Goal: Information Seeking & Learning: Learn about a topic

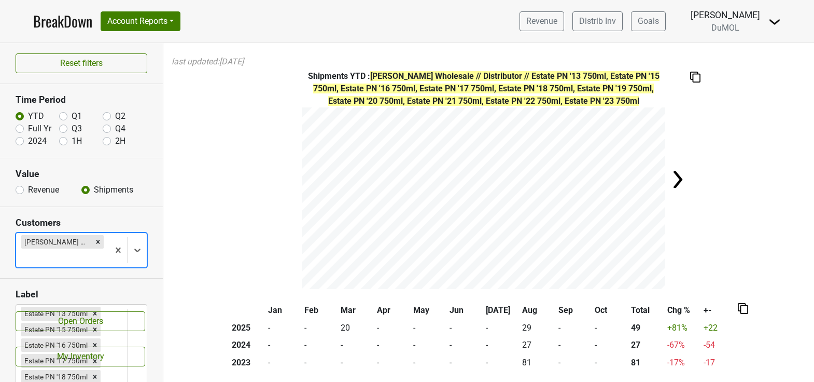
scroll to position [38, 0]
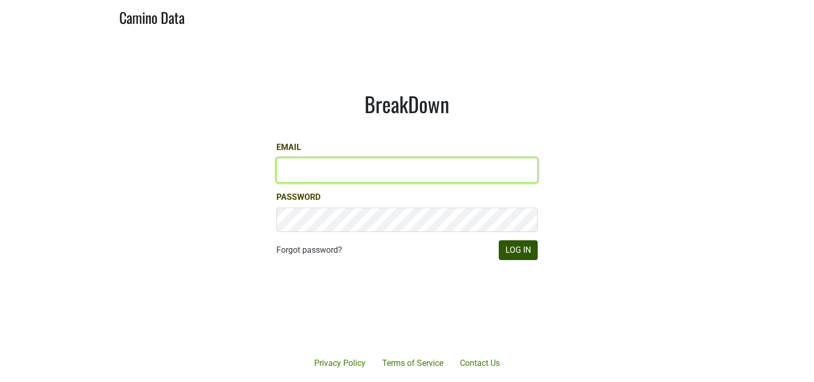
type input "[EMAIL_ADDRESS][DOMAIN_NAME]"
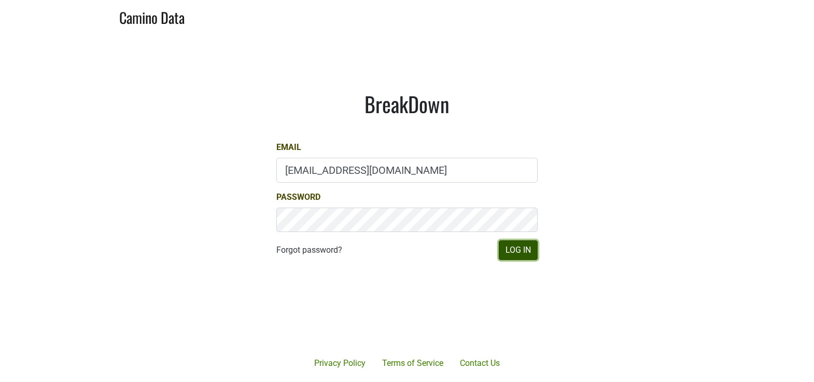
click at [521, 258] on button "Log In" at bounding box center [518, 250] width 39 height 20
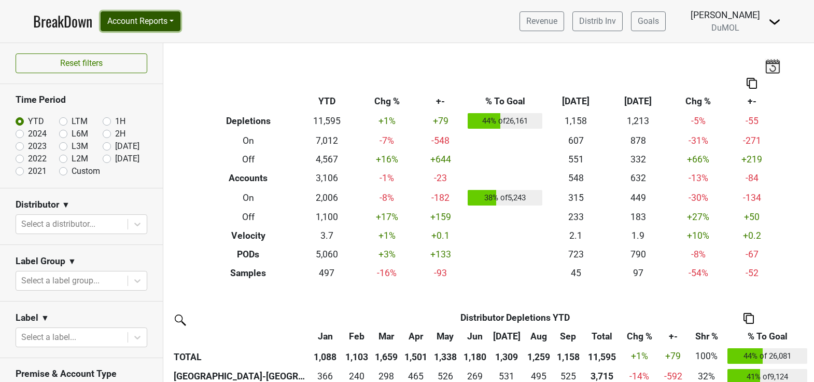
click at [171, 24] on button "Account Reports" at bounding box center [141, 21] width 80 height 20
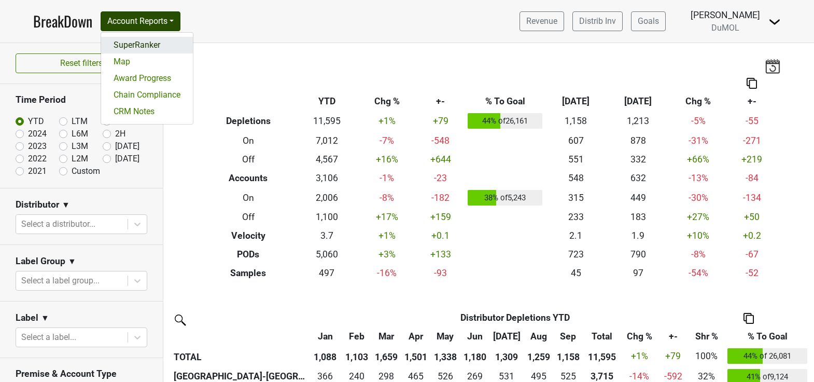
click at [170, 40] on link "SuperRanker" at bounding box center [147, 45] width 92 height 17
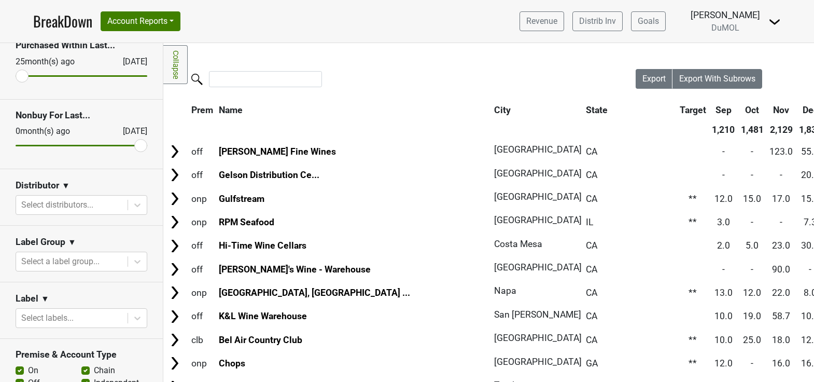
scroll to position [58, 0]
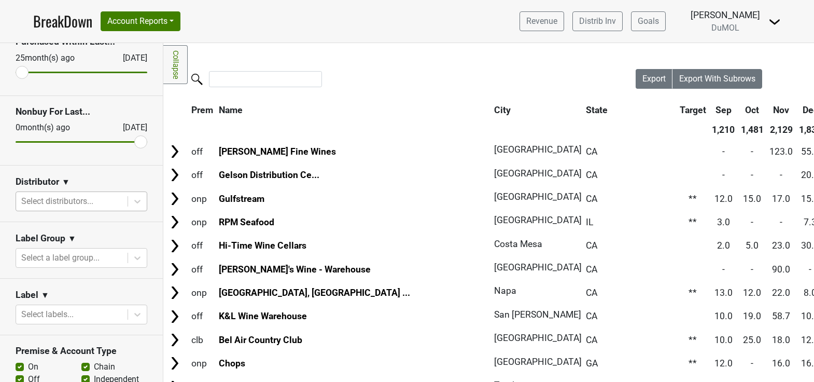
click at [78, 202] on div at bounding box center [71, 201] width 101 height 15
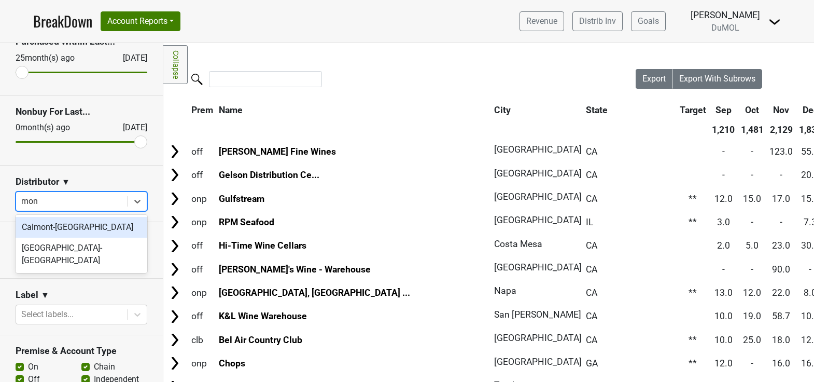
type input "mont"
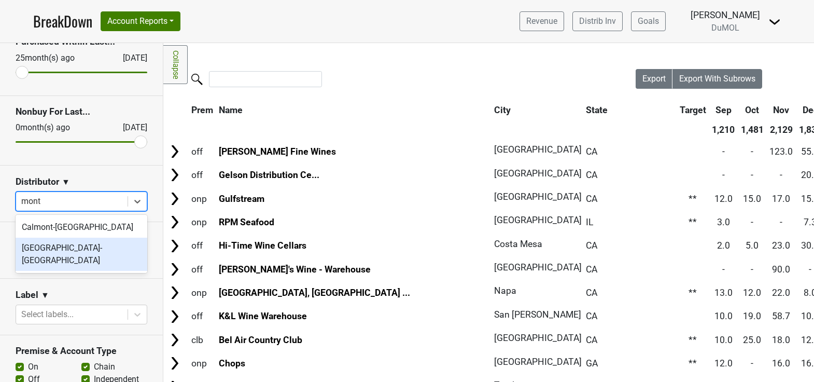
click at [68, 248] on div "Monterey-CA" at bounding box center [82, 253] width 132 height 33
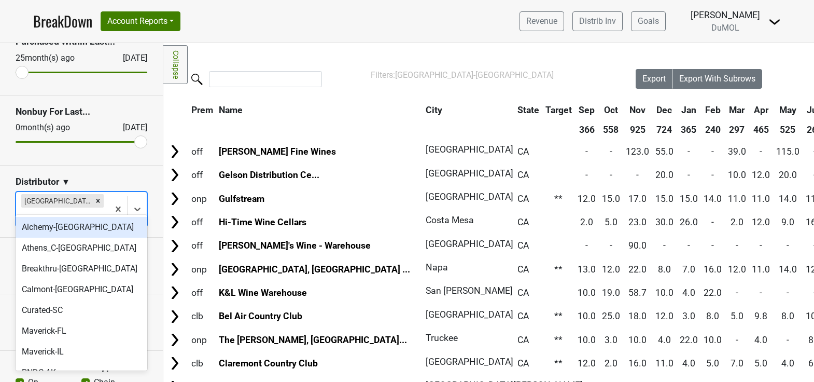
type input "ca"
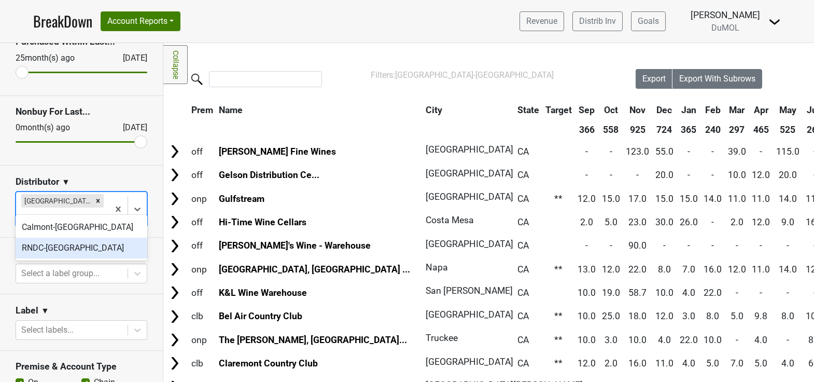
click at [76, 246] on div "RNDC-CA" at bounding box center [82, 247] width 132 height 21
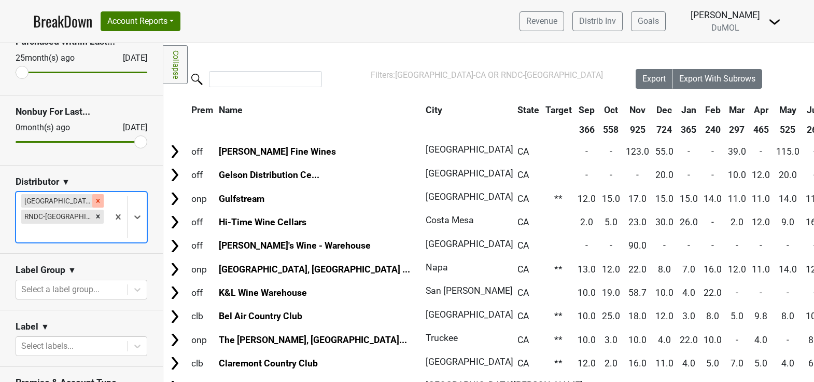
click at [94, 198] on icon "Remove Monterey-CA" at bounding box center [97, 200] width 7 height 7
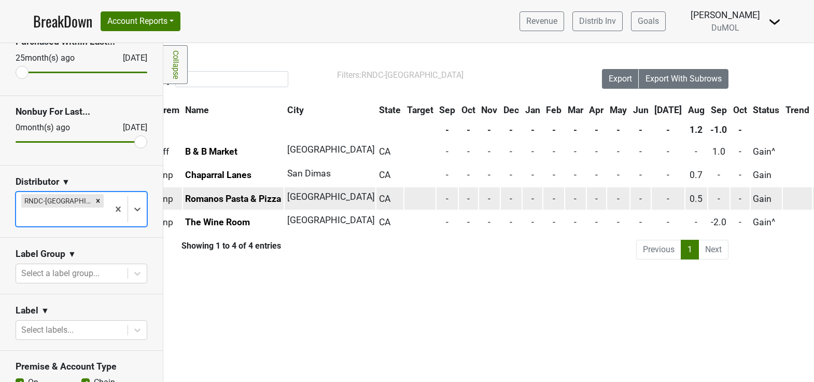
scroll to position [0, 0]
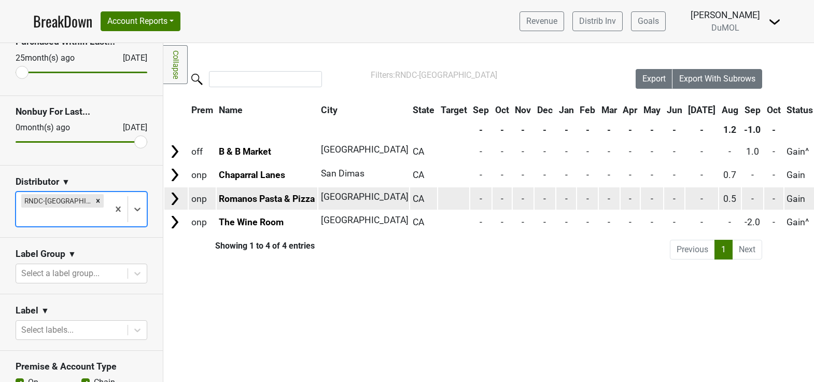
click at [174, 200] on img at bounding box center [175, 199] width 16 height 16
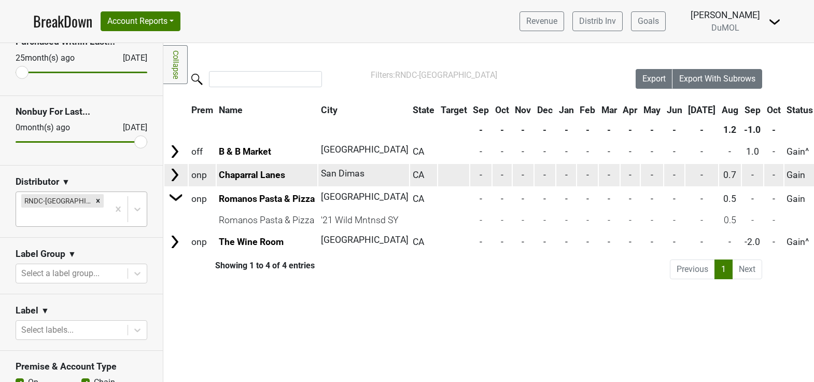
click at [172, 174] on img at bounding box center [175, 175] width 16 height 16
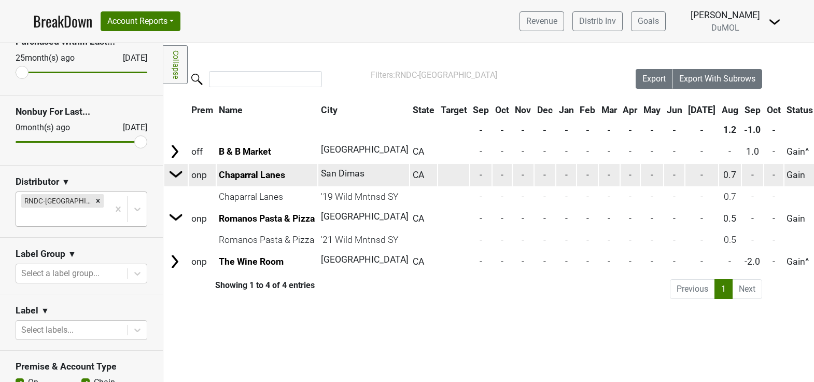
click at [172, 174] on img at bounding box center [176, 174] width 16 height 16
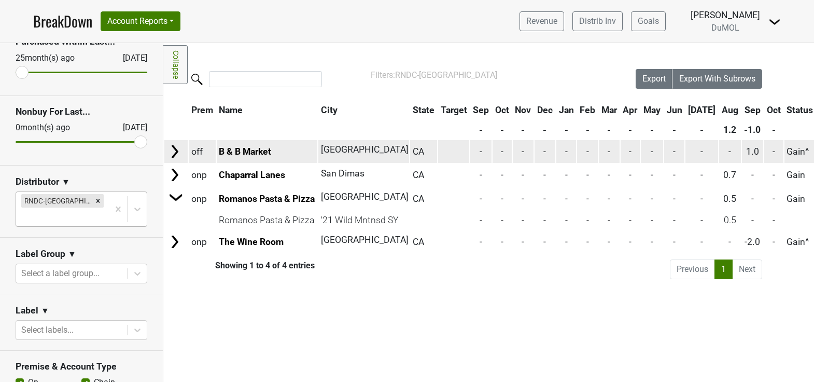
click at [174, 158] on td at bounding box center [175, 151] width 23 height 22
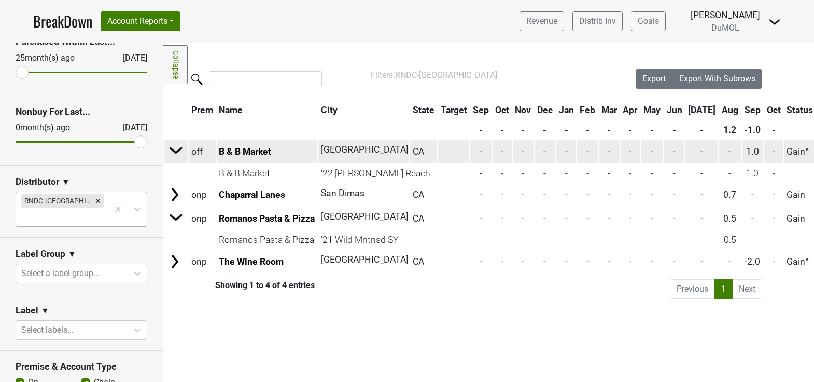
click at [174, 158] on td at bounding box center [176, 151] width 22 height 23
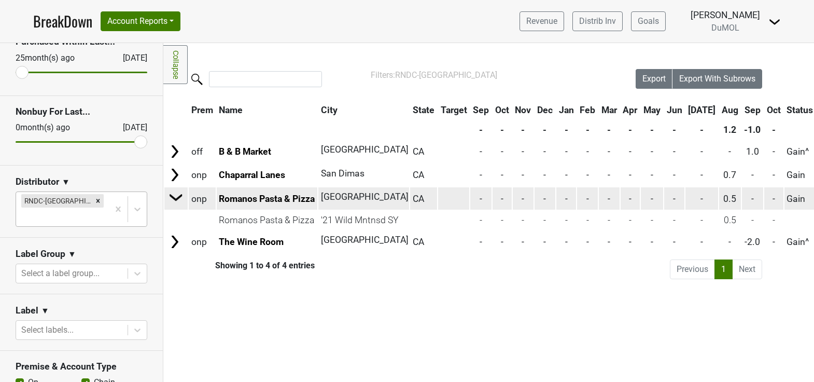
click at [179, 192] on img at bounding box center [176, 197] width 16 height 16
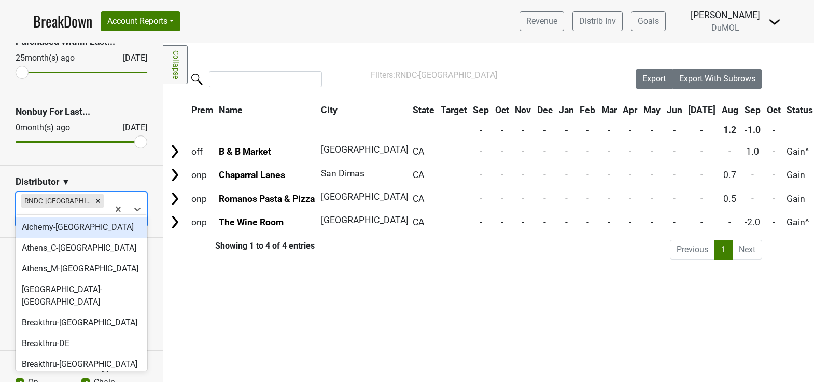
click at [89, 192] on div "RNDC-CA" at bounding box center [62, 209] width 93 height 34
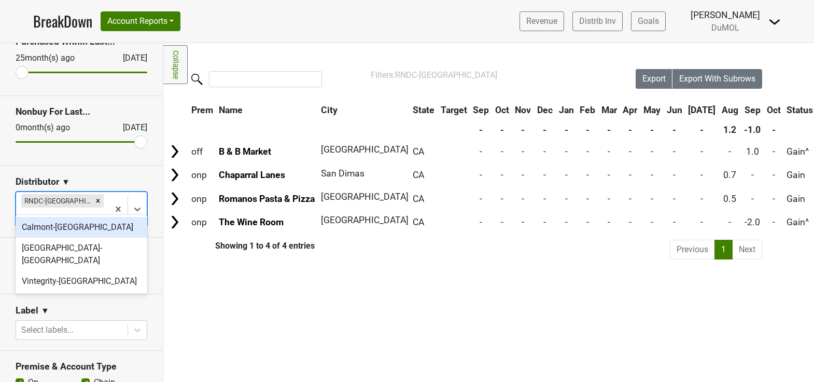
type input "mon"
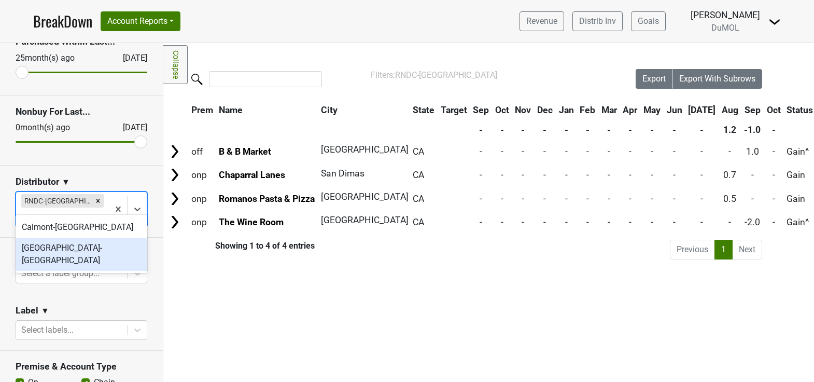
click at [73, 244] on div "Monterey-CA" at bounding box center [82, 253] width 132 height 33
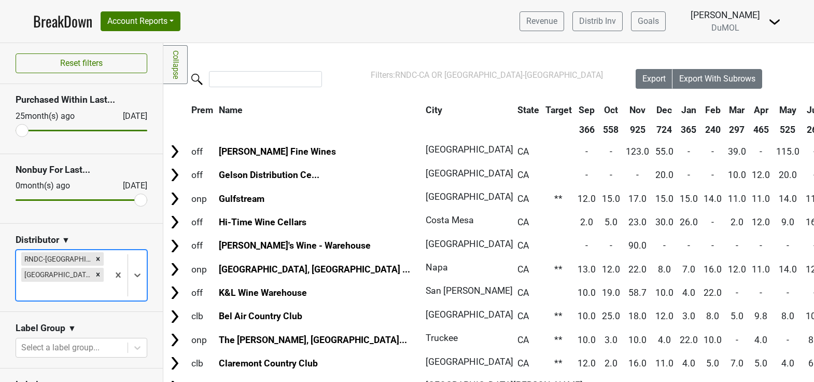
scroll to position [1, 0]
drag, startPoint x: 142, startPoint y: 199, endPoint x: 108, endPoint y: 200, distance: 33.7
type input "3"
click at [108, 200] on input "range" at bounding box center [82, 199] width 132 height 2
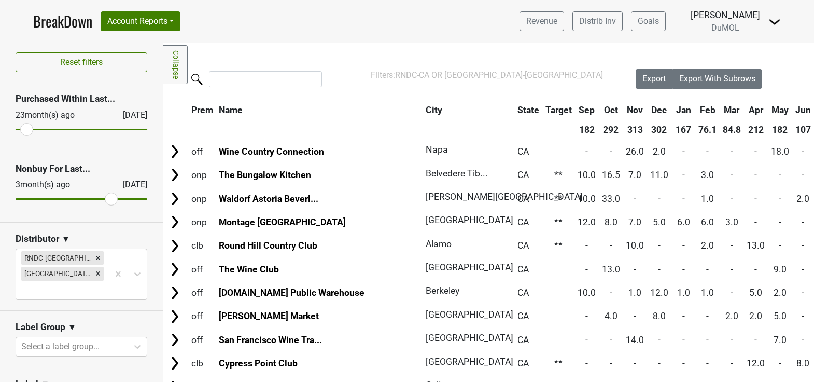
type input "25"
drag, startPoint x: 25, startPoint y: 129, endPoint x: -13, endPoint y: 121, distance: 39.1
click at [0, 121] on html "BreakDown Account Reports SuperRanker Map Award Progress Chain Compliance CRM N…" at bounding box center [407, 191] width 814 height 382
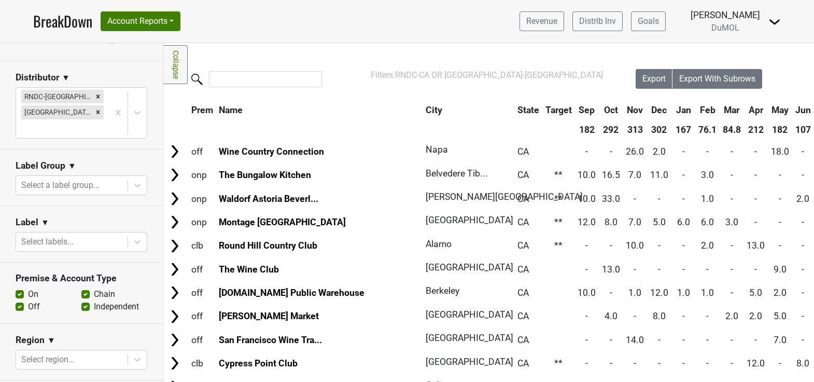
scroll to position [164, 0]
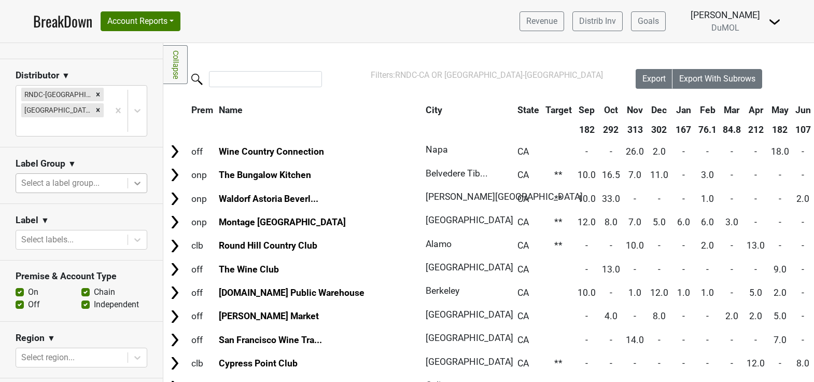
click at [132, 178] on icon at bounding box center [137, 183] width 10 height 10
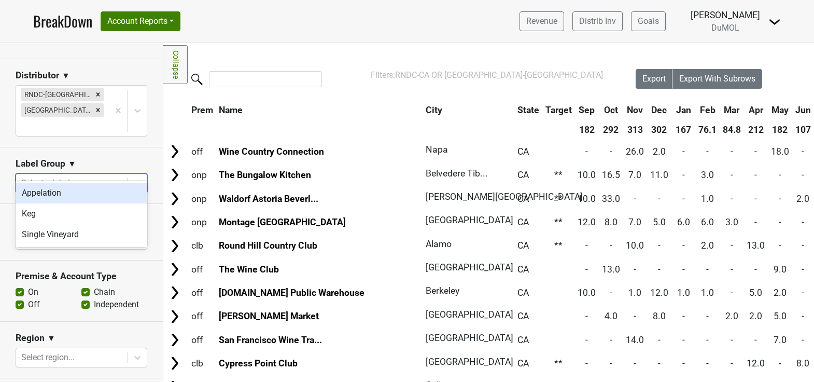
click at [132, 178] on icon at bounding box center [137, 183] width 10 height 10
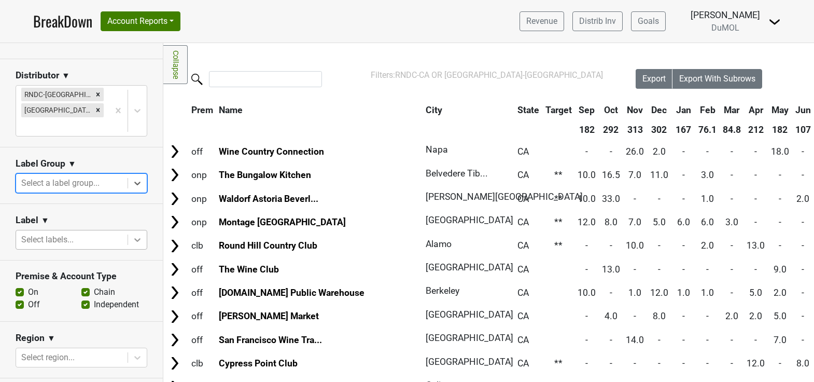
click at [138, 234] on icon at bounding box center [137, 239] width 10 height 10
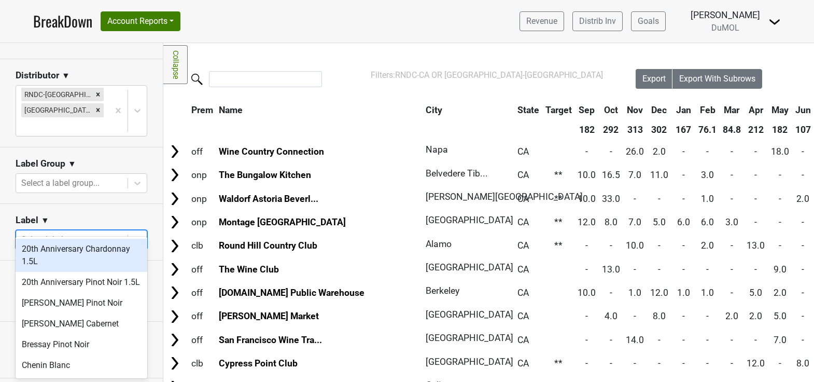
click at [138, 234] on icon at bounding box center [137, 239] width 10 height 10
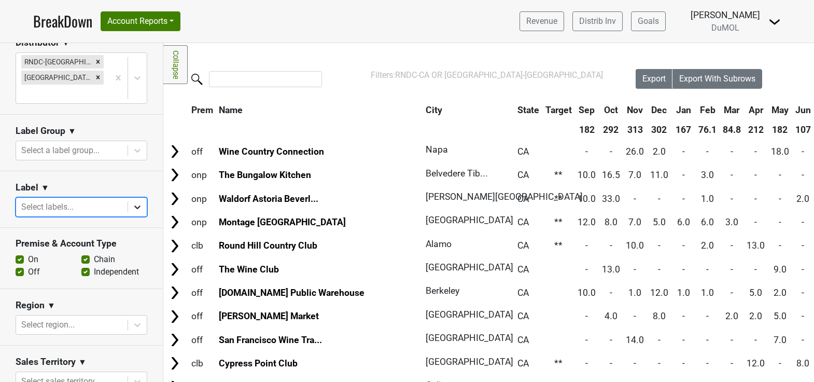
scroll to position [198, 0]
click at [28, 264] on label "Off" at bounding box center [34, 270] width 12 height 12
click at [20, 264] on input "Off" at bounding box center [20, 269] width 8 height 10
checkbox input "false"
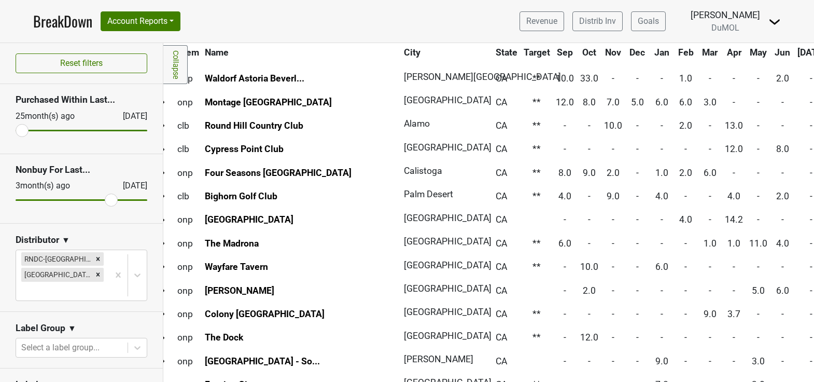
scroll to position [0, 14]
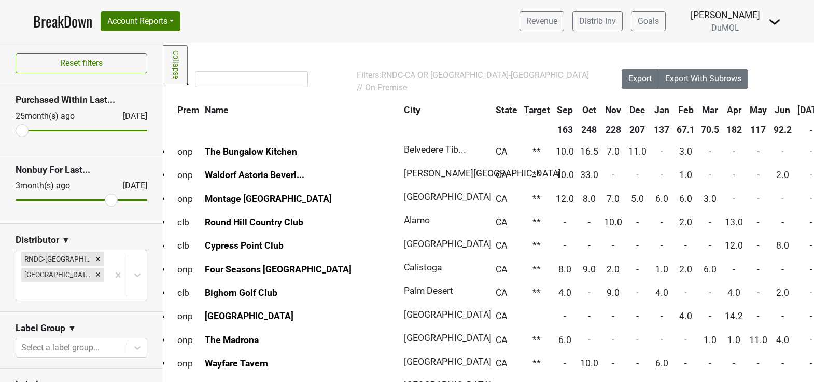
click at [20, 130] on input "range" at bounding box center [82, 131] width 132 height 2
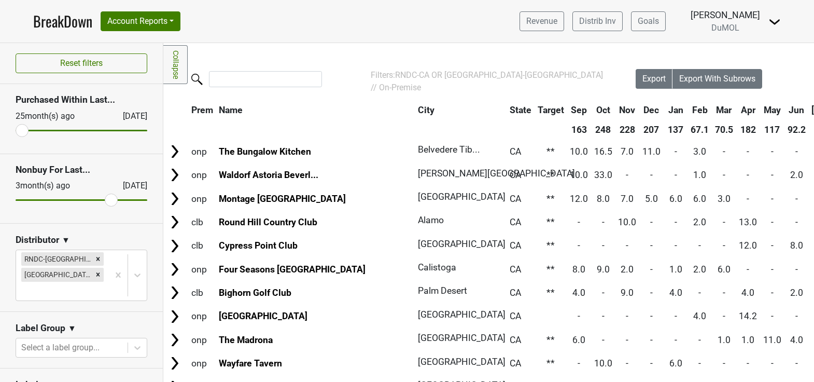
drag, startPoint x: 20, startPoint y: 130, endPoint x: 3, endPoint y: 133, distance: 17.5
click at [16, 131] on input "range" at bounding box center [82, 131] width 132 height 2
click at [19, 130] on input "range" at bounding box center [82, 131] width 132 height 2
drag, startPoint x: 23, startPoint y: 132, endPoint x: 55, endPoint y: 128, distance: 33.0
type input "18"
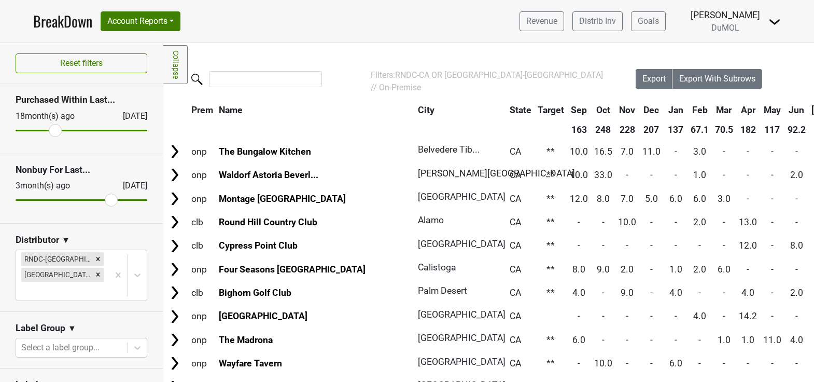
click at [55, 130] on input "range" at bounding box center [82, 131] width 132 height 2
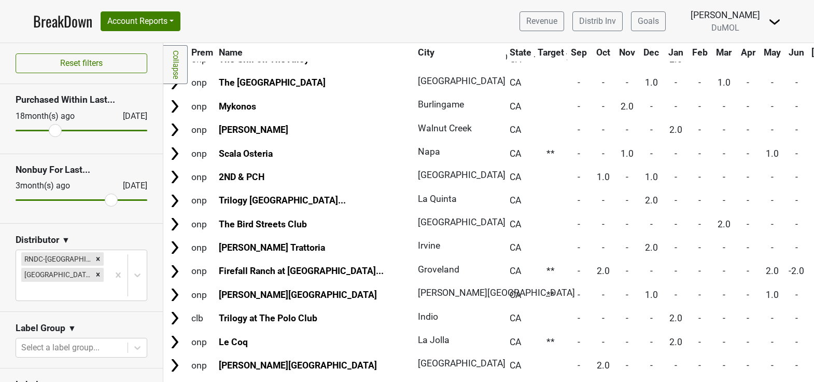
scroll to position [5573, 0]
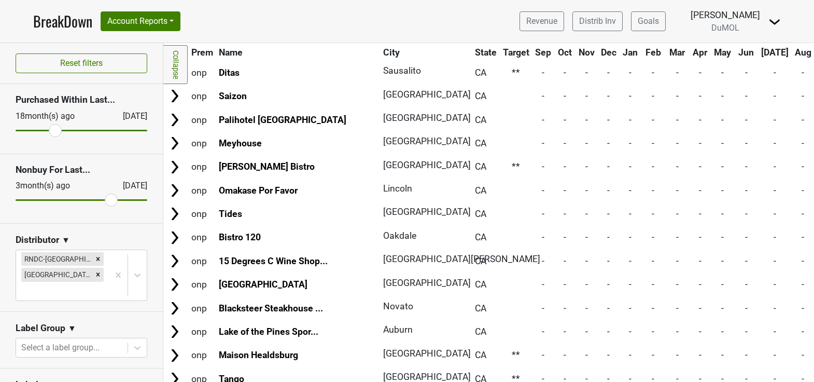
scroll to position [993, 0]
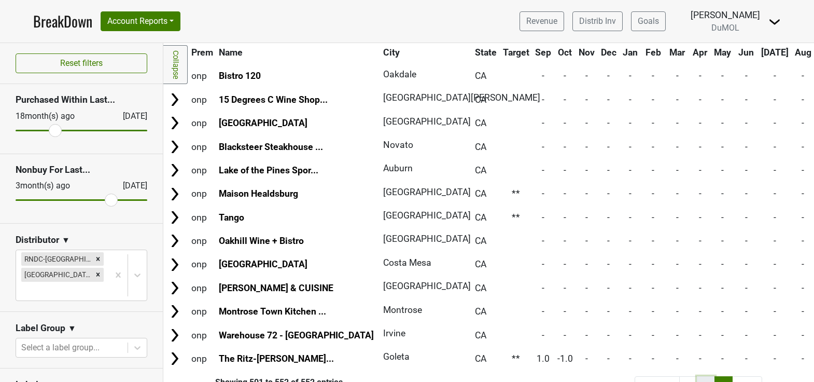
click at [700, 376] on link "2" at bounding box center [706, 386] width 18 height 20
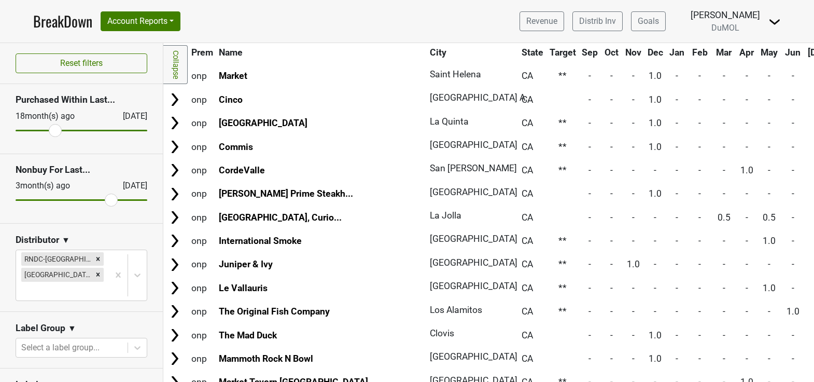
scroll to position [5573, 0]
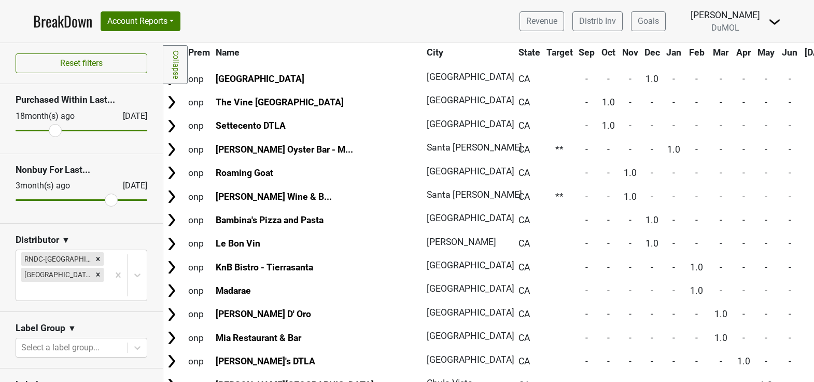
scroll to position [3201, 3]
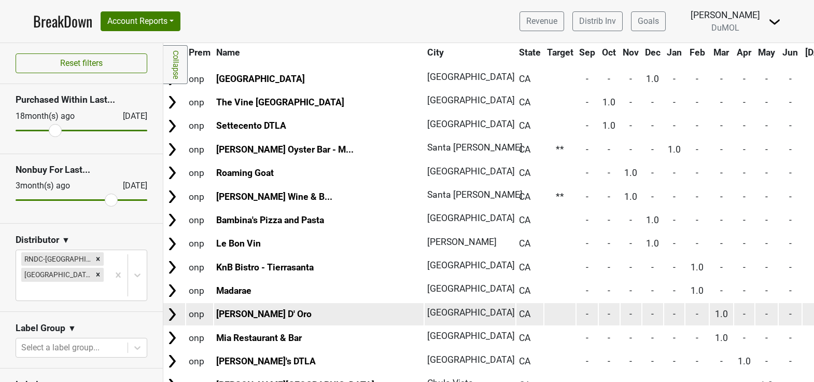
click at [172, 306] on img at bounding box center [172, 314] width 16 height 16
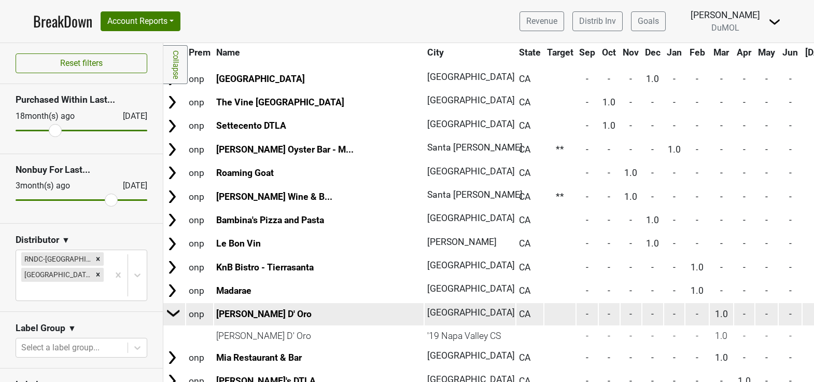
click at [172, 305] on img at bounding box center [174, 313] width 16 height 16
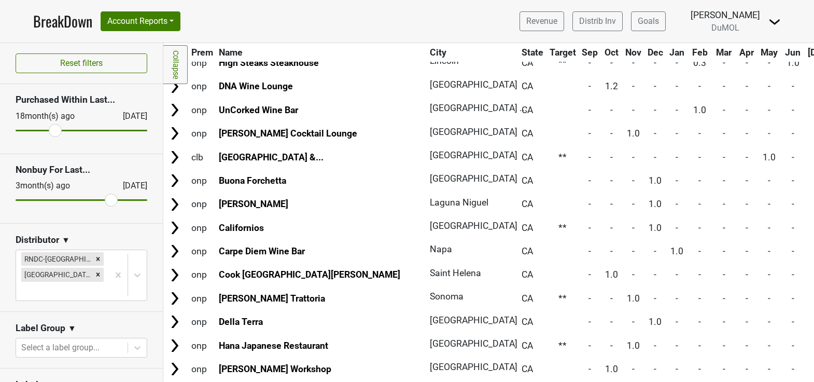
scroll to position [0, 0]
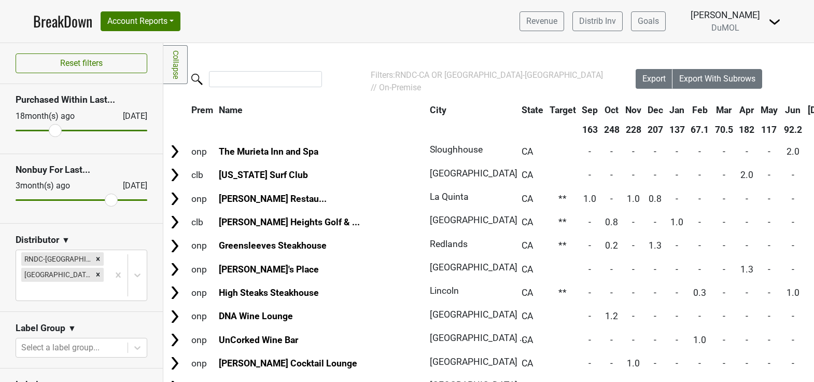
click at [237, 90] on div at bounding box center [399, 80] width 472 height 22
click at [238, 82] on input "search" at bounding box center [265, 79] width 113 height 16
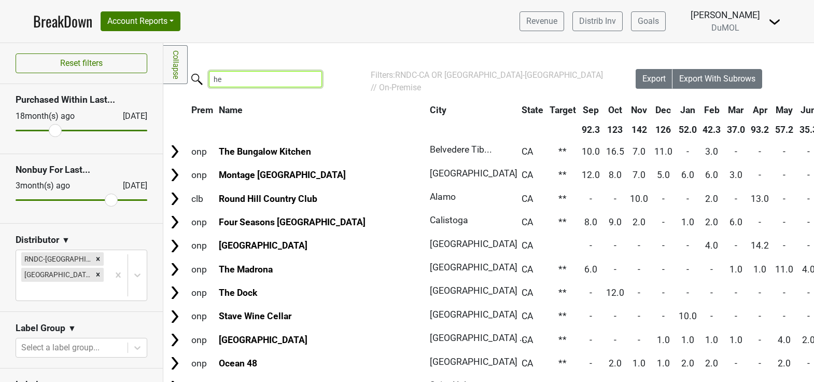
type input "h"
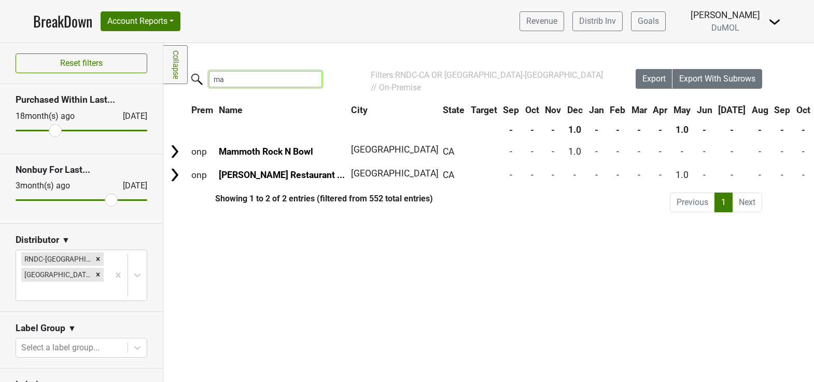
type input "m"
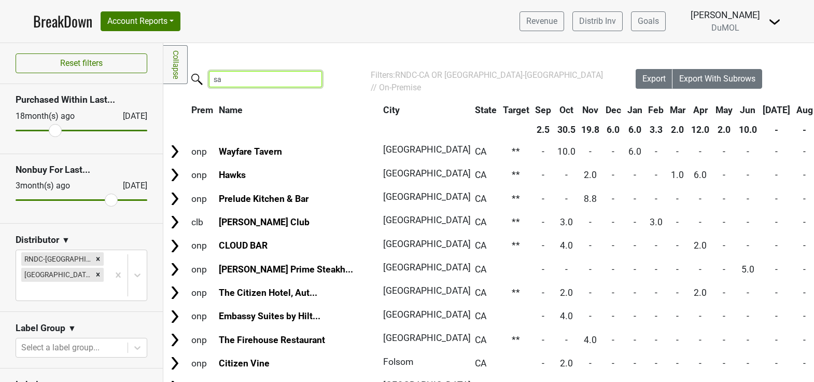
type input "s"
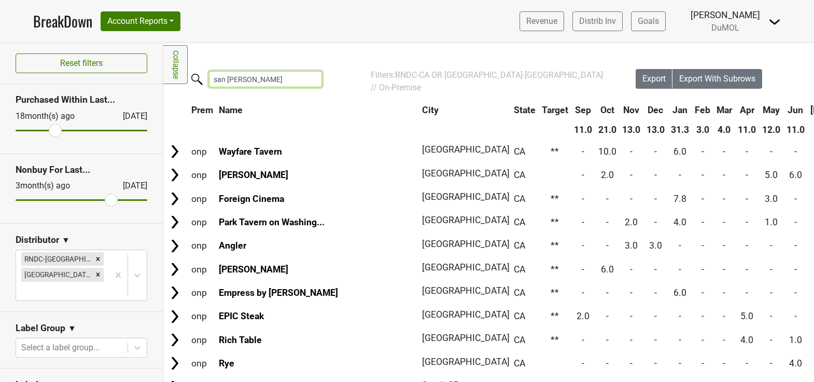
type input "san francisco"
click at [308, 79] on input "san francisco" at bounding box center [265, 79] width 113 height 16
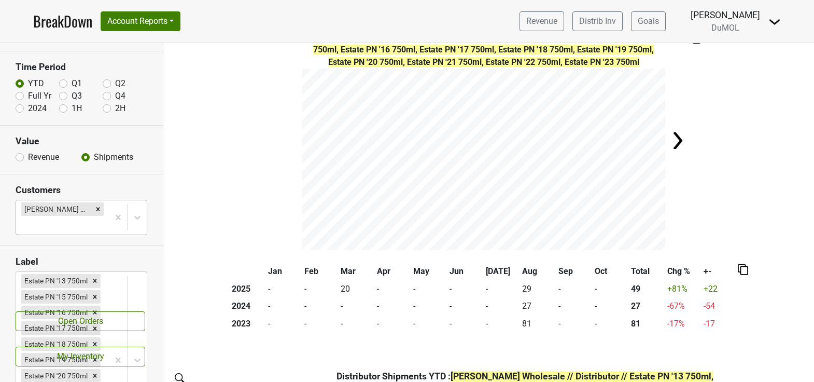
scroll to position [83, 0]
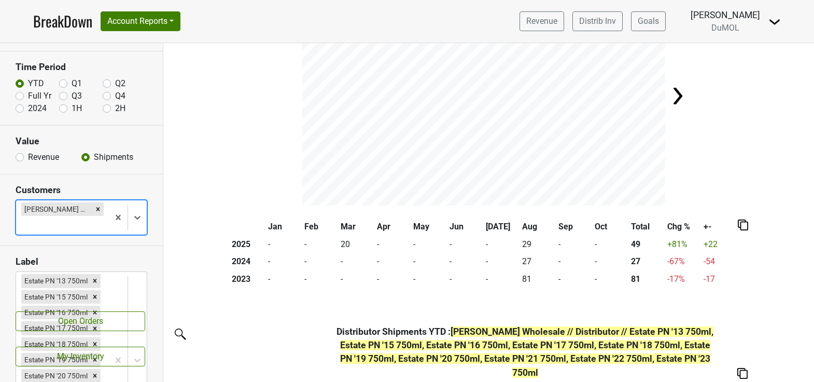
click at [202, 280] on div "Jan Feb Mar Apr May Jun Jul Aug Sep Oct Total Chg % +- 2025 - - 20 - - - - 29 -…" at bounding box center [489, 257] width 626 height 78
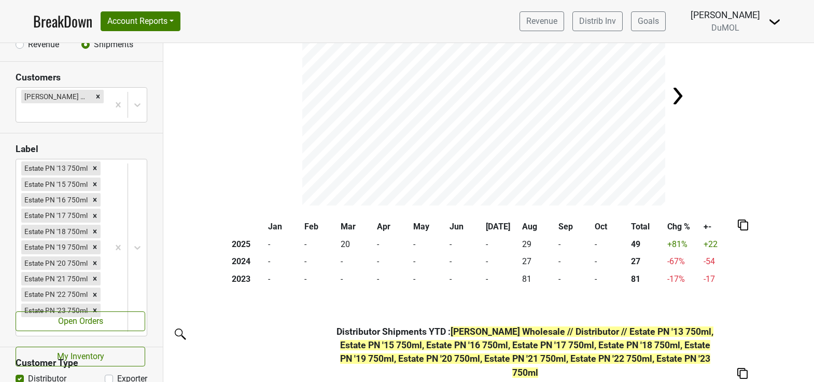
scroll to position [159, 0]
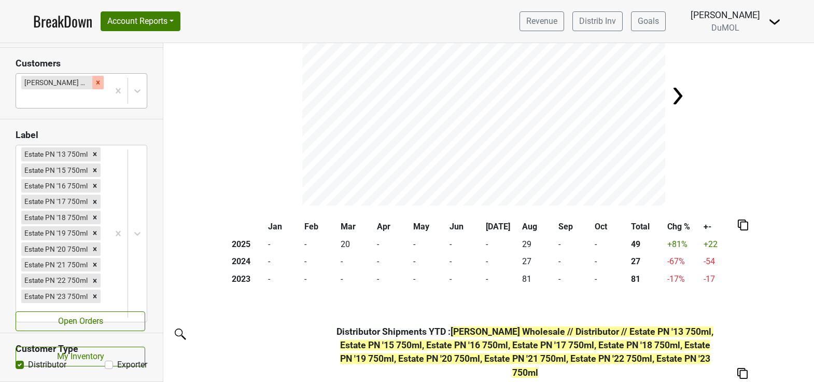
click at [100, 81] on icon "Remove Wilson Daniels Wholesale" at bounding box center [97, 82] width 7 height 7
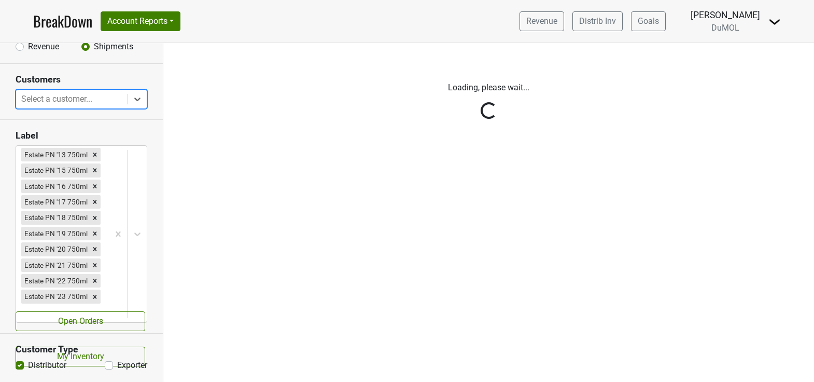
click at [119, 235] on div "Reset filters Time Period YTD Q1 Q2 Full Yr Q3 Q4 2024 1H 2H Value Revenue Ship…" at bounding box center [81, 212] width 163 height 339
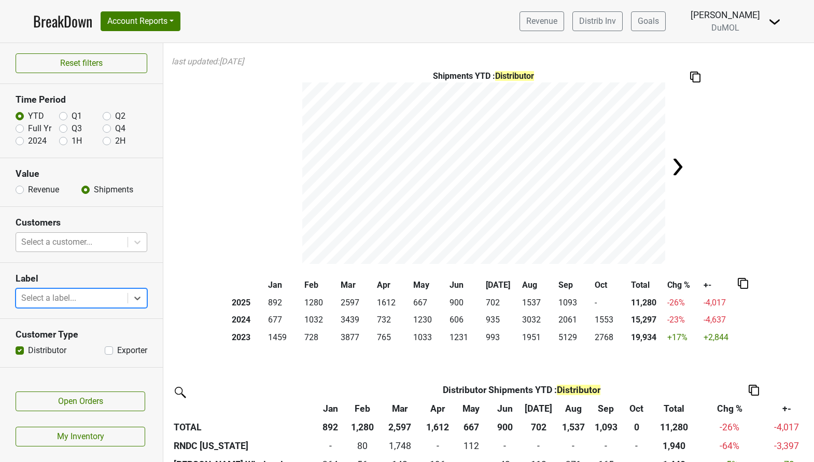
click at [106, 244] on div at bounding box center [71, 242] width 101 height 15
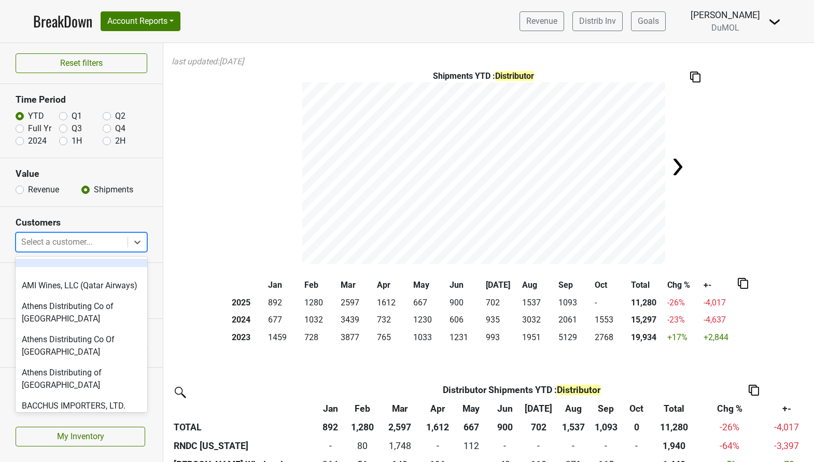
click at [106, 244] on div at bounding box center [71, 242] width 101 height 15
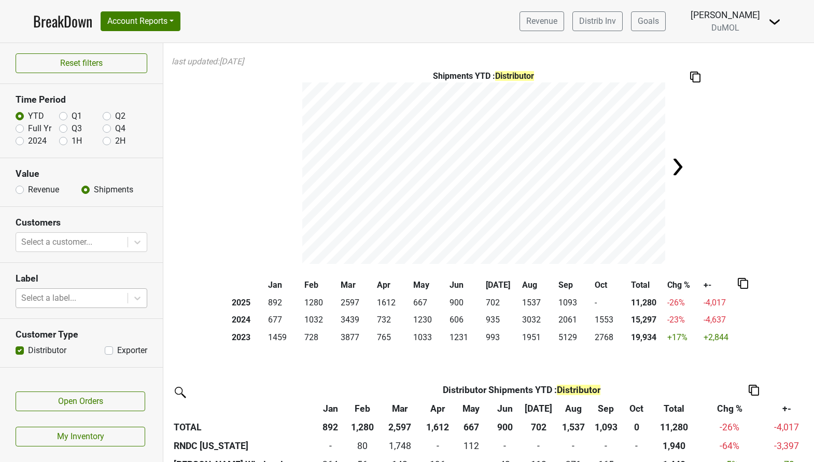
click at [143, 213] on section "Customers Select a customer..." at bounding box center [81, 235] width 163 height 56
click at [91, 291] on div at bounding box center [71, 298] width 101 height 15
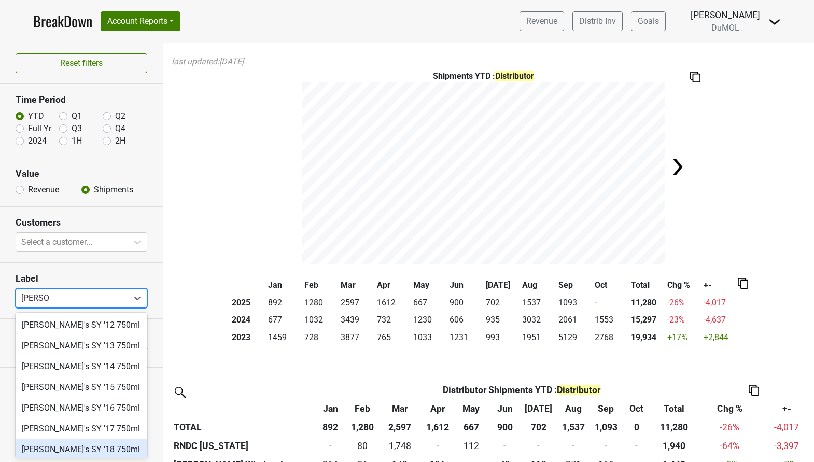
type input "eddie's"
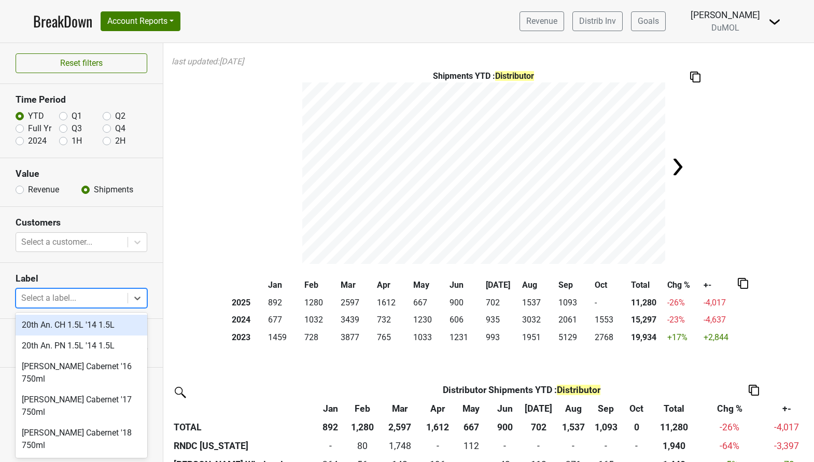
click at [90, 300] on div at bounding box center [71, 298] width 101 height 15
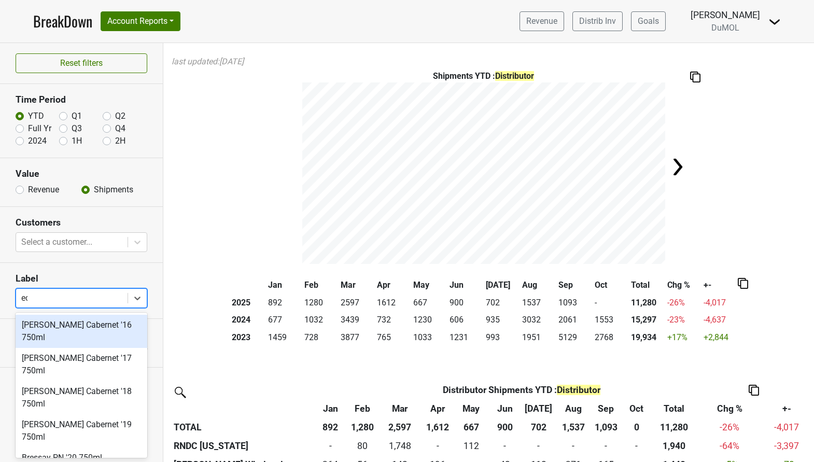
type input "edd"
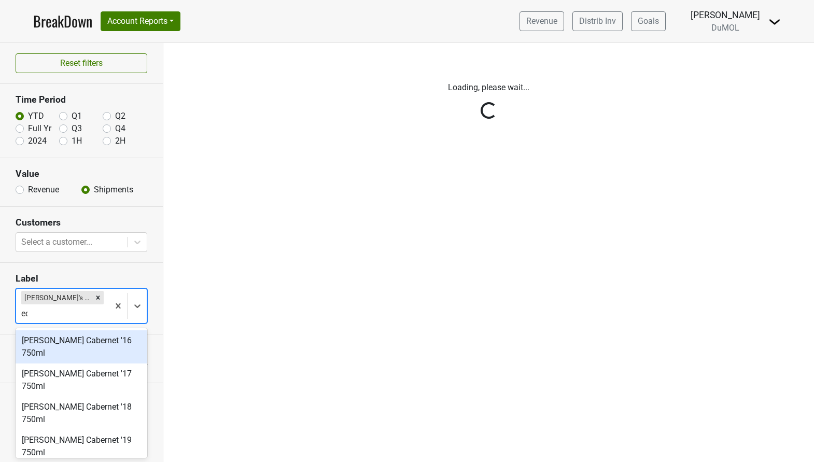
type input "edd"
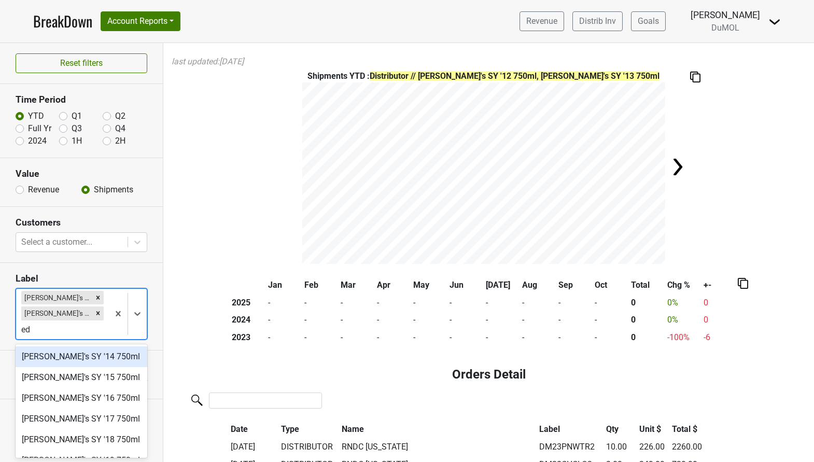
type input "edd"
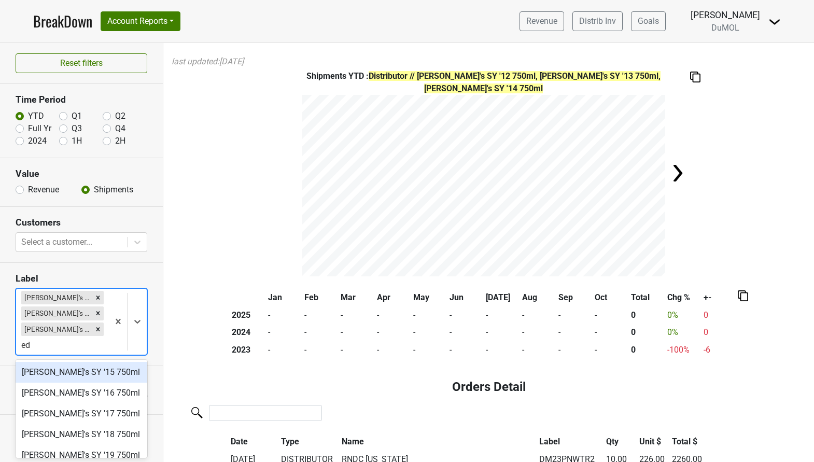
type input "edd"
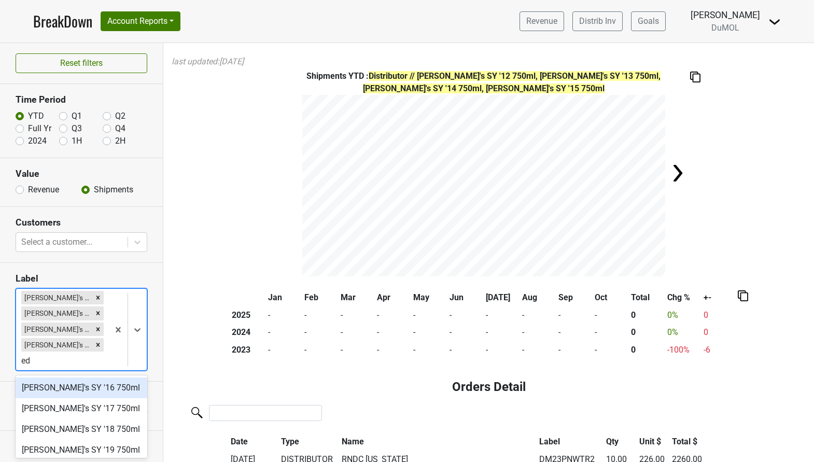
type input "edd"
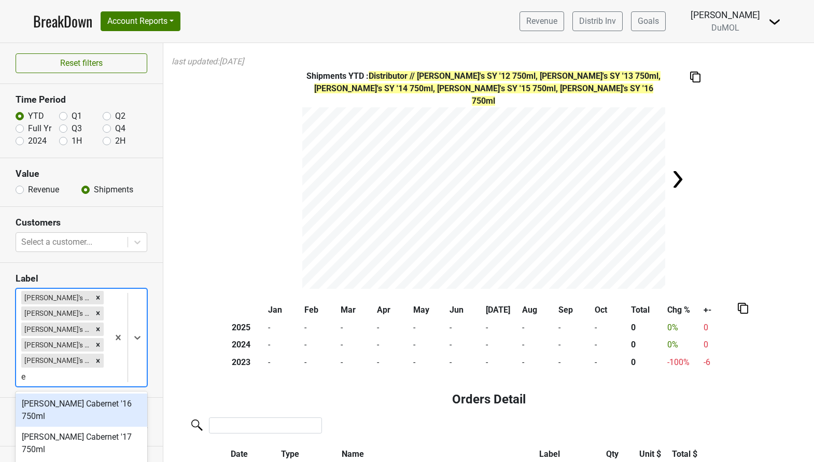
scroll to position [37, 0]
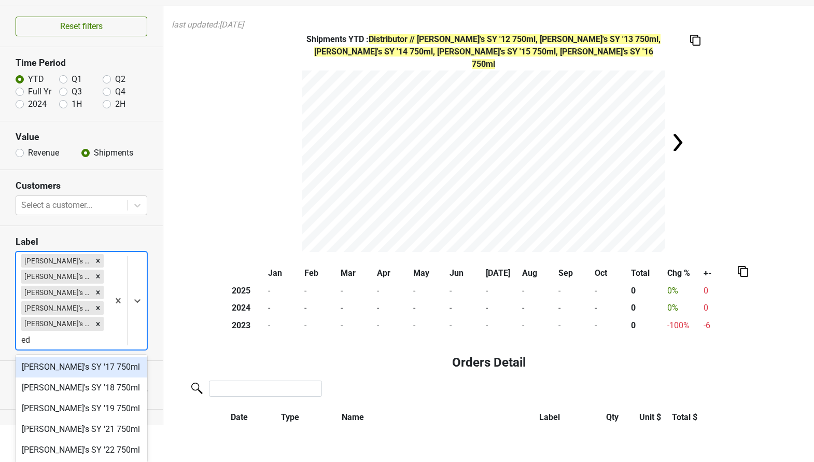
type input "edd"
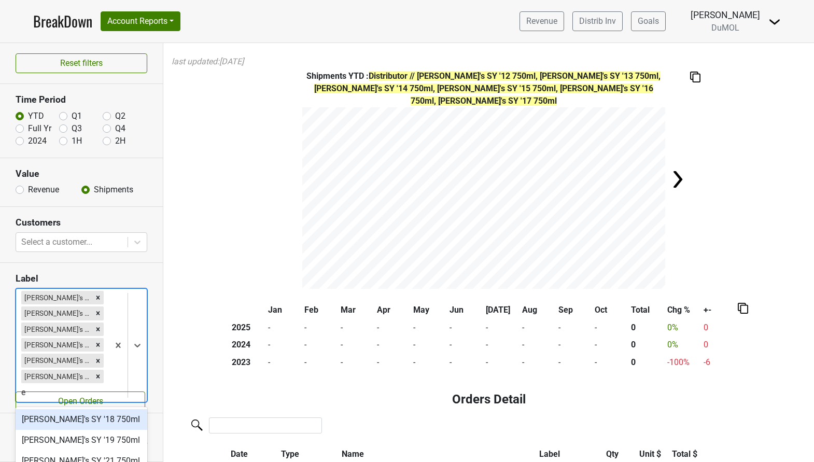
scroll to position [32, 0]
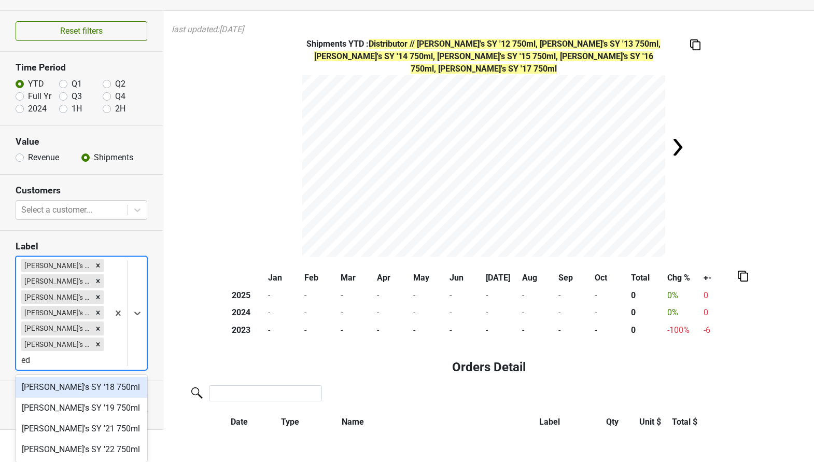
type input "edd"
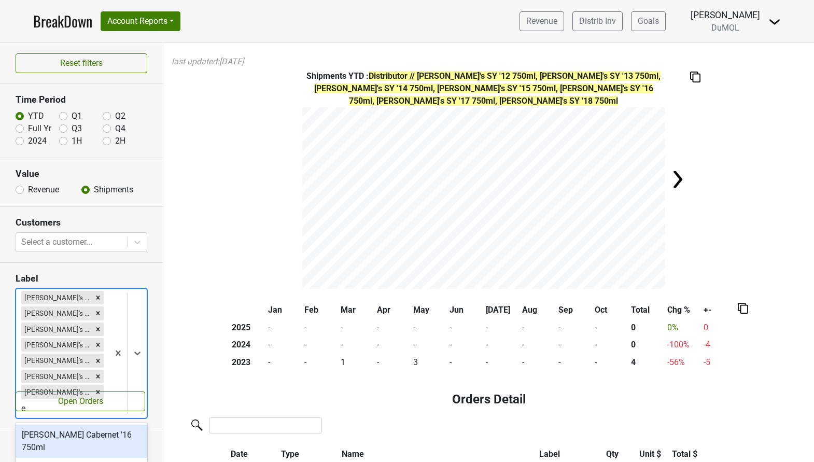
scroll to position [27, 0]
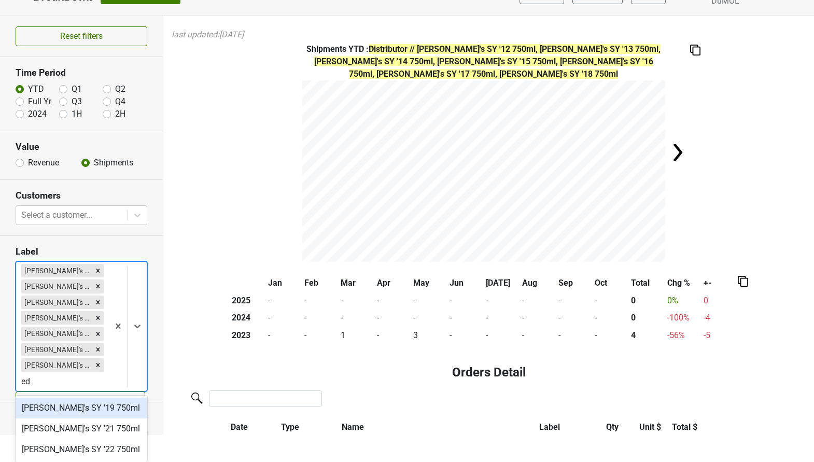
type input "edd"
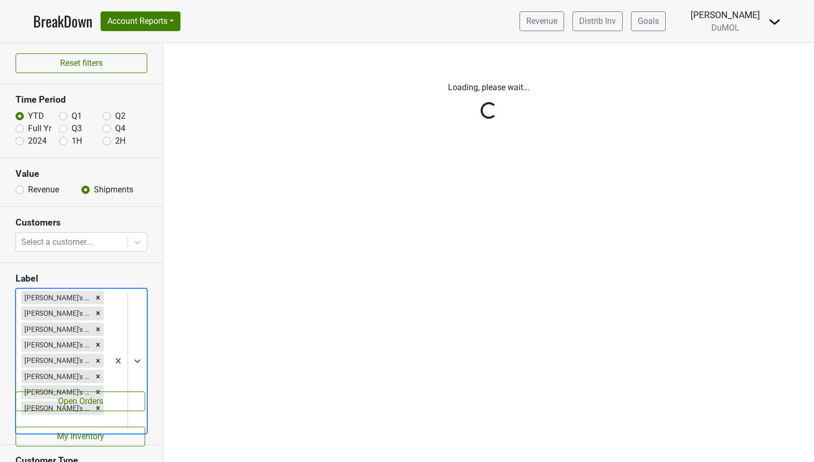
scroll to position [0, 0]
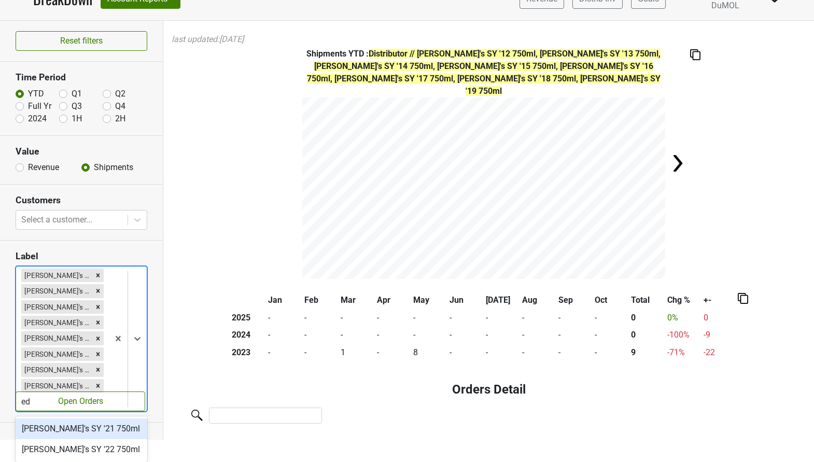
type input "edd"
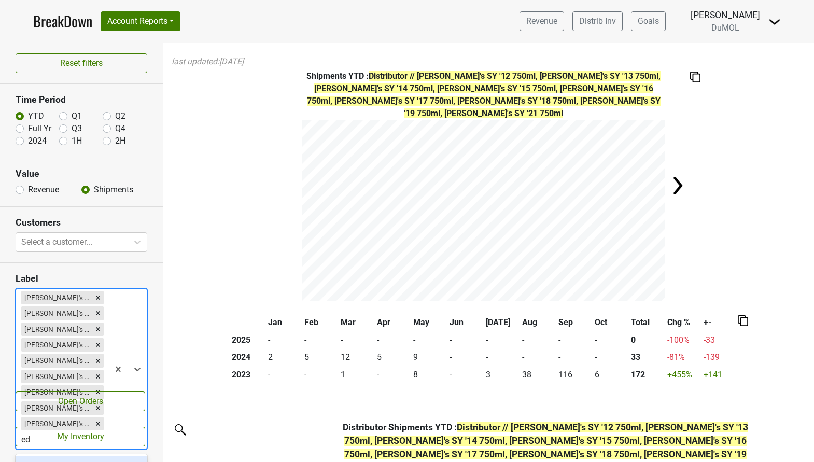
scroll to position [17, 0]
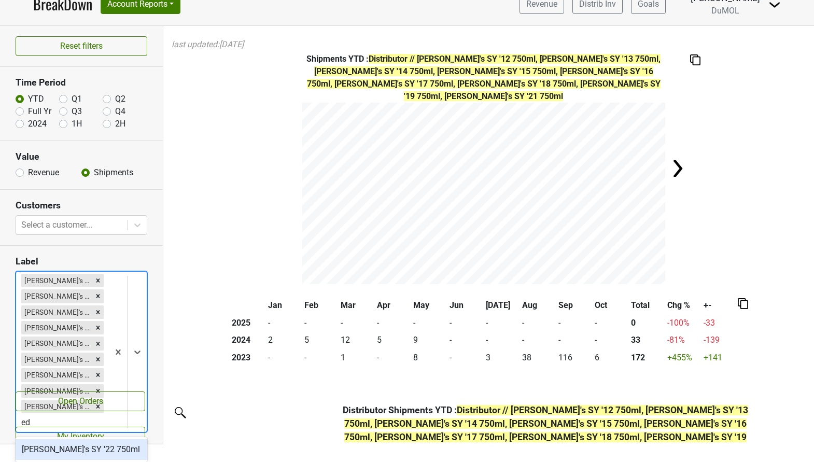
type input "edd"
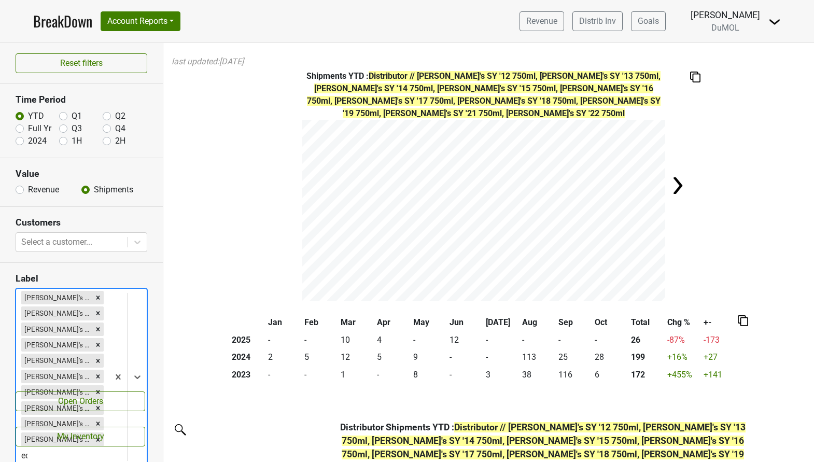
scroll to position [33, 0]
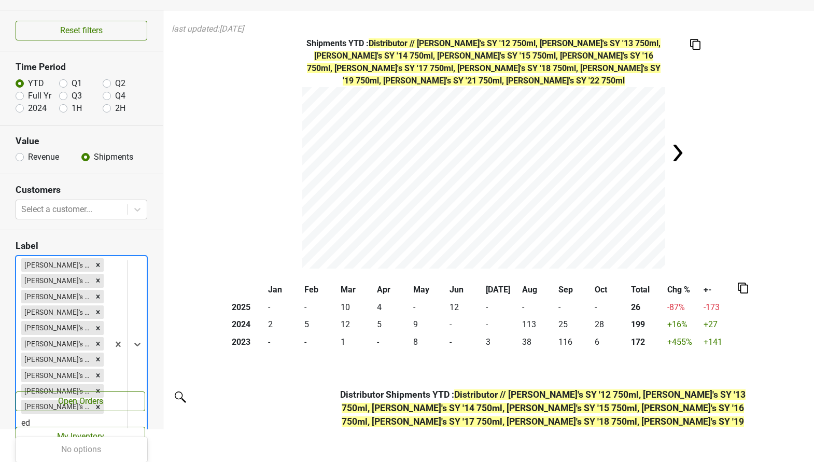
type input "e"
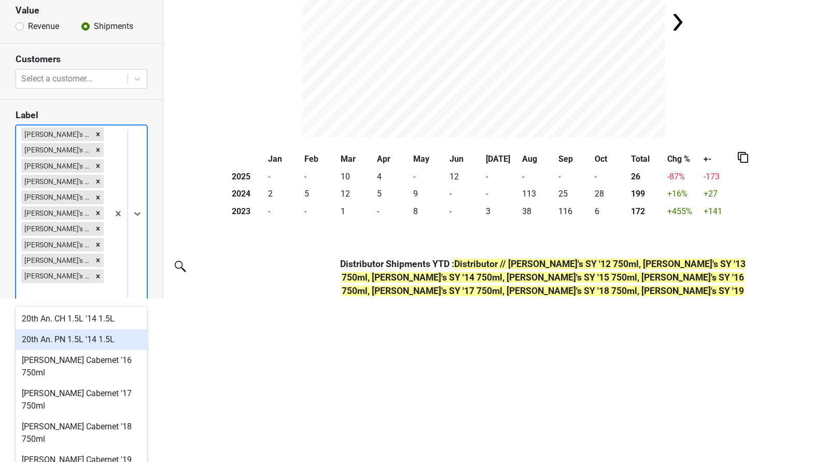
click at [147, 331] on div "20th An. PN 1.5L '14 1.5L" at bounding box center [82, 339] width 132 height 21
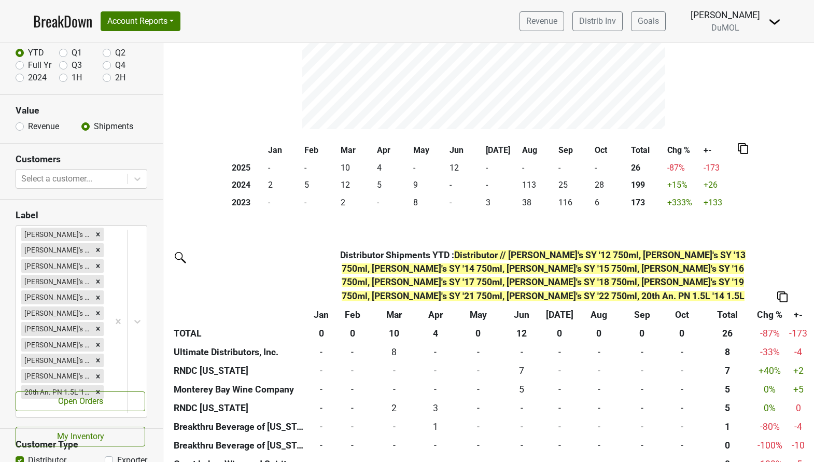
scroll to position [79, 0]
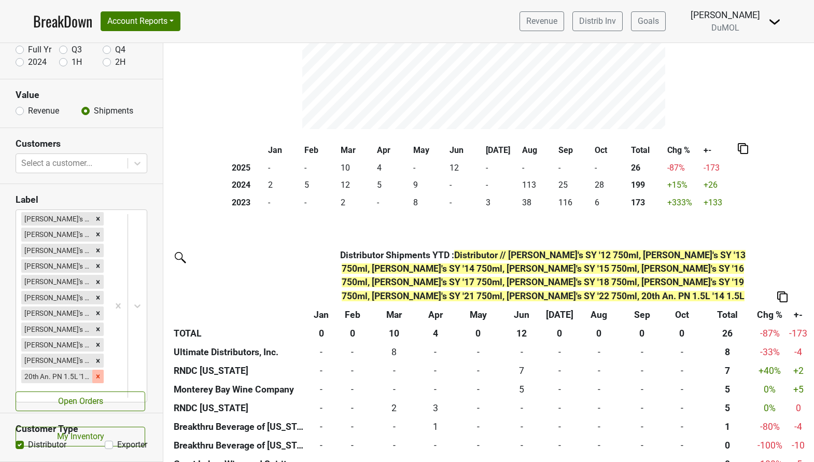
click at [100, 373] on icon "Remove 20th An. PN 1.5L '14 1.5L" at bounding box center [97, 376] width 7 height 7
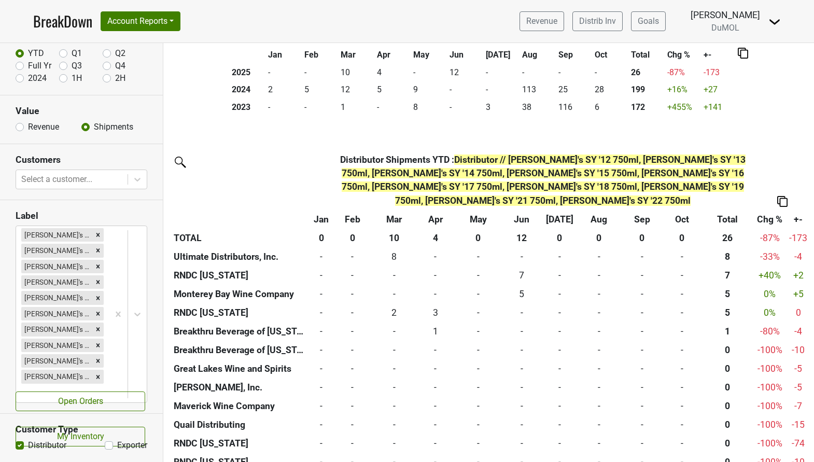
scroll to position [0, 0]
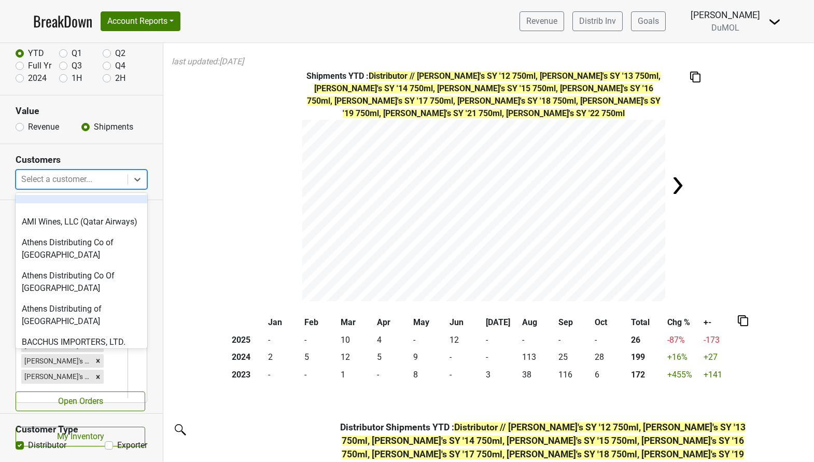
click at [88, 176] on div at bounding box center [71, 179] width 101 height 15
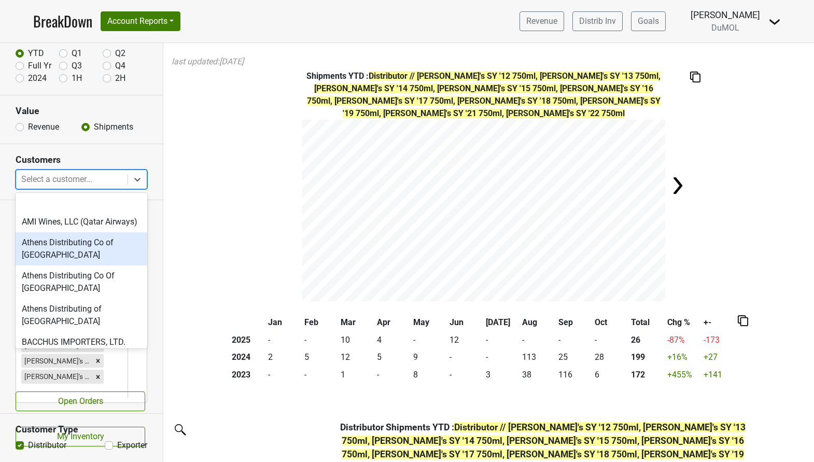
click at [121, 242] on div "Athens Distributing Co of [GEOGRAPHIC_DATA]" at bounding box center [82, 248] width 132 height 33
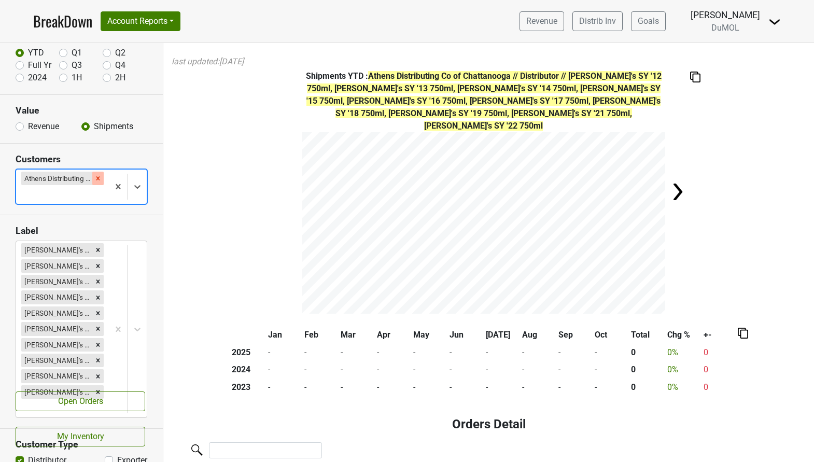
click at [95, 176] on icon "Remove Athens Distributing Co of Chattanooga" at bounding box center [97, 178] width 7 height 7
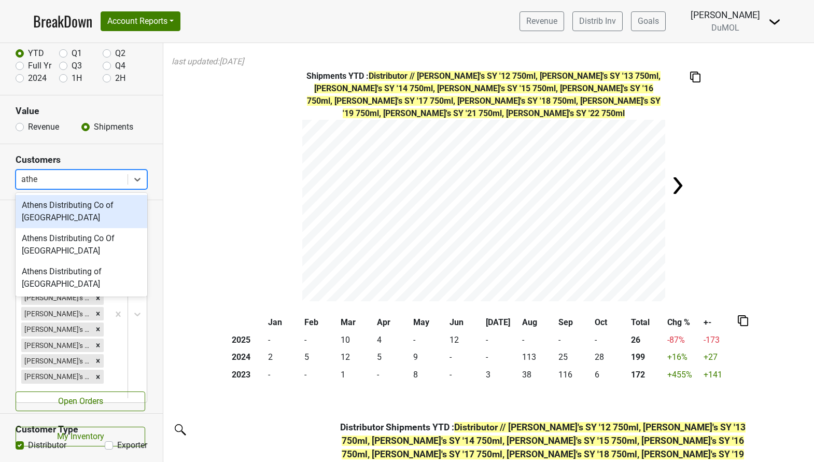
type input "athen"
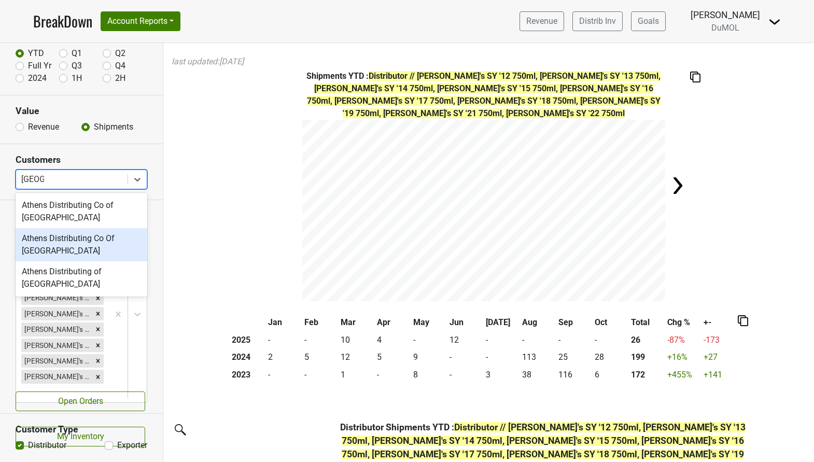
click at [87, 244] on div "Athens Distributing Co Of [GEOGRAPHIC_DATA]" at bounding box center [82, 244] width 132 height 33
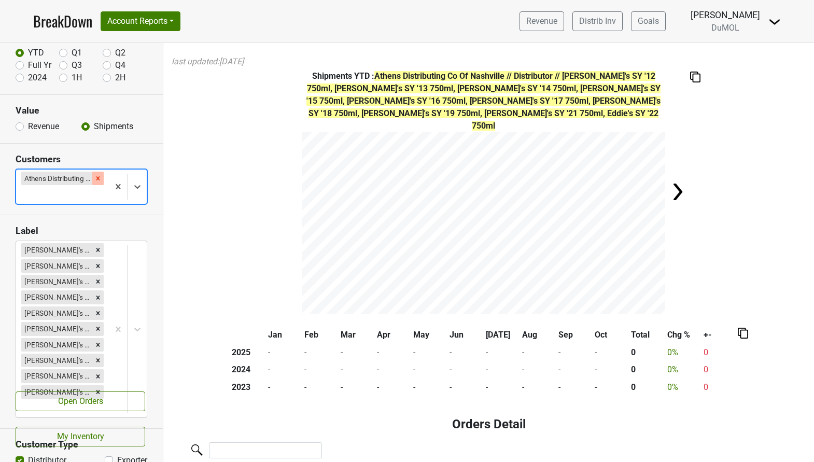
click at [99, 178] on icon "Remove Athens Distributing Co Of Nashville" at bounding box center [97, 178] width 7 height 7
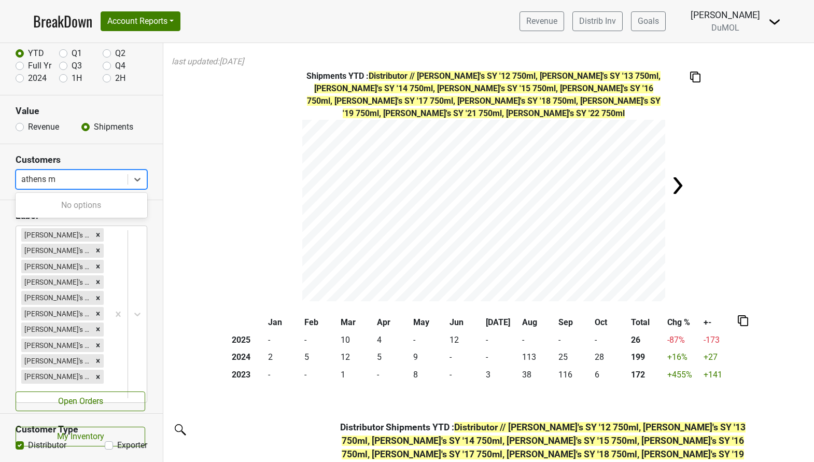
type input "athens"
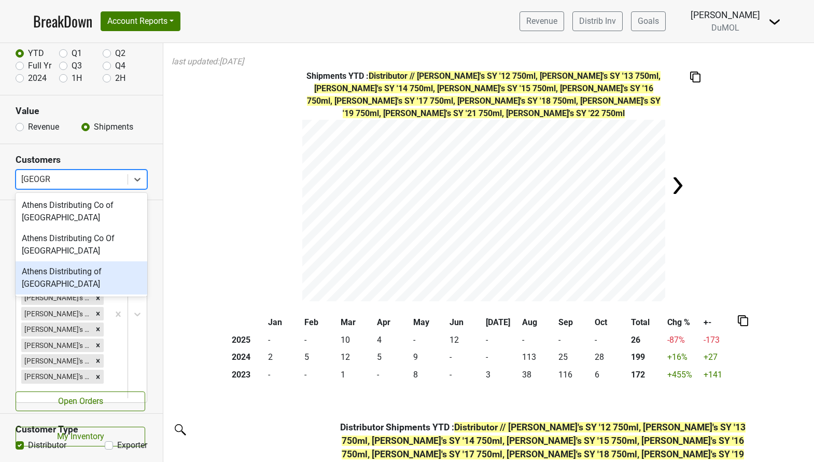
click at [86, 277] on div "Athens Distributing of [GEOGRAPHIC_DATA]" at bounding box center [82, 277] width 132 height 33
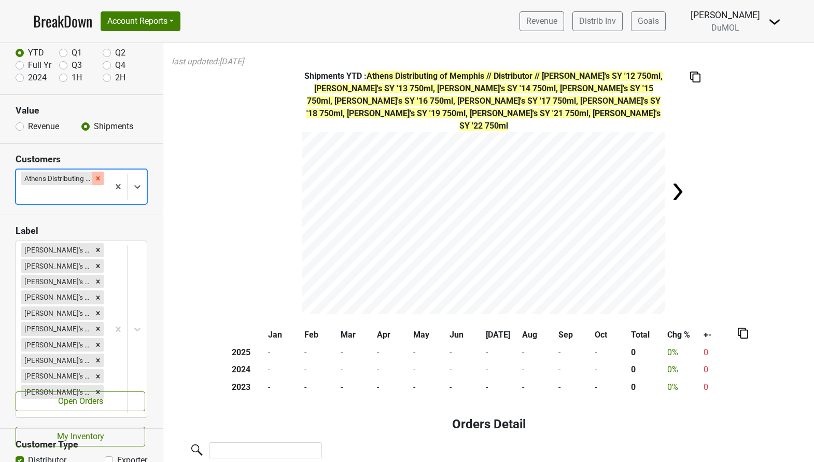
click at [96, 178] on icon "Remove Athens Distributing of Memphis" at bounding box center [97, 178] width 7 height 7
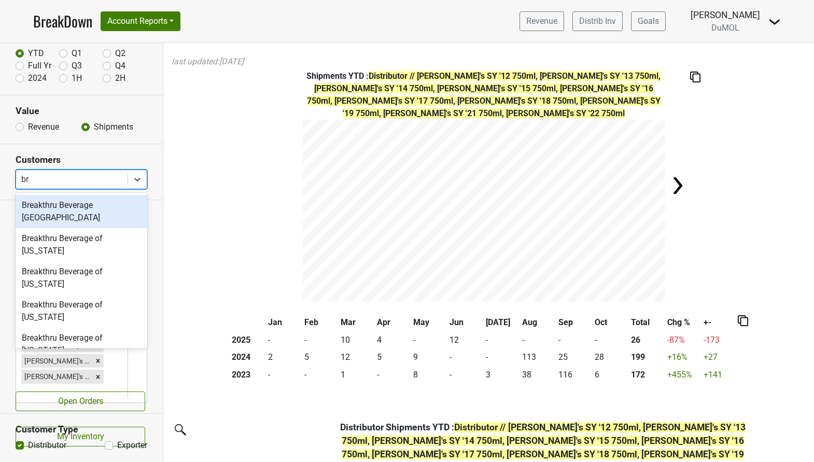
type input "b"
type input "del"
click at [102, 205] on div "Breakthru Beverage of [US_STATE]" at bounding box center [82, 211] width 132 height 33
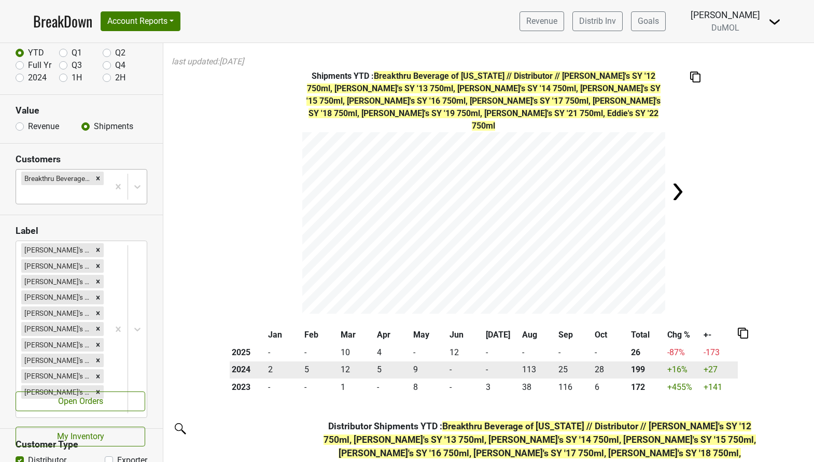
click at [520, 361] on td "113" at bounding box center [538, 370] width 36 height 18
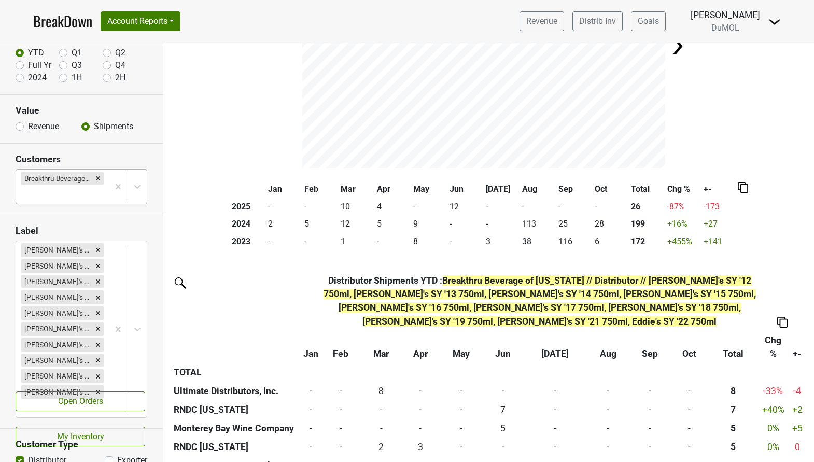
scroll to position [120, 0]
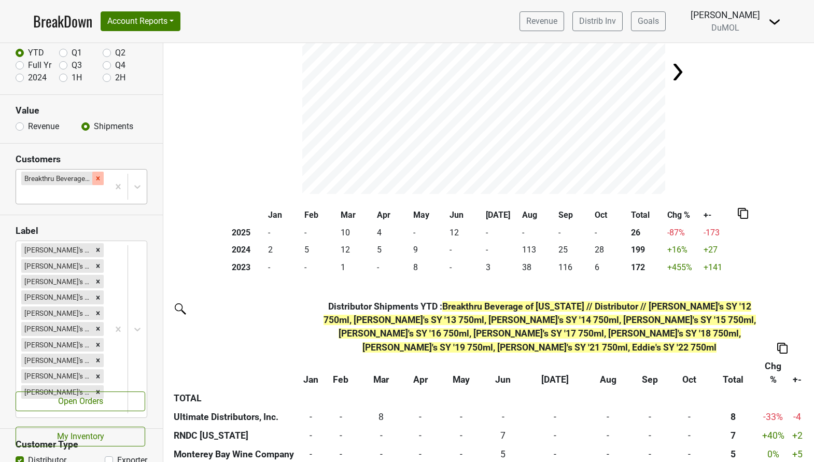
click at [101, 176] on icon "Remove Breakthru Beverage of Delaware" at bounding box center [97, 178] width 7 height 7
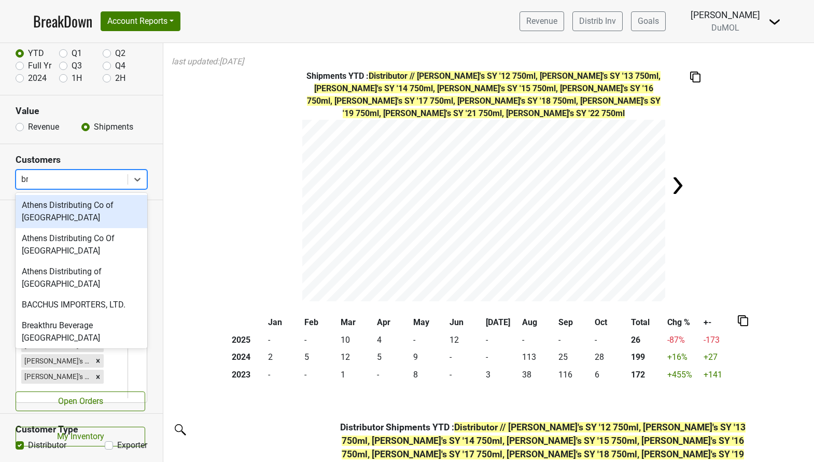
type input "brea"
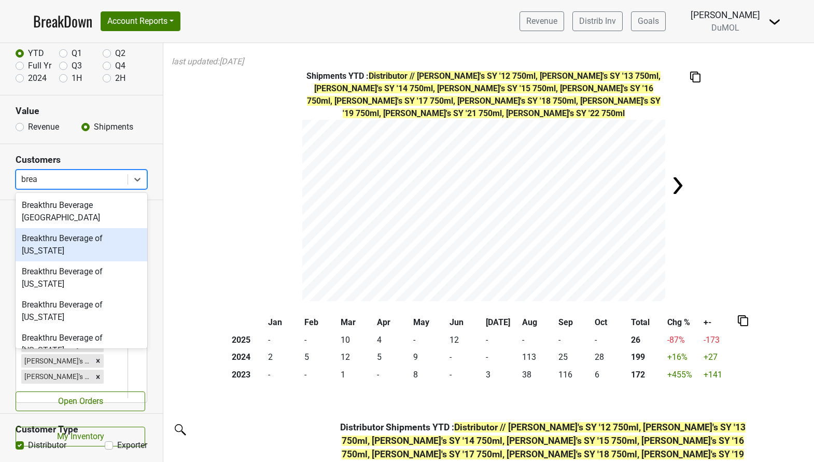
click at [105, 228] on div "Breakthru Beverage of [US_STATE]" at bounding box center [82, 244] width 132 height 33
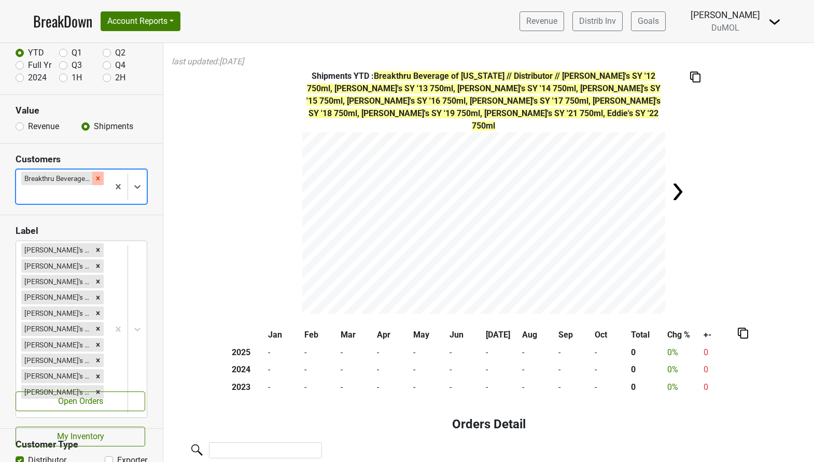
click at [97, 178] on icon "Remove Breakthru Beverage of Delaware" at bounding box center [98, 178] width 4 height 4
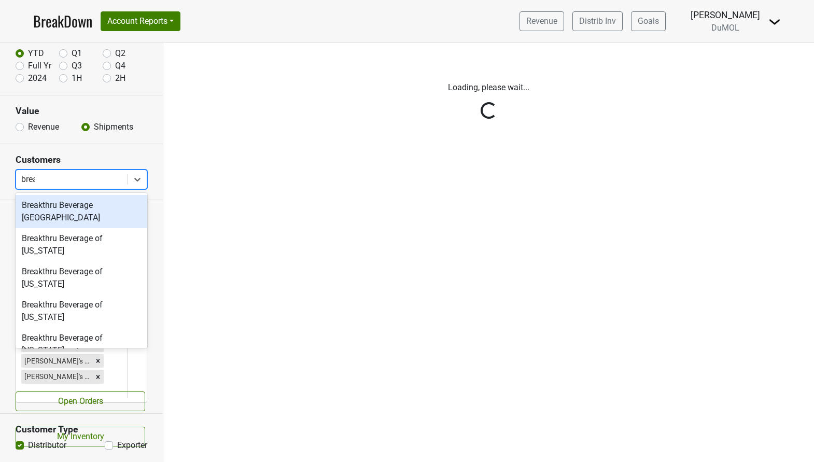
type input "break"
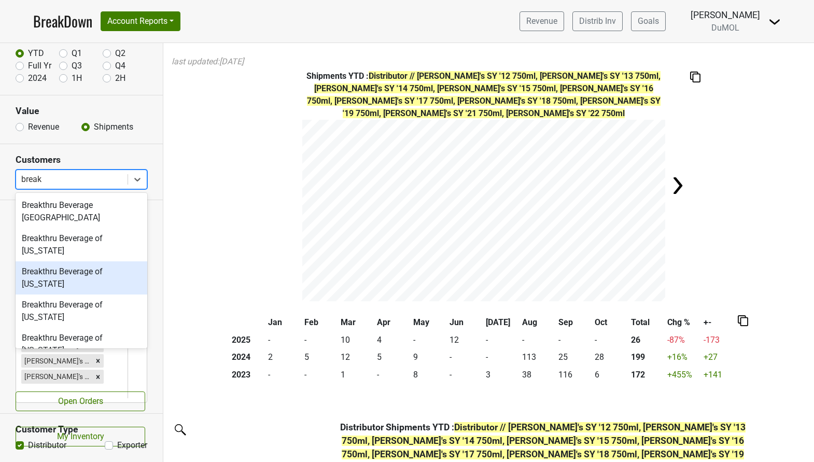
click at [95, 261] on div "Breakthru Beverage of [US_STATE]" at bounding box center [82, 277] width 132 height 33
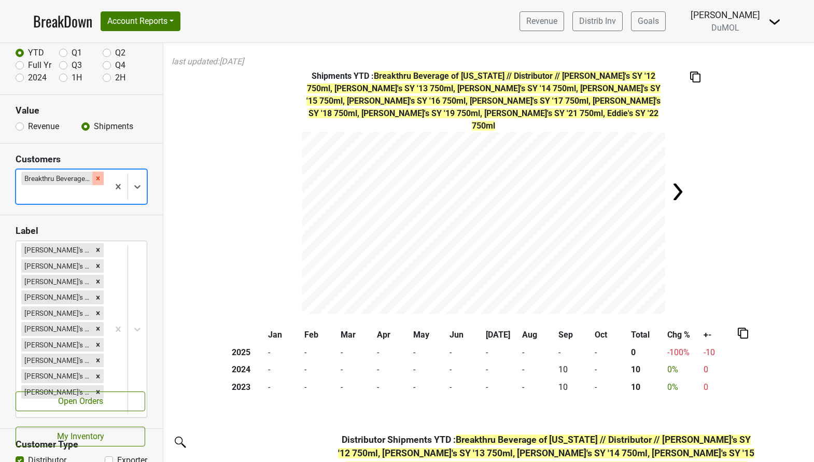
click at [98, 181] on icon "Remove Breakthru Beverage of Florida" at bounding box center [97, 178] width 7 height 7
click at [98, 181] on div "Reset filters Time Period YTD Q1 Q2 Full Yr Q3 Q4 2024 1H 2H Value Revenue Ship…" at bounding box center [81, 252] width 163 height 419
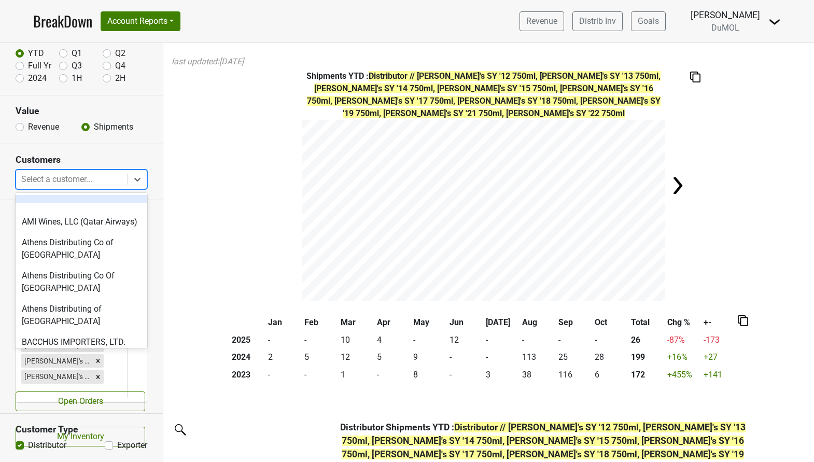
click at [98, 181] on div at bounding box center [71, 179] width 101 height 15
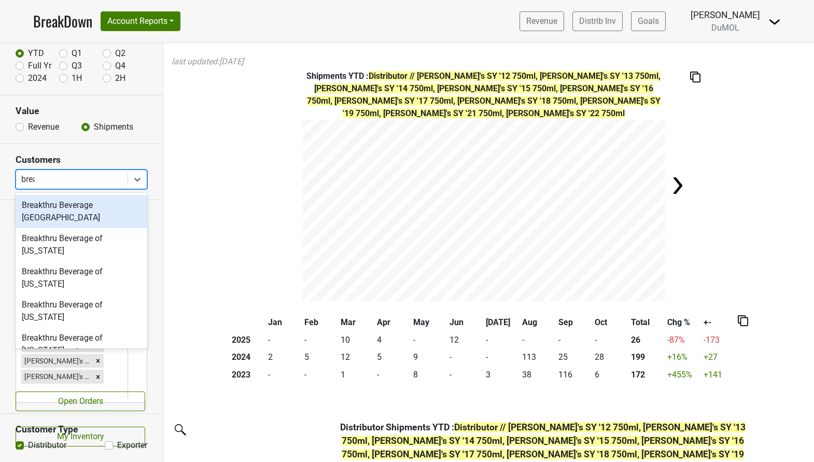
type input "break"
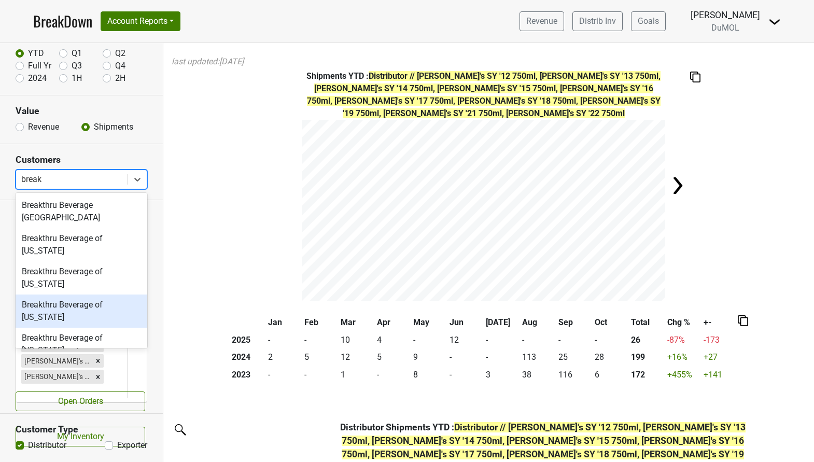
click at [104, 294] on div "Breakthru Beverage of [US_STATE]" at bounding box center [82, 310] width 132 height 33
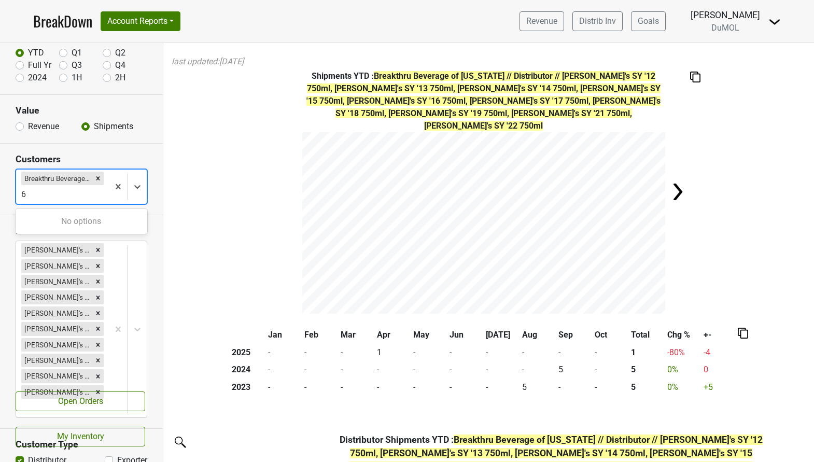
type input "6"
click at [98, 176] on icon "Remove Breakthru Beverage of Maryland" at bounding box center [97, 178] width 7 height 7
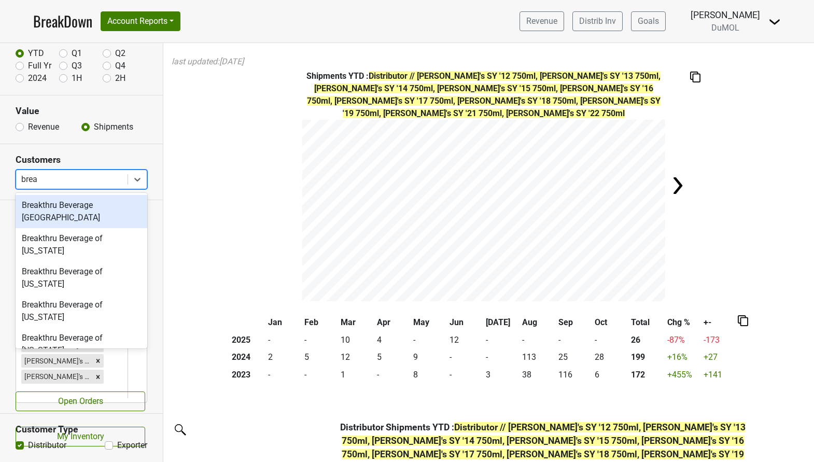
type input "break"
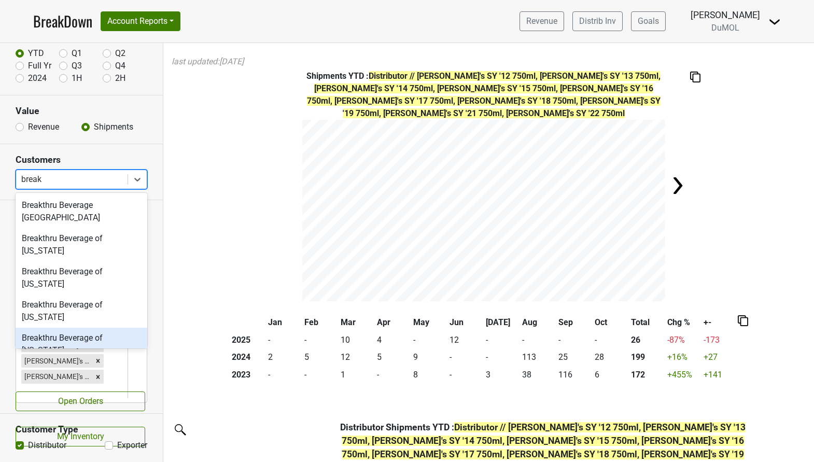
click at [90, 328] on div "Breakthru Beverage of [US_STATE]" at bounding box center [82, 344] width 132 height 33
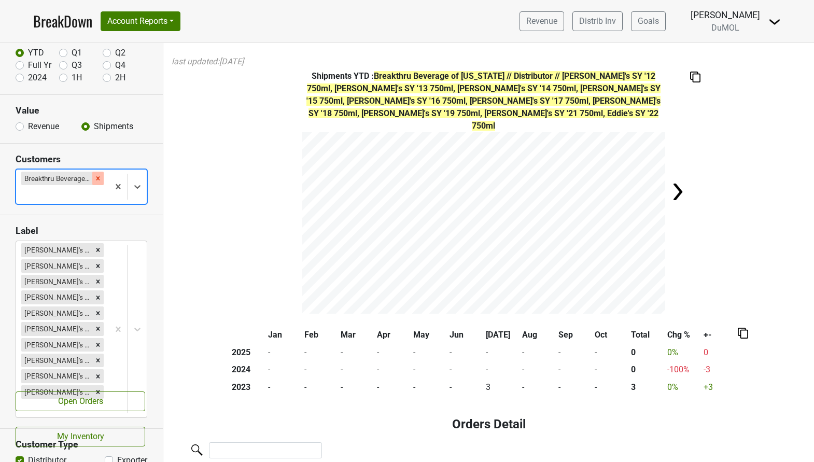
click at [101, 180] on icon "Remove Breakthru Beverage of Nevada" at bounding box center [97, 178] width 7 height 7
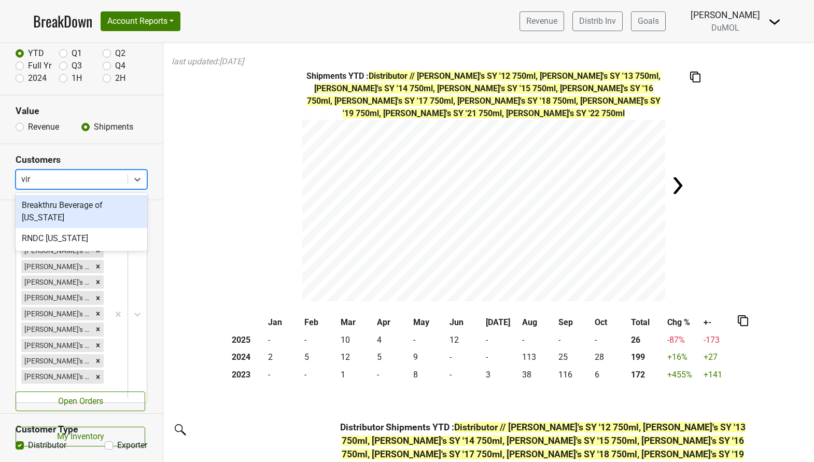
type input "virg"
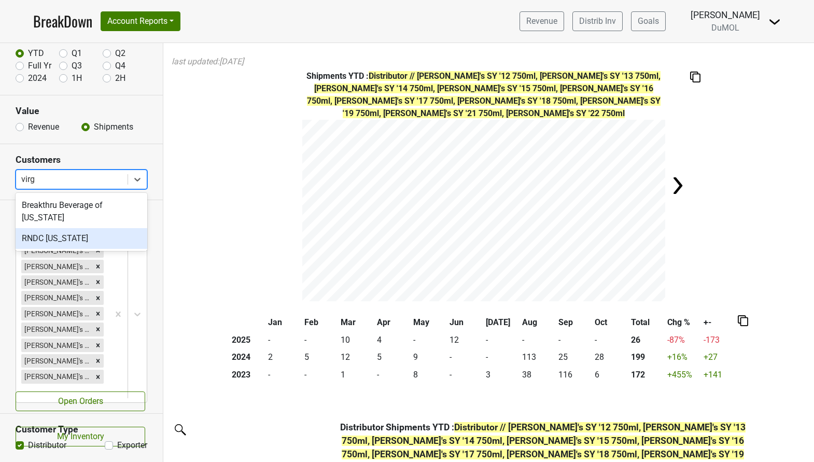
click at [75, 229] on div "RNDC [US_STATE]" at bounding box center [82, 238] width 132 height 21
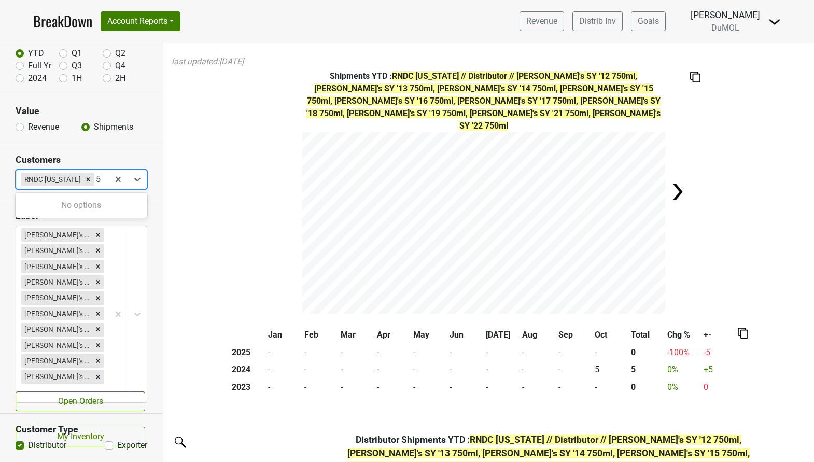
type input "5"
click at [85, 179] on icon "Remove RNDC Virginia" at bounding box center [88, 179] width 7 height 7
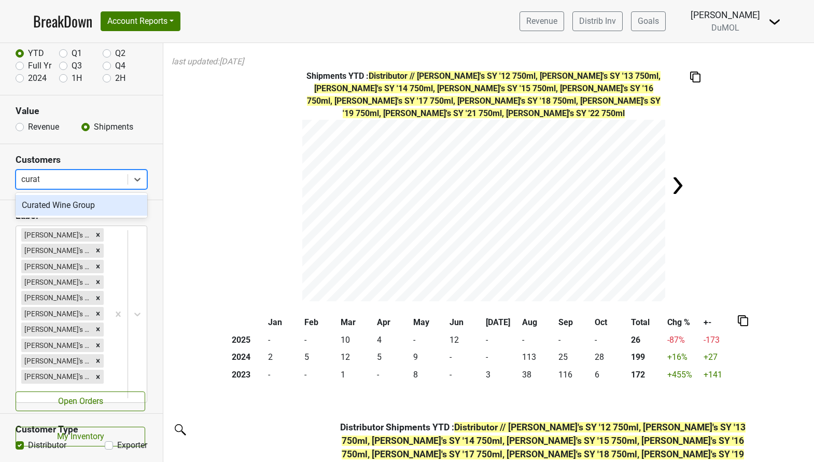
type input "curate"
click at [79, 204] on div "Curated Wine Group" at bounding box center [82, 205] width 132 height 21
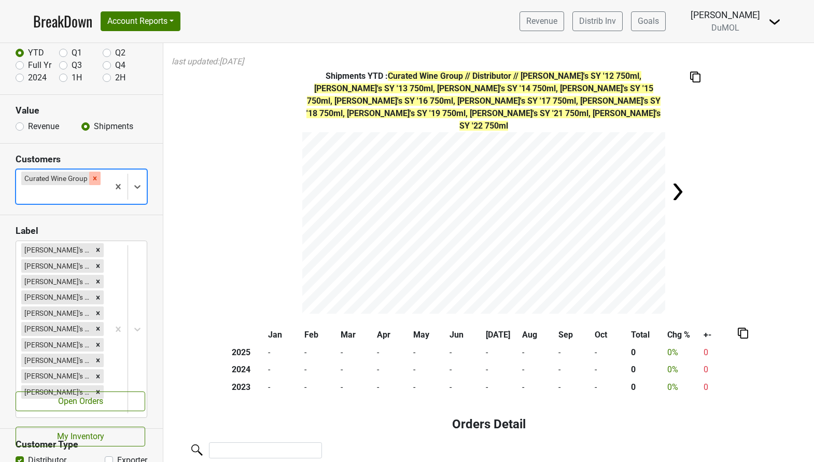
click at [98, 181] on div "Remove Curated Wine Group" at bounding box center [94, 178] width 11 height 13
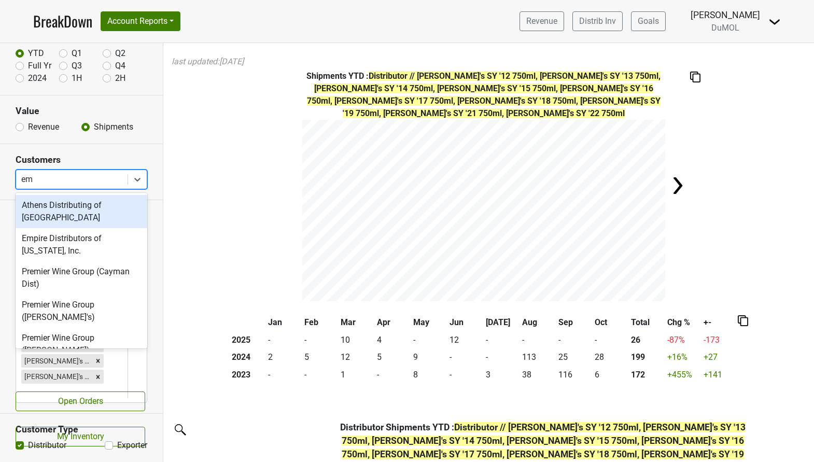
type input "emp"
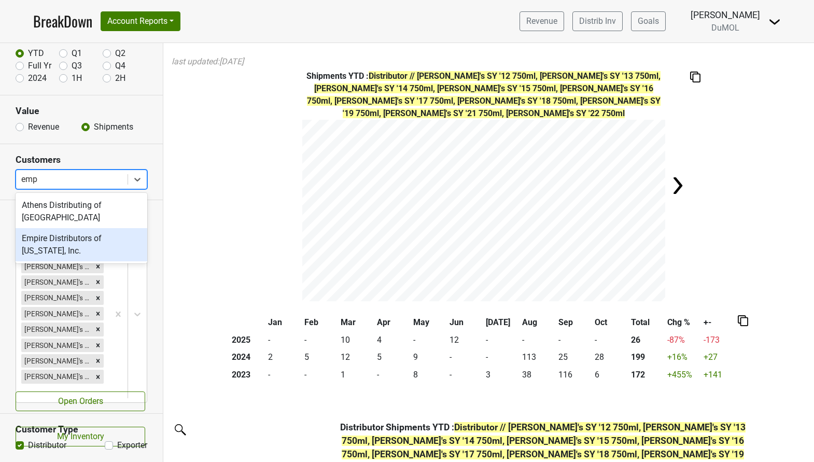
click at [85, 232] on div "Empire Distributors of [US_STATE], Inc." at bounding box center [82, 244] width 132 height 33
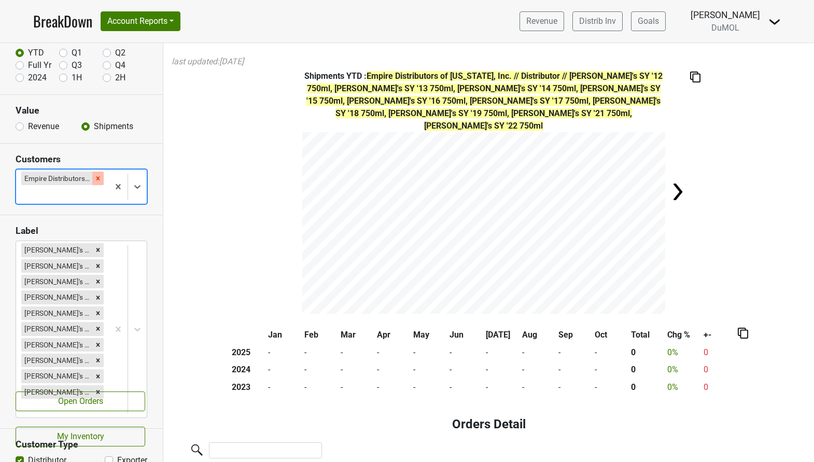
click at [96, 175] on icon "Remove Empire Distributors of Tennessee, Inc." at bounding box center [97, 178] width 7 height 7
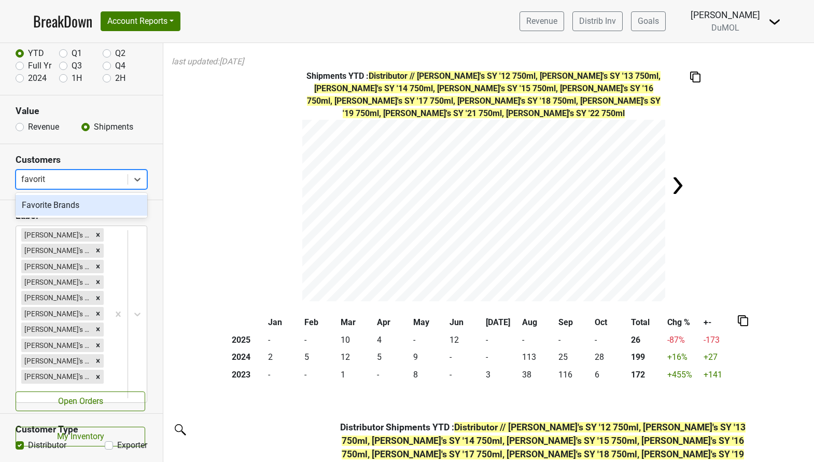
type input "favorite"
click at [87, 215] on div "Favorite Brands" at bounding box center [82, 205] width 132 height 21
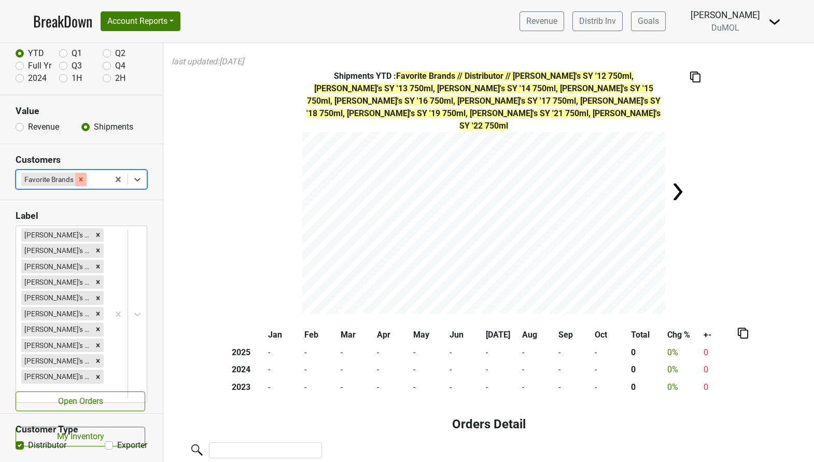
click at [85, 177] on div "Remove Favorite Brands" at bounding box center [80, 179] width 11 height 13
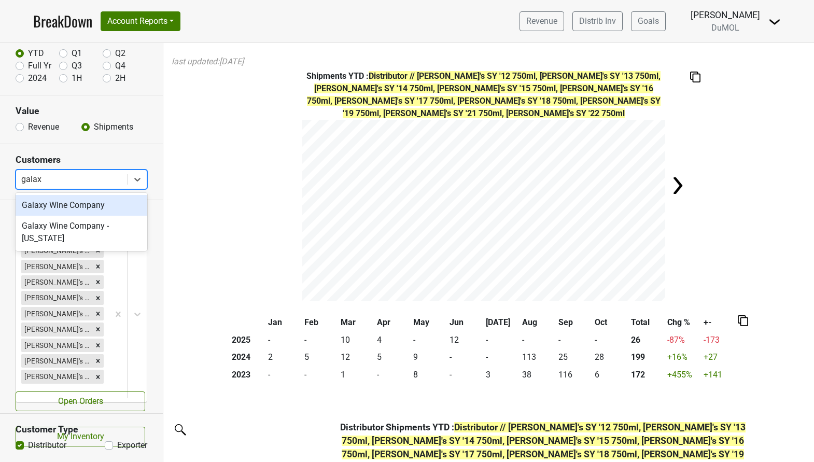
type input "galaxy"
click at [76, 203] on div "Galaxy Wine Company" at bounding box center [82, 205] width 132 height 21
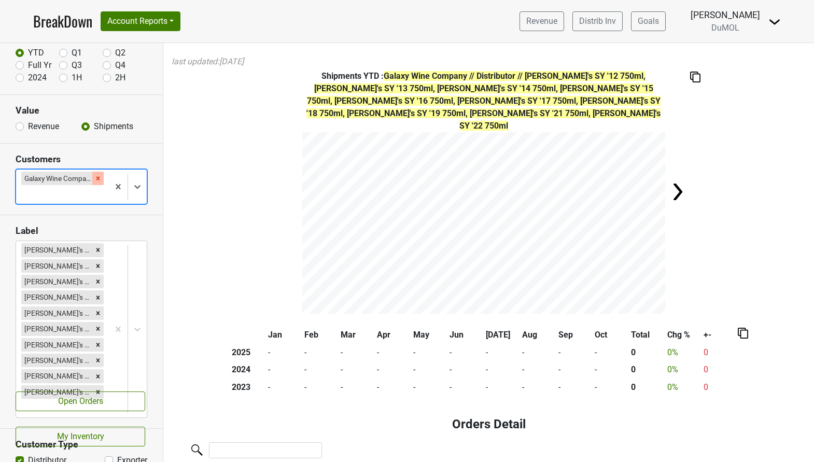
click at [98, 178] on icon "Remove Galaxy Wine Company" at bounding box center [97, 178] width 7 height 7
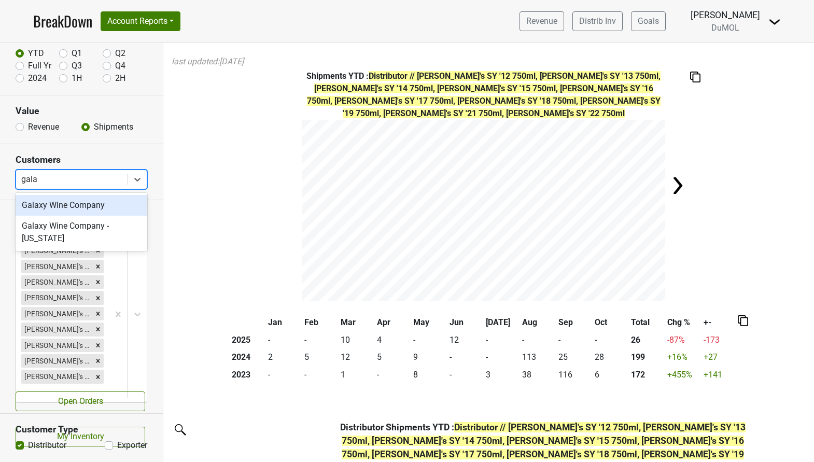
type input "galax"
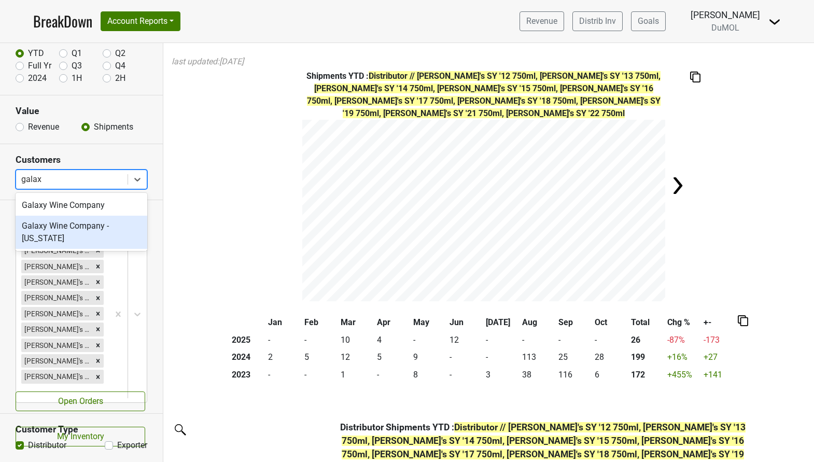
click at [73, 234] on div "Galaxy Wine Company - [US_STATE]" at bounding box center [82, 232] width 132 height 33
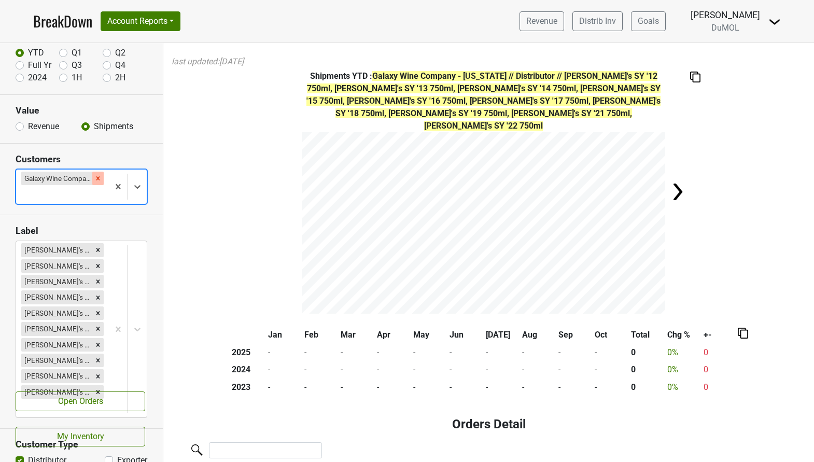
click at [100, 177] on icon "Remove Galaxy Wine Company - Washington" at bounding box center [97, 178] width 7 height 7
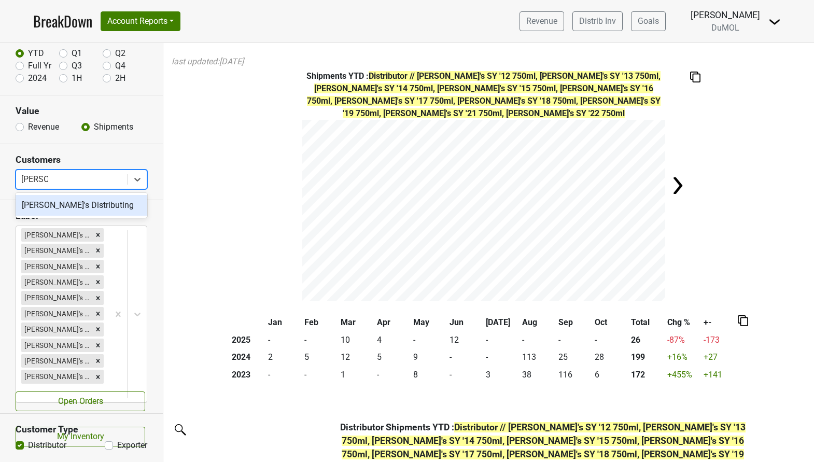
type input "george's"
click at [92, 204] on div "[PERSON_NAME]'s Distributing" at bounding box center [82, 205] width 132 height 21
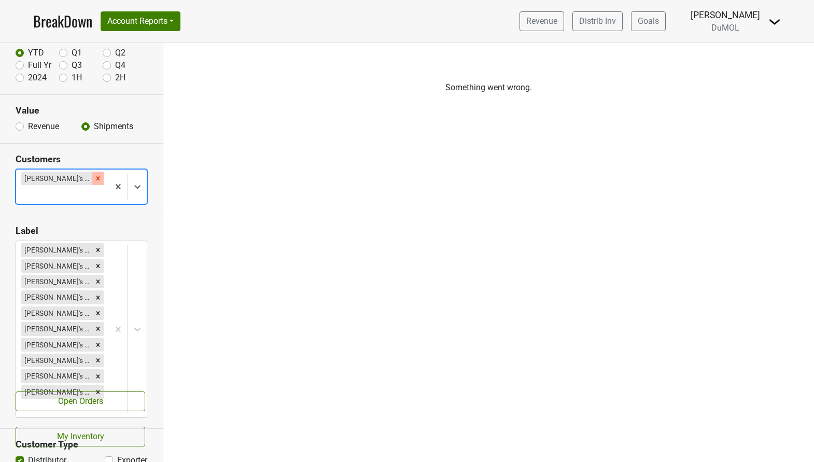
click at [92, 179] on div "Remove George's Distributing" at bounding box center [97, 178] width 11 height 13
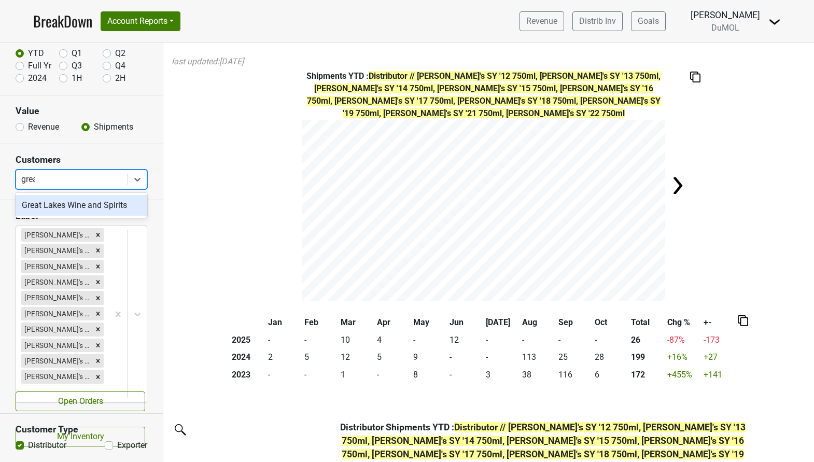
type input "great"
click at [53, 202] on div "Great Lakes Wine and Spirits" at bounding box center [82, 205] width 132 height 21
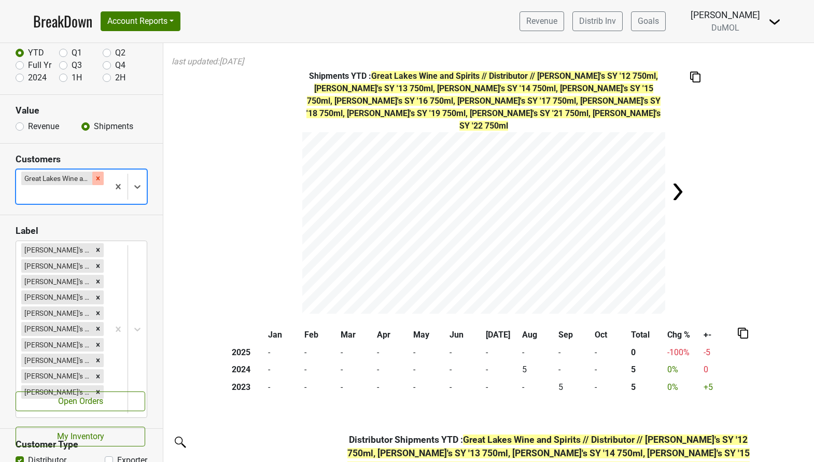
click at [96, 180] on icon "Remove Great Lakes Wine and Spirits" at bounding box center [97, 178] width 7 height 7
click at [96, 180] on div "Reset filters Time Period YTD Q1 Q2 Full Yr Q3 Q4 2024 1H 2H Value Revenue Ship…" at bounding box center [81, 252] width 163 height 419
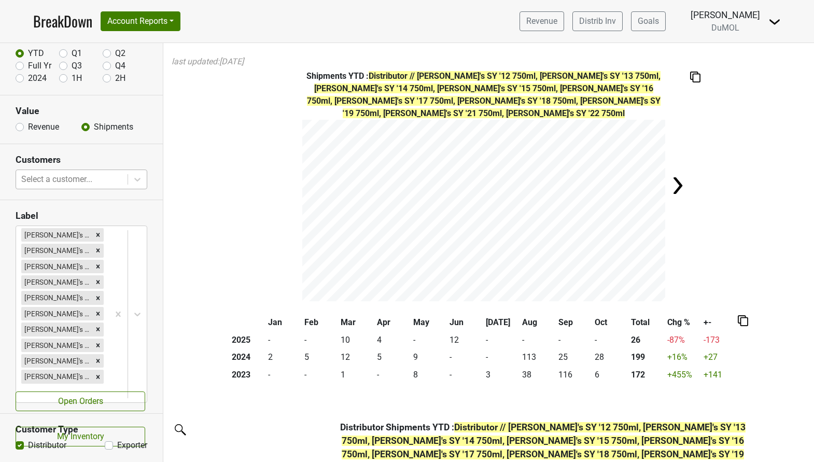
click at [104, 178] on div at bounding box center [71, 179] width 101 height 15
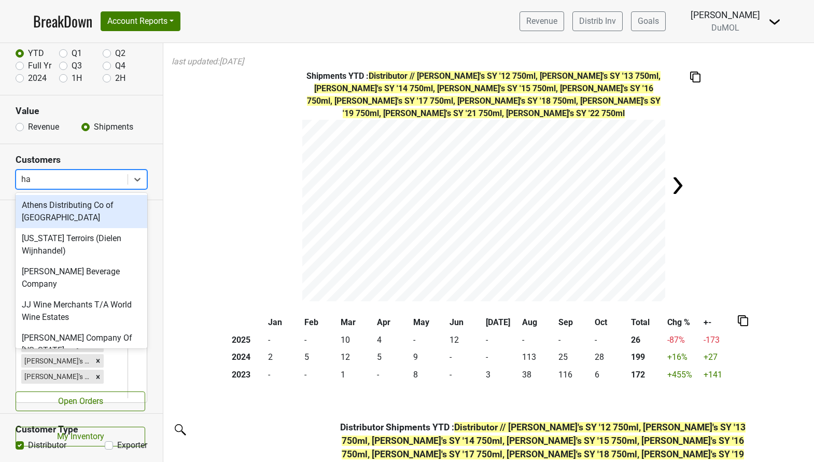
type input "hay"
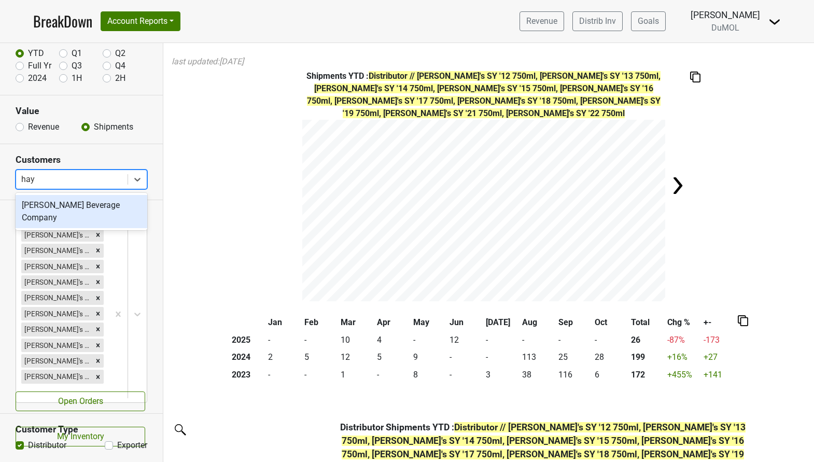
click at [91, 210] on div "[PERSON_NAME] Beverage Company" at bounding box center [82, 211] width 132 height 33
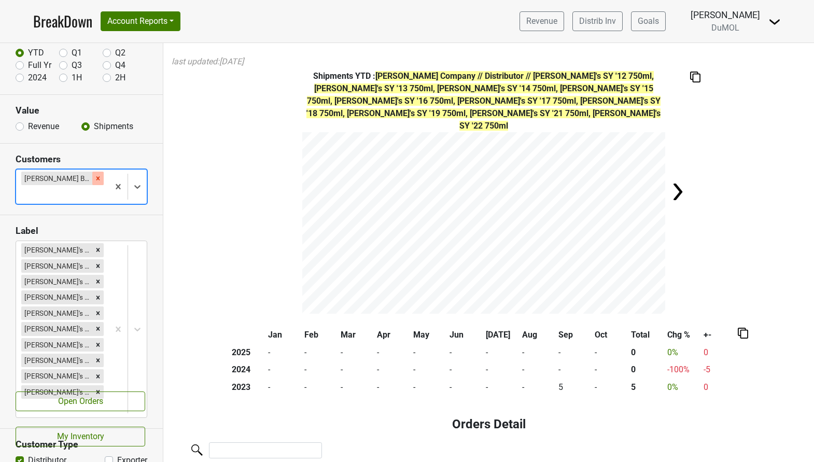
click at [97, 179] on icon "Remove Hayden Beverage Company" at bounding box center [98, 178] width 4 height 4
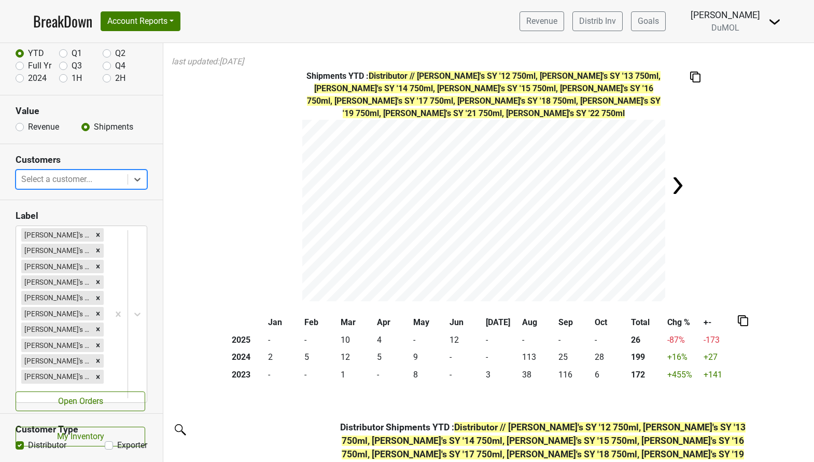
click at [83, 181] on div at bounding box center [71, 179] width 101 height 15
type input "[PERSON_NAME]"
click at [81, 212] on div "Heidelberg Distributing [US_STATE]" at bounding box center [82, 211] width 132 height 33
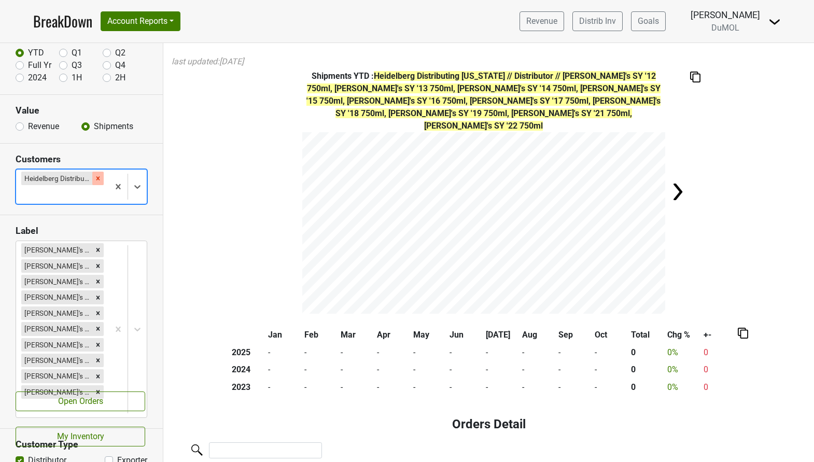
click at [95, 174] on div "Remove Heidelberg Distributing Kentucky" at bounding box center [97, 178] width 11 height 13
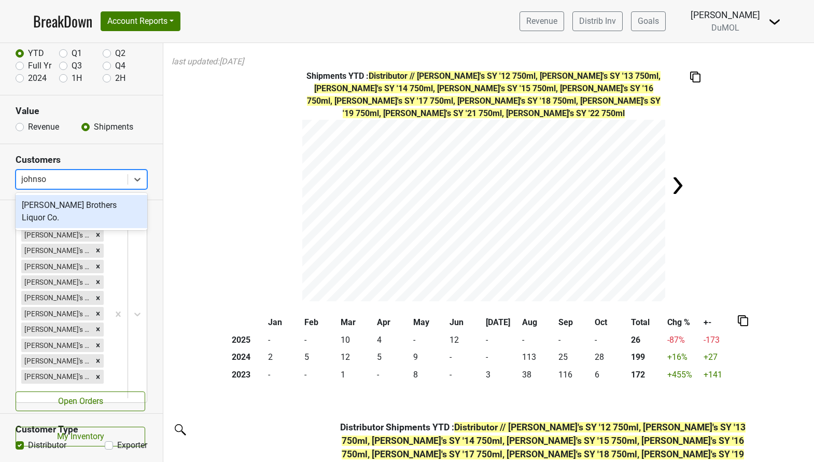
type input "[PERSON_NAME]"
click at [76, 202] on div "[PERSON_NAME] Brothers Liquor Co." at bounding box center [82, 211] width 132 height 33
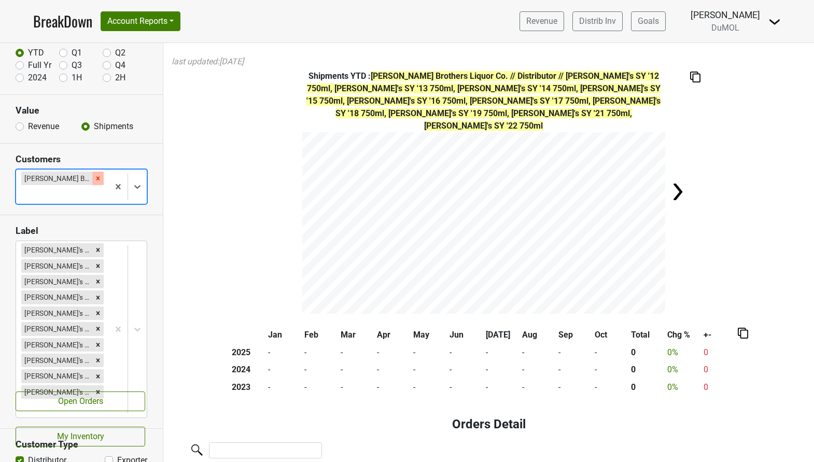
click at [100, 179] on icon "Remove Johnson Brothers Liquor Co." at bounding box center [97, 178] width 7 height 7
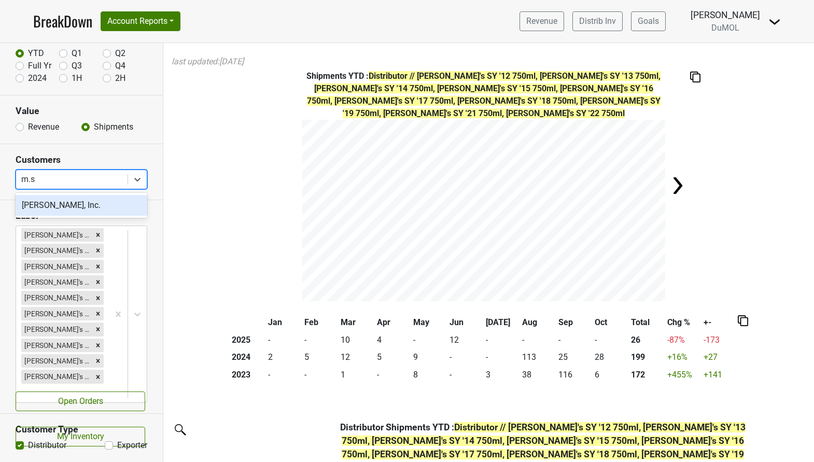
type input "m.s."
click at [80, 206] on div "[PERSON_NAME], Inc." at bounding box center [82, 205] width 132 height 21
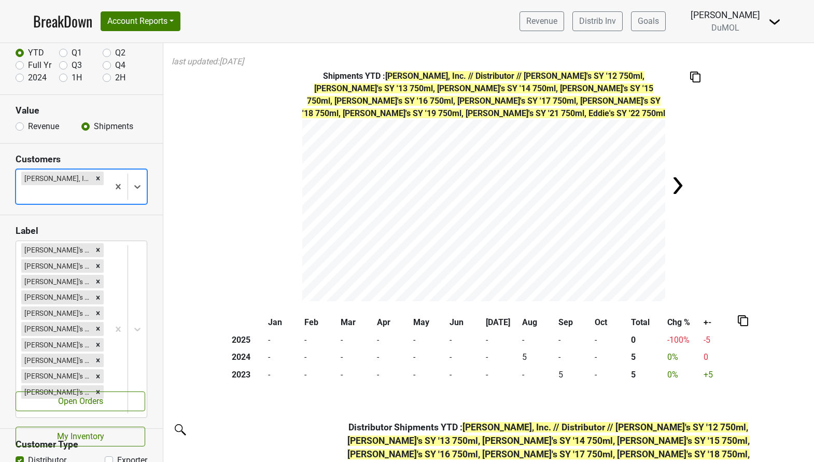
click at [94, 180] on icon "Remove M.s. Walker, Inc." at bounding box center [97, 178] width 7 height 7
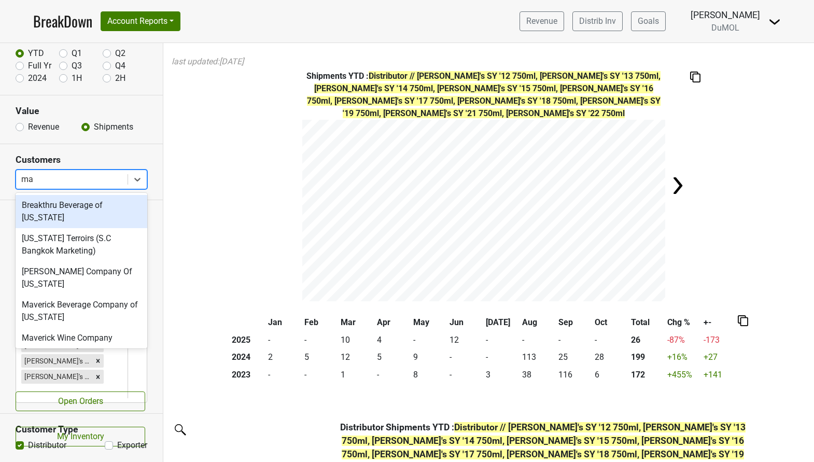
type input "mar"
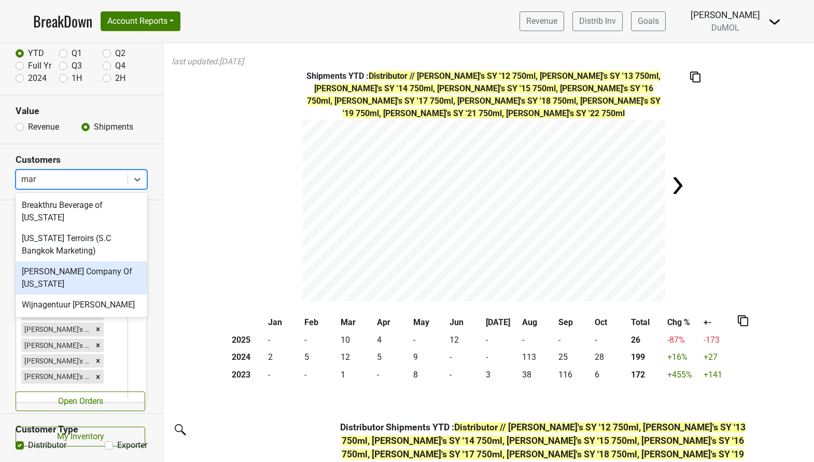
click at [85, 270] on div "[PERSON_NAME] Company Of [US_STATE]" at bounding box center [82, 277] width 132 height 33
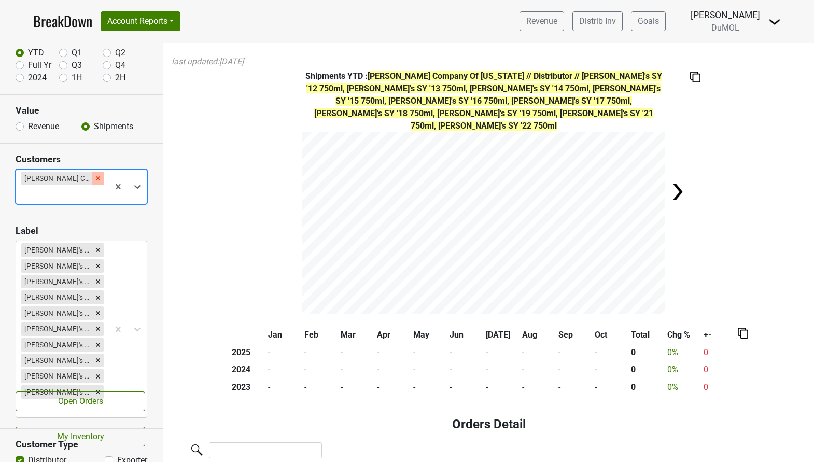
click at [96, 175] on icon "Remove Martignetti Company Of New Hampshire" at bounding box center [97, 178] width 7 height 7
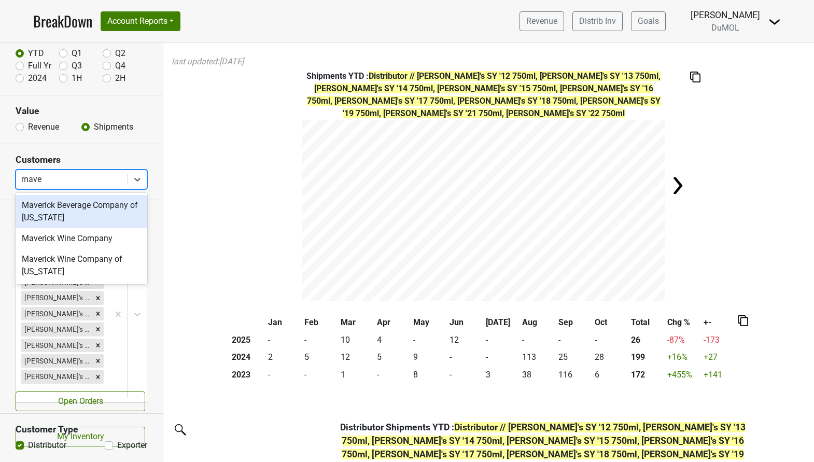
type input "maver"
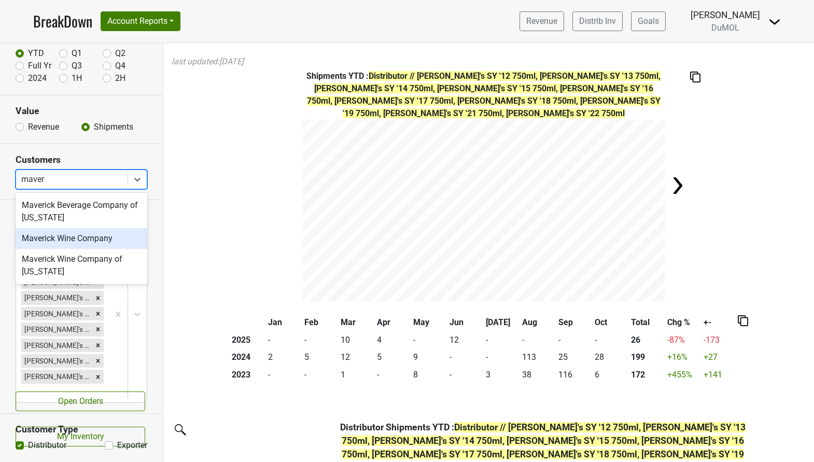
click at [84, 242] on div "Maverick Wine Company" at bounding box center [82, 238] width 132 height 21
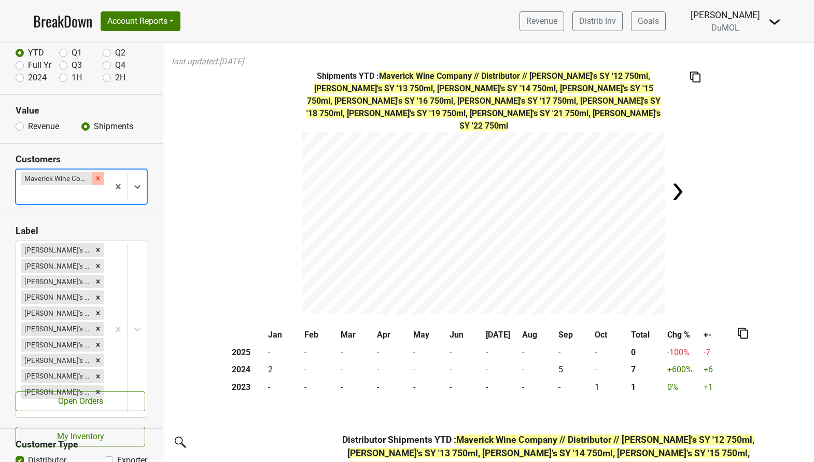
click at [98, 178] on icon "Remove Maverick Wine Company" at bounding box center [98, 178] width 4 height 4
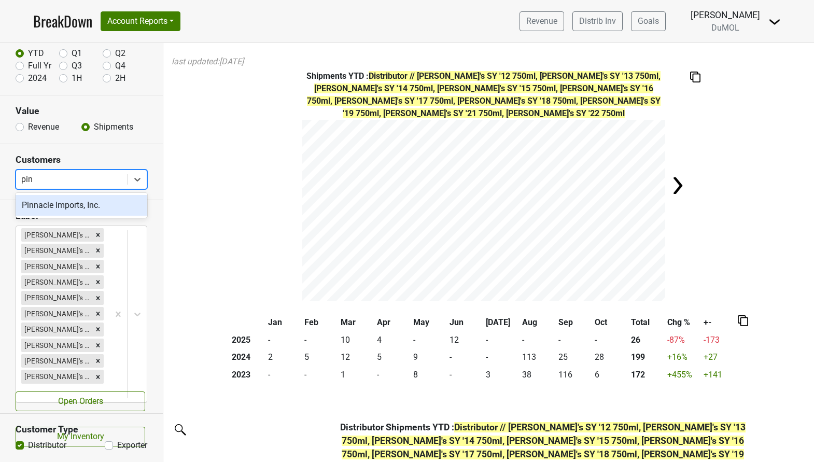
type input "pinn"
click at [85, 203] on div "Pinnacle Imports, Inc." at bounding box center [82, 205] width 132 height 21
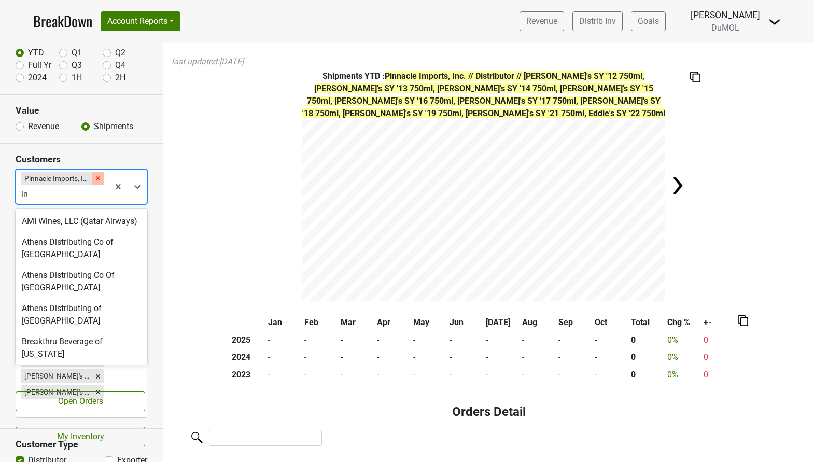
type input "i"
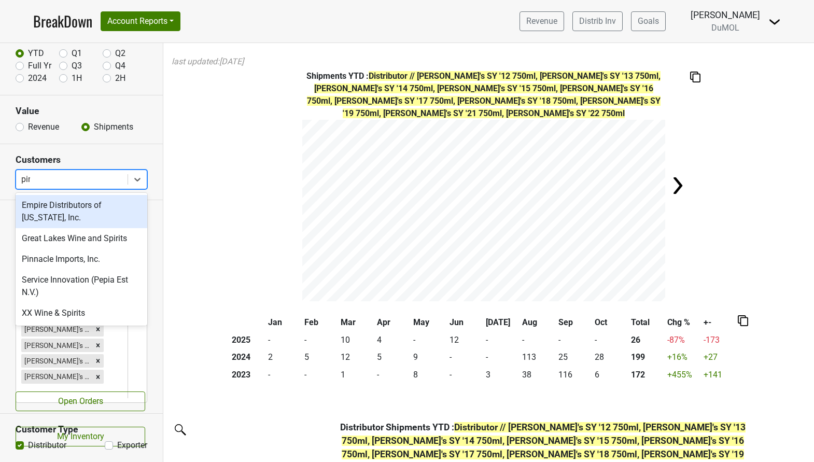
type input "pinn"
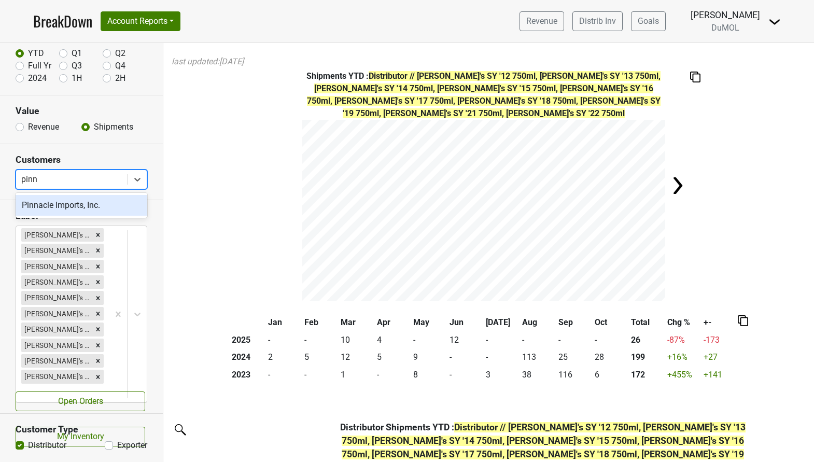
click at [94, 213] on div "Pinnacle Imports, Inc." at bounding box center [82, 205] width 132 height 21
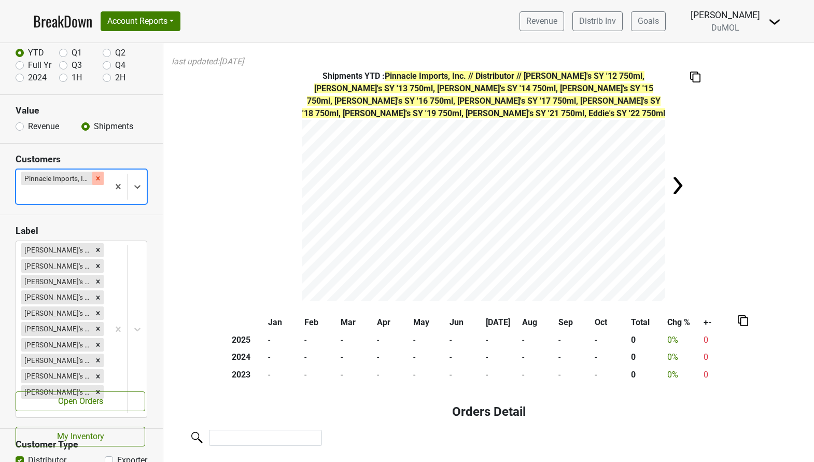
click at [98, 178] on icon "Remove Pinnacle Imports, Inc." at bounding box center [98, 178] width 4 height 4
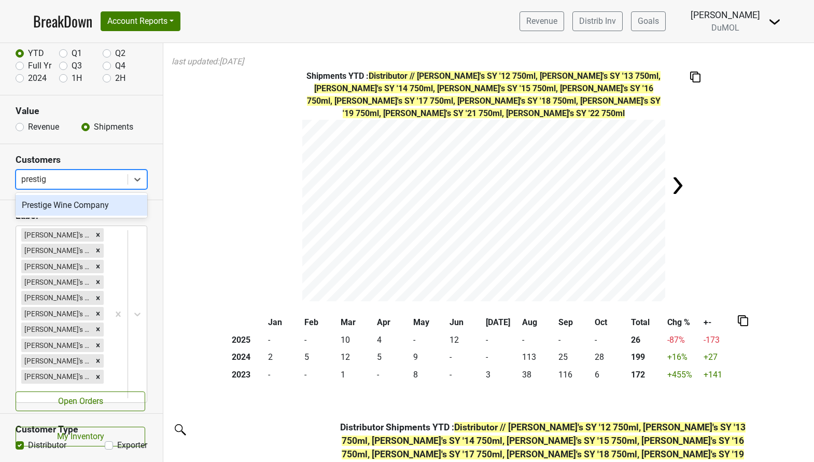
type input "prestige"
click at [100, 202] on div "Prestige Wine Company" at bounding box center [82, 205] width 132 height 21
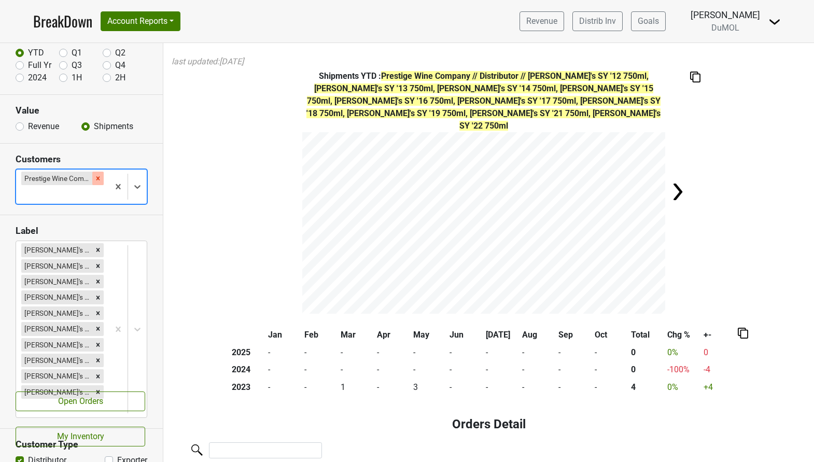
click at [96, 179] on icon "Remove Prestige Wine Company" at bounding box center [97, 178] width 7 height 7
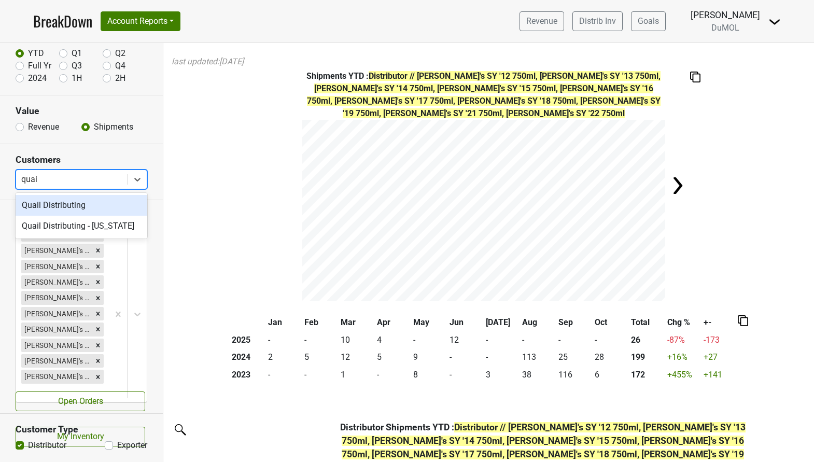
type input "quail"
click at [82, 205] on div "Quail Distributing" at bounding box center [82, 205] width 132 height 21
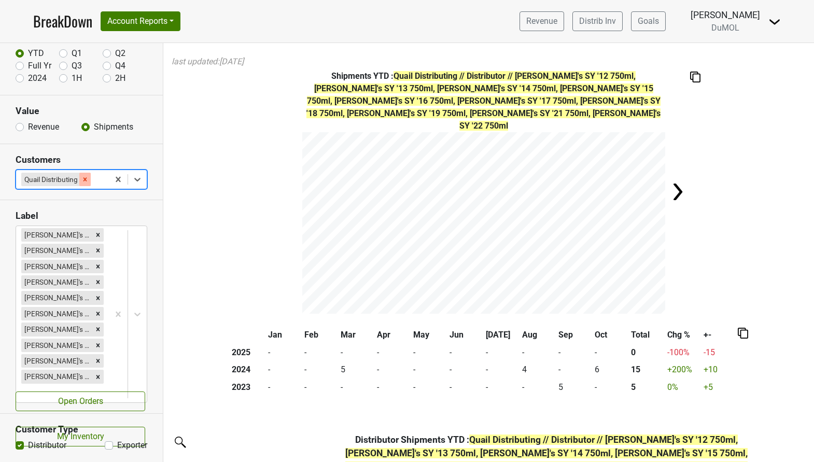
click at [85, 178] on icon "Remove Quail Distributing" at bounding box center [85, 179] width 4 height 4
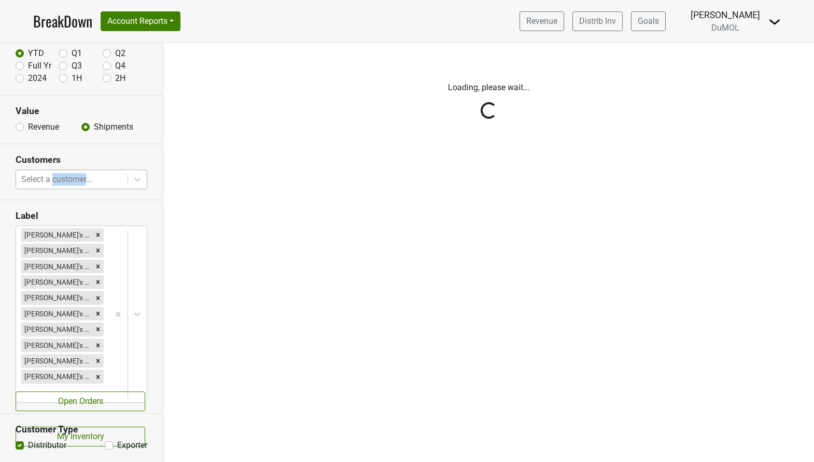
click at [85, 178] on div "Reset filters Time Period YTD Q1 Q2 Full Yr Q3 Q4 2024 1H 2H Value Revenue Ship…" at bounding box center [81, 252] width 163 height 419
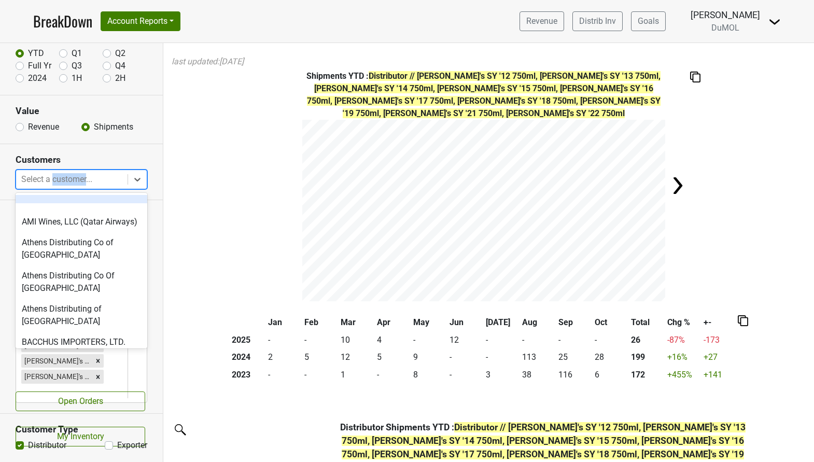
click at [116, 182] on div at bounding box center [71, 179] width 101 height 15
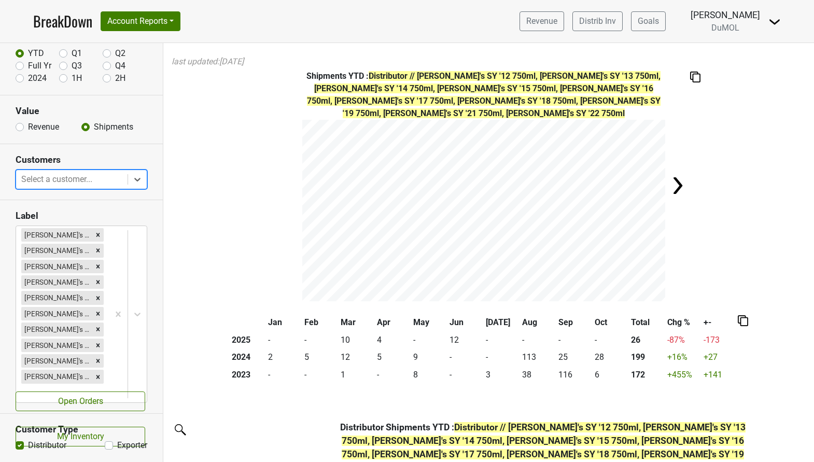
click at [102, 180] on div at bounding box center [71, 179] width 101 height 15
type input "quail"
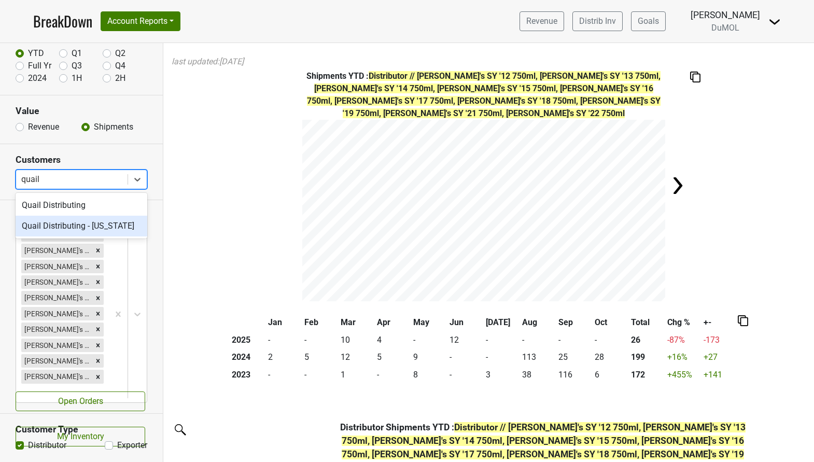
click at [87, 228] on div "Quail Distributing - [US_STATE]" at bounding box center [82, 226] width 132 height 21
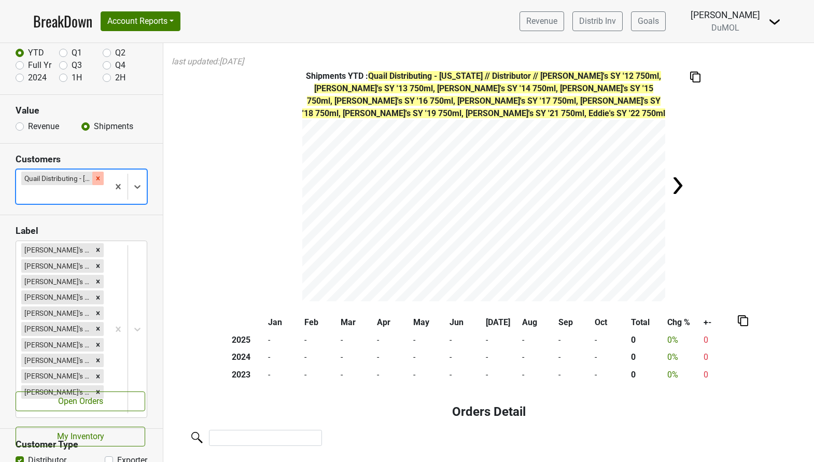
click at [100, 177] on icon "Remove Quail Distributing - Nebraska" at bounding box center [97, 178] width 7 height 7
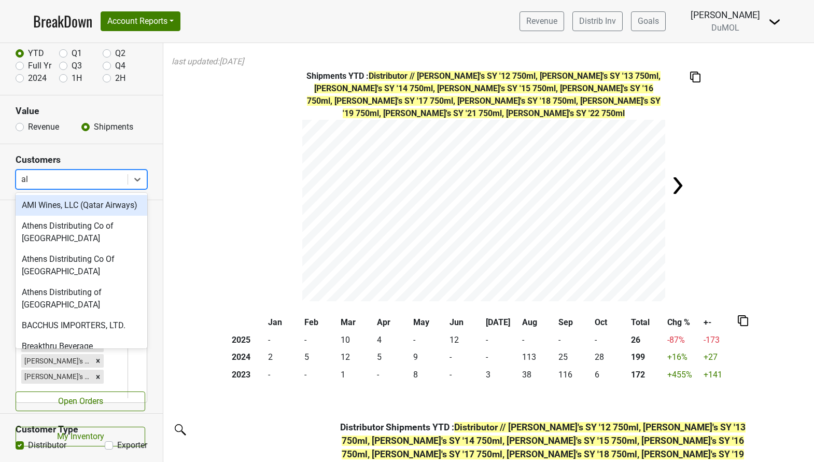
type input "ala"
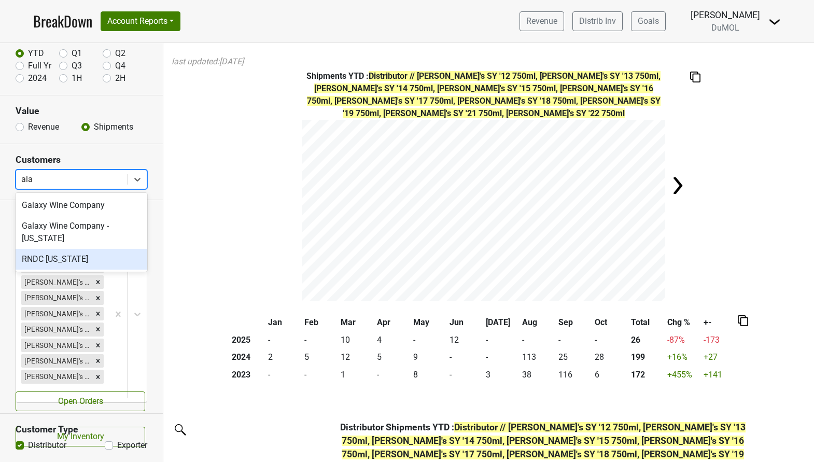
click at [54, 269] on div "RNDC [US_STATE]" at bounding box center [82, 259] width 132 height 21
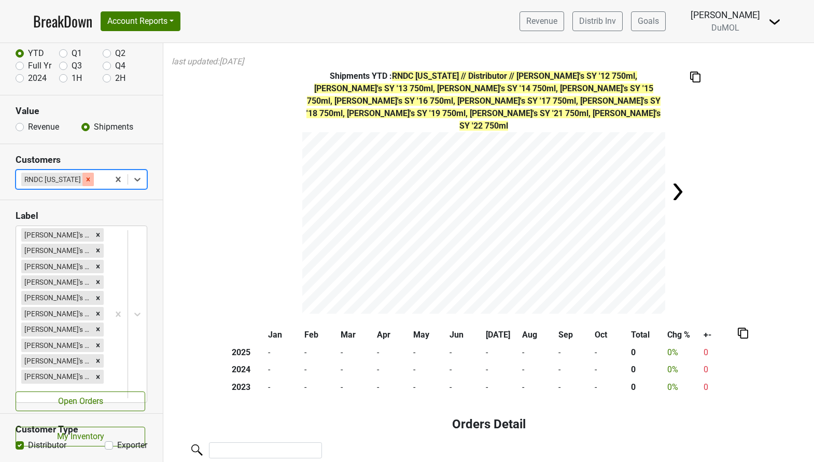
click at [85, 177] on icon "Remove RNDC Alaska" at bounding box center [88, 179] width 7 height 7
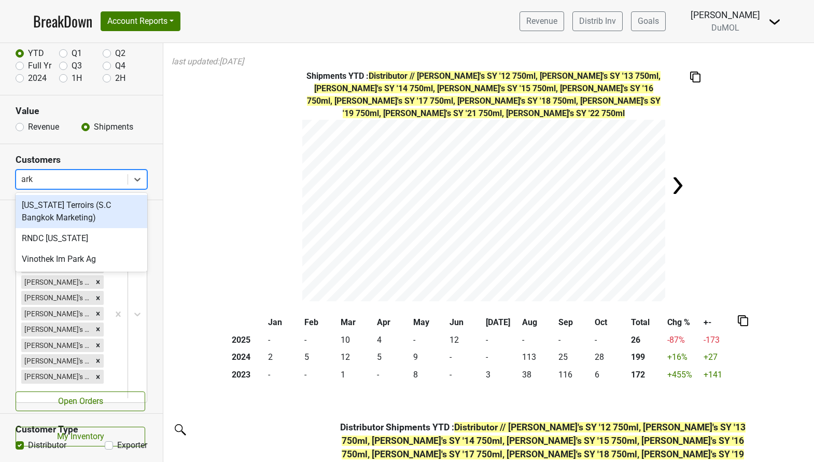
type input "arka"
click at [68, 207] on div "RNDC [US_STATE]" at bounding box center [82, 205] width 132 height 21
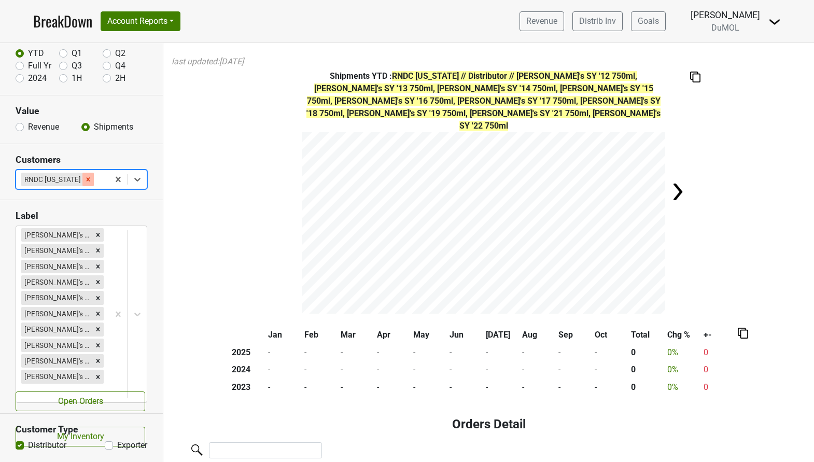
click at [85, 179] on icon "Remove RNDC Arkansas" at bounding box center [88, 179] width 7 height 7
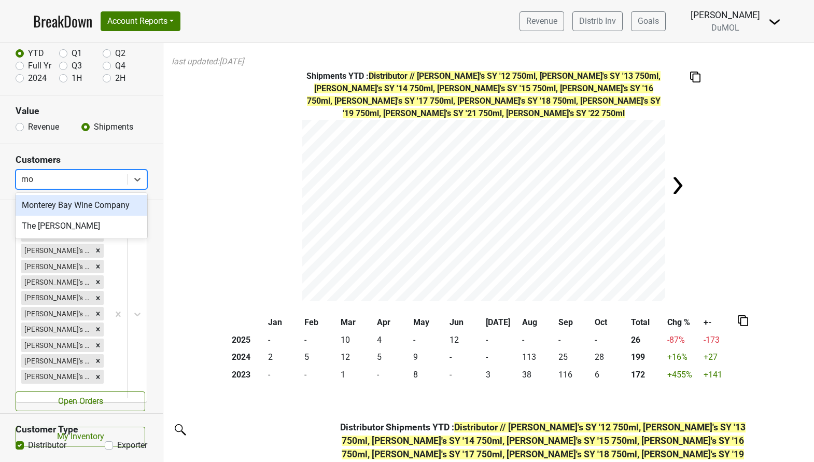
type input "mon"
click at [78, 205] on div "Monterey Bay Wine Company" at bounding box center [82, 205] width 132 height 21
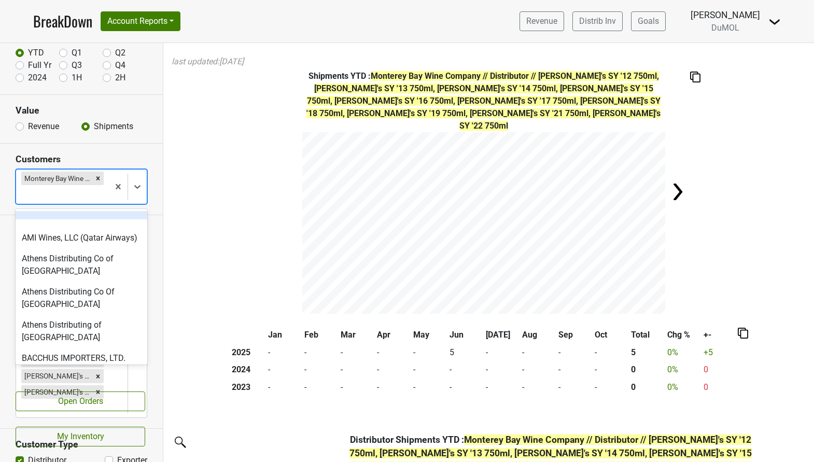
click at [89, 193] on div at bounding box center [62, 194] width 82 height 15
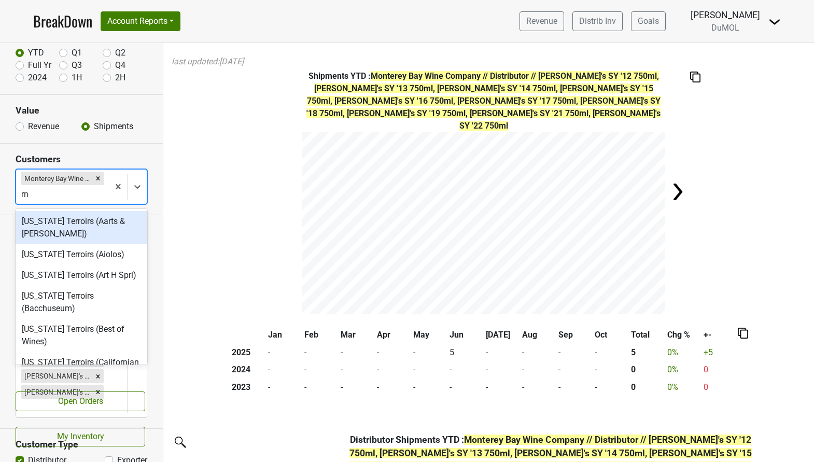
type input "rnd"
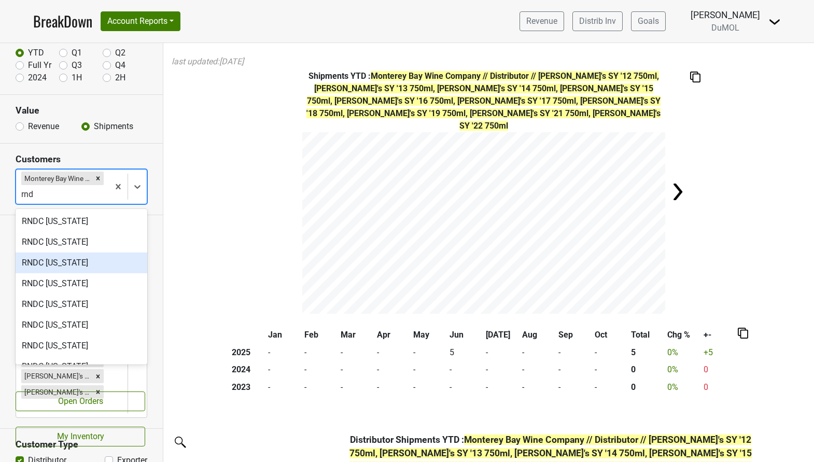
click at [74, 262] on div "RNDC [US_STATE]" at bounding box center [82, 262] width 132 height 21
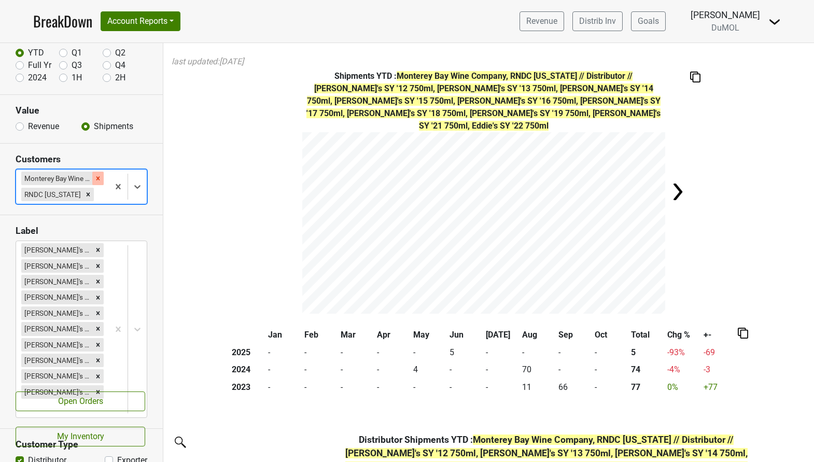
click at [94, 178] on icon "Remove Monterey Bay Wine Company" at bounding box center [97, 178] width 7 height 7
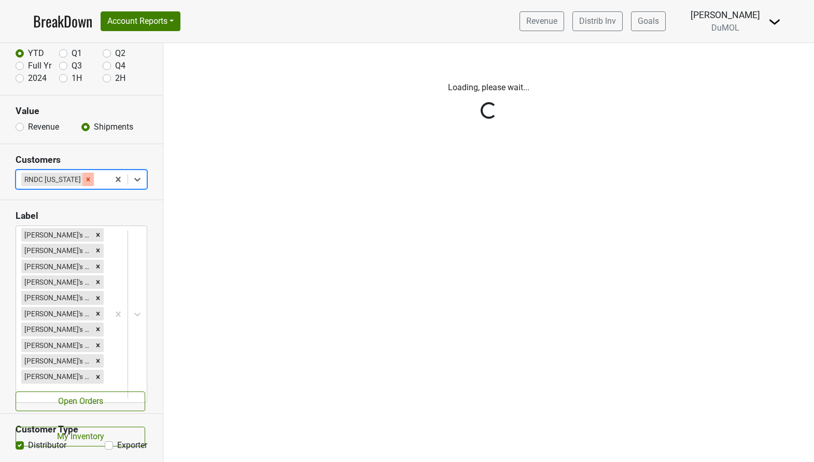
click at [86, 180] on div "Reset filters Time Period YTD Q1 Q2 Full Yr Q3 Q4 2024 1H 2H Value Revenue Ship…" at bounding box center [81, 252] width 163 height 419
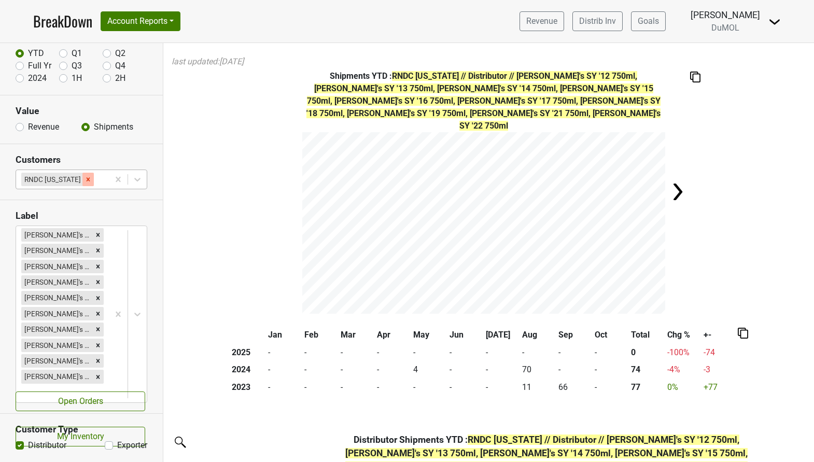
click at [87, 178] on icon "Remove RNDC California" at bounding box center [89, 179] width 4 height 4
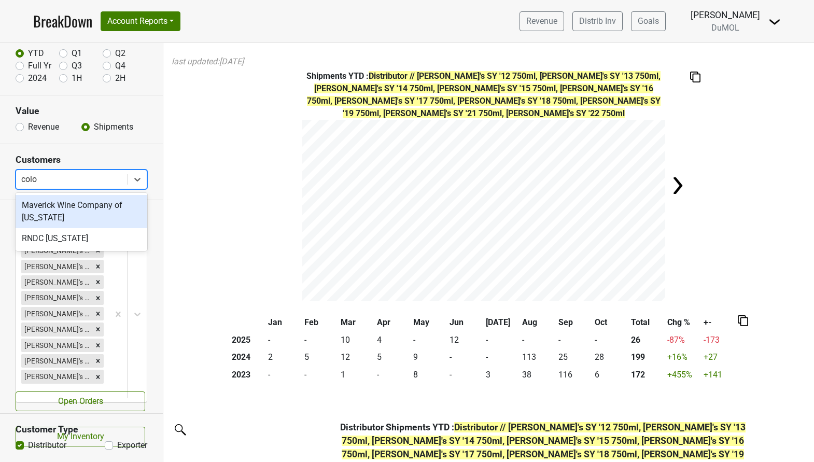
type input "color"
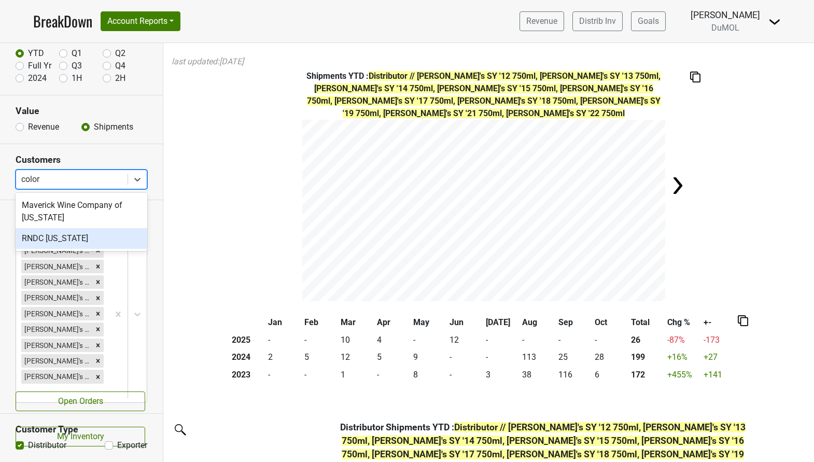
click at [72, 232] on div "RNDC [US_STATE]" at bounding box center [82, 238] width 132 height 21
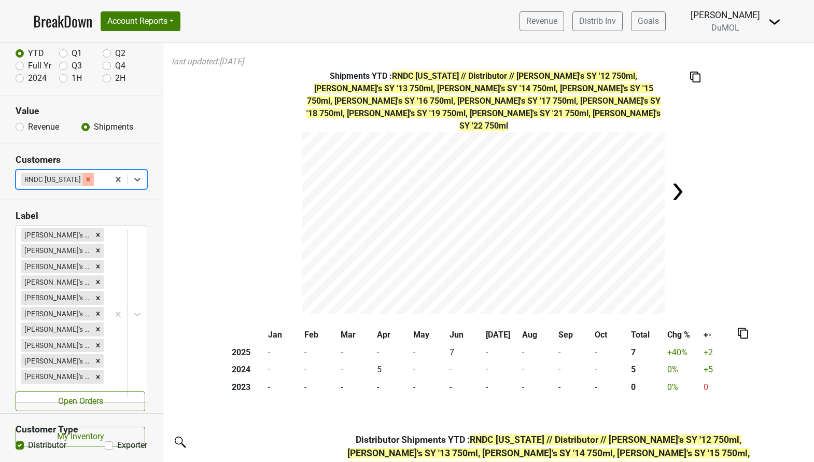
click at [85, 178] on icon "Remove RNDC Colorado" at bounding box center [88, 179] width 7 height 7
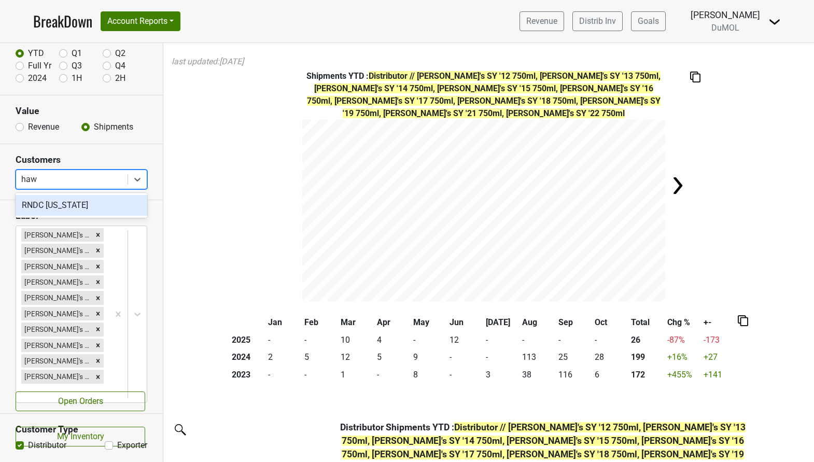
type input "hawa"
click at [59, 207] on div "RNDC [US_STATE]" at bounding box center [82, 205] width 132 height 21
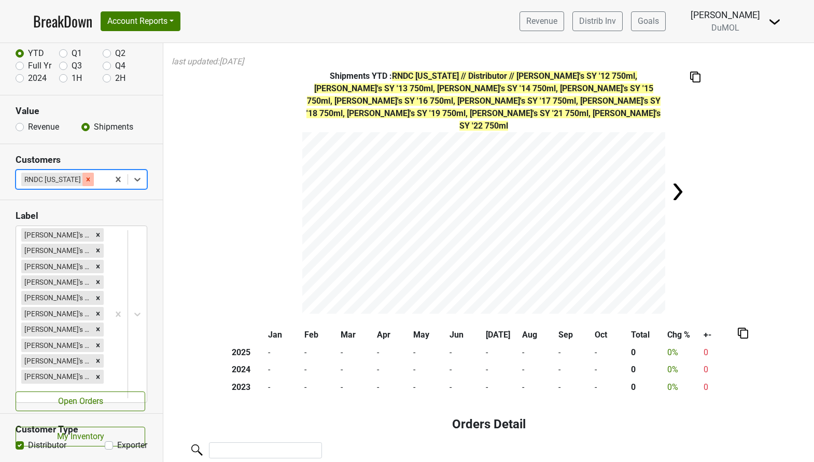
click at [85, 178] on icon "Remove RNDC Hawaii" at bounding box center [88, 179] width 7 height 7
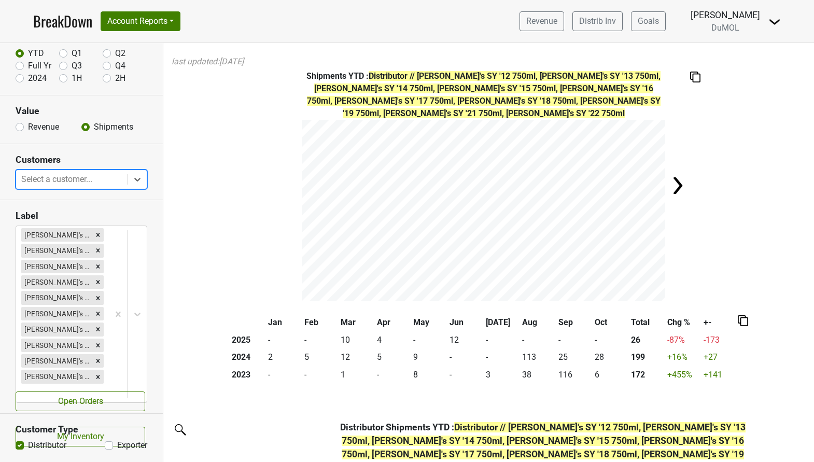
click at [72, 178] on div at bounding box center [71, 179] width 101 height 15
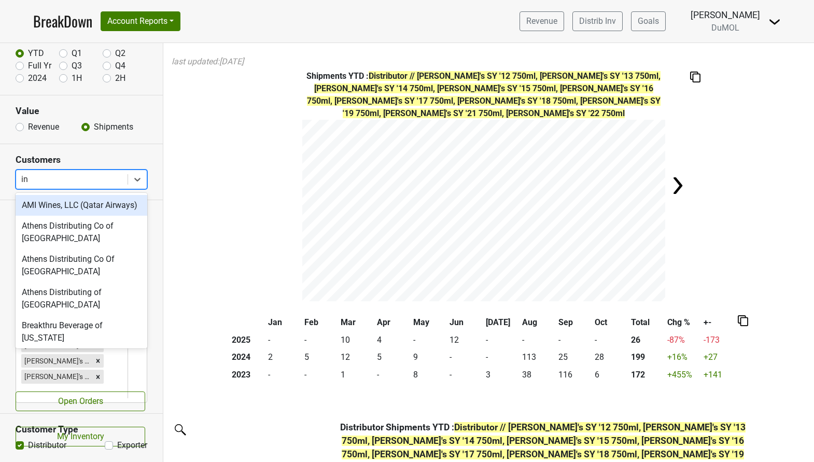
type input "ind"
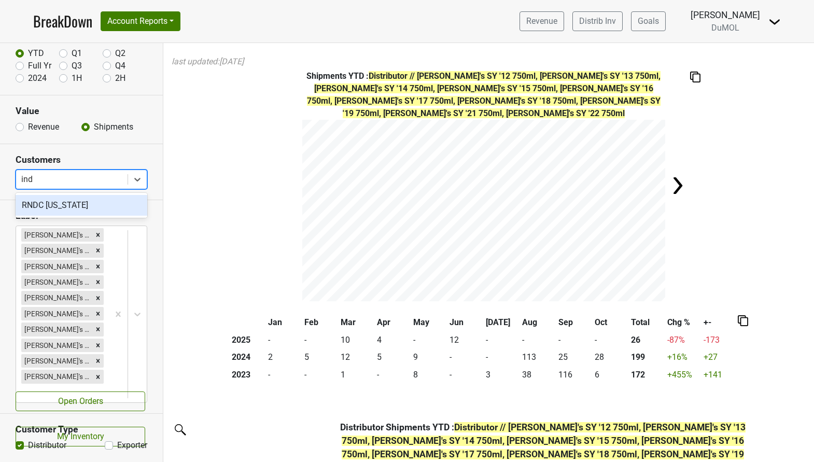
click at [71, 206] on div "RNDC [US_STATE]" at bounding box center [82, 205] width 132 height 21
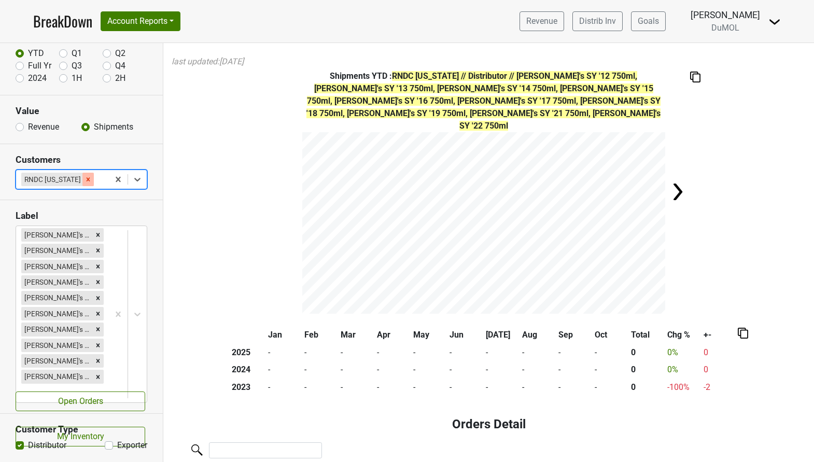
click at [87, 178] on icon "Remove RNDC Indiana" at bounding box center [89, 179] width 4 height 4
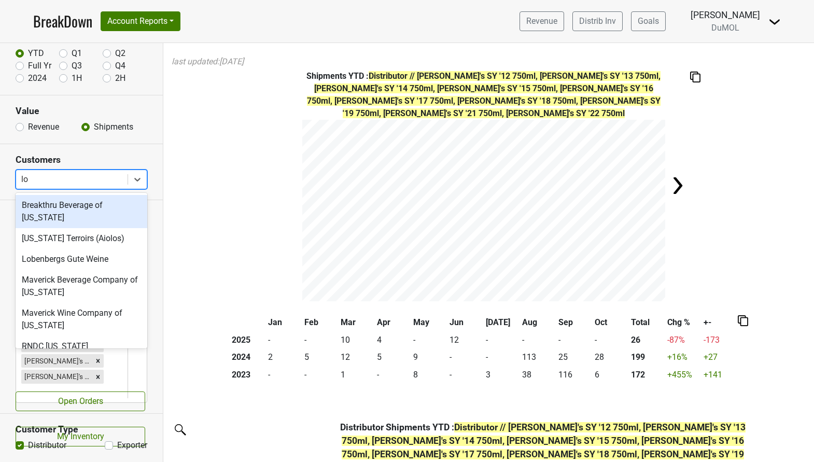
type input "[PERSON_NAME]"
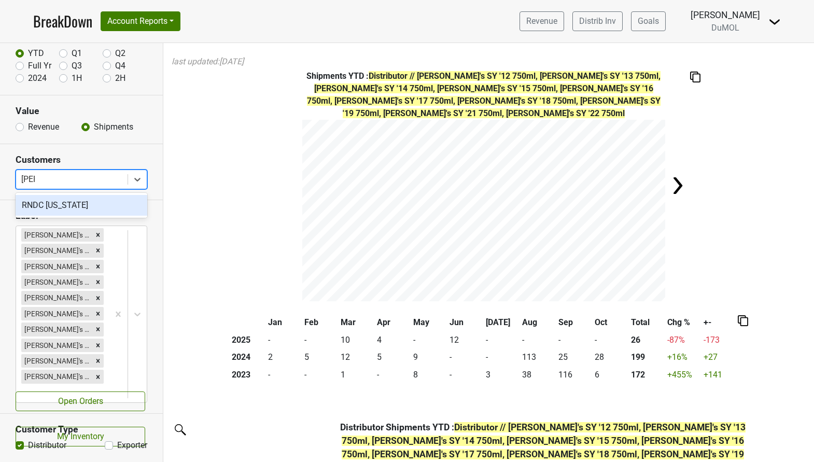
click at [63, 204] on div "RNDC [US_STATE]" at bounding box center [82, 205] width 132 height 21
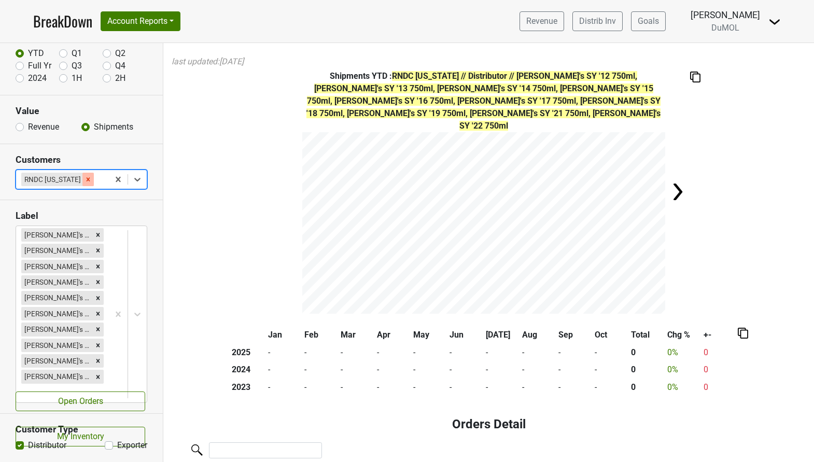
click at [83, 174] on div "Remove RNDC Louisiana" at bounding box center [87, 179] width 11 height 13
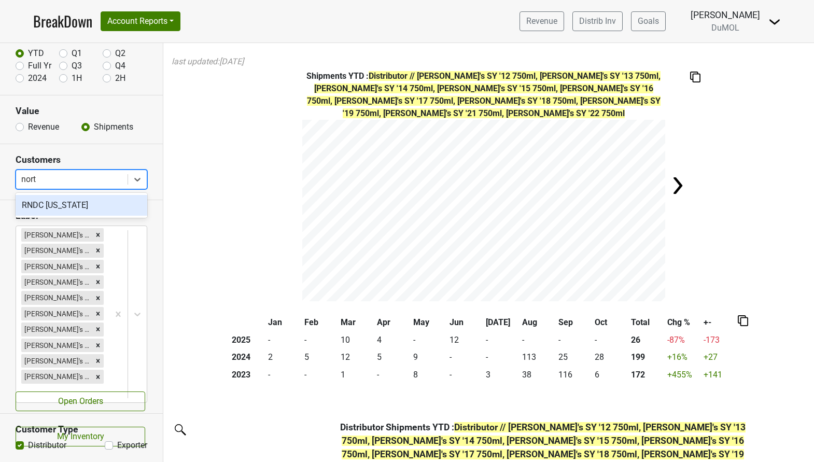
type input "north"
click at [81, 204] on div "RNDC [US_STATE]" at bounding box center [82, 205] width 132 height 21
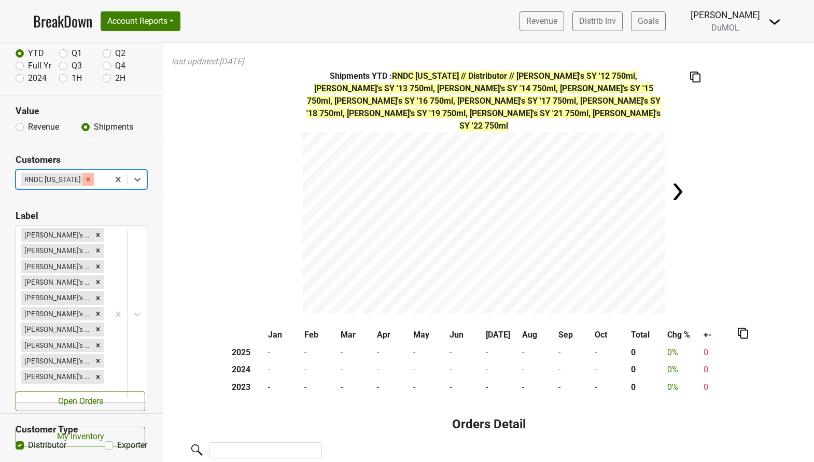
click at [91, 180] on icon "Remove RNDC North Dakota" at bounding box center [88, 179] width 7 height 7
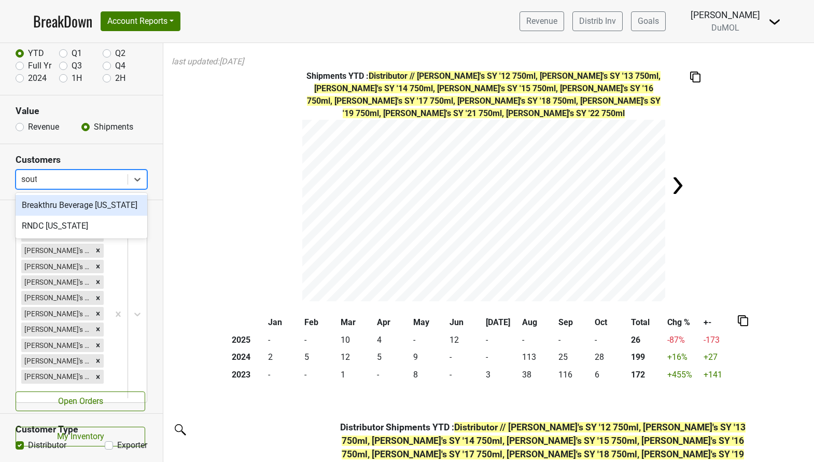
type input "south"
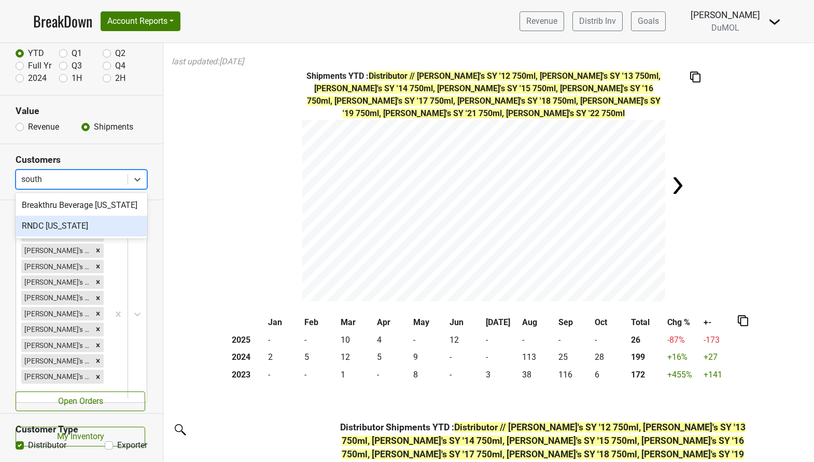
click at [83, 236] on div "RNDC [US_STATE]" at bounding box center [82, 226] width 132 height 21
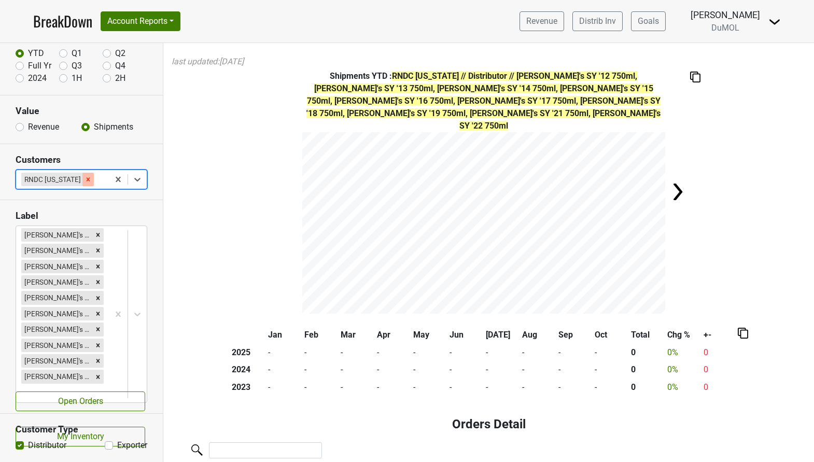
click at [92, 178] on icon "Remove RNDC South Dakota" at bounding box center [88, 179] width 7 height 7
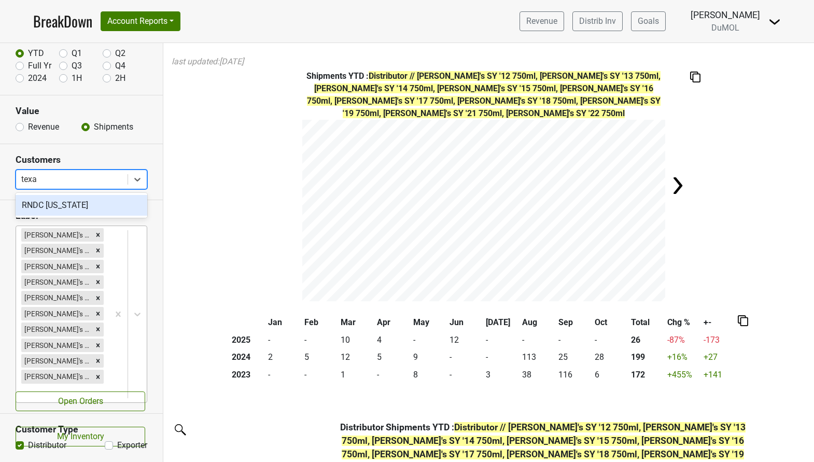
type input "[US_STATE]"
click at [104, 202] on div "RNDC [US_STATE]" at bounding box center [82, 205] width 132 height 21
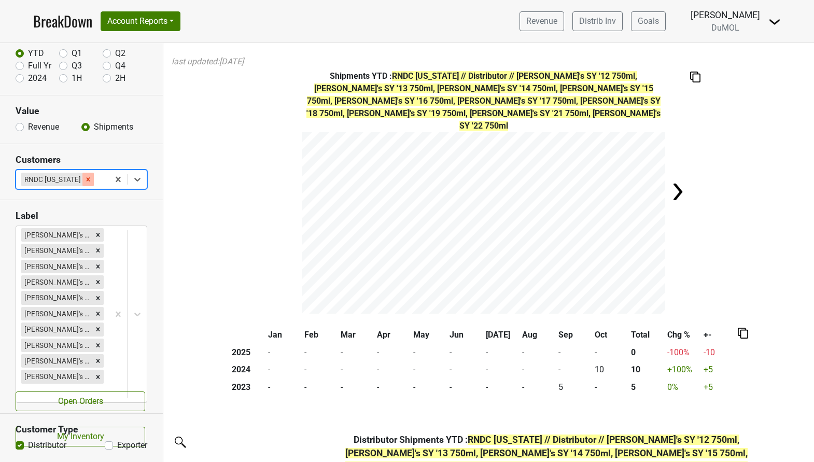
click at [85, 179] on icon "Remove RNDC Texas" at bounding box center [88, 179] width 7 height 7
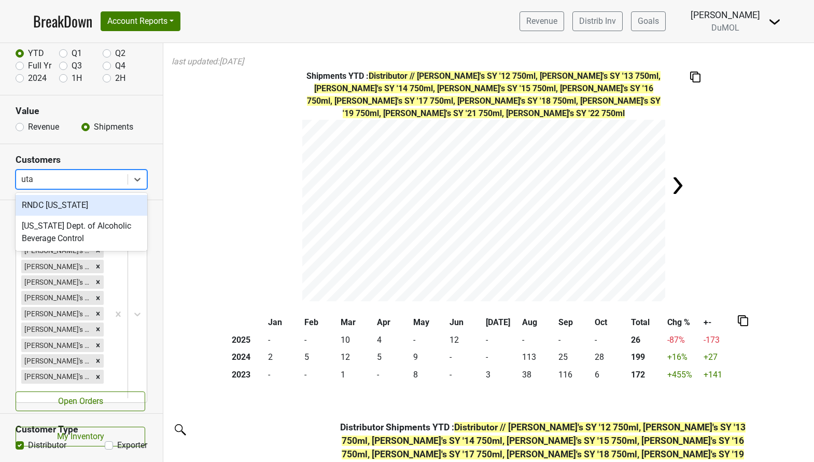
type input "[US_STATE]"
click at [75, 204] on div "RNDC [US_STATE]" at bounding box center [82, 205] width 132 height 21
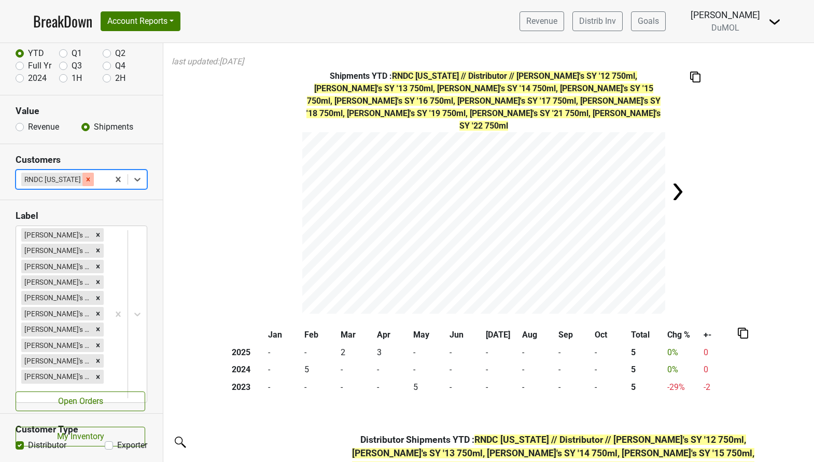
click at [85, 179] on icon "Remove RNDC Utah" at bounding box center [88, 179] width 7 height 7
click at [67, 179] on div "Reset filters Time Period YTD Q1 Q2 Full Yr Q3 Q4 2024 1H 2H Value Revenue Ship…" at bounding box center [81, 252] width 163 height 419
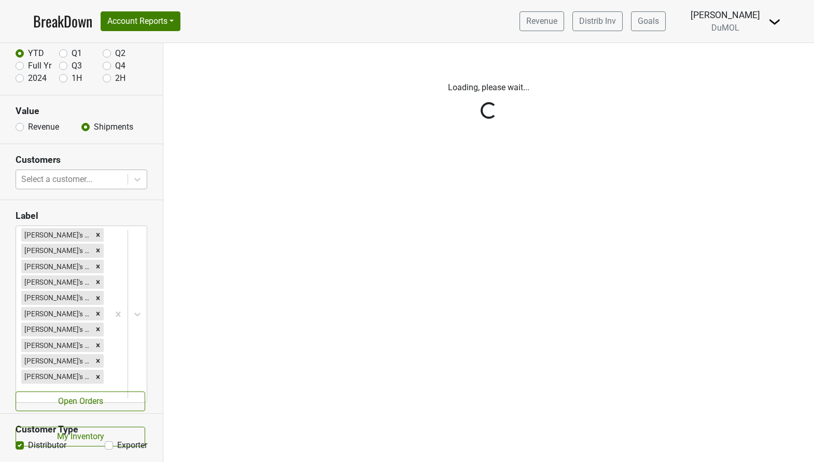
click at [48, 180] on div at bounding box center [71, 179] width 101 height 15
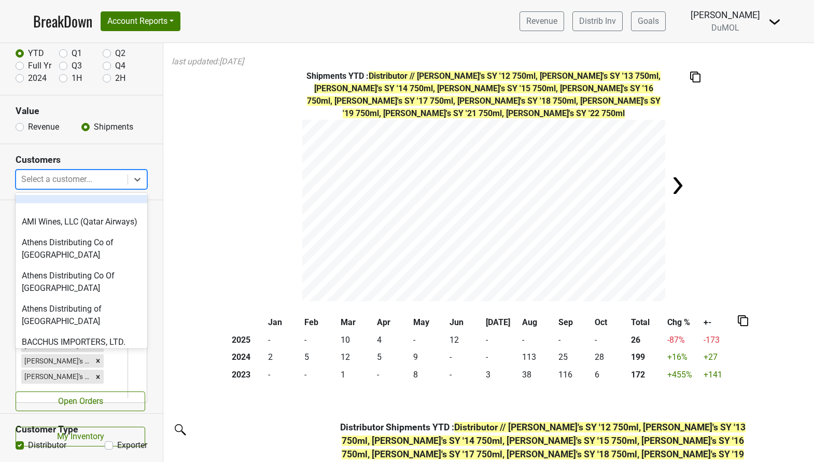
click at [48, 180] on div at bounding box center [71, 179] width 101 height 15
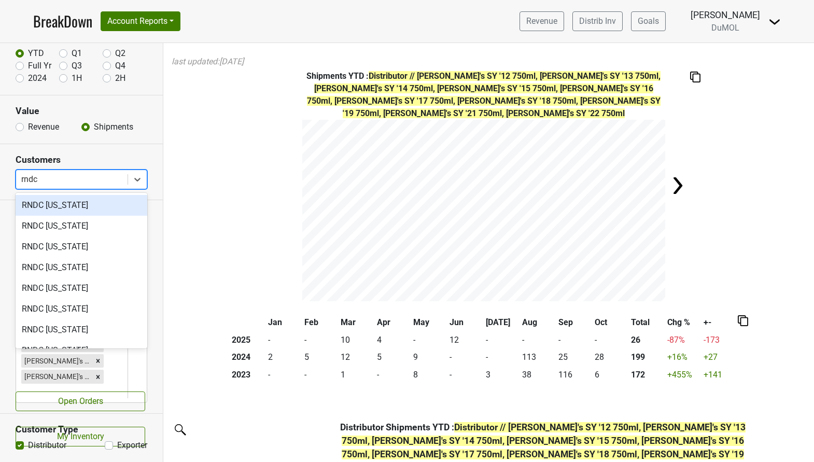
type input "rndc v"
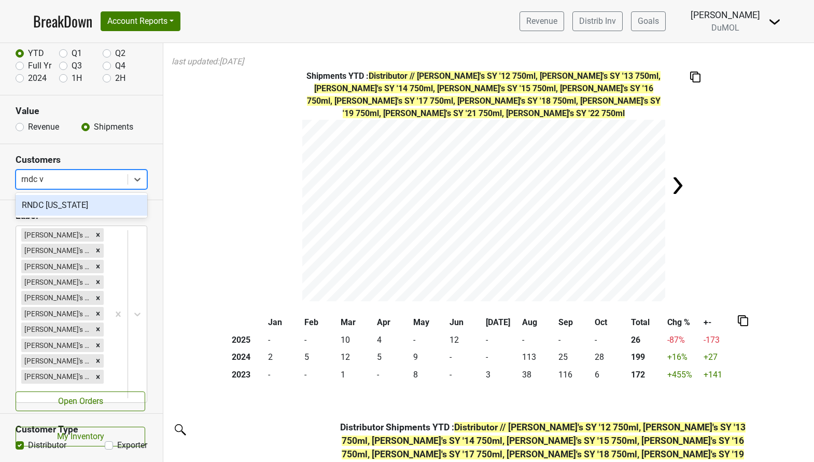
click at [46, 204] on div "RNDC [US_STATE]" at bounding box center [82, 205] width 132 height 21
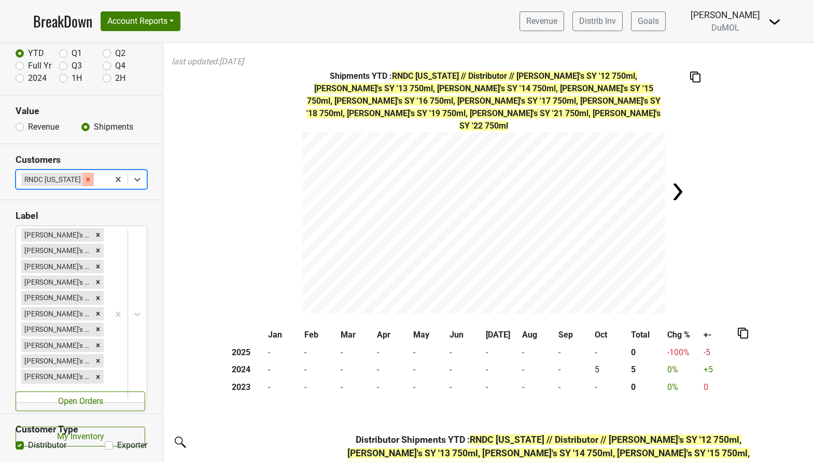
click at [87, 179] on icon "Remove RNDC Virginia" at bounding box center [89, 179] width 4 height 4
click at [75, 179] on div "Reset filters Time Period YTD Q1 Q2 Full Yr Q3 Q4 2024 1H 2H Value Revenue Ship…" at bounding box center [81, 252] width 163 height 419
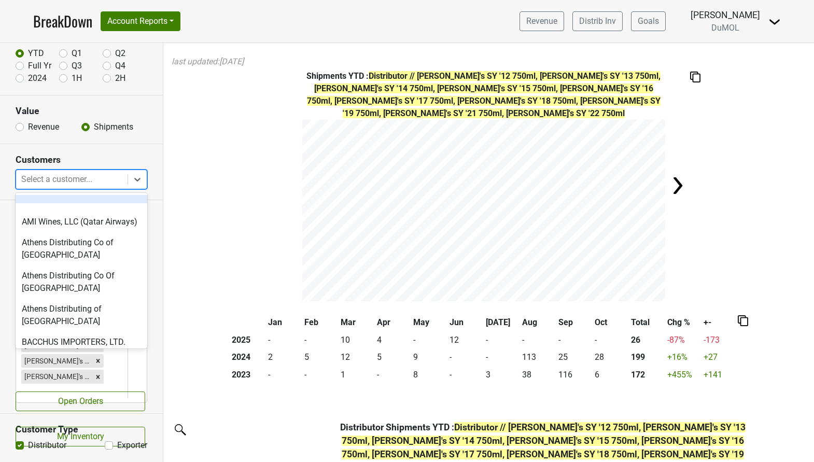
click at [53, 177] on div at bounding box center [71, 179] width 101 height 15
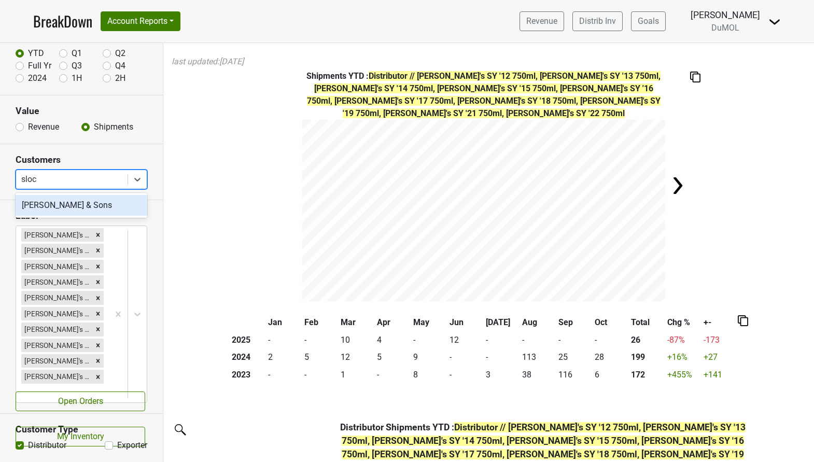
type input "slocu"
click at [48, 207] on div "[PERSON_NAME] & Sons" at bounding box center [82, 205] width 132 height 21
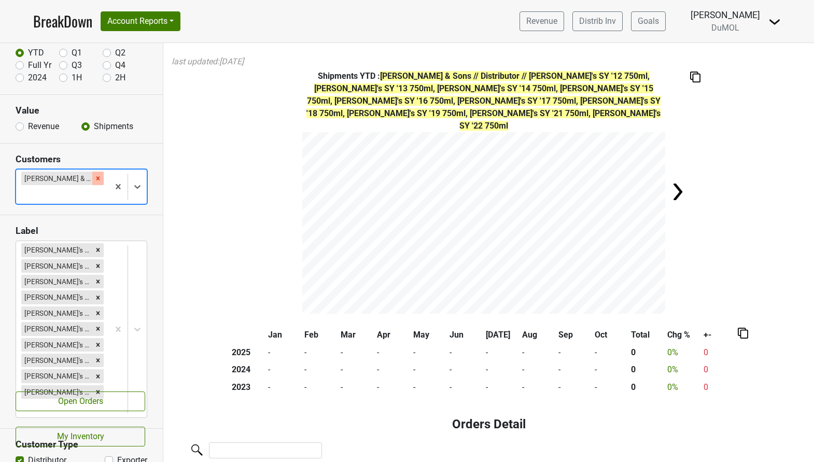
click at [92, 179] on div "Remove Slocum & Sons" at bounding box center [97, 178] width 11 height 13
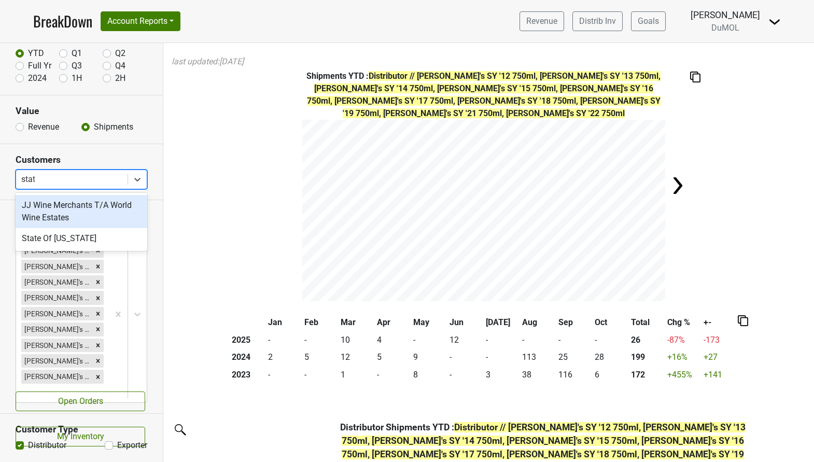
type input "state"
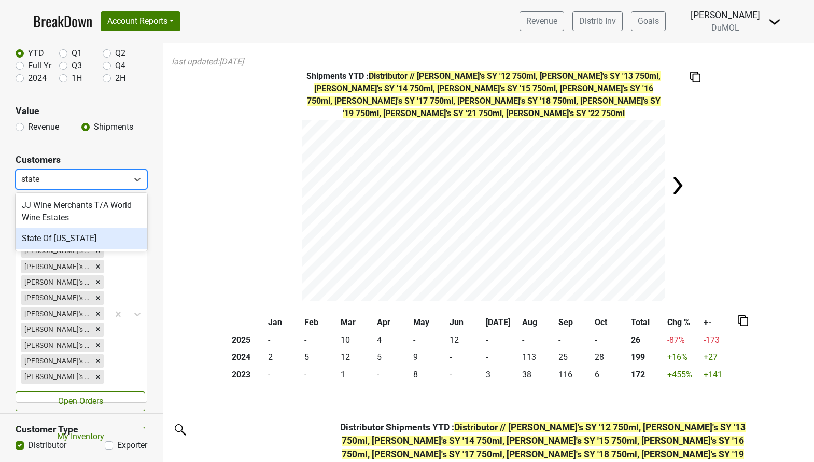
click at [74, 234] on div "State Of [US_STATE]" at bounding box center [82, 238] width 132 height 21
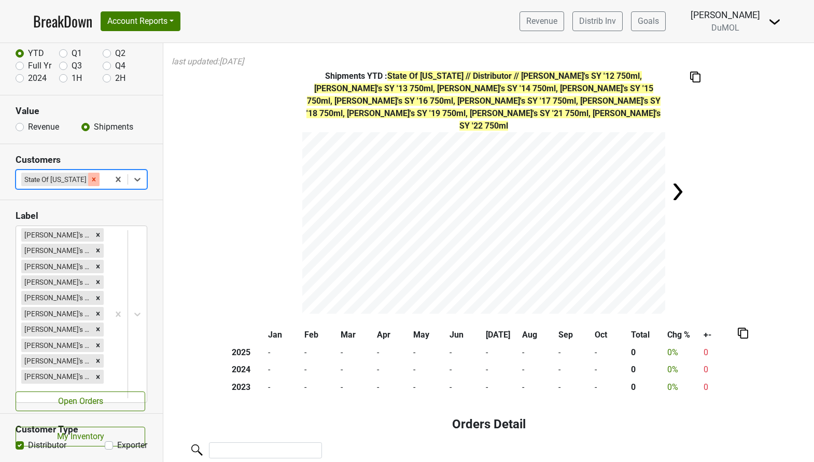
click at [92, 179] on div "Remove State Of Wyoming" at bounding box center [93, 179] width 11 height 13
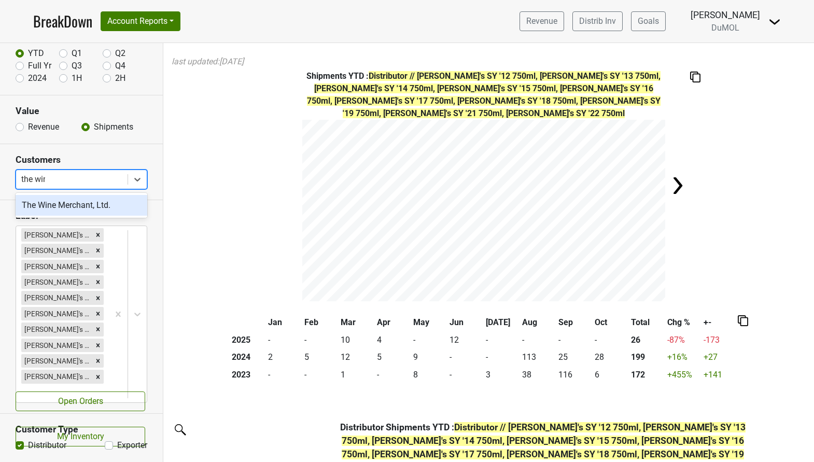
type input "the wine"
click at [86, 206] on div "The Wine Merchant, Ltd." at bounding box center [82, 205] width 132 height 21
type input "thirst"
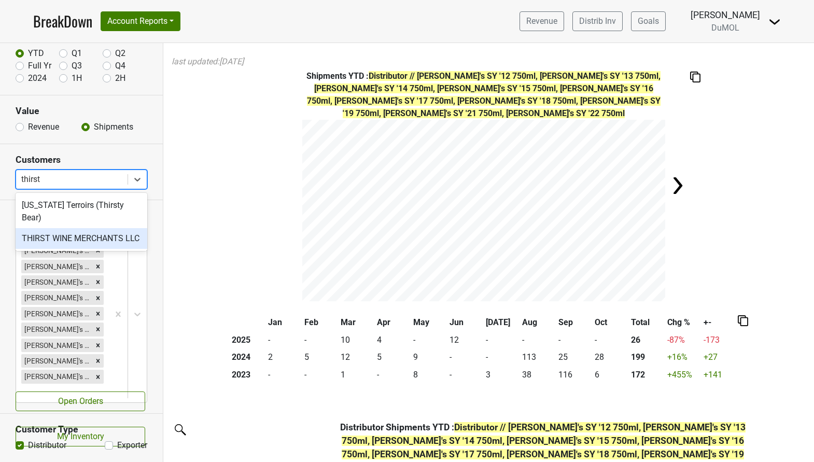
click at [110, 229] on div "THIRST WINE MERCHANTS LLC" at bounding box center [82, 238] width 132 height 21
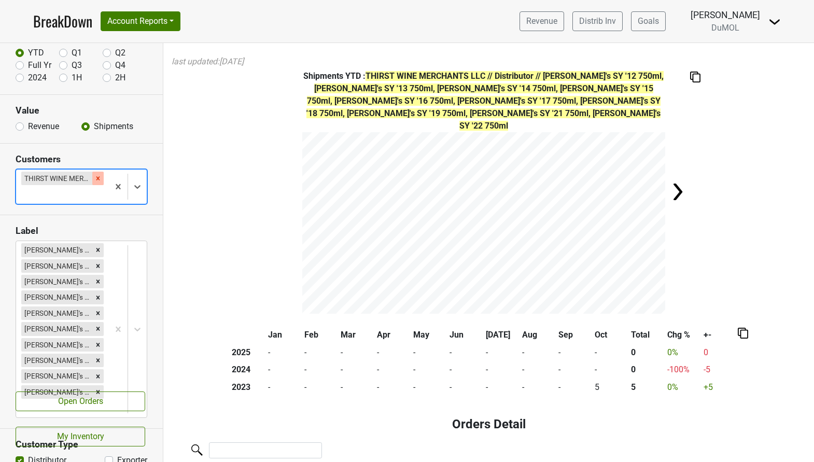
click at [96, 177] on icon "Remove THIRST WINE MERCHANTS LLC" at bounding box center [98, 178] width 4 height 4
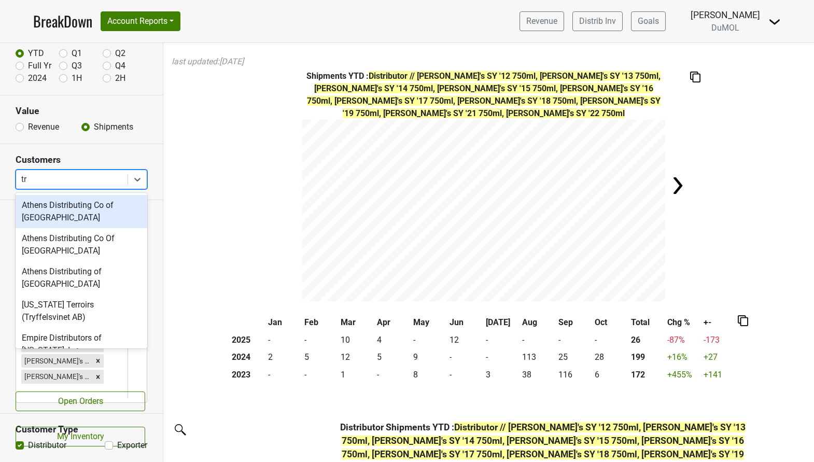
type input "try"
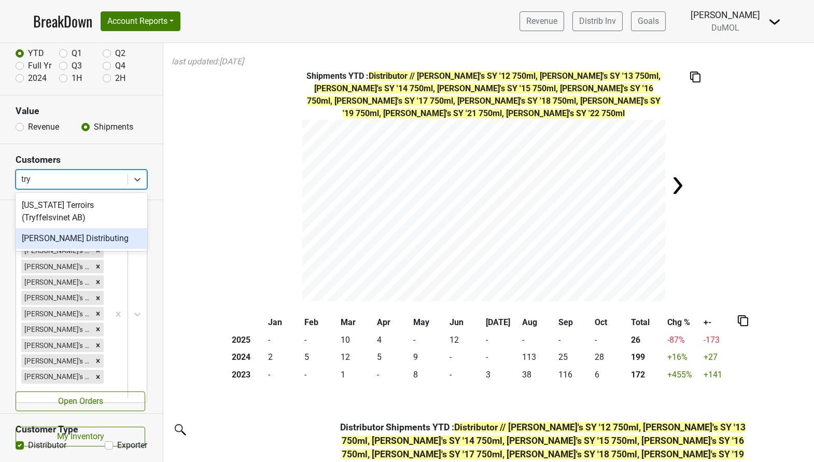
click at [83, 242] on div "[PERSON_NAME] Distributing" at bounding box center [82, 238] width 132 height 21
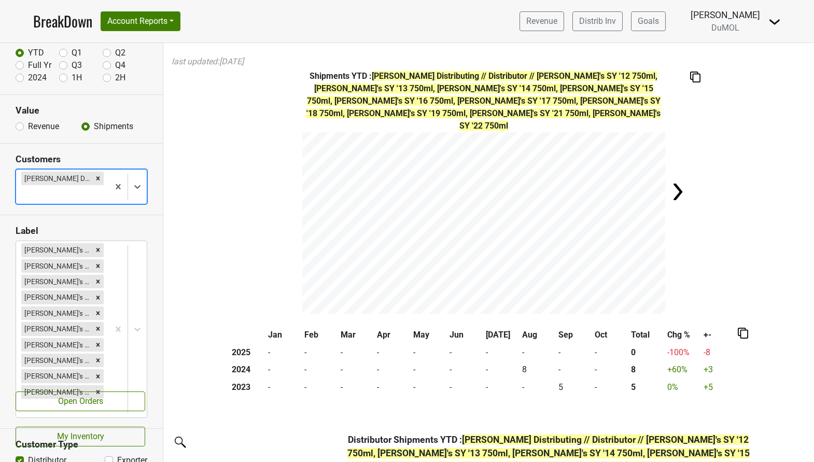
click at [96, 179] on icon "Remove Tryon Distributing" at bounding box center [98, 178] width 4 height 4
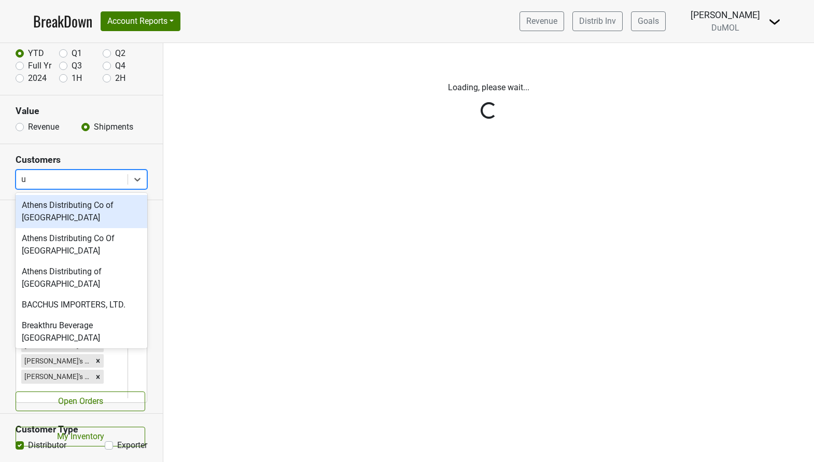
type input "ul"
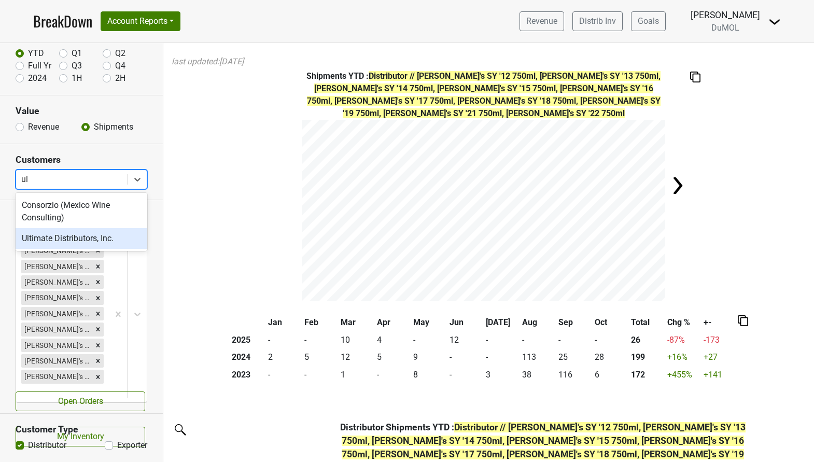
click at [85, 245] on div "Ultimate Distributors, Inc." at bounding box center [82, 238] width 132 height 21
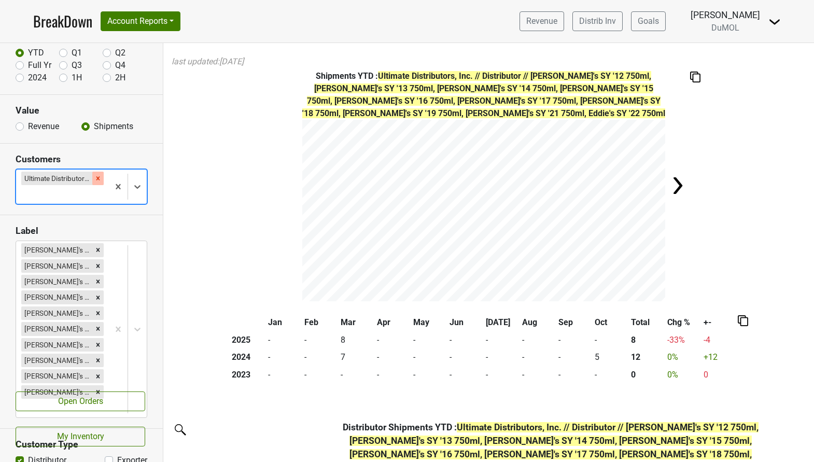
click at [98, 179] on icon "Remove Ultimate Distributors, Inc." at bounding box center [97, 178] width 7 height 7
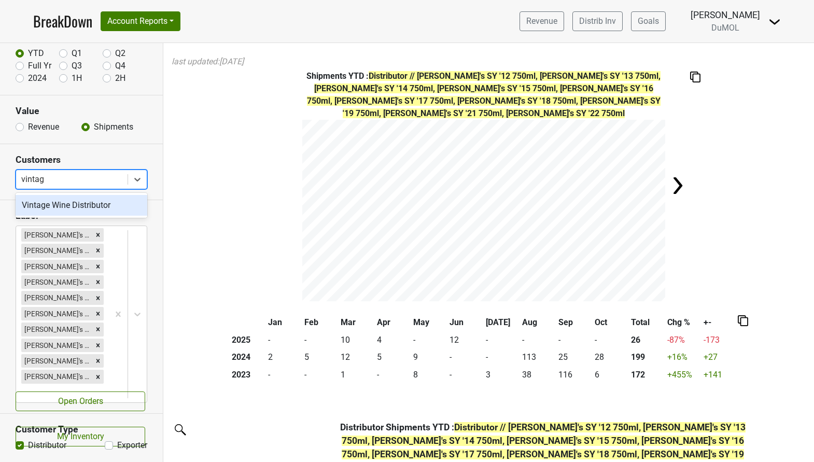
type input "vintage"
click at [91, 209] on div "Vintage Wine Distributor" at bounding box center [82, 205] width 132 height 21
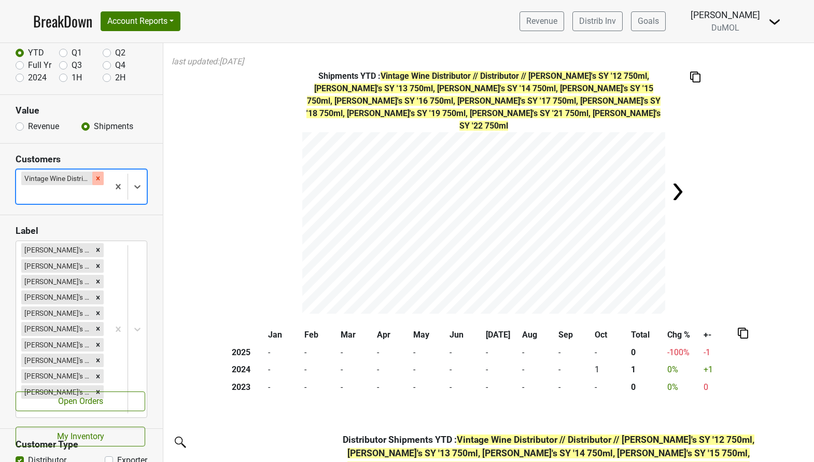
click at [100, 177] on icon "Remove Vintage Wine Distributor" at bounding box center [97, 178] width 7 height 7
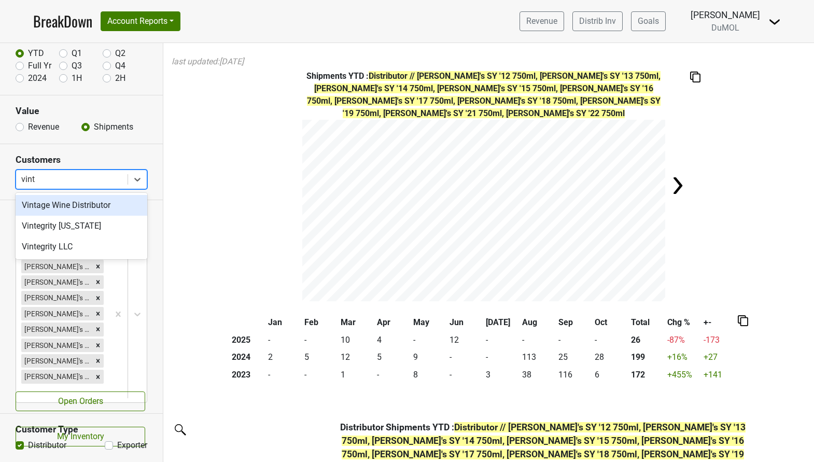
type input "vinte"
click at [83, 206] on div "Vintegrity [US_STATE]" at bounding box center [82, 205] width 132 height 21
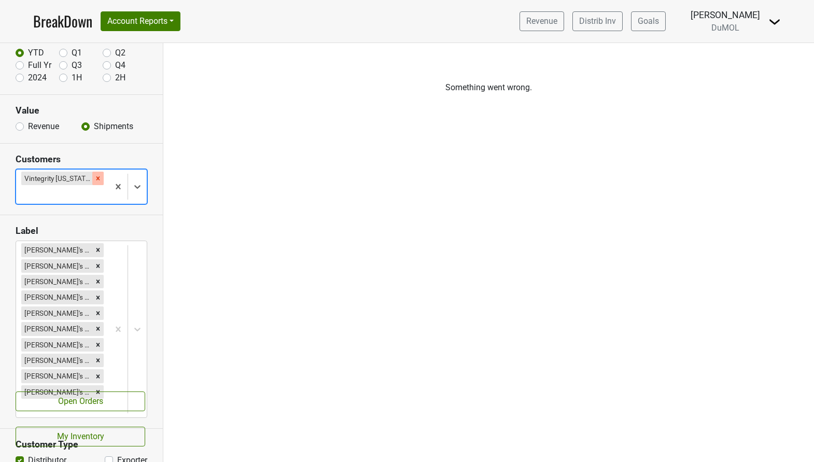
click at [94, 178] on icon "Remove Vintegrity Kansas" at bounding box center [97, 178] width 7 height 7
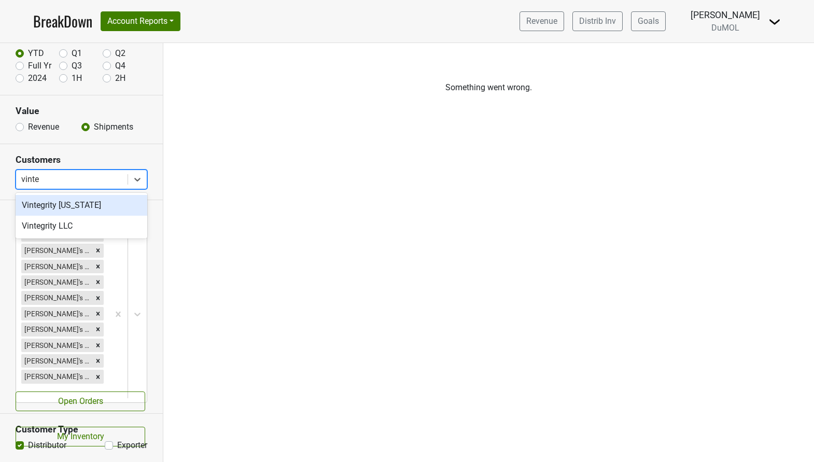
type input "vinteg"
click at [91, 207] on div "Vintegrity [US_STATE]" at bounding box center [82, 205] width 132 height 21
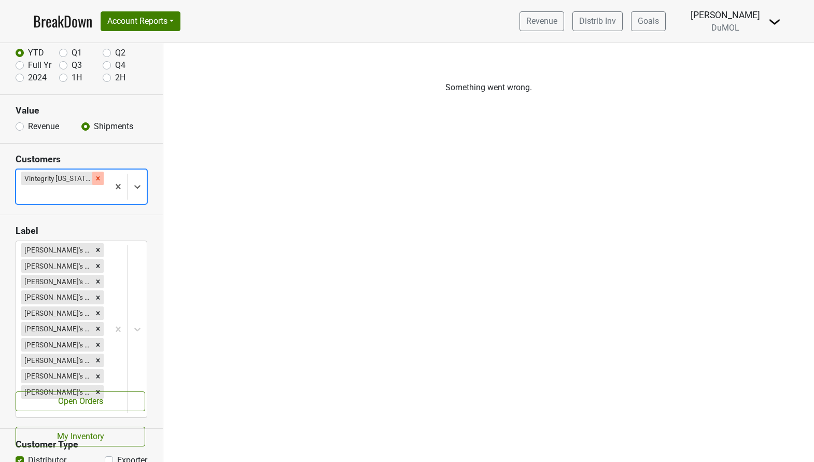
click at [94, 175] on icon "Remove Vintegrity Kansas" at bounding box center [97, 178] width 7 height 7
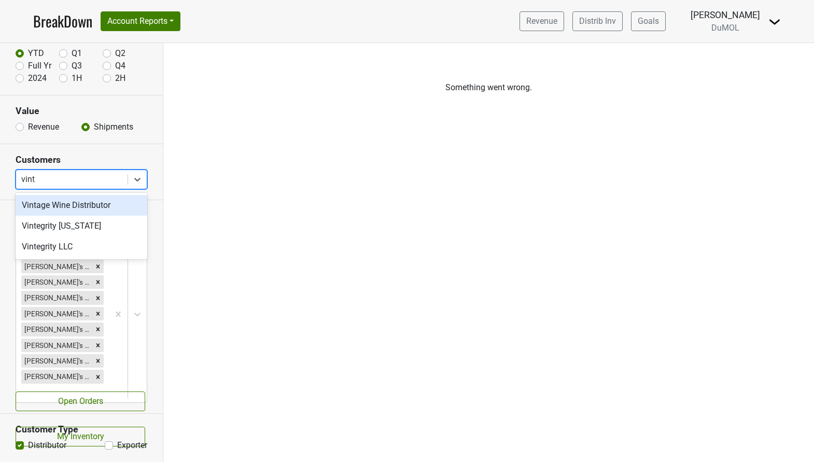
type input "vinte"
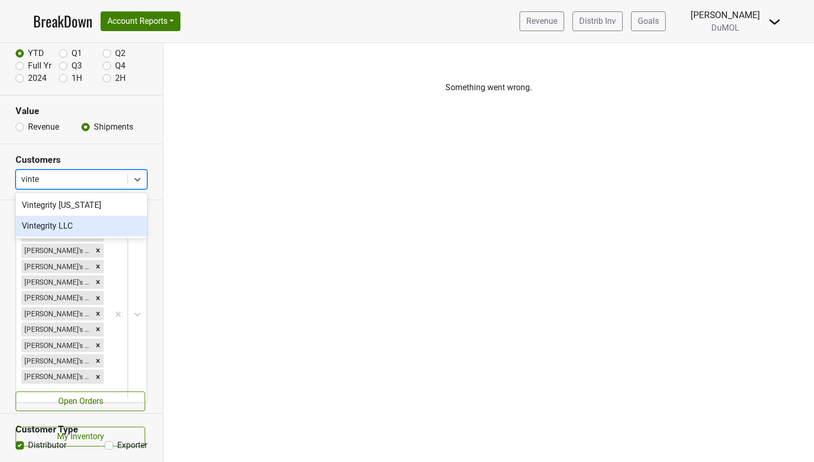
click at [68, 231] on div "Vintegrity LLC" at bounding box center [82, 226] width 132 height 21
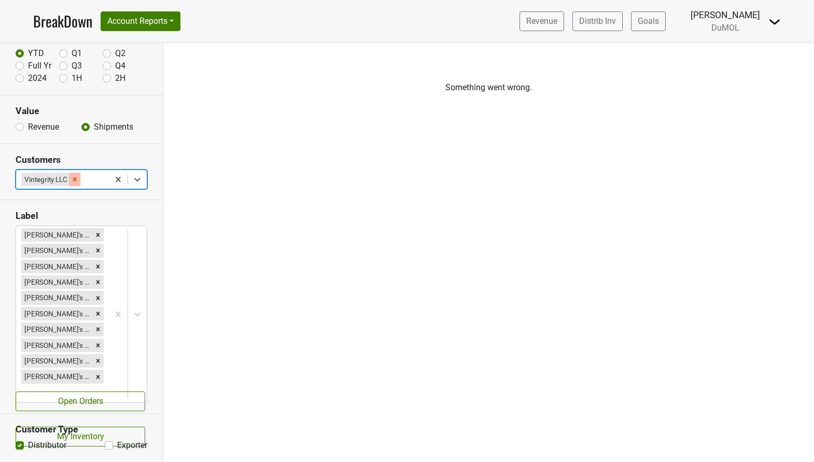
click at [74, 178] on icon "Remove Vintegrity LLC" at bounding box center [75, 179] width 4 height 4
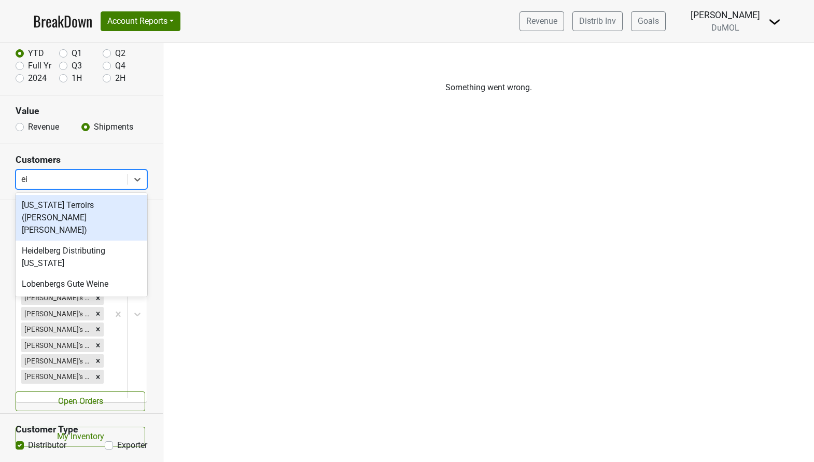
type input "e"
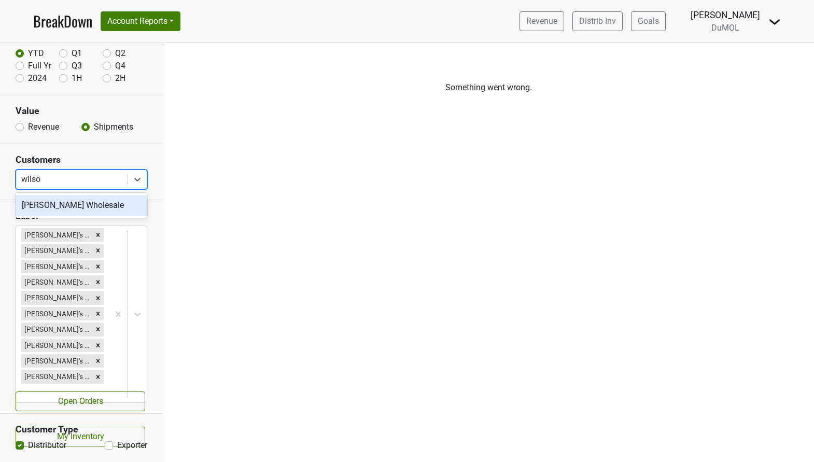
type input "[PERSON_NAME]"
click at [56, 205] on div "[PERSON_NAME] Wholesale" at bounding box center [82, 205] width 132 height 21
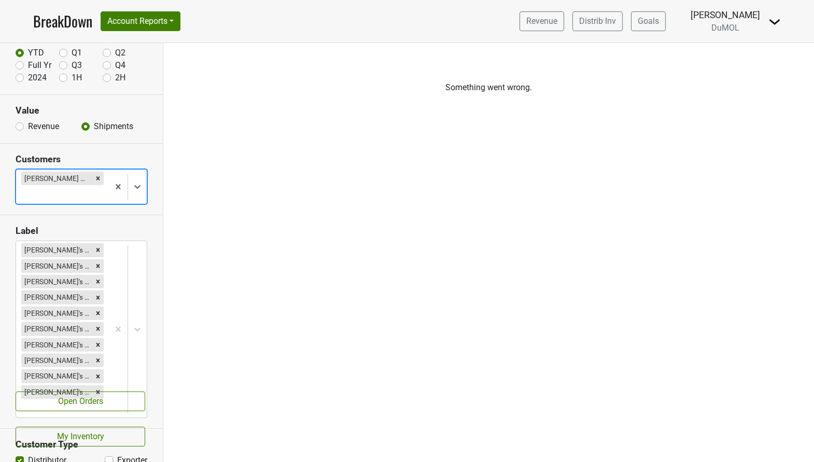
scroll to position [64, 0]
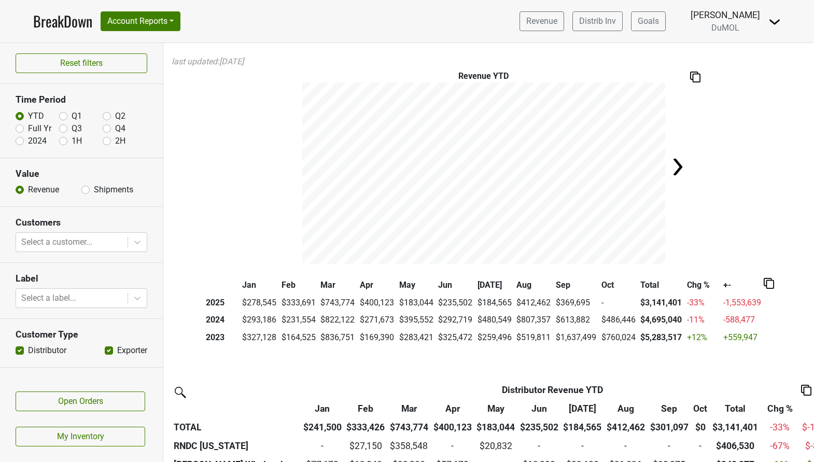
click at [94, 190] on label "Shipments" at bounding box center [113, 190] width 39 height 12
click at [87, 190] on input "Shipments" at bounding box center [85, 189] width 8 height 10
radio input "true"
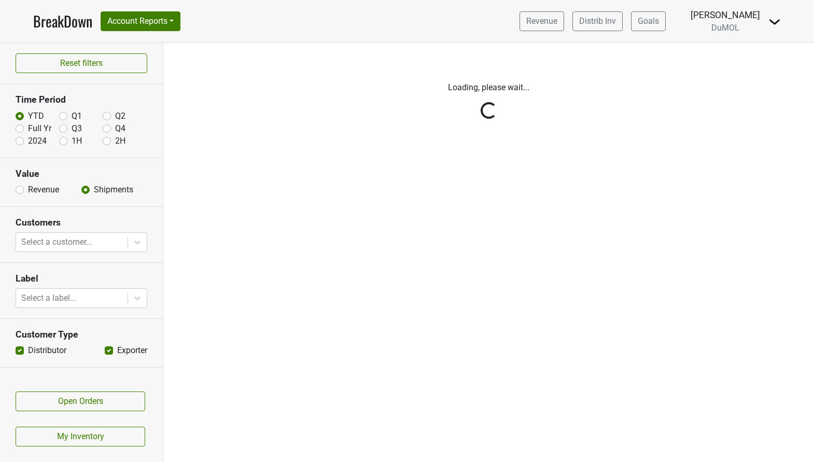
click at [88, 244] on div "Reset filters Time Period YTD Q1 Q2 Full Yr Q3 Q4 2024 1H 2H Value Revenue Ship…" at bounding box center [81, 252] width 163 height 419
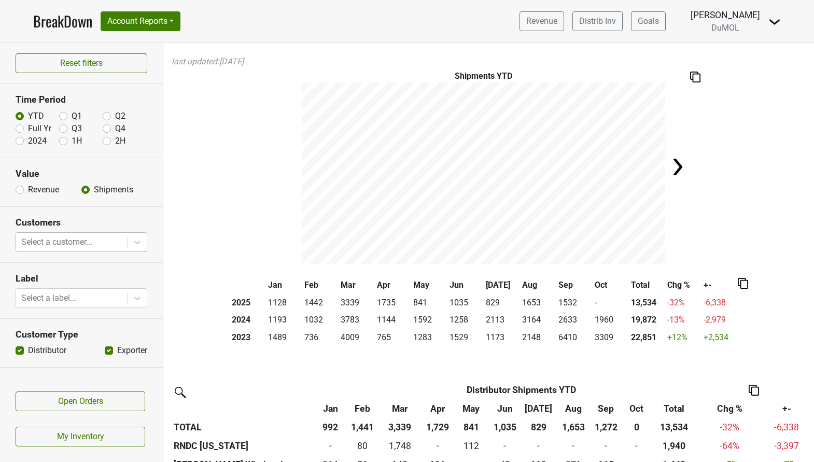
click at [88, 244] on div at bounding box center [71, 242] width 101 height 15
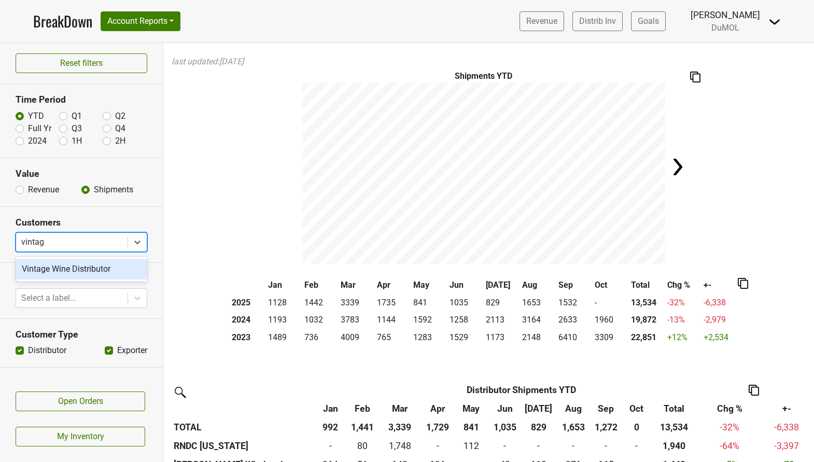
type input "vintage"
click at [79, 263] on div "Vintage Wine Distributor" at bounding box center [82, 269] width 132 height 21
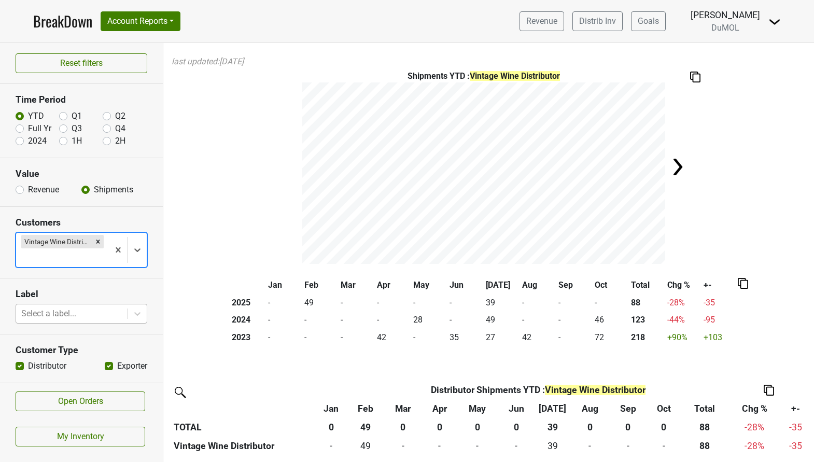
click at [98, 317] on div at bounding box center [71, 313] width 101 height 15
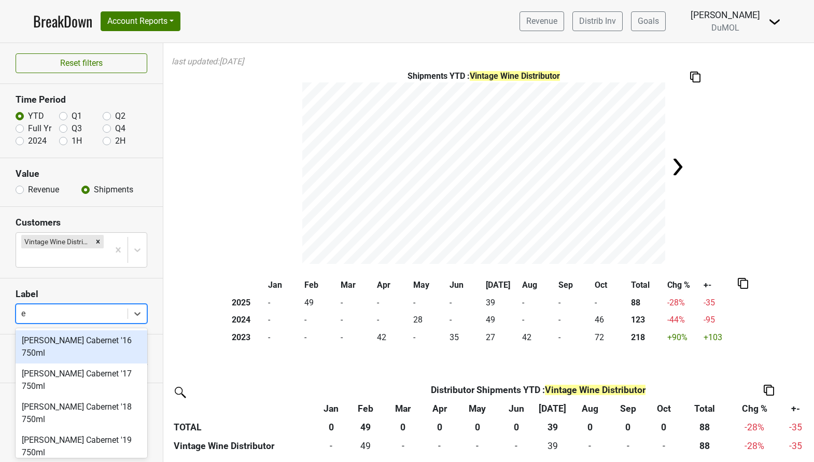
type input "ed"
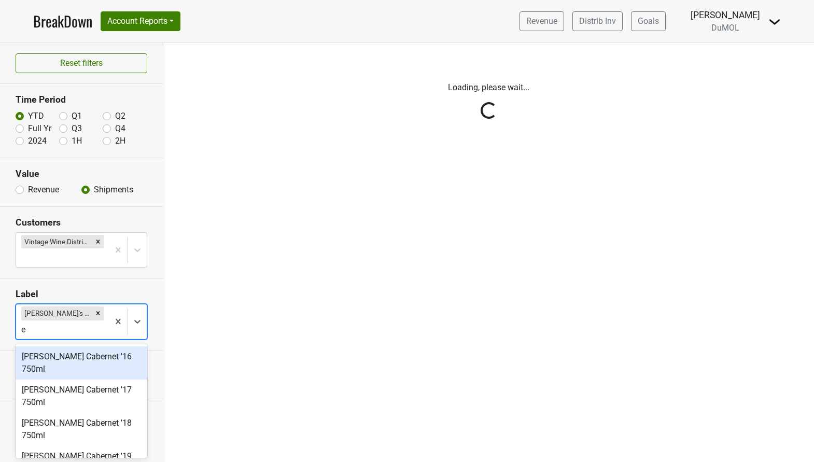
type input "ed"
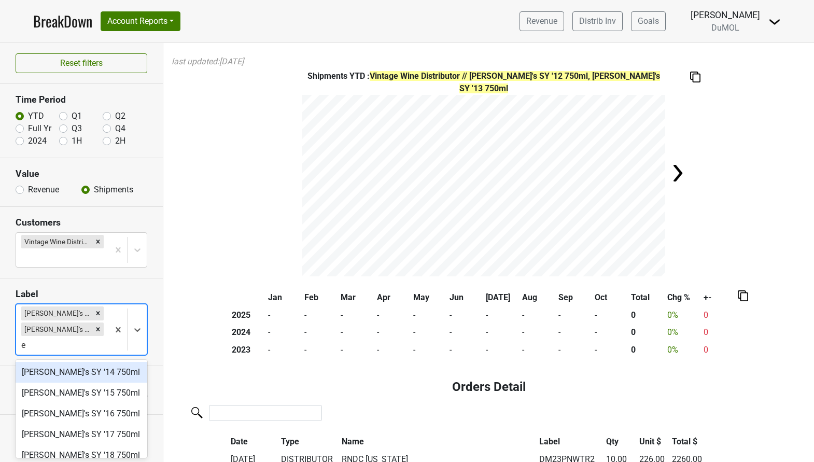
type input "ed"
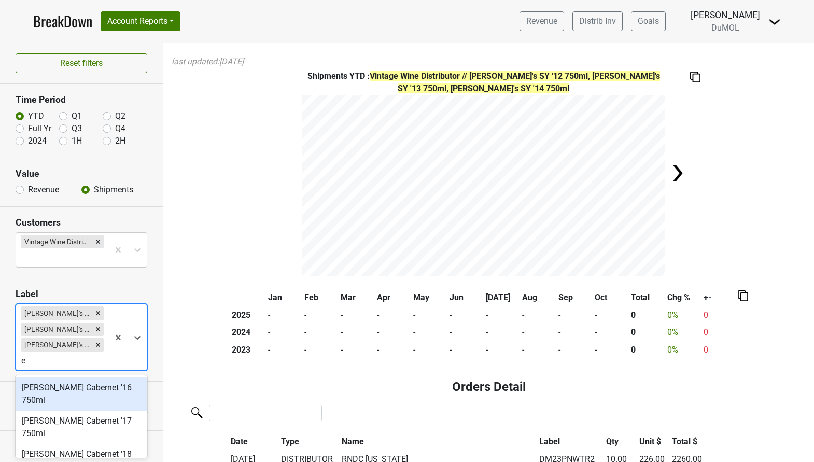
type input "ed"
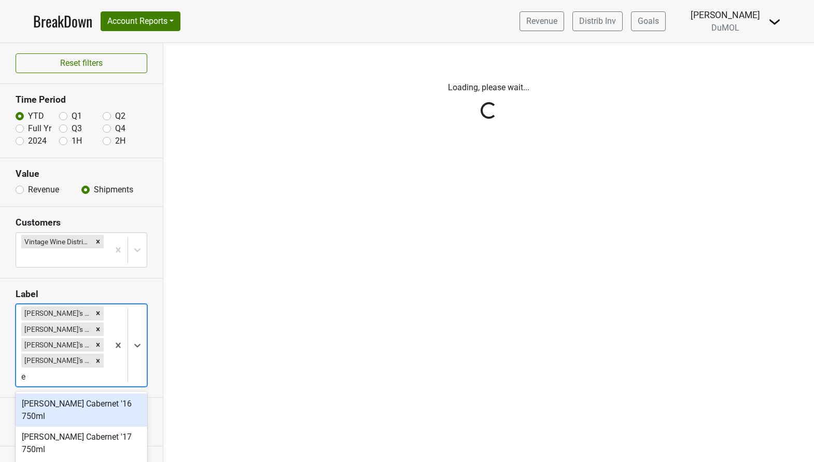
type input "ed"
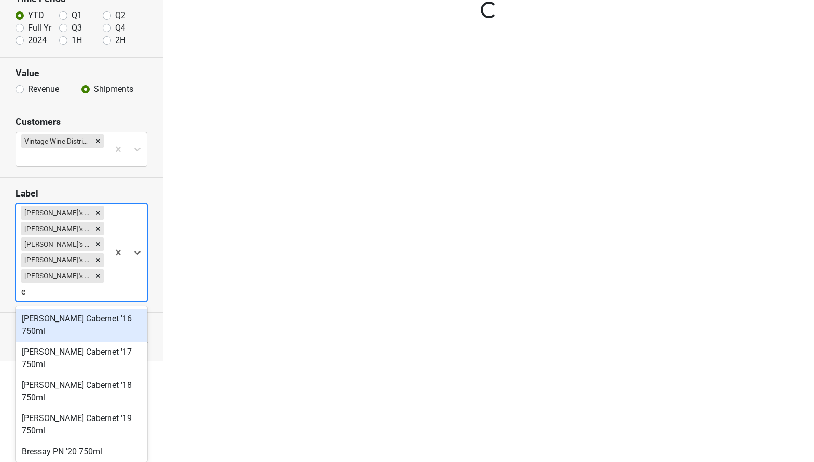
type input "ed"
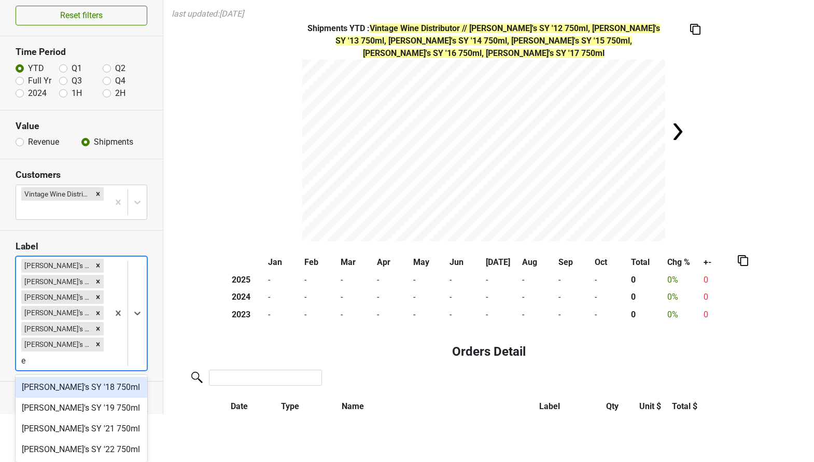
type input "ed"
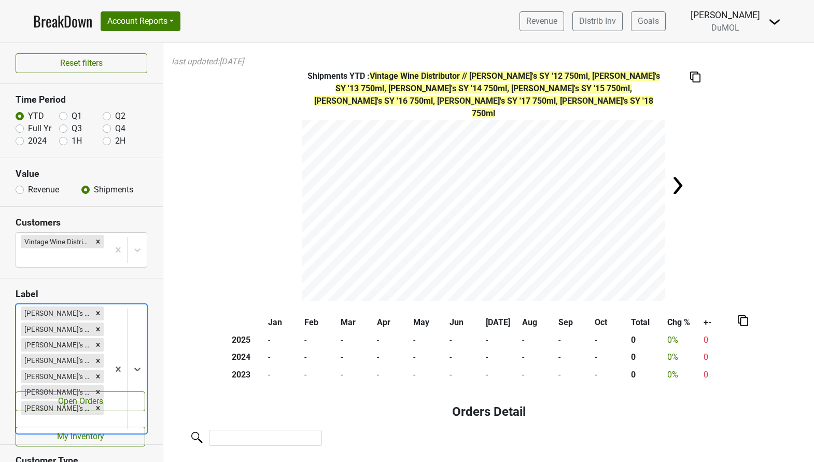
scroll to position [32, 0]
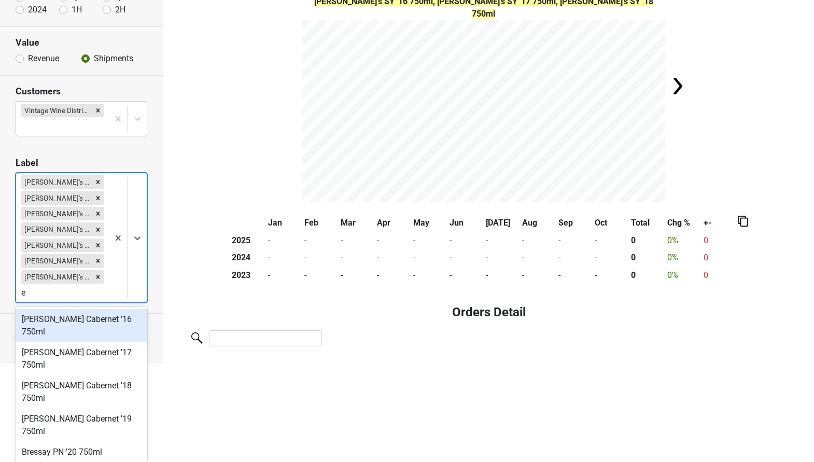
type input "ed"
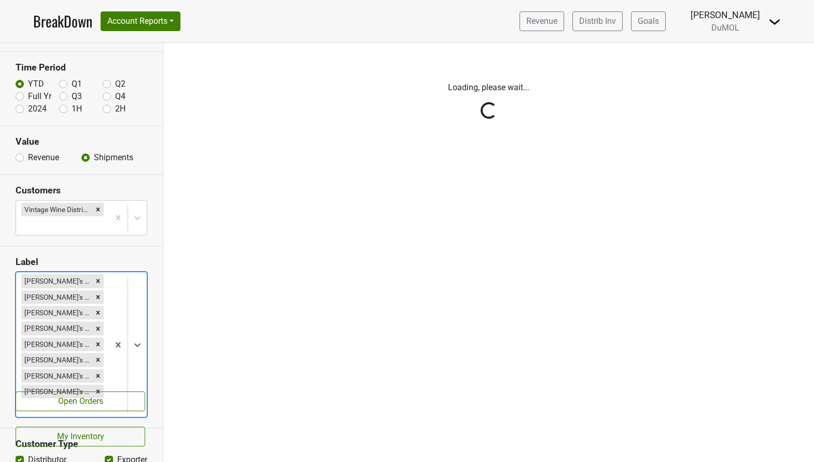
scroll to position [0, 0]
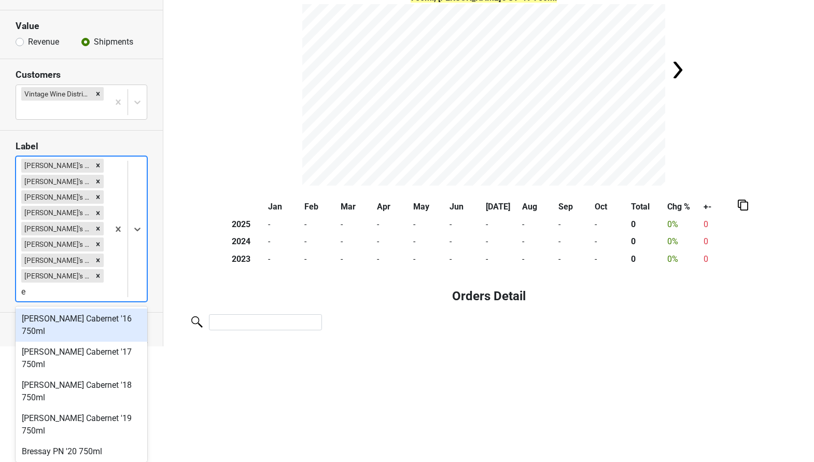
type input "ed"
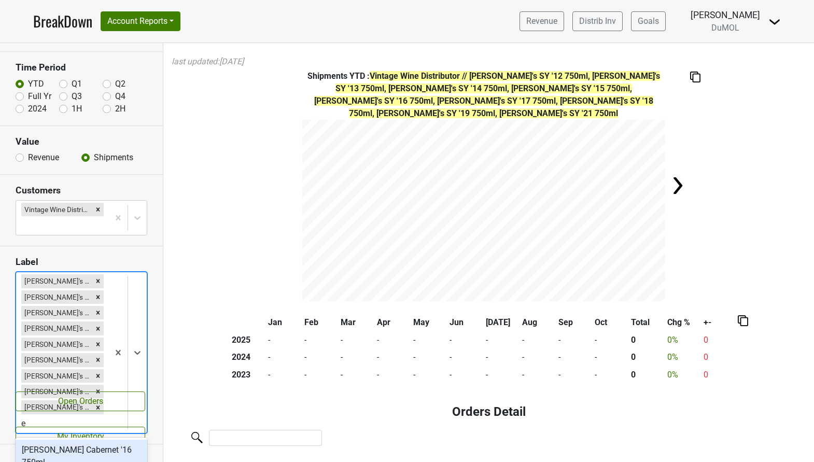
type input "ed"
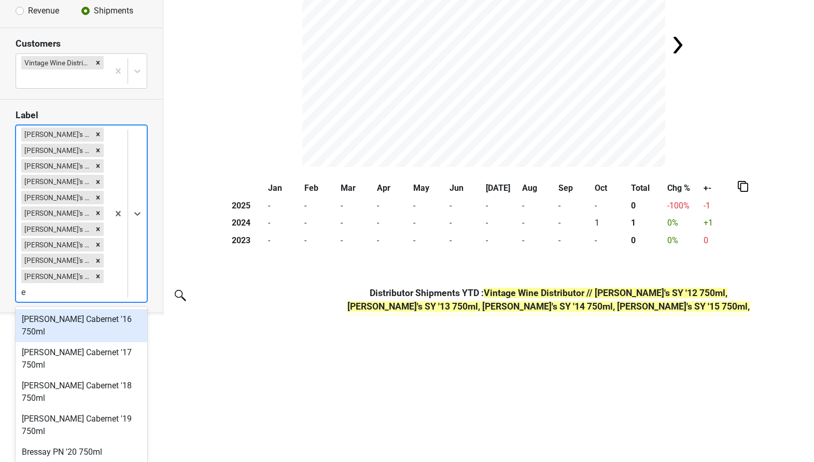
scroll to position [16, 0]
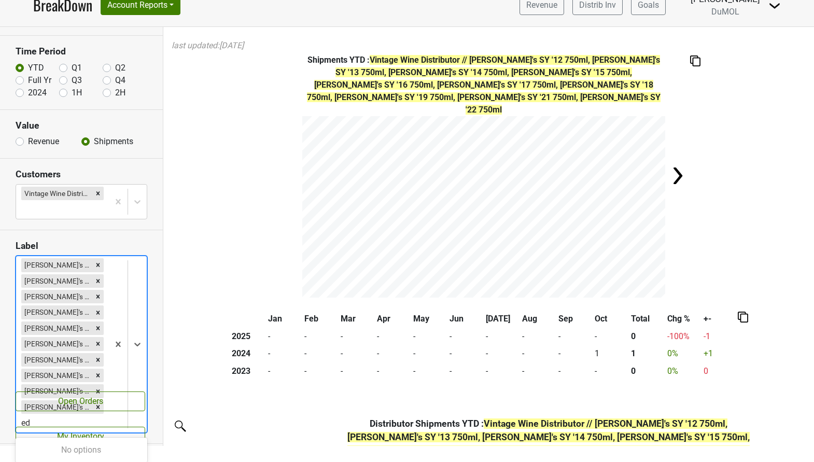
type input "e"
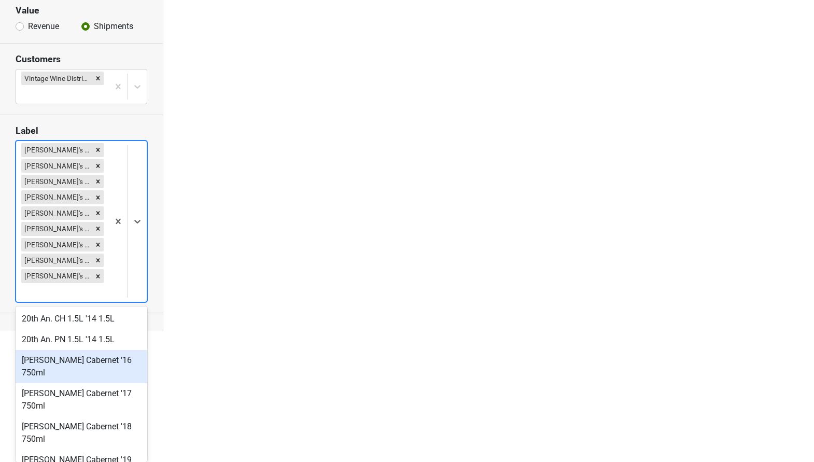
scroll to position [131, 0]
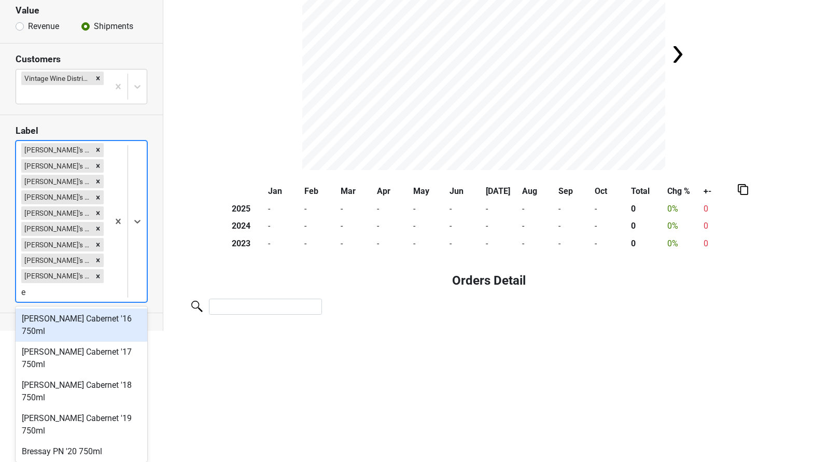
type input "ed"
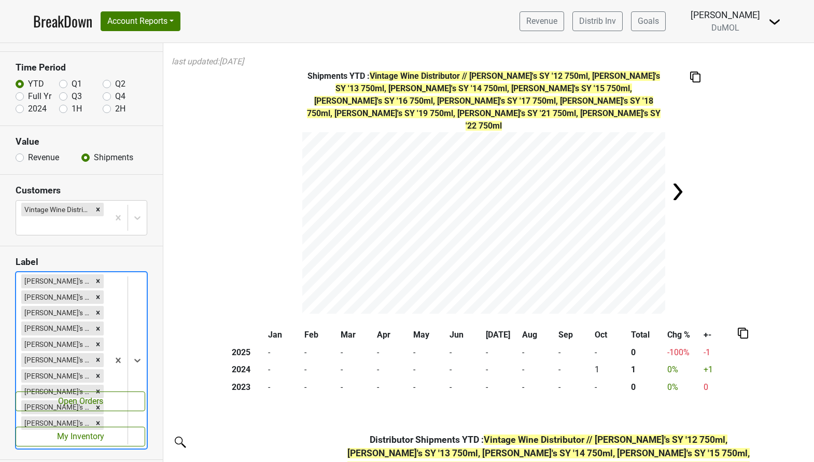
scroll to position [6, 0]
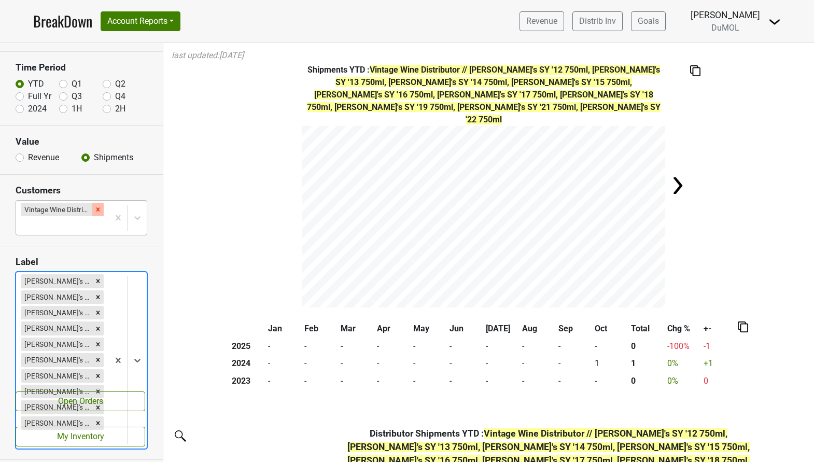
click at [95, 205] on div "Remove Vintage Wine Distributor" at bounding box center [97, 209] width 11 height 13
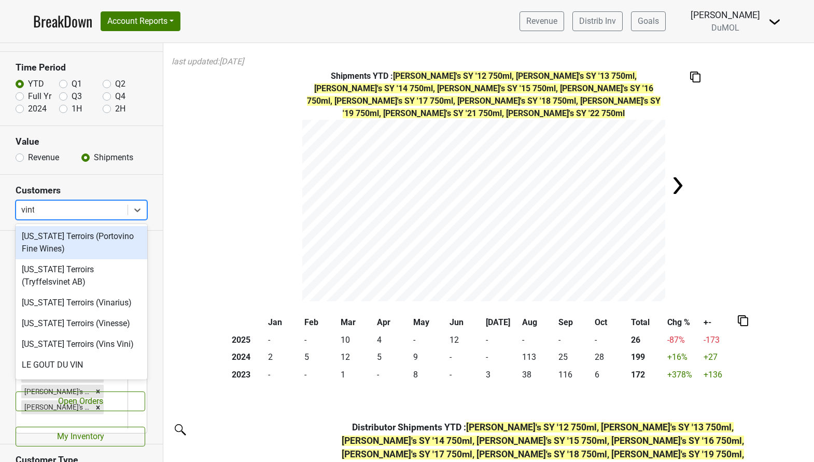
type input "vinte"
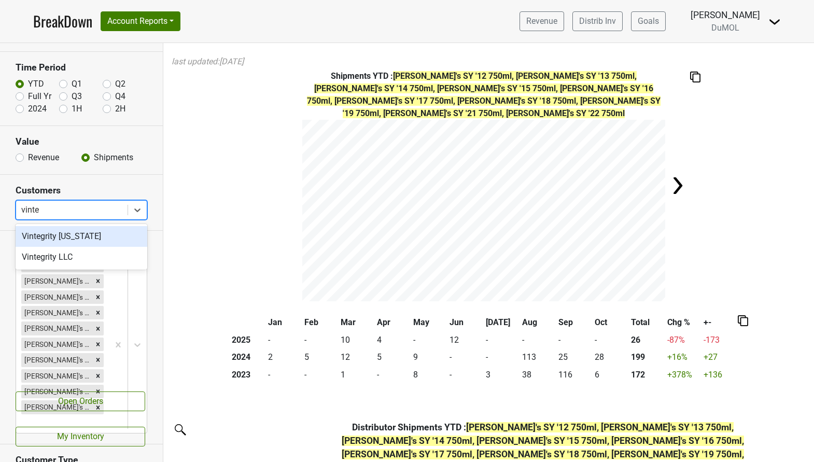
click at [85, 237] on div "Vintegrity [US_STATE]" at bounding box center [82, 236] width 132 height 21
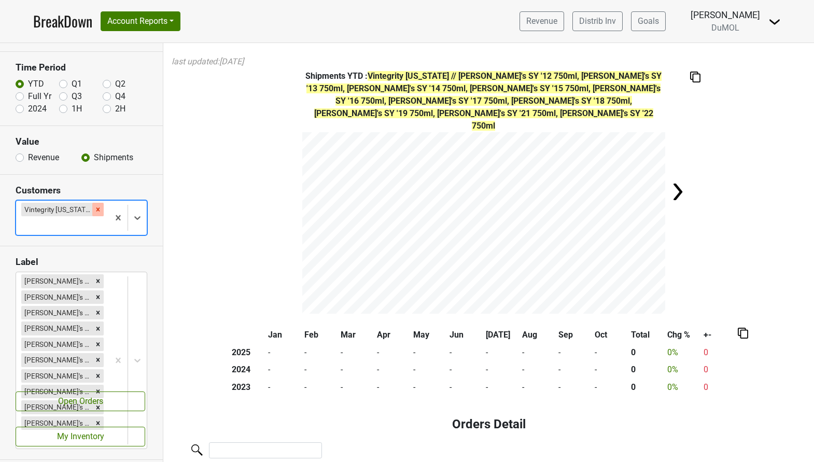
click at [92, 207] on div "Remove Vintegrity Kansas" at bounding box center [97, 209] width 11 height 13
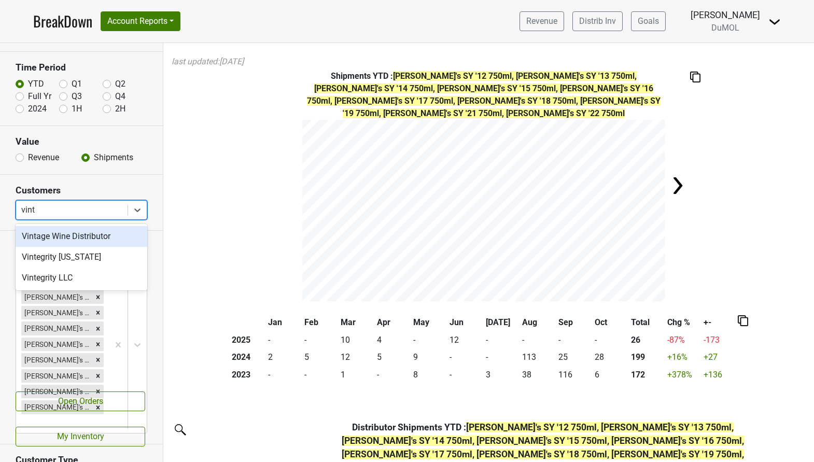
type input "vinte"
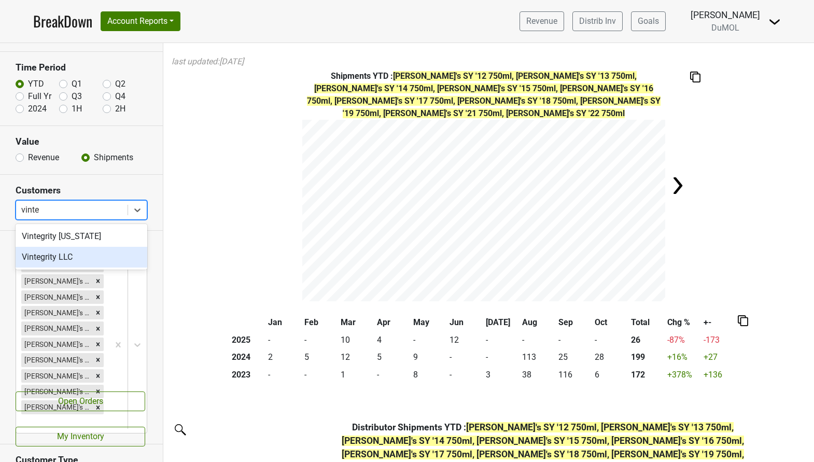
click at [73, 255] on div "Vintegrity LLC" at bounding box center [82, 257] width 132 height 21
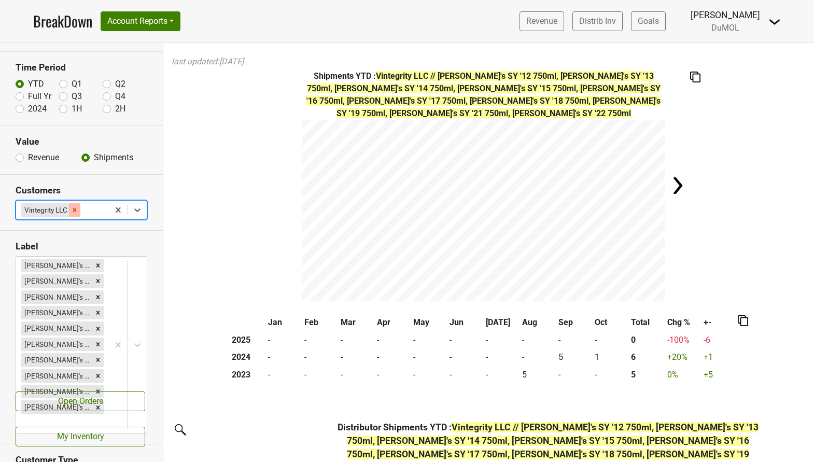
click at [77, 210] on icon "Remove Vintegrity LLC" at bounding box center [74, 209] width 7 height 7
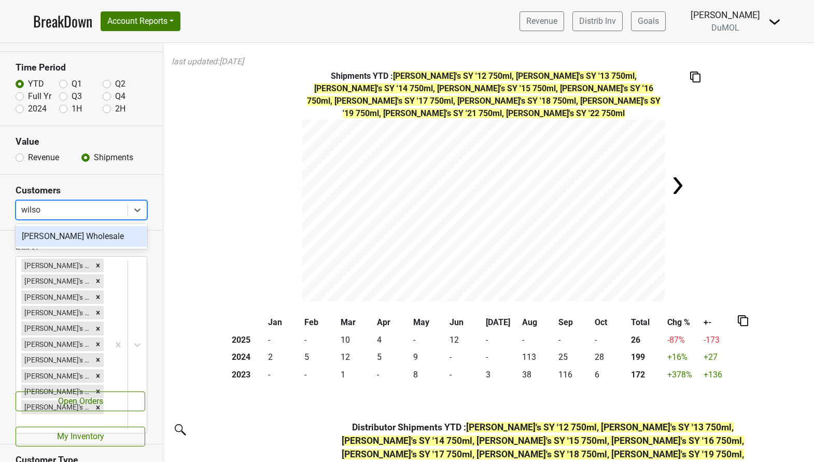
type input "[PERSON_NAME]"
click at [73, 236] on div "[PERSON_NAME] Wholesale" at bounding box center [82, 236] width 132 height 21
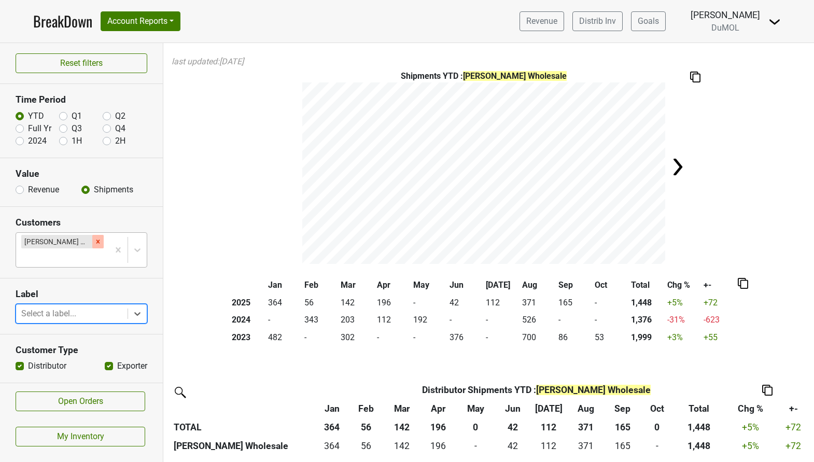
click at [100, 240] on icon "Remove Wilson Daniels Wholesale" at bounding box center [97, 241] width 7 height 7
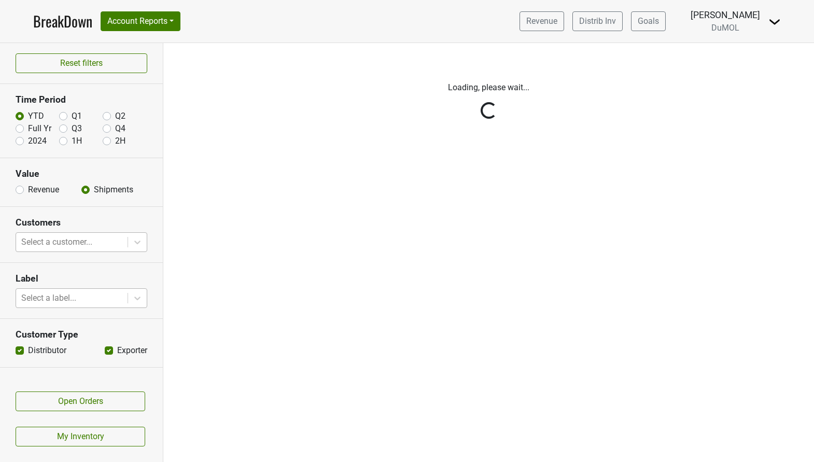
click at [137, 297] on div "Reset filters Time Period YTD Q1 Q2 Full Yr Q3 Q4 2024 1H 2H Value Revenue Ship…" at bounding box center [81, 252] width 163 height 419
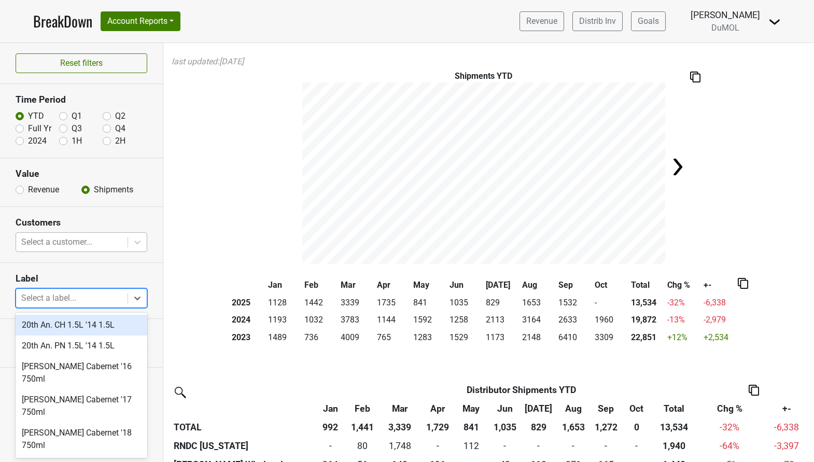
click at [137, 297] on icon at bounding box center [137, 298] width 10 height 10
type input "HHS"
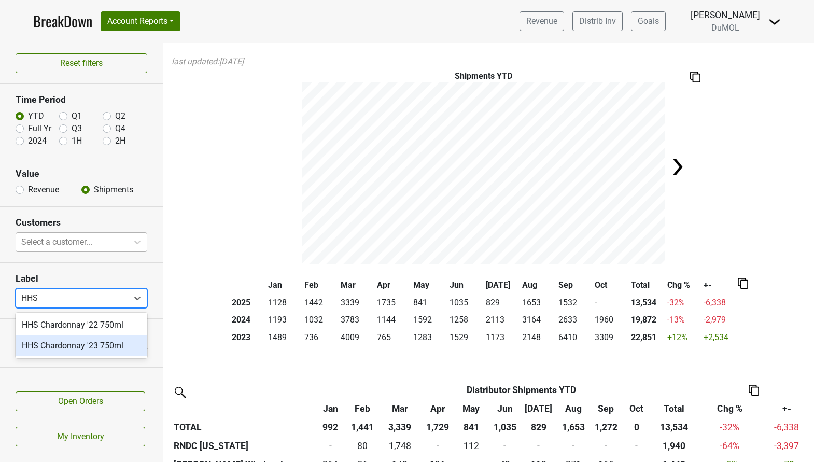
click at [112, 342] on div "HHS Chardonnay '23 750ml" at bounding box center [82, 345] width 132 height 21
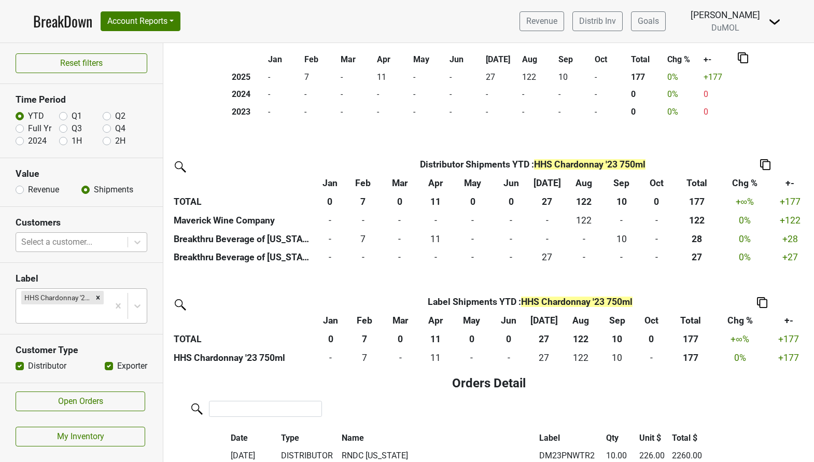
scroll to position [198, 0]
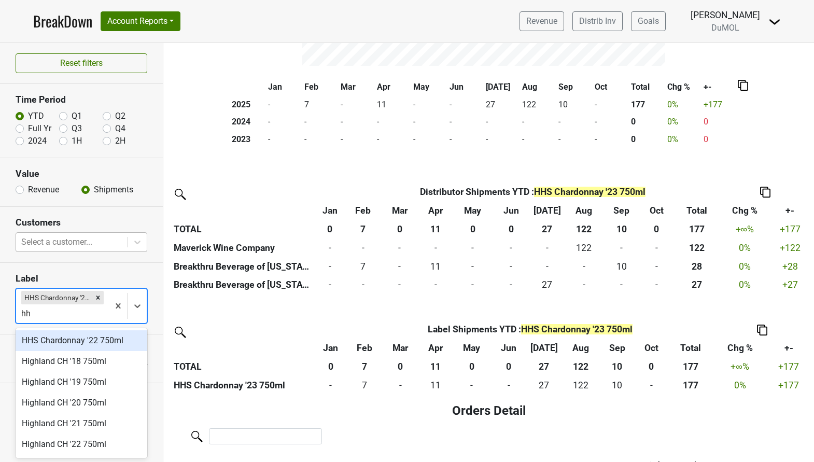
type input "hhs"
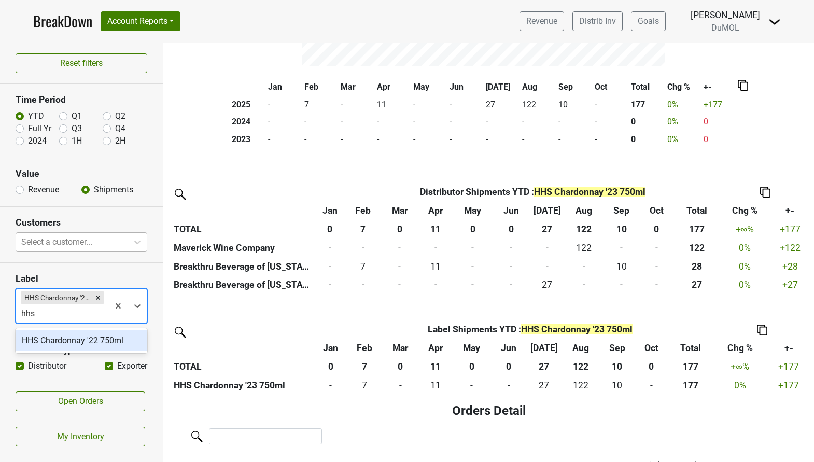
click at [83, 341] on div "HHS Chardonnay '22 750ml" at bounding box center [82, 340] width 132 height 21
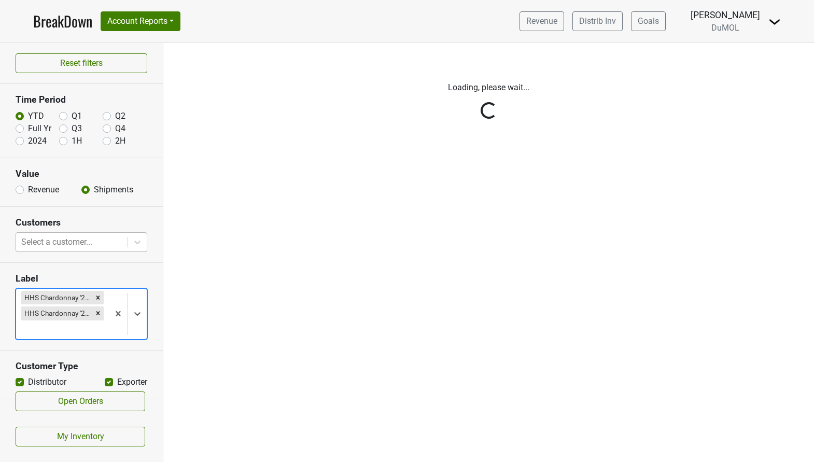
scroll to position [0, 0]
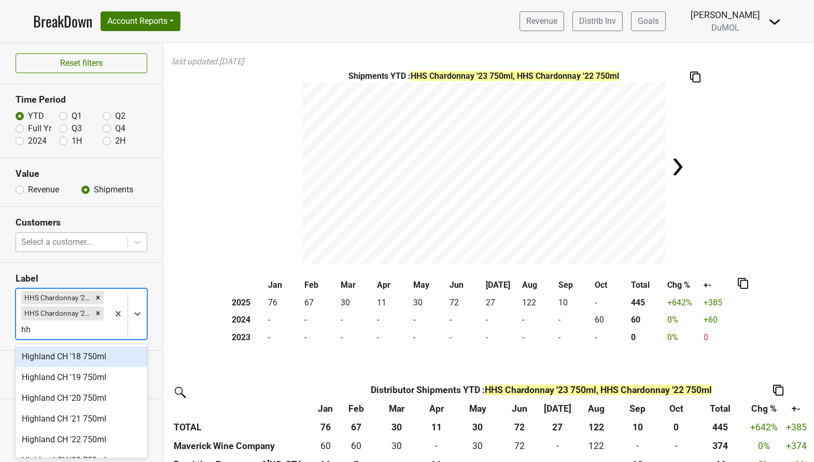
type input "h"
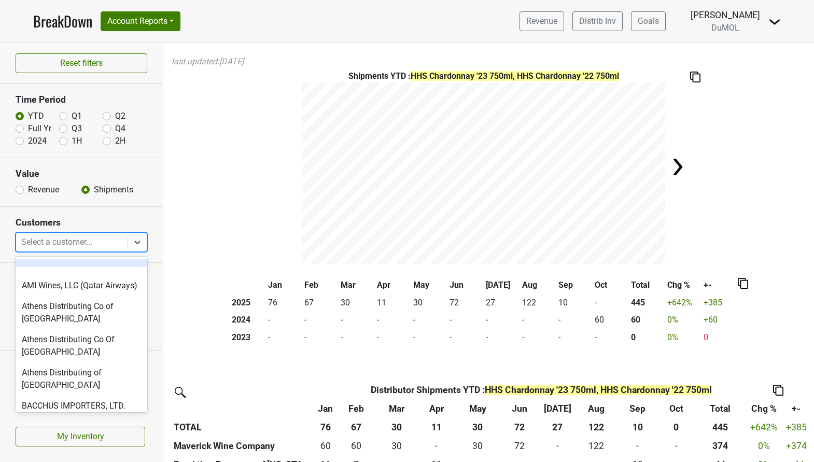
click at [100, 237] on div at bounding box center [71, 242] width 101 height 15
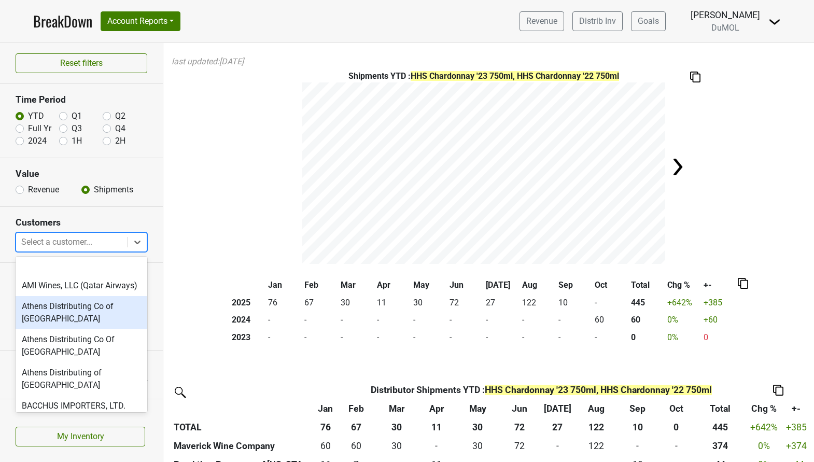
click at [87, 307] on div "Athens Distributing Co of [GEOGRAPHIC_DATA]" at bounding box center [82, 312] width 132 height 33
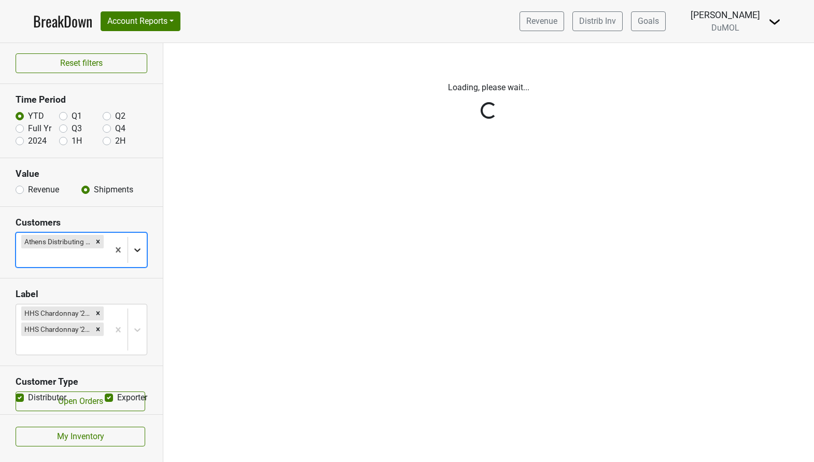
click at [136, 249] on icon at bounding box center [137, 250] width 10 height 10
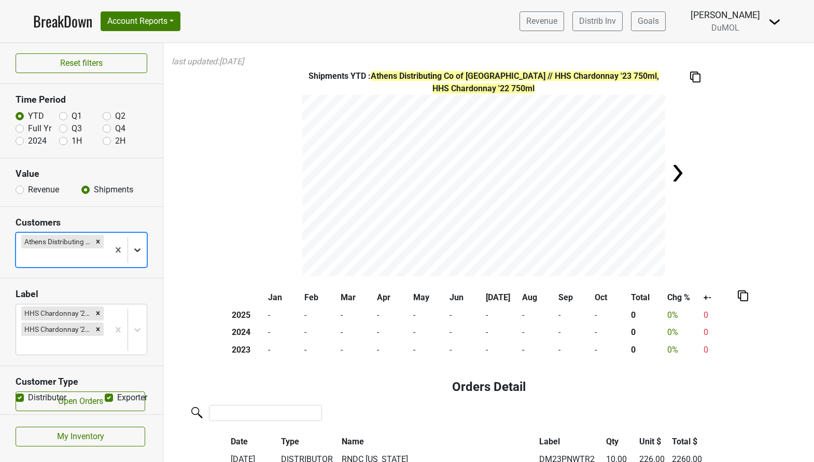
click at [136, 249] on icon at bounding box center [137, 250] width 10 height 10
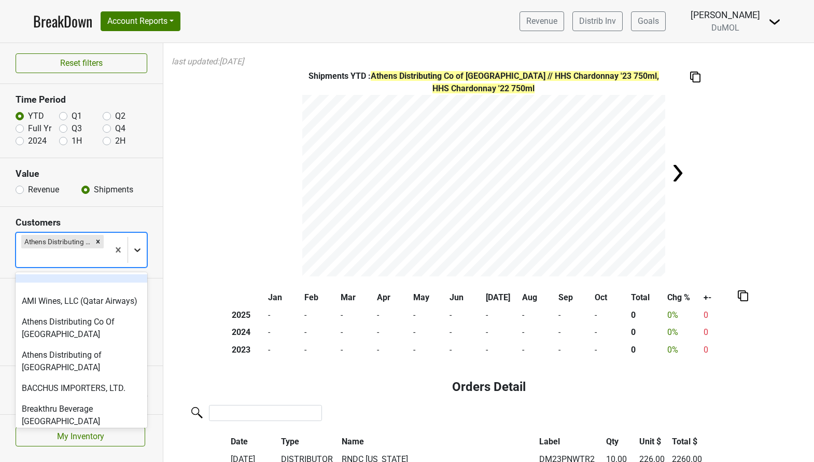
click at [136, 249] on icon at bounding box center [137, 250] width 10 height 10
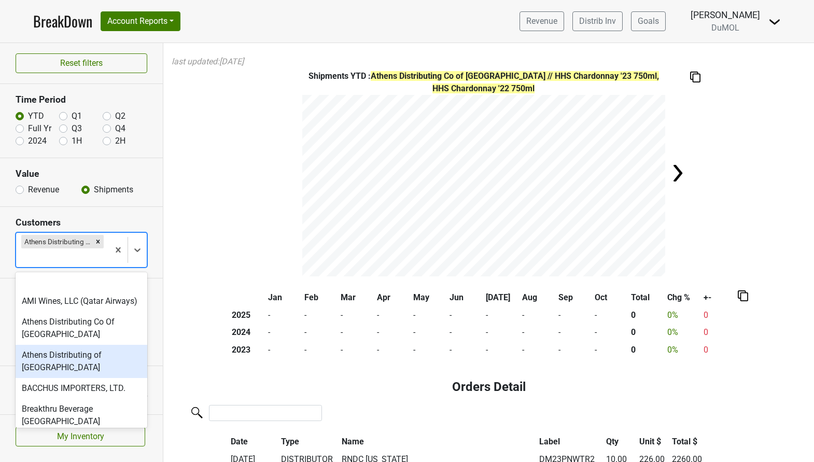
click at [78, 355] on div "Athens Distributing of [GEOGRAPHIC_DATA]" at bounding box center [82, 361] width 132 height 33
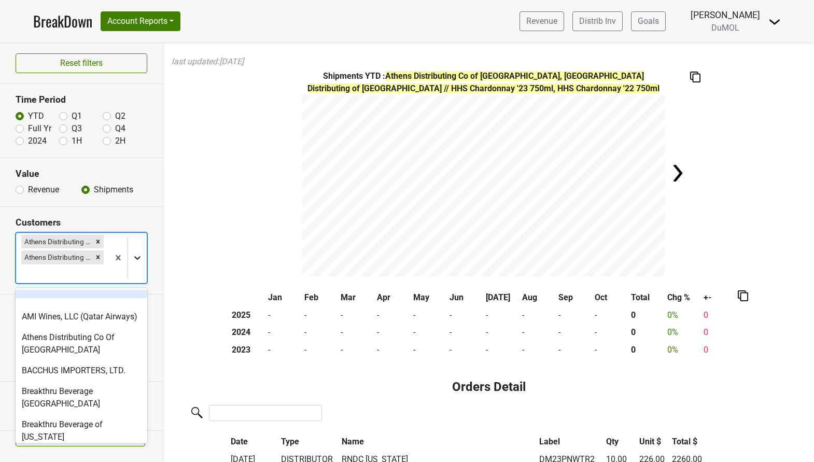
click at [137, 258] on icon at bounding box center [137, 257] width 10 height 10
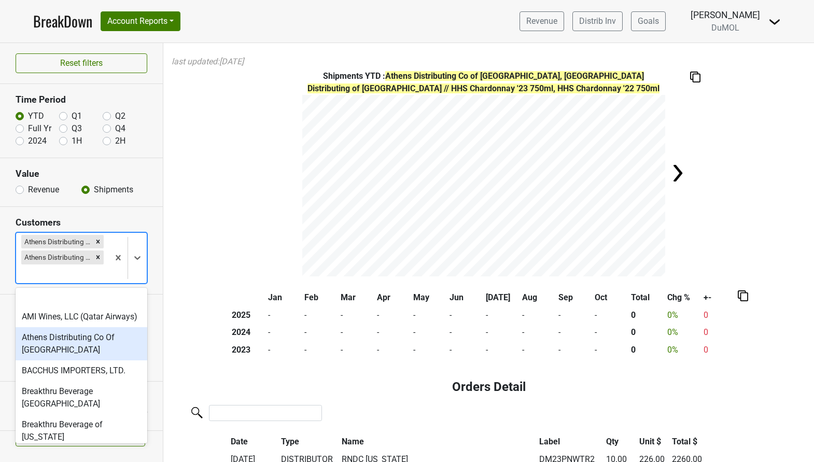
click at [114, 336] on div "Athens Distributing Co Of [GEOGRAPHIC_DATA]" at bounding box center [82, 343] width 132 height 33
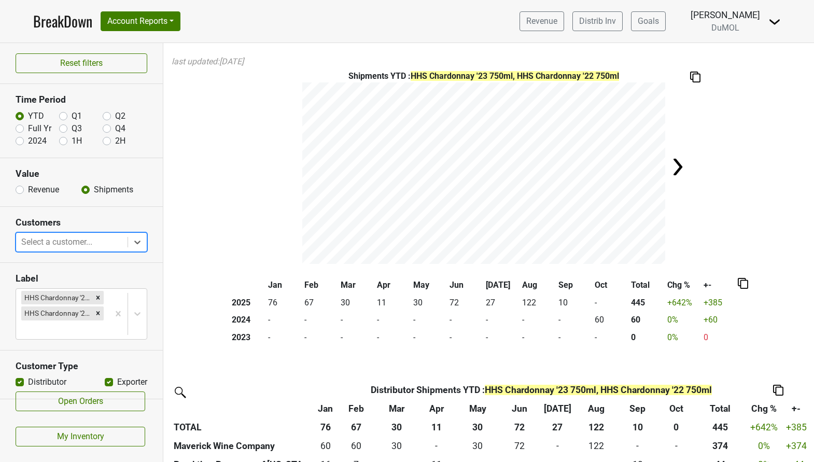
click at [104, 246] on div at bounding box center [71, 242] width 101 height 15
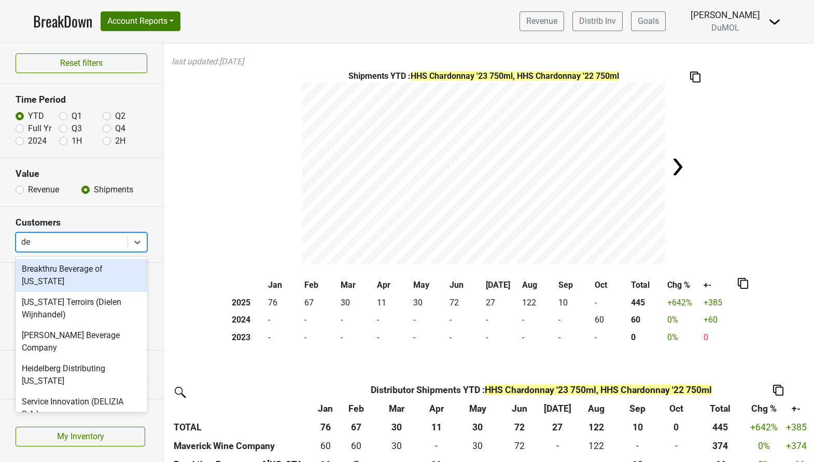
type input "del"
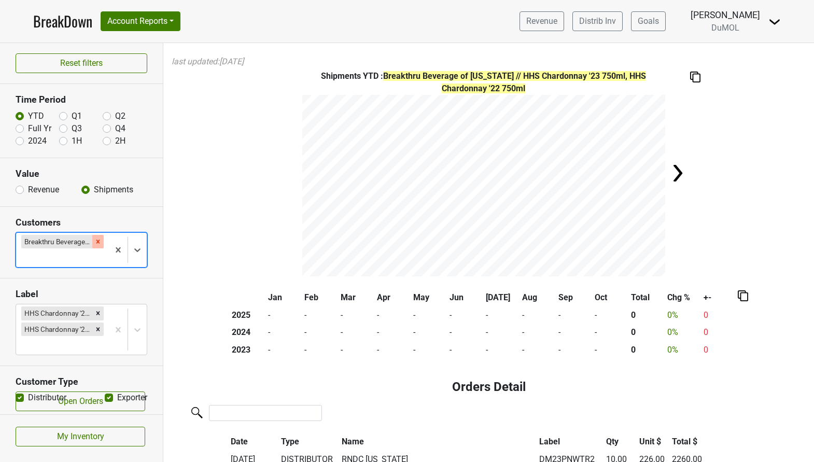
click at [93, 241] on div "Remove Breakthru Beverage of Delaware" at bounding box center [97, 241] width 11 height 13
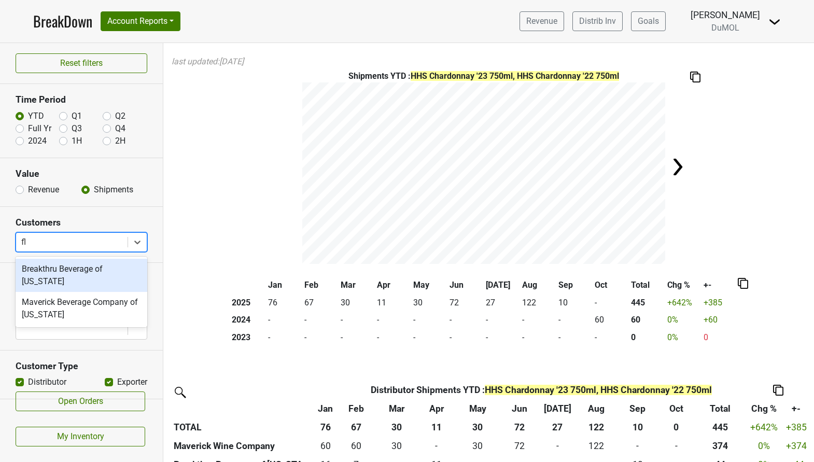
type input "flo"
click at [72, 271] on div "Breakthru Beverage of [US_STATE]" at bounding box center [82, 275] width 132 height 33
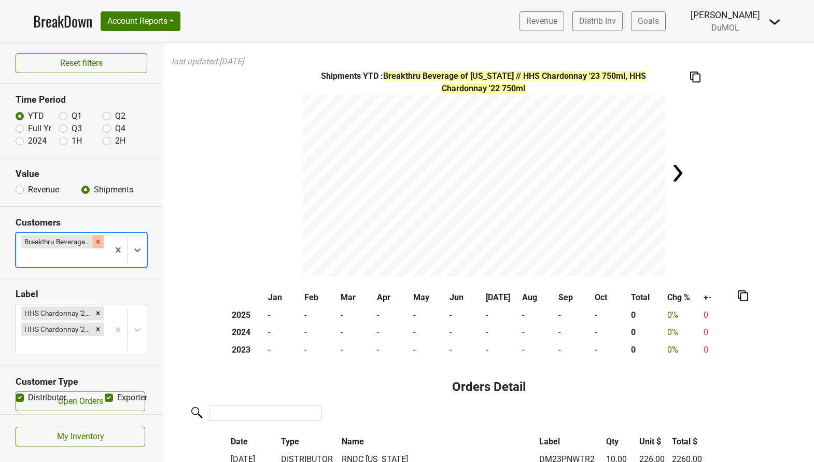
click at [98, 238] on icon "Remove Breakthru Beverage of Florida" at bounding box center [97, 241] width 7 height 7
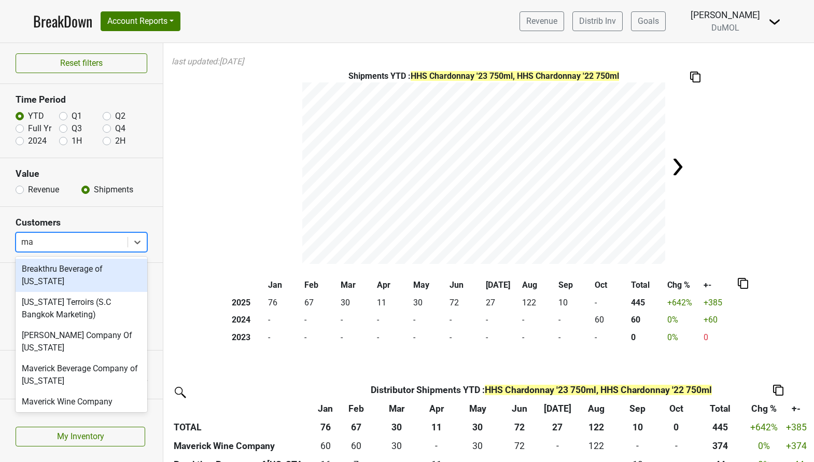
type input "mar"
click at [95, 266] on div "Breakthru Beverage of [US_STATE]" at bounding box center [82, 275] width 132 height 33
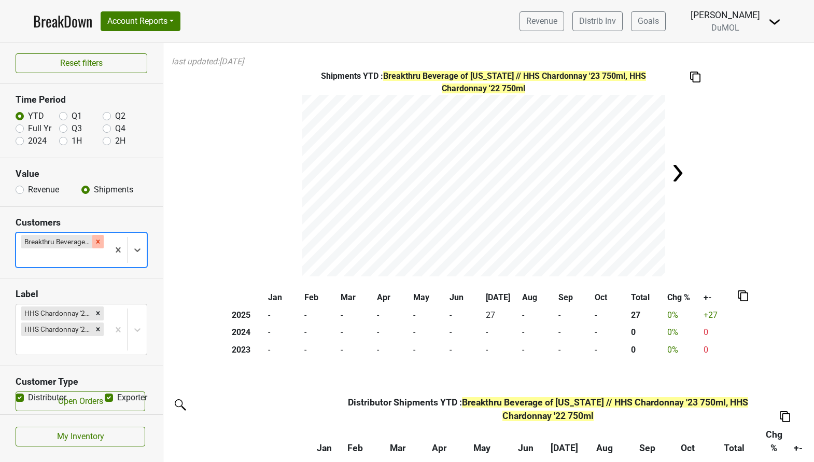
click at [100, 243] on icon "Remove Breakthru Beverage of Maryland" at bounding box center [97, 241] width 7 height 7
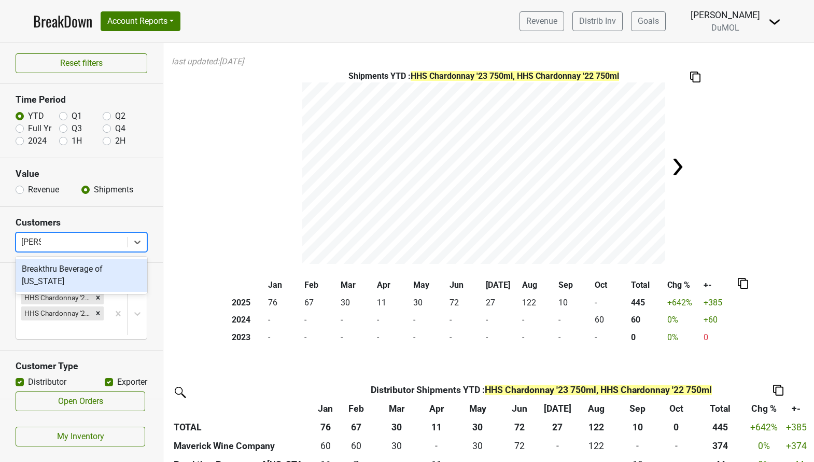
type input "nevad"
click at [97, 269] on div "Breakthru Beverage of [US_STATE]" at bounding box center [82, 275] width 132 height 33
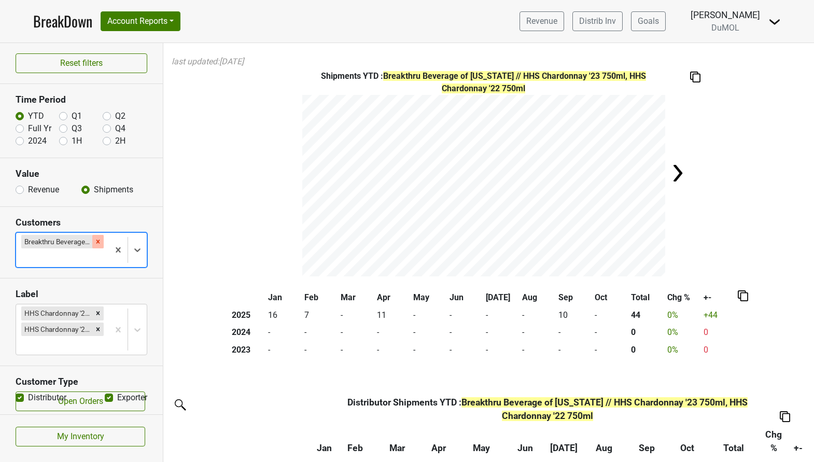
click at [96, 241] on icon "Remove Breakthru Beverage of Nevada" at bounding box center [98, 242] width 4 height 4
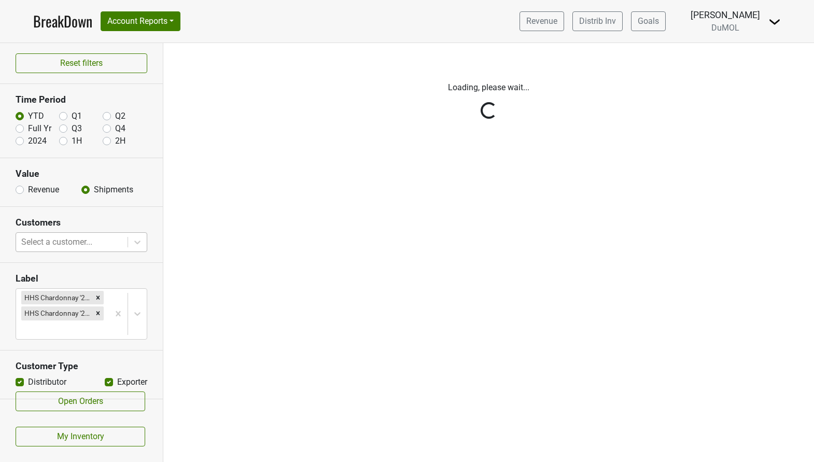
click at [96, 241] on div "Reset filters Time Period YTD Q1 Q2 Full Yr Q3 Q4 2024 1H 2H Value Revenue Ship…" at bounding box center [81, 252] width 163 height 419
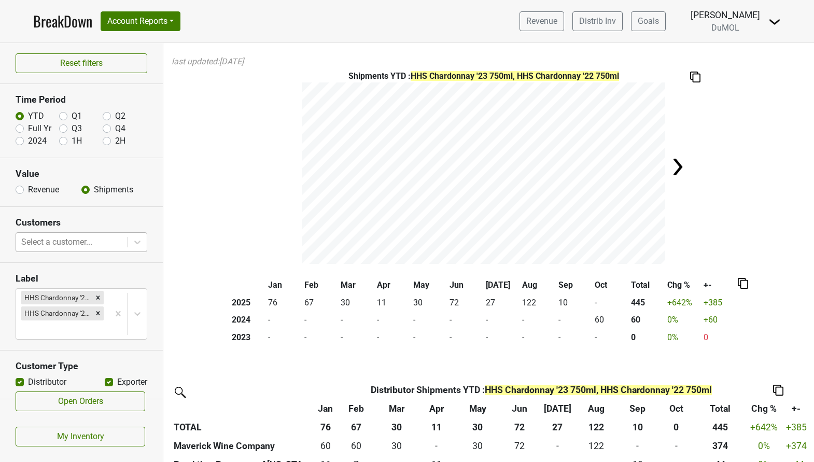
click at [91, 239] on div at bounding box center [71, 242] width 101 height 15
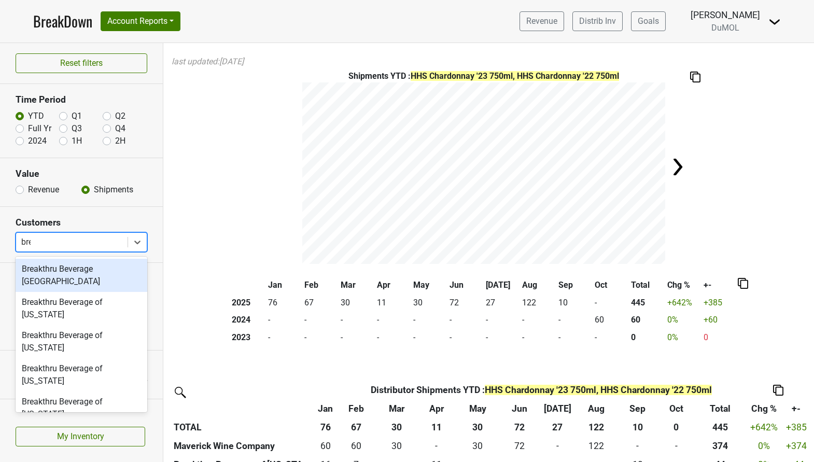
type input "brea"
click at [74, 425] on div "Breakthru Beverage of [US_STATE]" at bounding box center [82, 441] width 132 height 33
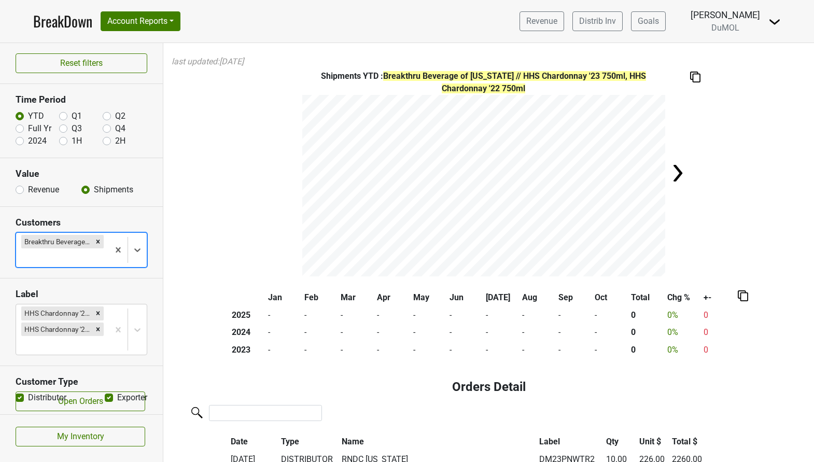
scroll to position [1, 0]
click at [98, 237] on div "Remove Breakthru Beverage of Virginia" at bounding box center [97, 241] width 11 height 13
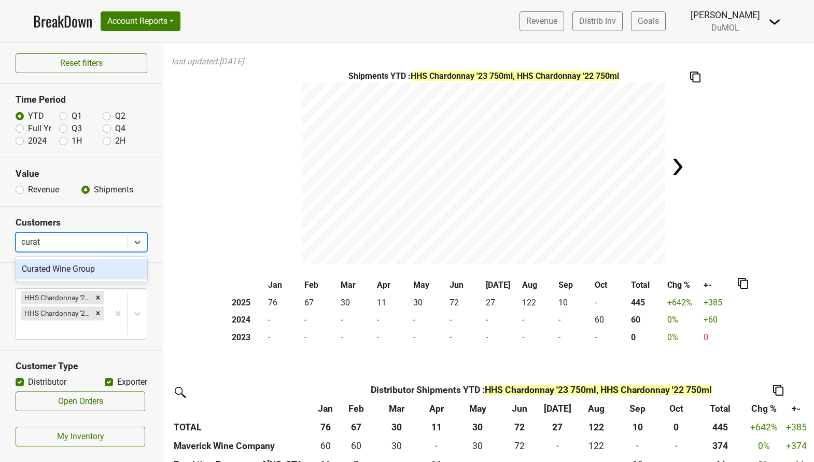
type input "curate"
click at [96, 269] on div "Curated Wine Group" at bounding box center [82, 269] width 132 height 21
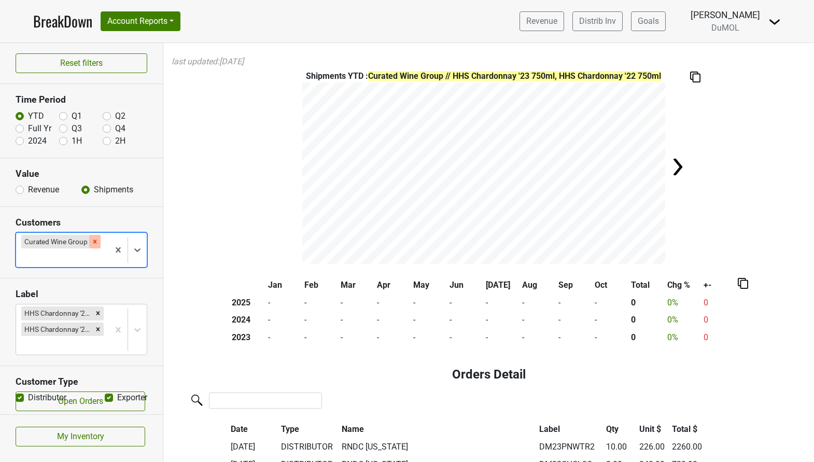
click at [97, 242] on icon "Remove Curated Wine Group" at bounding box center [94, 241] width 7 height 7
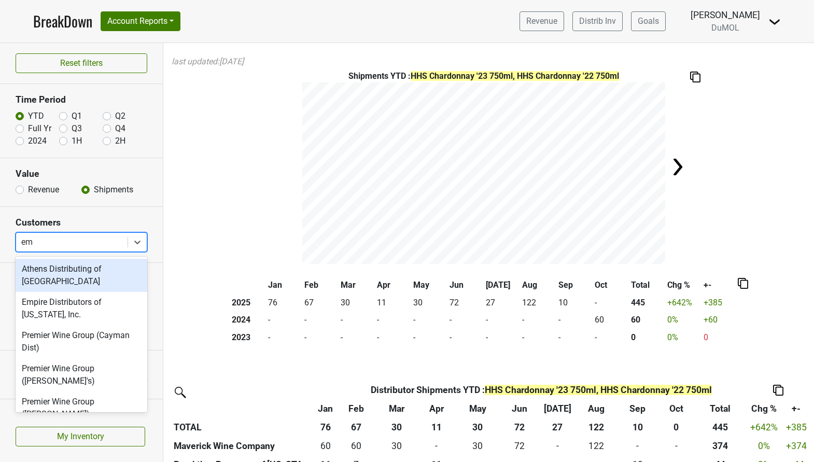
type input "emp"
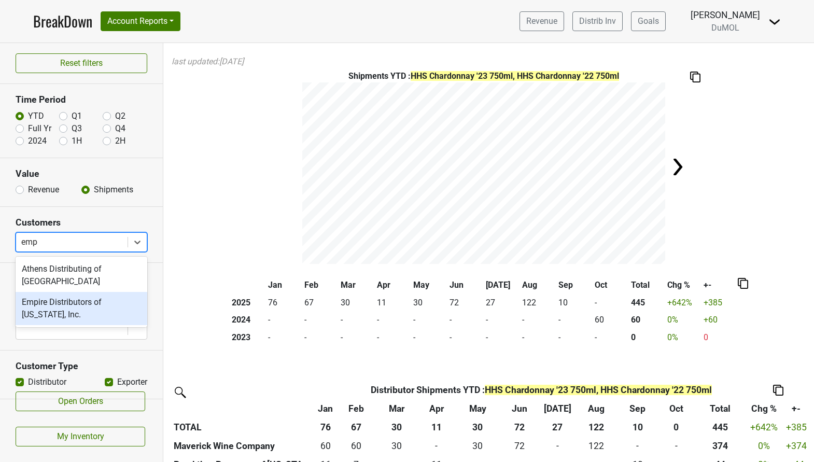
click at [84, 298] on div "Empire Distributors of [US_STATE], Inc." at bounding box center [82, 308] width 132 height 33
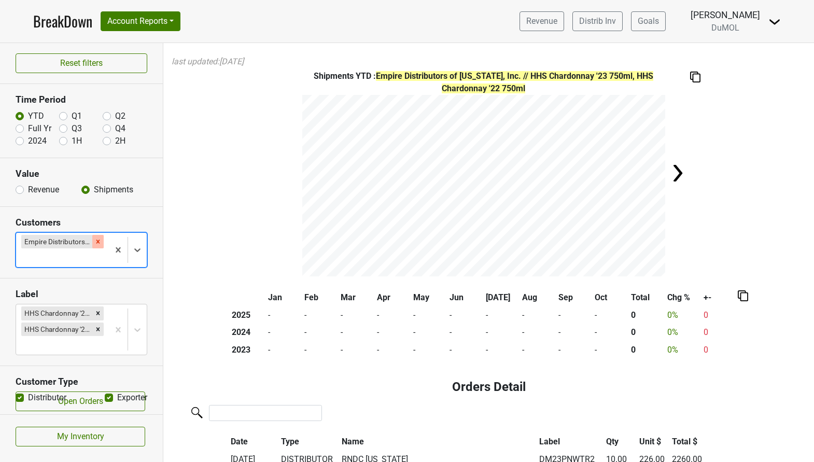
click at [98, 237] on div "Remove Empire Distributors of Tennessee, Inc." at bounding box center [97, 241] width 11 height 13
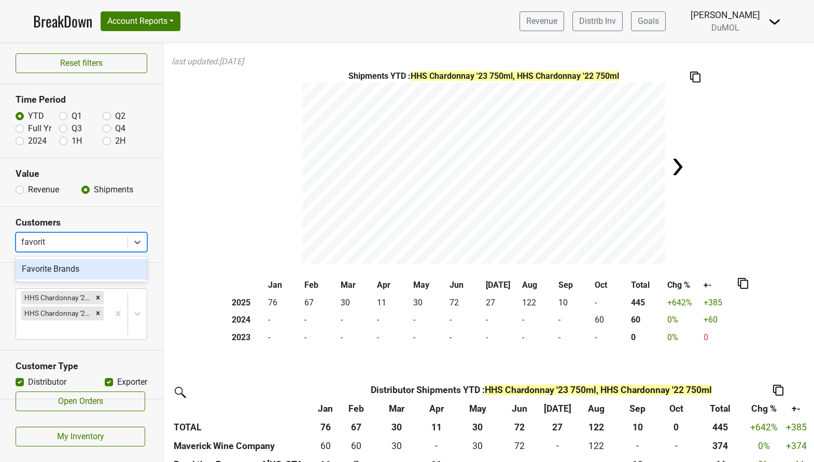
type input "favorite"
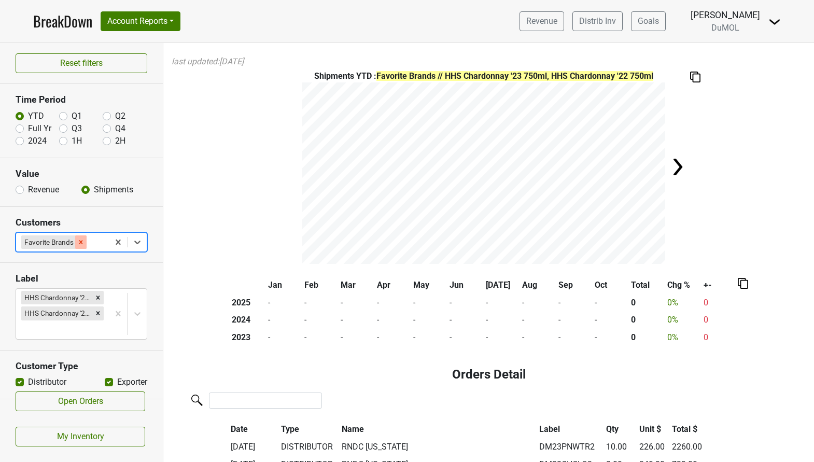
click at [76, 245] on div "Remove Favorite Brands" at bounding box center [80, 241] width 11 height 13
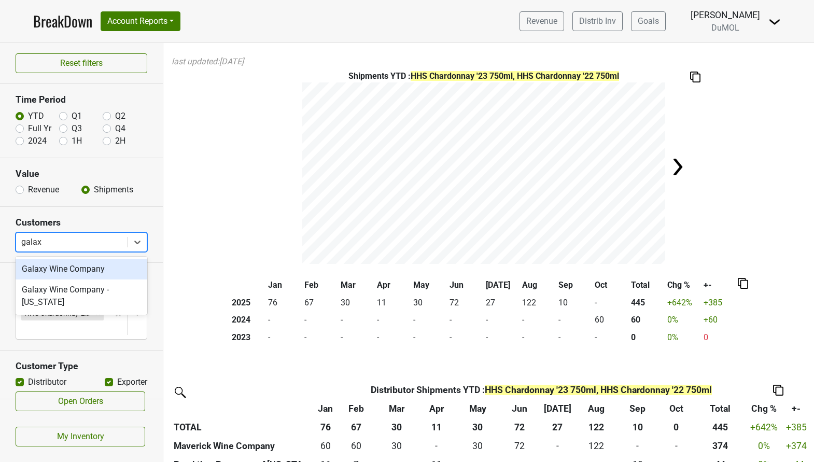
type input "galaxy"
click at [74, 266] on div "Galaxy Wine Company" at bounding box center [82, 269] width 132 height 21
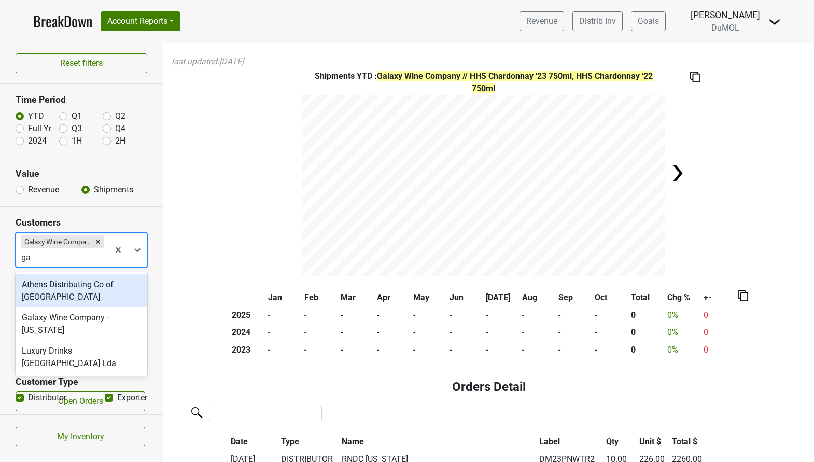
type input "gal"
click at [82, 286] on div "Galaxy Wine Company - [US_STATE]" at bounding box center [82, 290] width 132 height 33
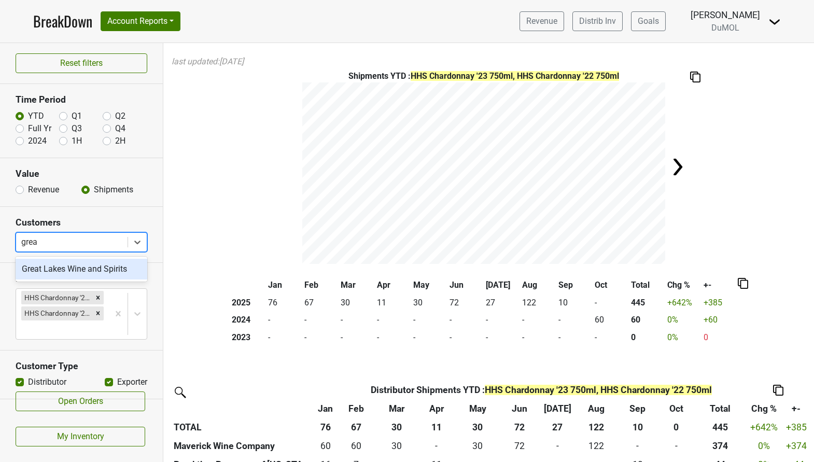
type input "great"
click at [64, 276] on div "Great Lakes Wine and Spirits" at bounding box center [82, 269] width 132 height 21
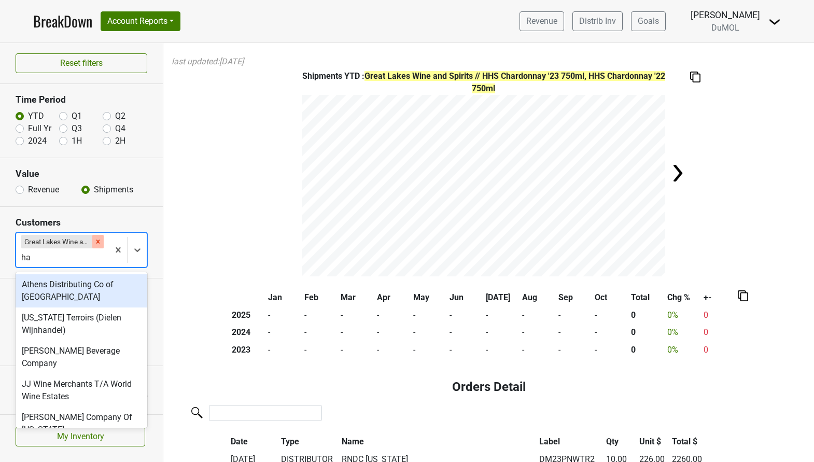
type input "hay"
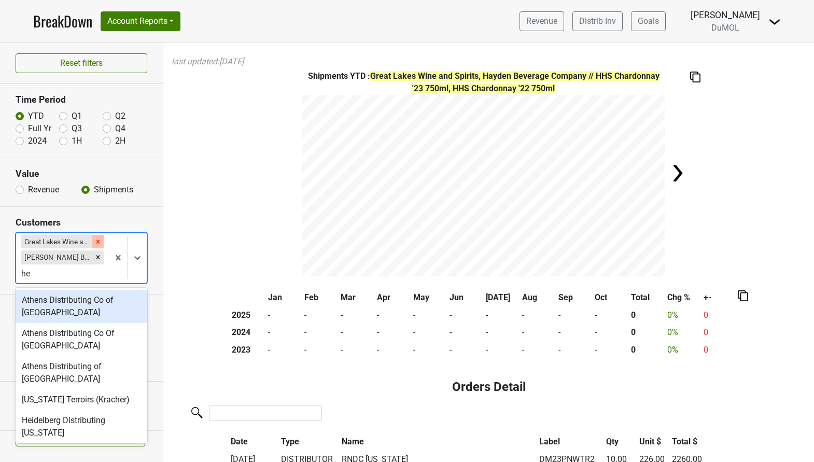
type input "hei"
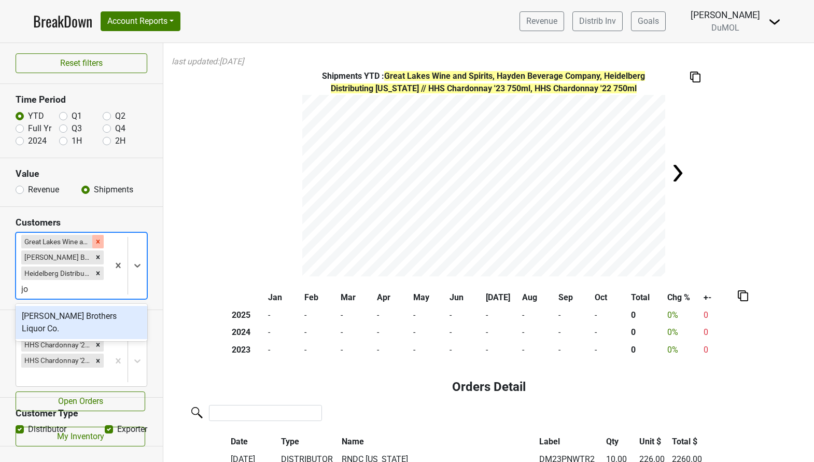
type input "joh"
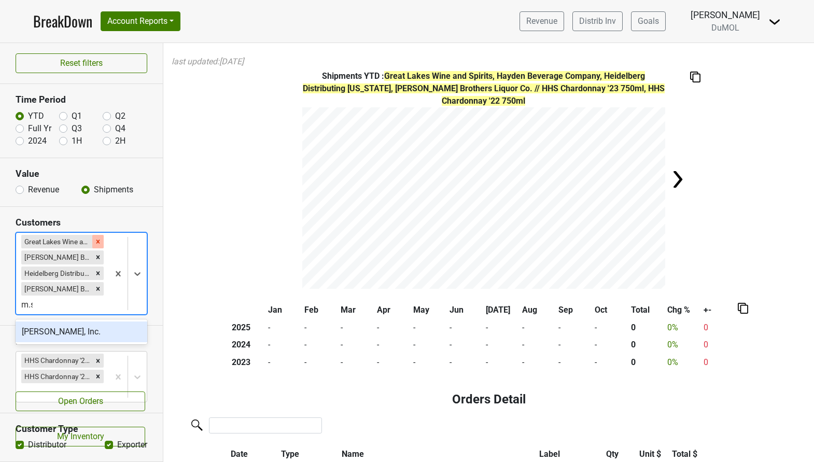
type input "m.s."
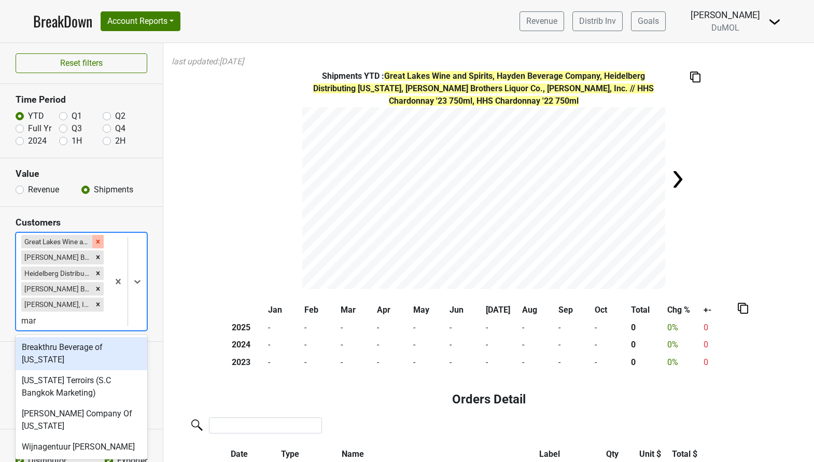
type input "mart"
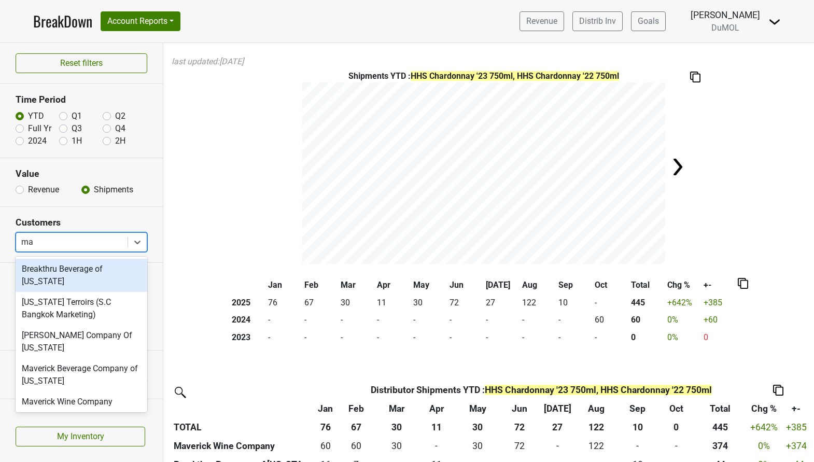
type input "mav"
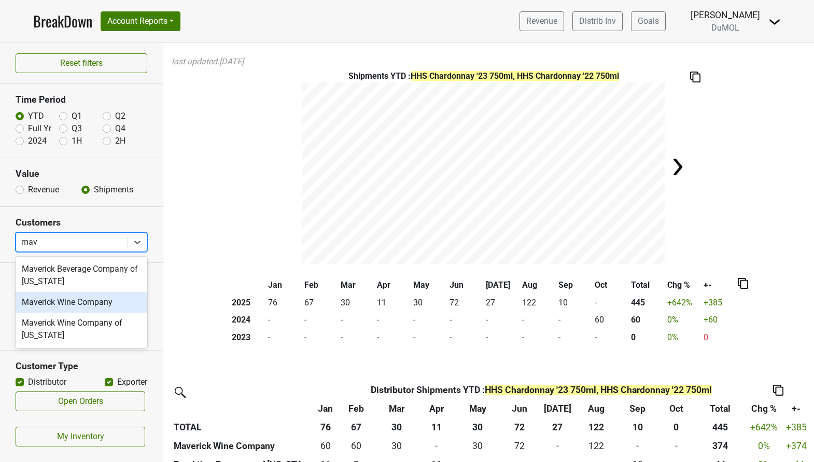
click at [100, 303] on div "Maverick Wine Company" at bounding box center [82, 302] width 132 height 21
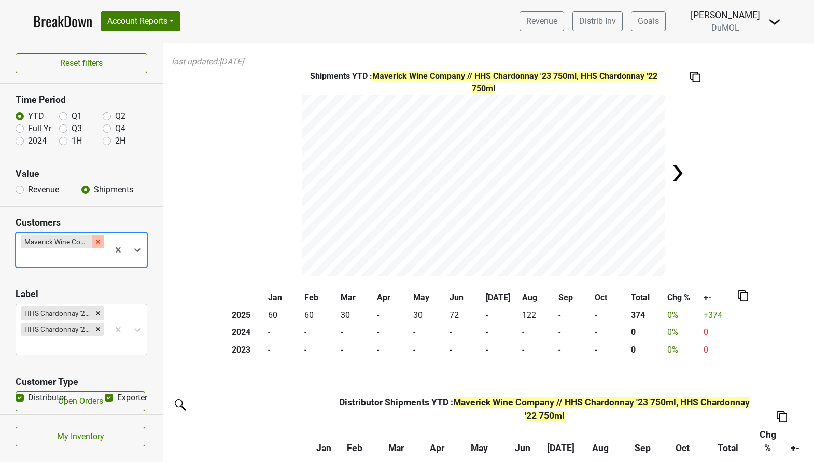
click at [100, 243] on icon "Remove Maverick Wine Company" at bounding box center [97, 241] width 7 height 7
click at [100, 243] on div "Reset filters Time Period YTD Q1 Q2 Full Yr Q3 Q4 2024 1H 2H Value Revenue Ship…" at bounding box center [81, 252] width 163 height 419
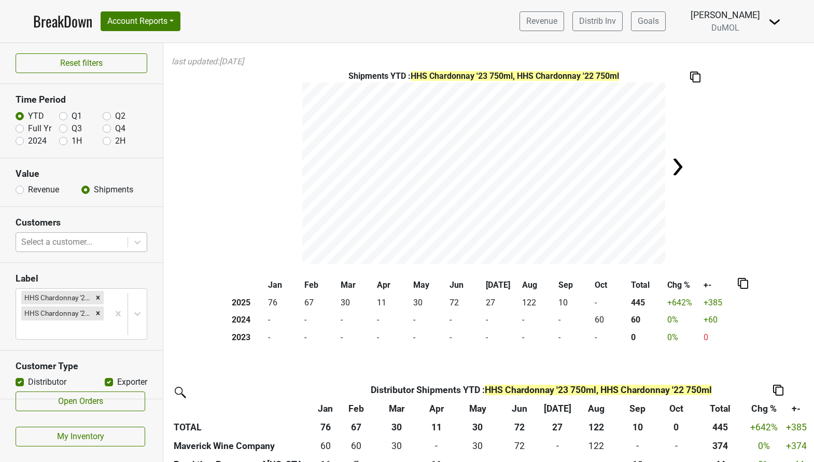
click at [100, 243] on div at bounding box center [71, 242] width 101 height 15
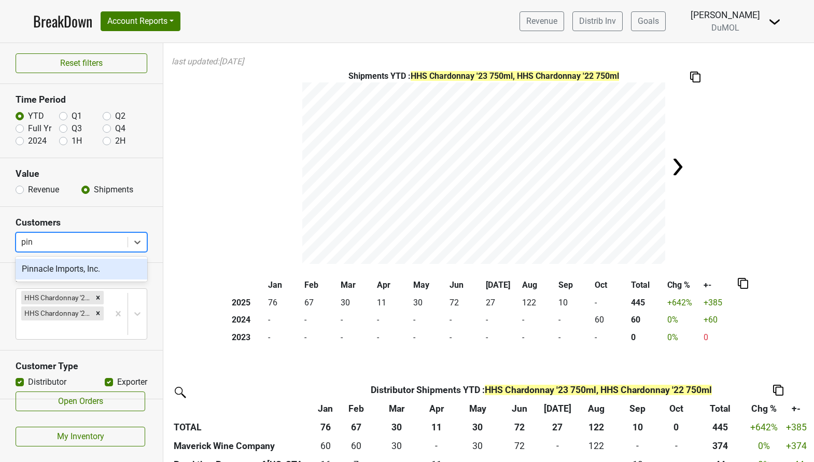
type input "pinn"
click at [88, 269] on div "Pinnacle Imports, Inc." at bounding box center [82, 269] width 132 height 21
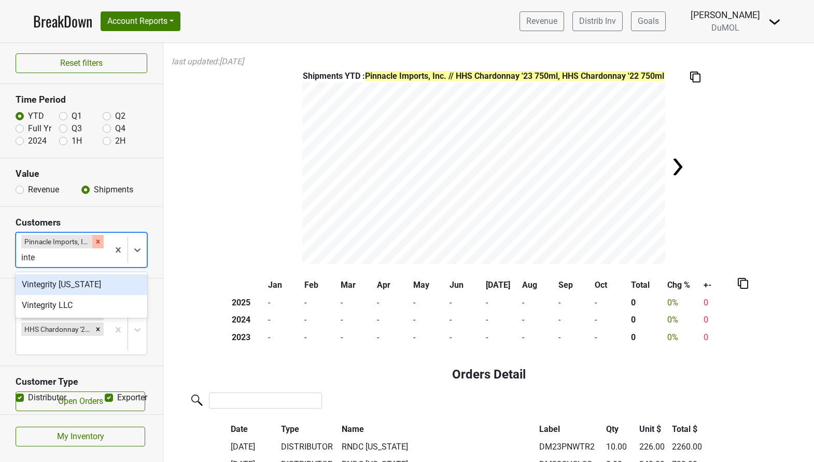
click at [94, 236] on div "Remove Pinnacle Imports, Inc." at bounding box center [97, 241] width 11 height 13
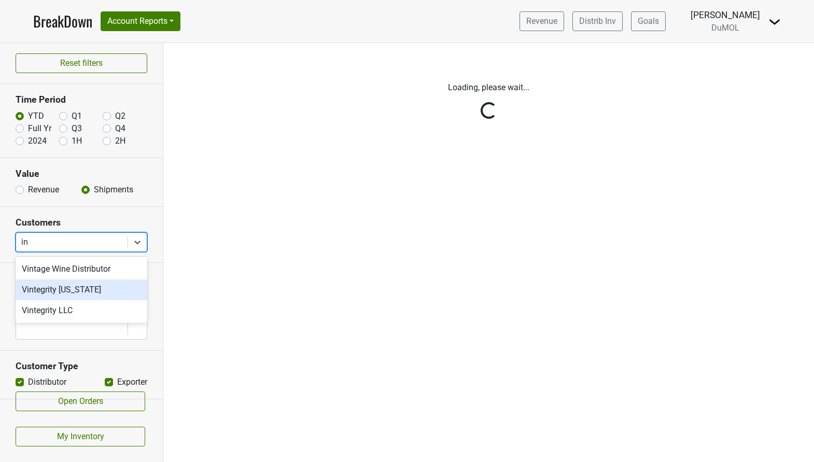
type input "i"
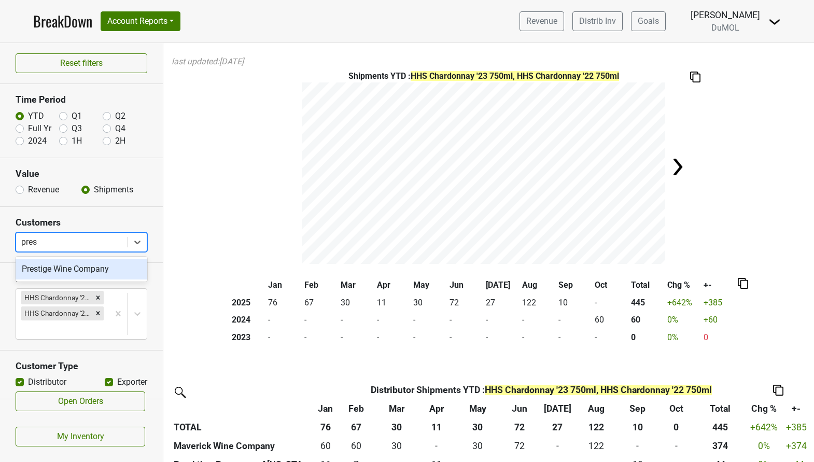
type input "[DEMOGRAPHIC_DATA]"
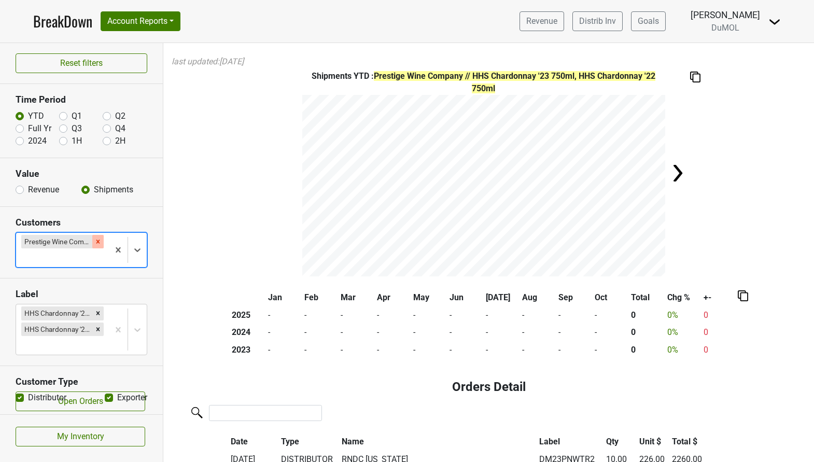
click at [100, 242] on icon "Remove Prestige Wine Company" at bounding box center [97, 241] width 7 height 7
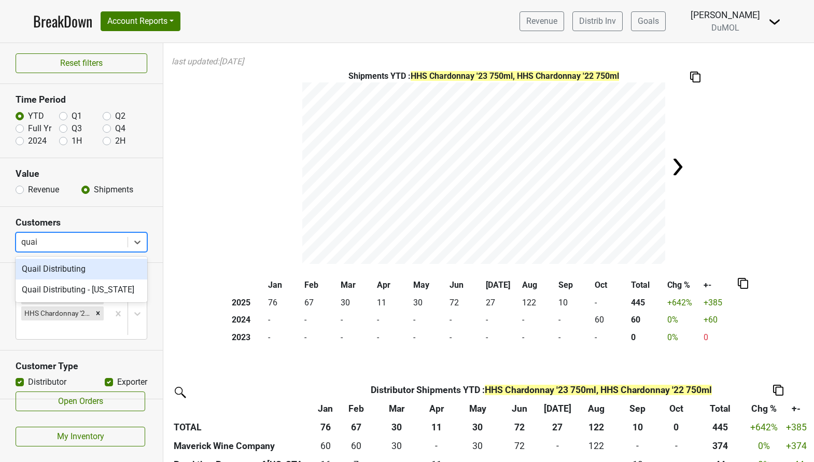
type input "quail"
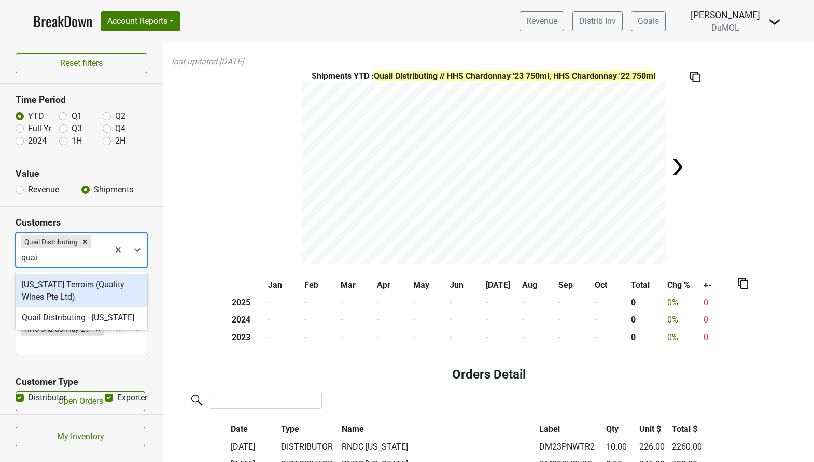
type input "quail"
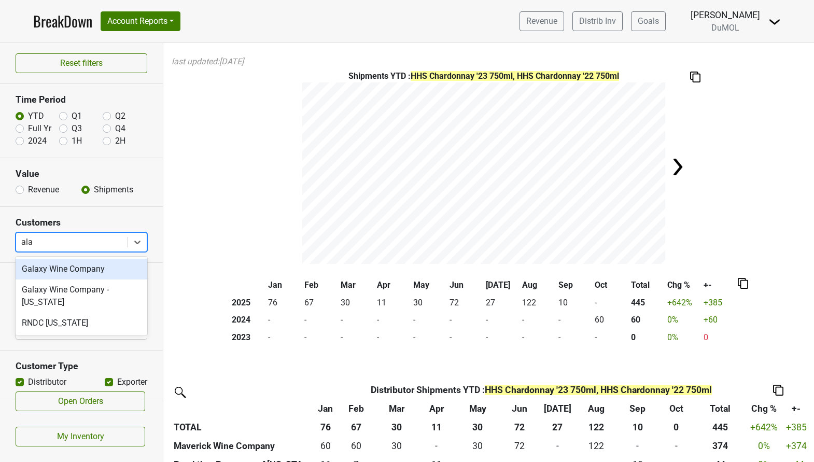
type input "alas"
type input "arkan"
type input "mon"
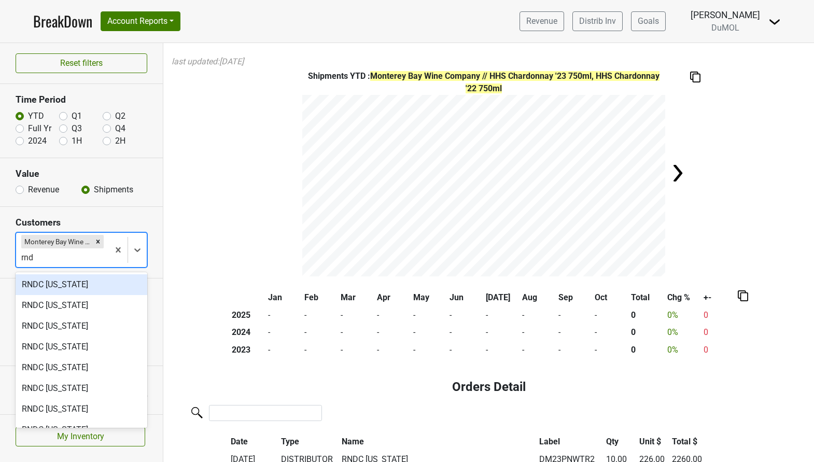
type input "rndc"
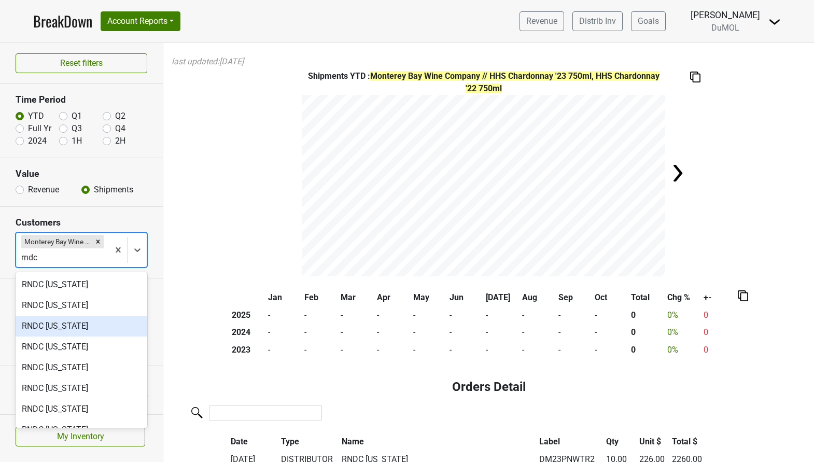
click at [104, 324] on div "RNDC [US_STATE]" at bounding box center [82, 326] width 132 height 21
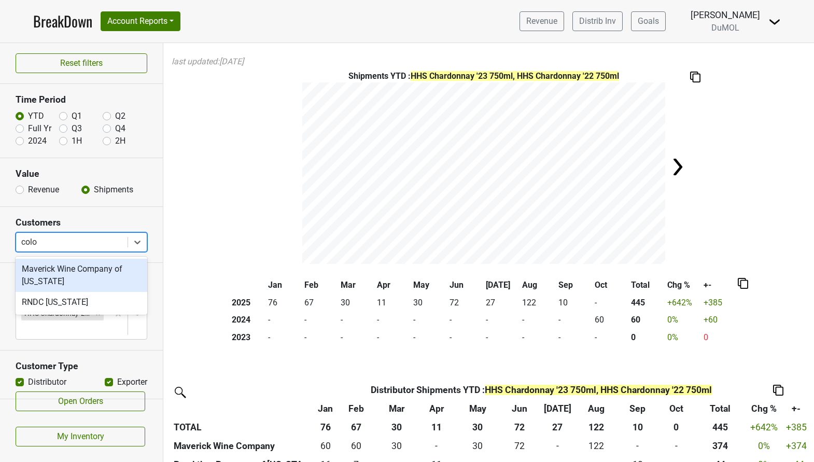
type input "color"
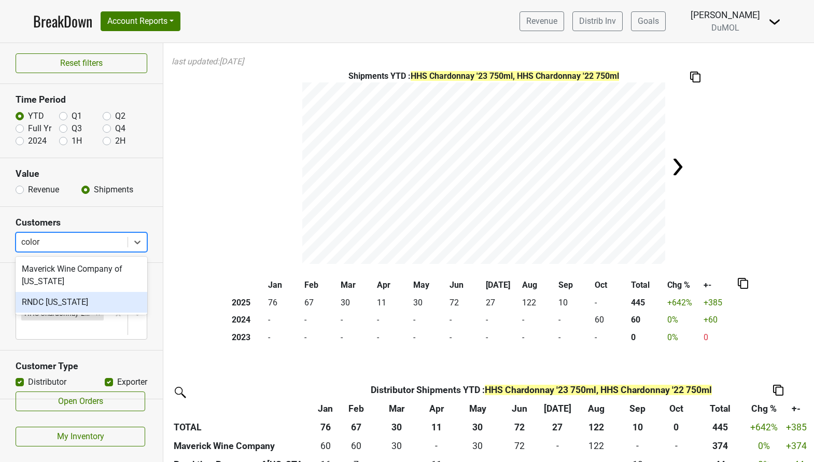
click at [97, 303] on div "RNDC [US_STATE]" at bounding box center [82, 302] width 132 height 21
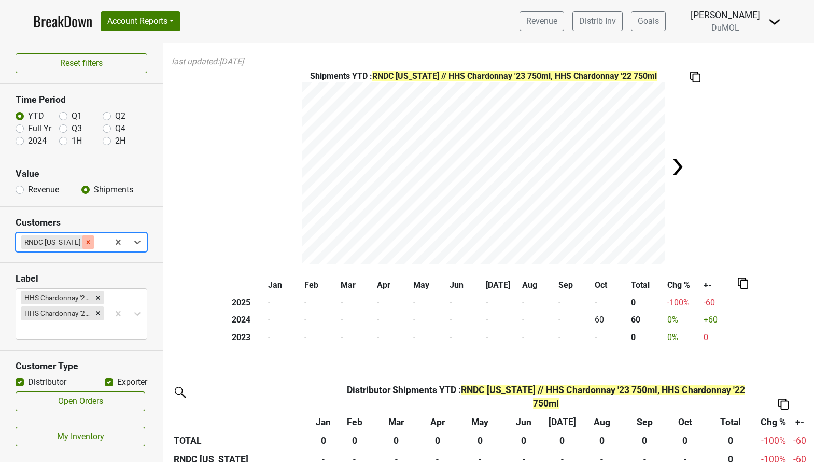
click at [85, 241] on icon "Remove RNDC Colorado" at bounding box center [88, 241] width 7 height 7
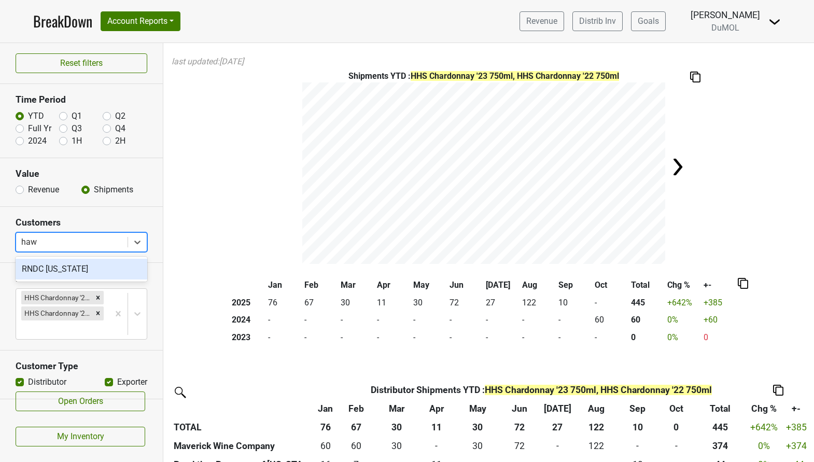
type input "hawa"
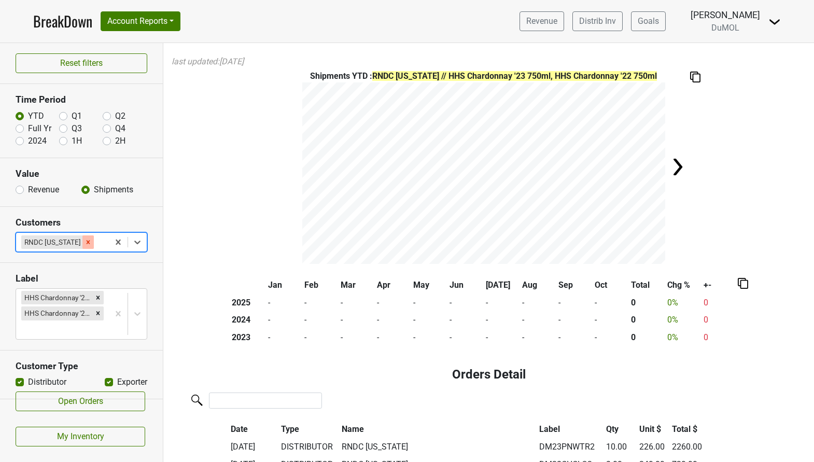
click at [82, 236] on div "Remove RNDC Hawaii" at bounding box center [87, 241] width 11 height 13
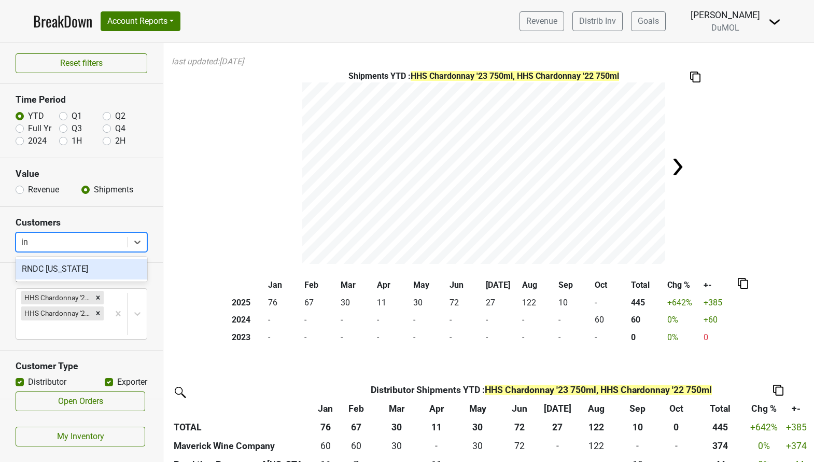
type input "ind"
type input "[PERSON_NAME]"
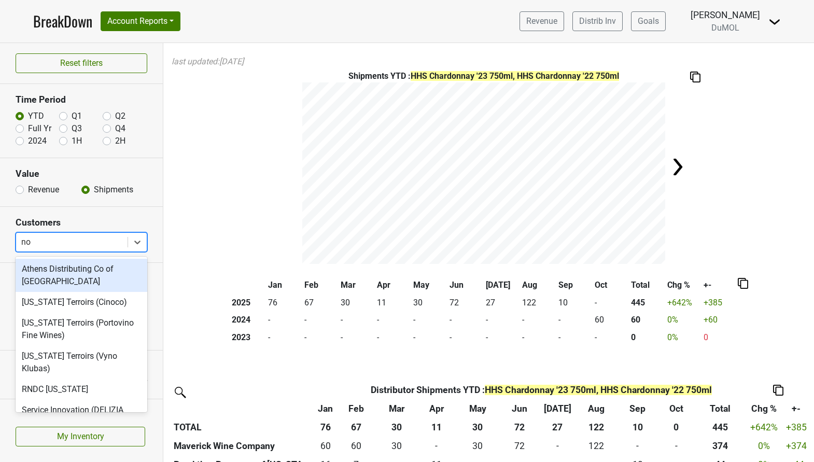
type input "nor"
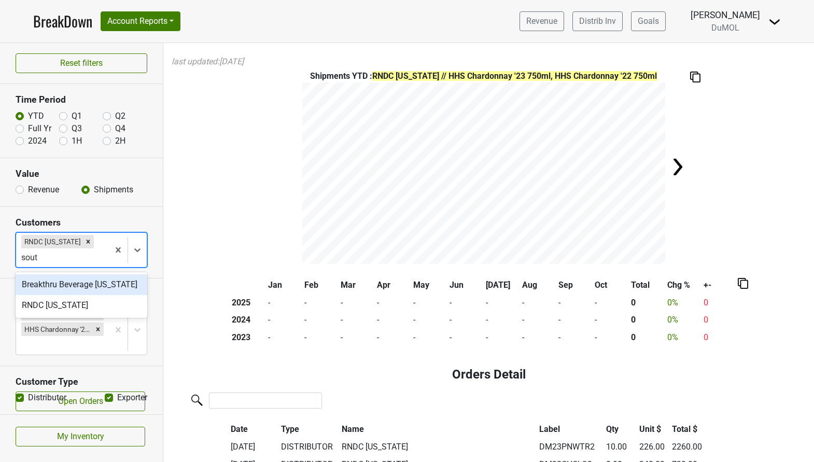
type input "south"
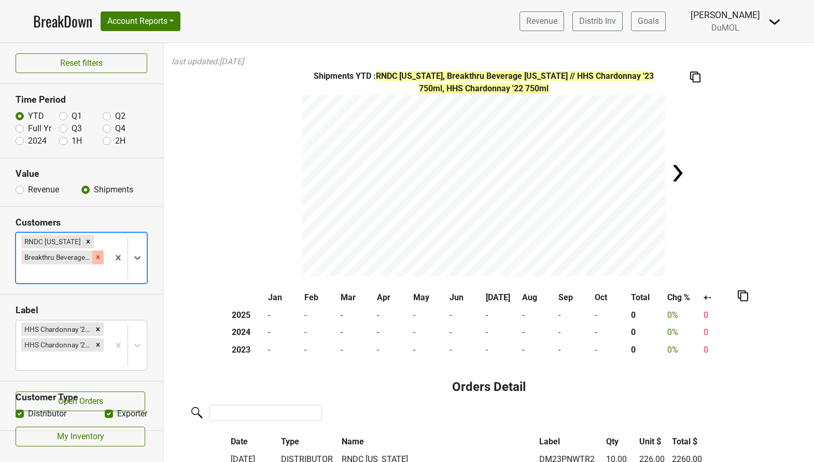
click at [101, 256] on icon "Remove Breakthru Beverage South Carolina" at bounding box center [97, 257] width 7 height 7
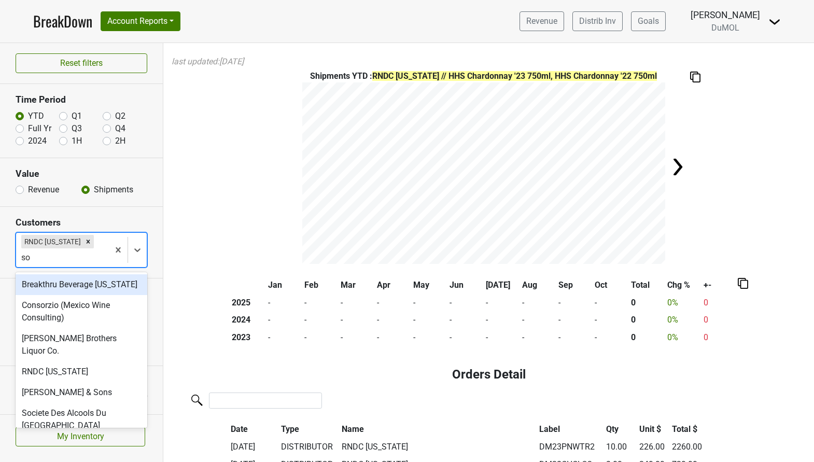
type input "sou"
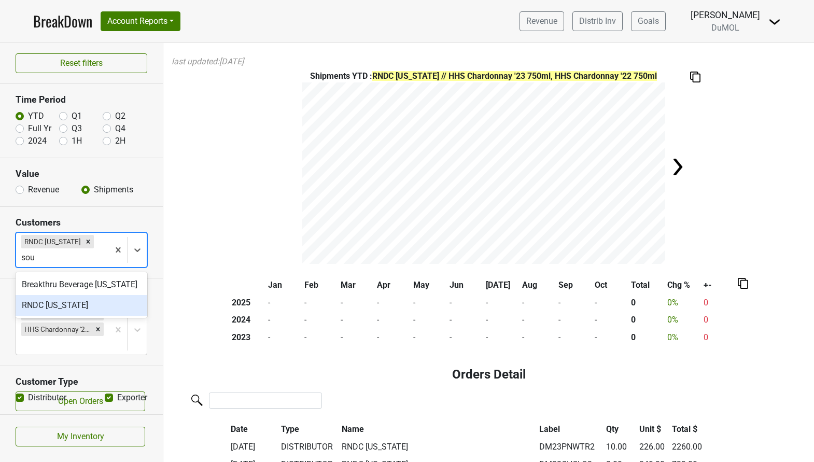
click at [77, 316] on div "RNDC [US_STATE]" at bounding box center [82, 305] width 132 height 21
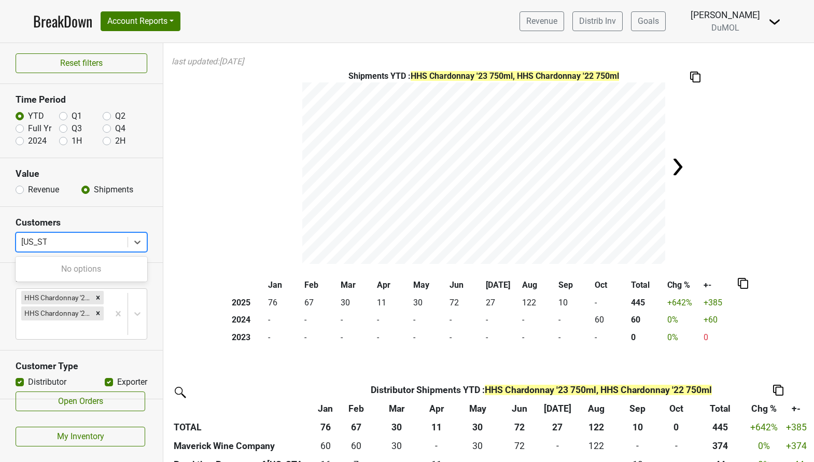
type input "[US_STATE]"
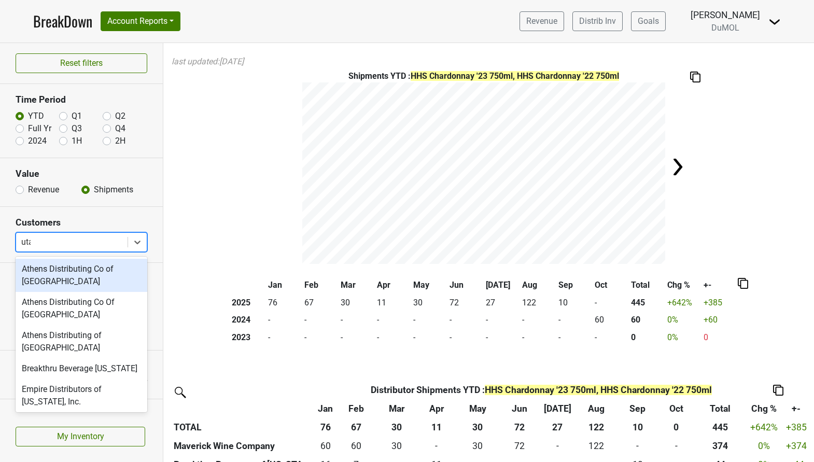
type input "[US_STATE]"
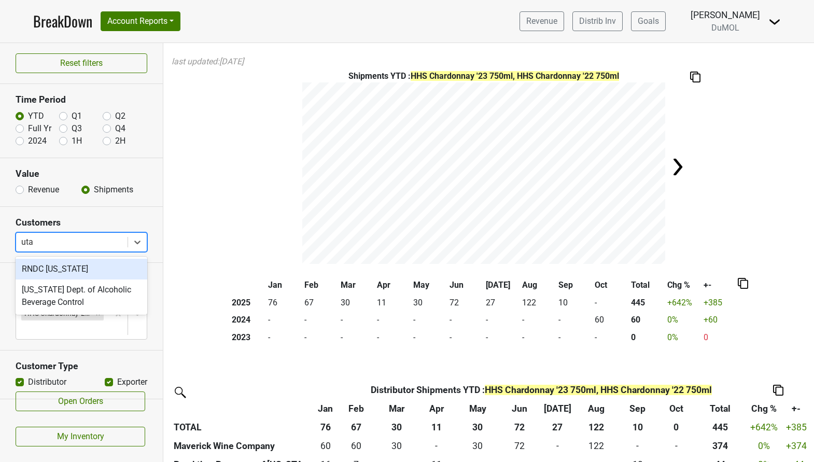
type input "[US_STATE]"
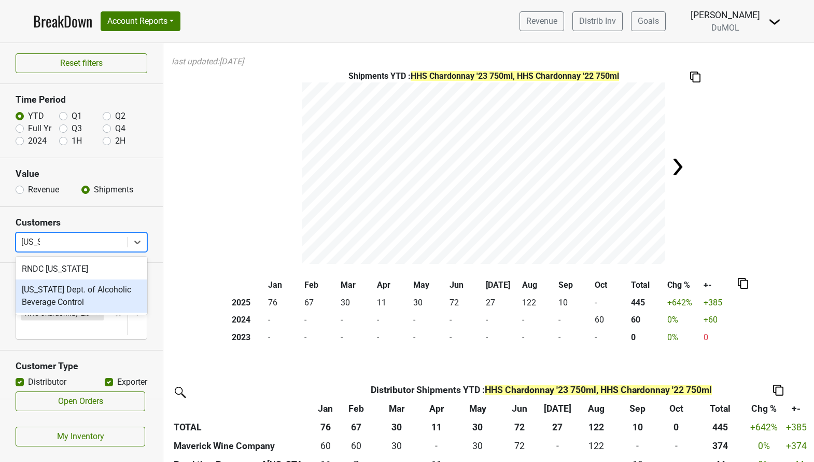
click at [119, 305] on div "[US_STATE] Dept. of Alcoholic Beverage Control" at bounding box center [82, 295] width 132 height 33
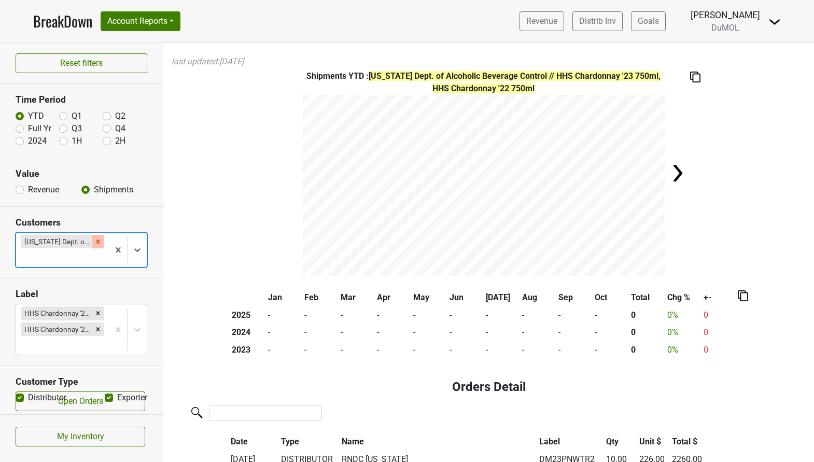
click at [101, 241] on icon "Remove Utah Dept. of Alcoholic Beverage Control" at bounding box center [97, 241] width 7 height 7
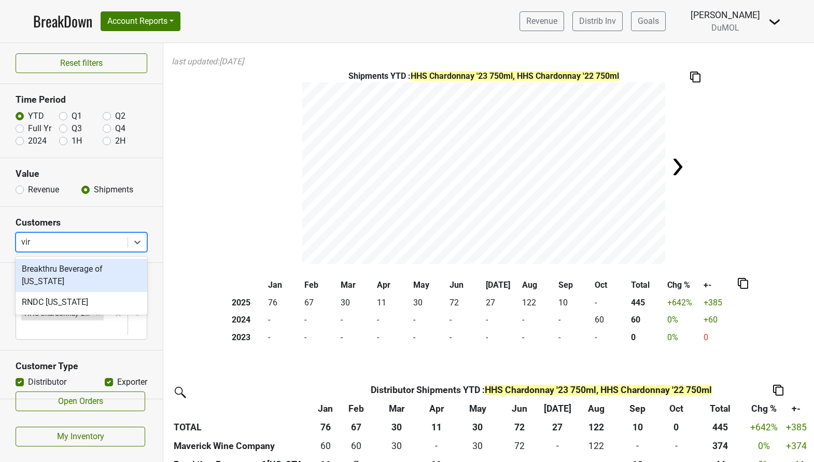
type input "virg"
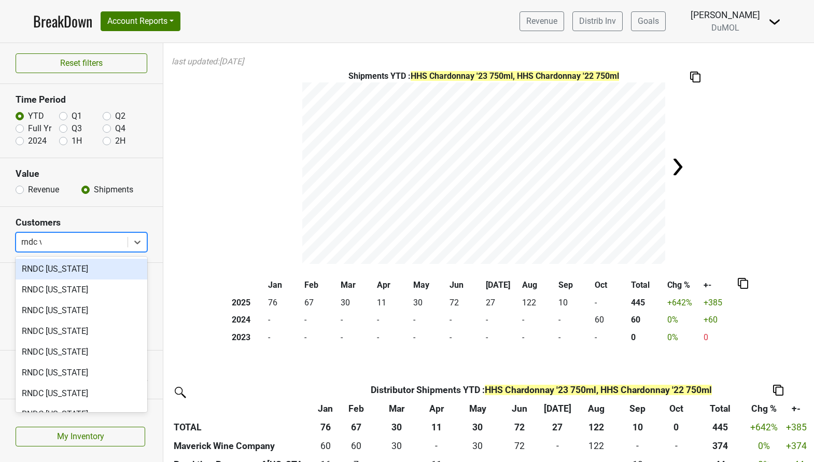
type input "rndc vi"
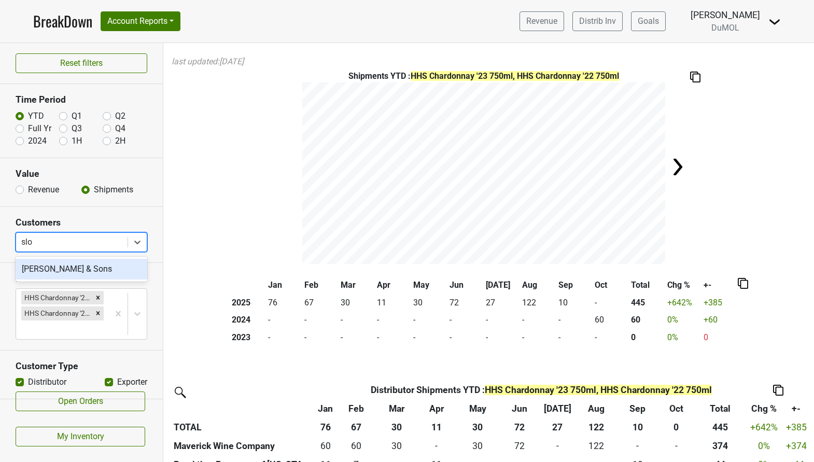
type input "sloc"
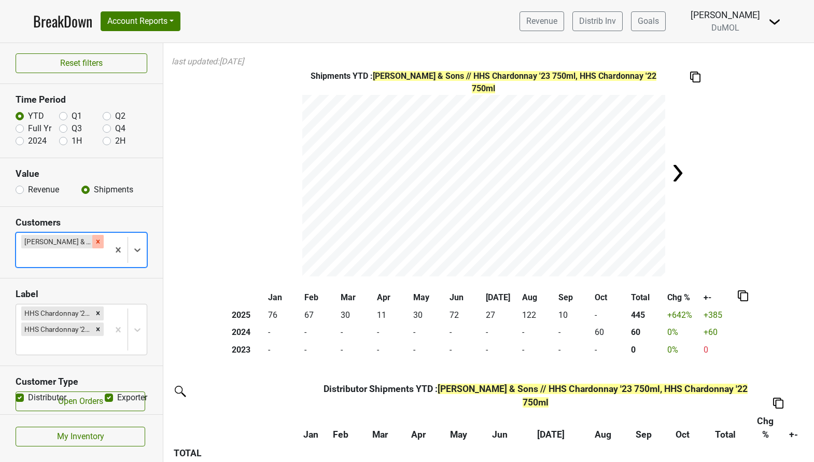
click at [94, 243] on icon "Remove Slocum & Sons" at bounding box center [97, 241] width 7 height 7
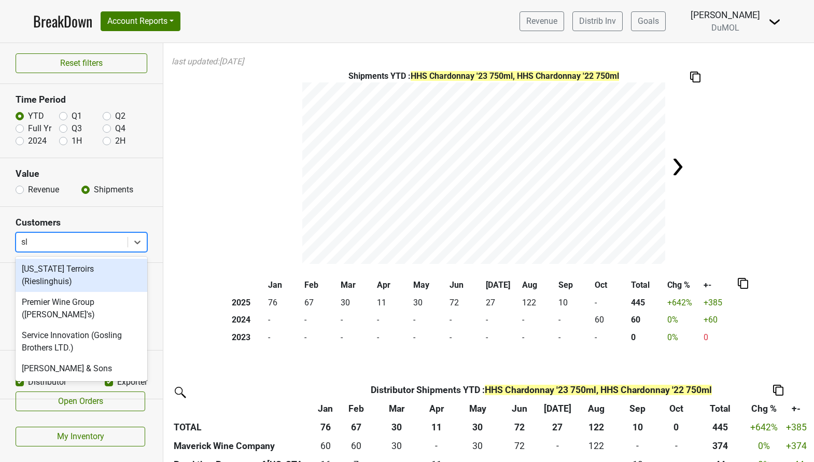
type input "slo"
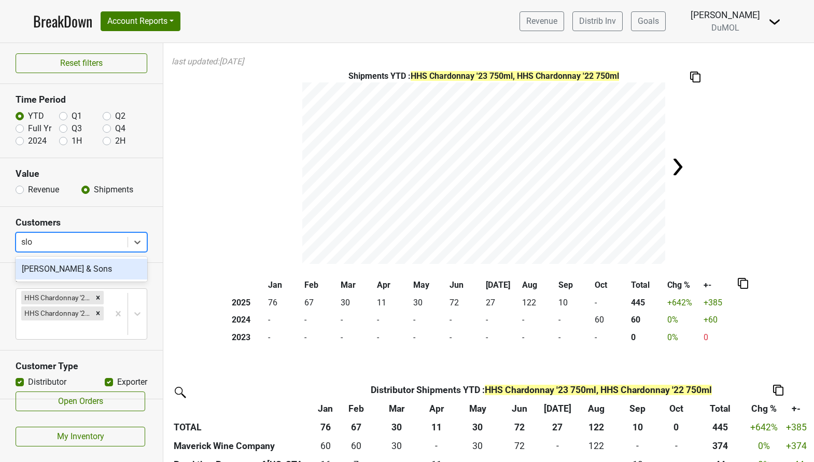
click at [80, 269] on div "[PERSON_NAME] & Sons" at bounding box center [82, 269] width 132 height 21
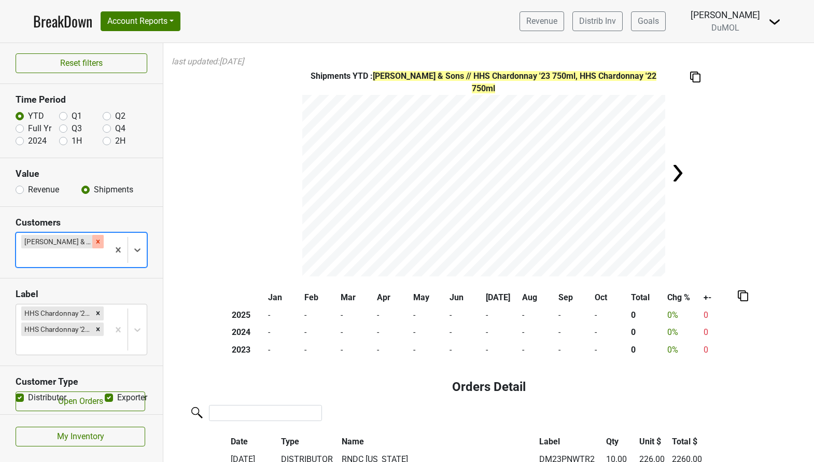
click at [94, 241] on icon "Remove Slocum & Sons" at bounding box center [97, 241] width 7 height 7
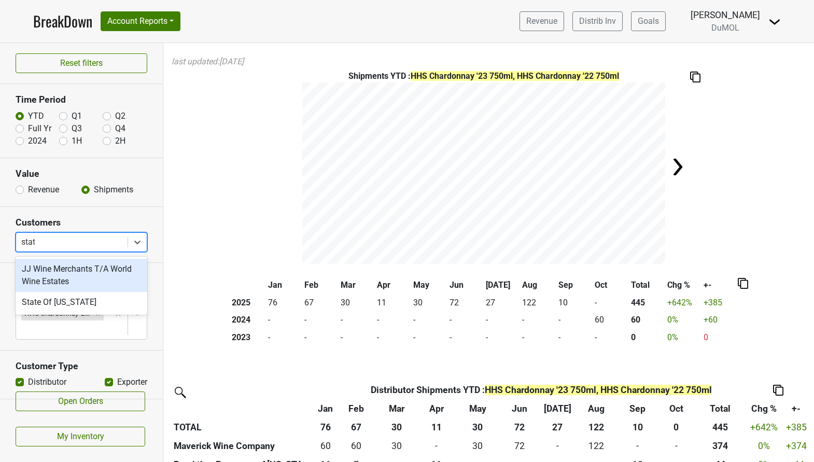
type input "state"
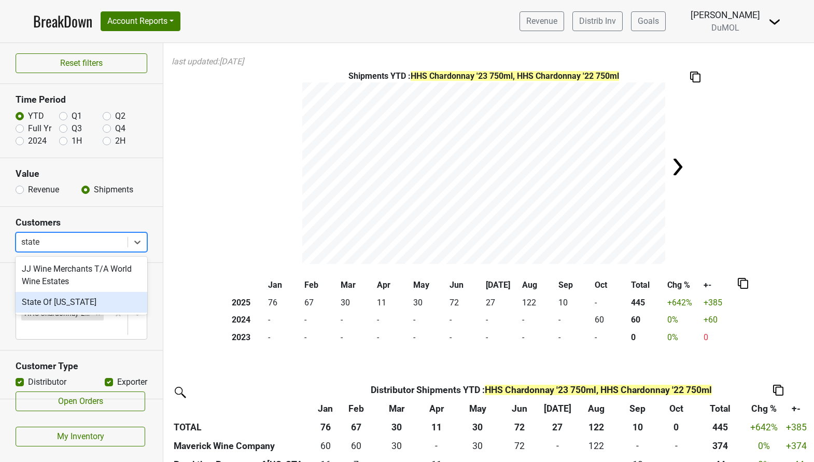
click at [69, 297] on div "State Of [US_STATE]" at bounding box center [82, 302] width 132 height 21
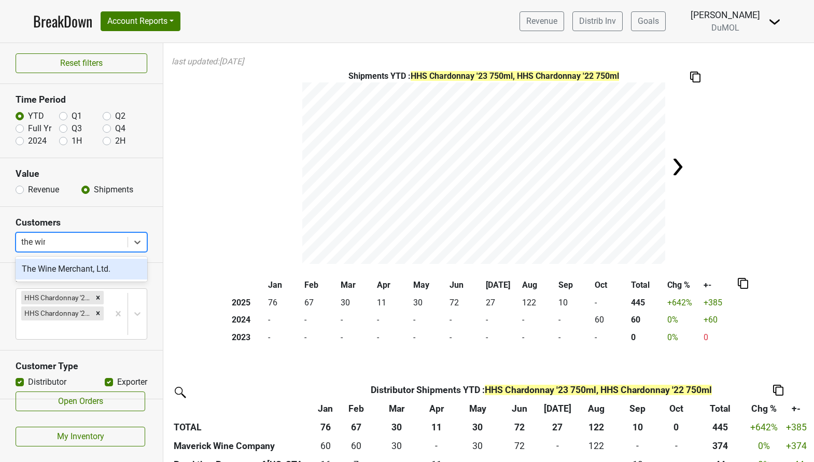
type input "the wine"
click at [91, 275] on div "The Wine Merchant, Ltd." at bounding box center [82, 269] width 132 height 21
type input "thirst"
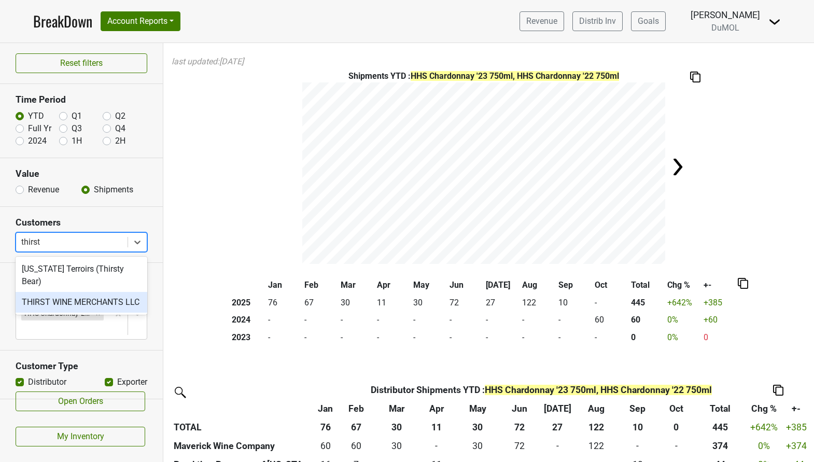
click at [101, 292] on div "THIRST WINE MERCHANTS LLC" at bounding box center [82, 302] width 132 height 21
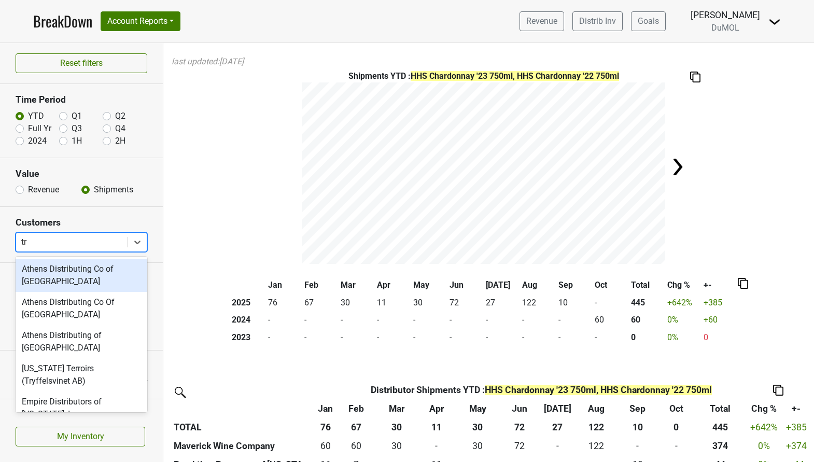
type input "try"
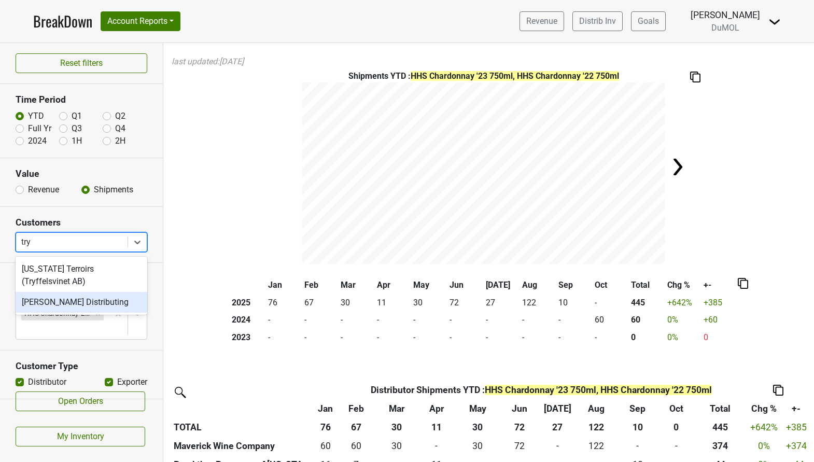
click at [107, 297] on div "[PERSON_NAME] Distributing" at bounding box center [82, 302] width 132 height 21
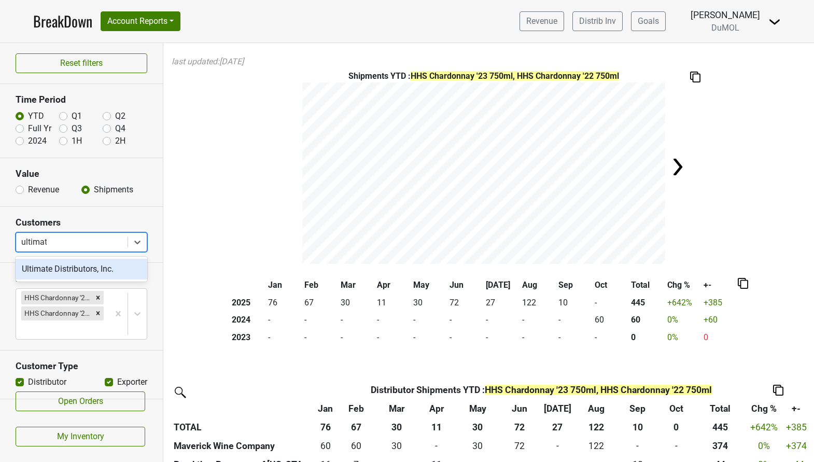
type input "ultimate"
click at [88, 271] on div "Ultimate Distributors, Inc." at bounding box center [82, 269] width 132 height 21
type input "vintage"
click at [114, 270] on div "Vintage Wine Distributor" at bounding box center [82, 269] width 132 height 21
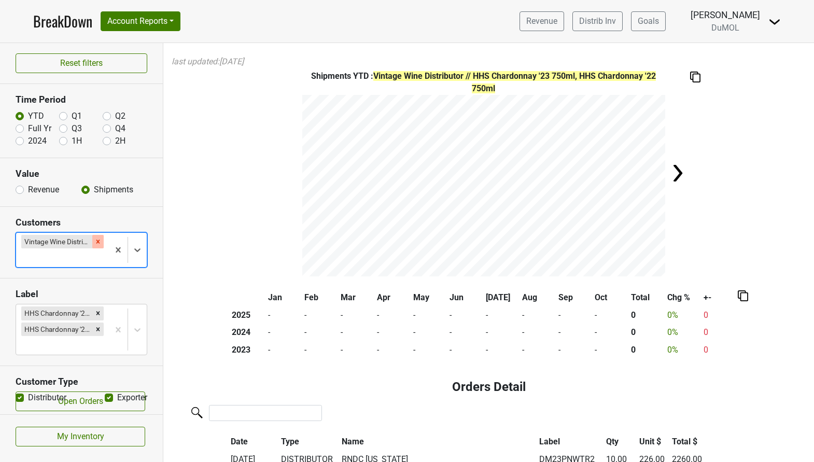
click at [102, 243] on div "Remove Vintage Wine Distributor" at bounding box center [97, 241] width 11 height 13
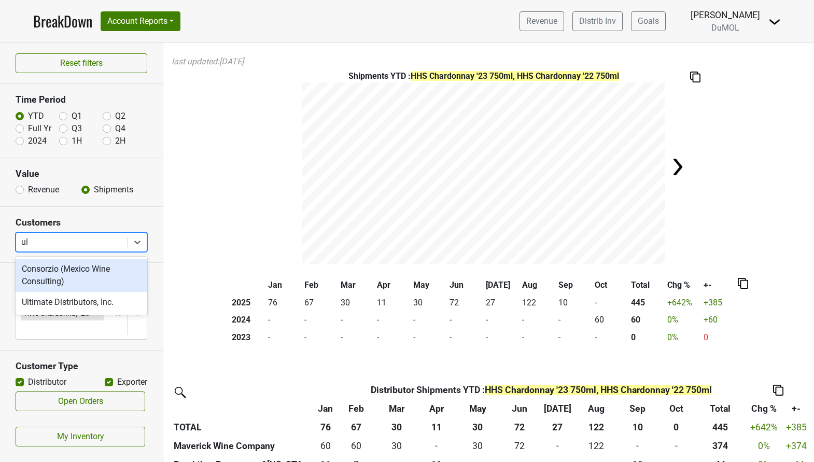
type input "ult"
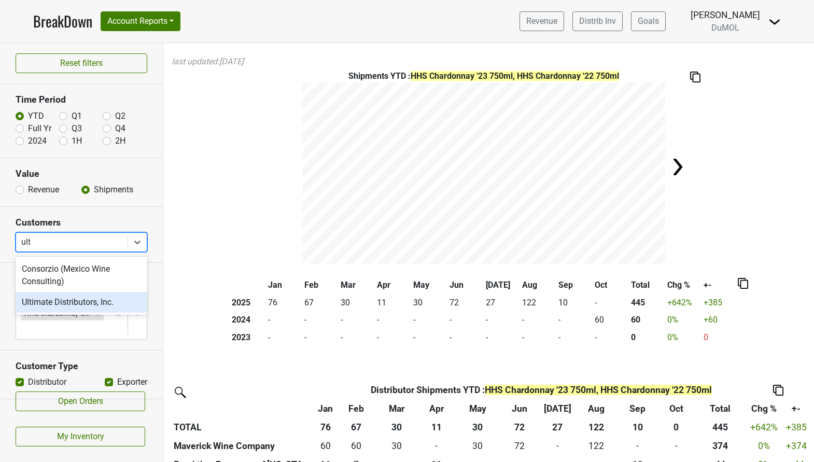
click at [93, 298] on div "Ultimate Distributors, Inc." at bounding box center [82, 302] width 132 height 21
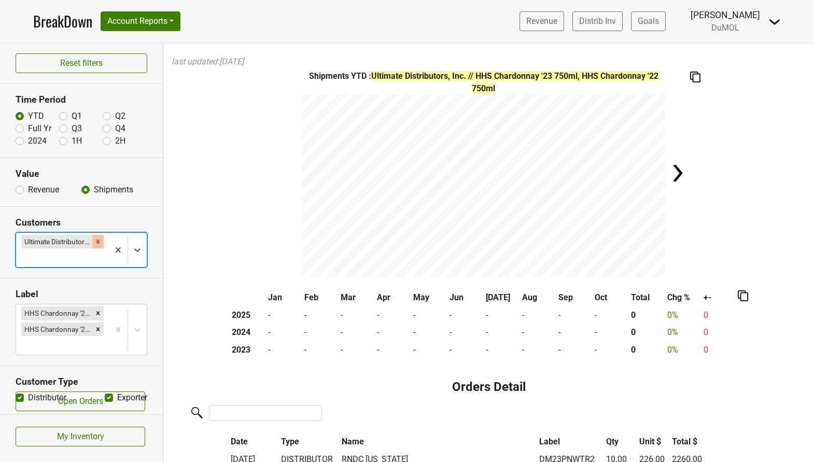
click at [102, 241] on div "Remove Ultimate Distributors, Inc." at bounding box center [97, 241] width 11 height 13
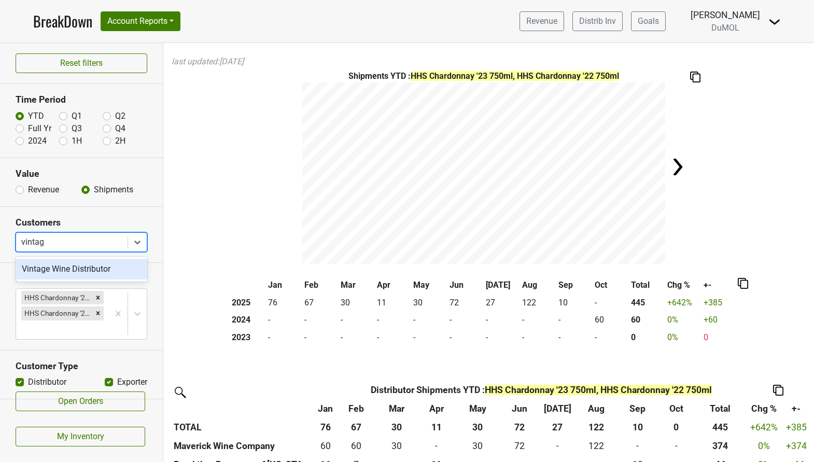
type input "vintage"
click at [97, 266] on div "Vintage Wine Distributor" at bounding box center [82, 269] width 132 height 21
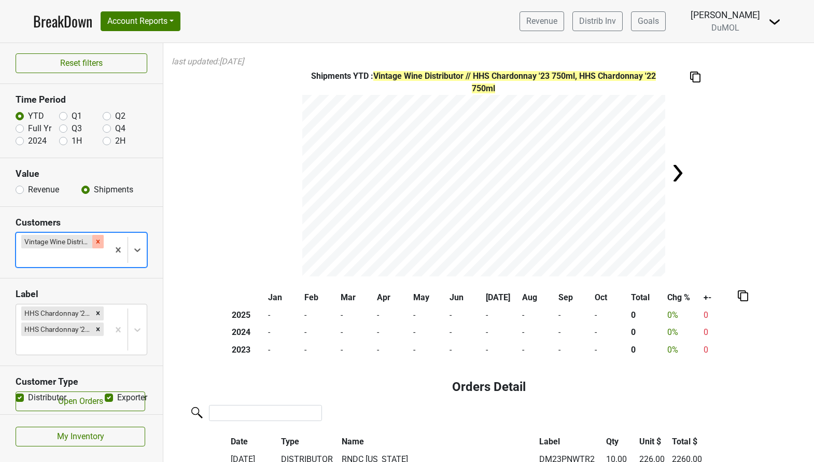
click at [99, 241] on icon "Remove Vintage Wine Distributor" at bounding box center [98, 242] width 4 height 4
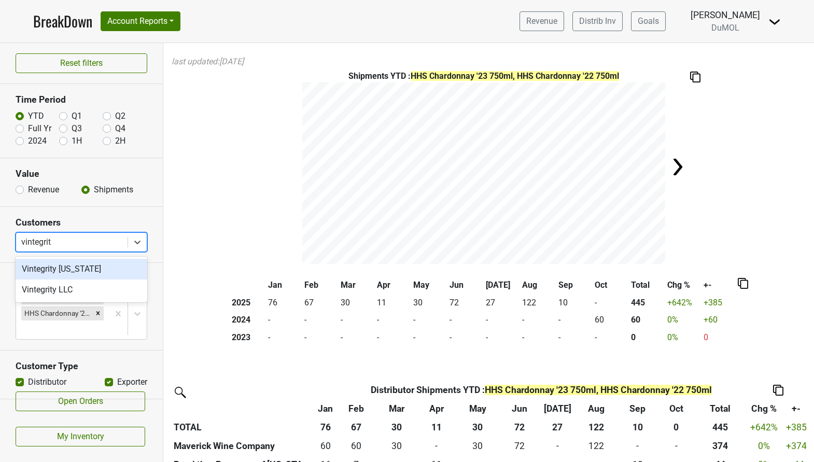
type input "vintegrity"
click at [94, 266] on div "Vintegrity [US_STATE]" at bounding box center [82, 269] width 132 height 21
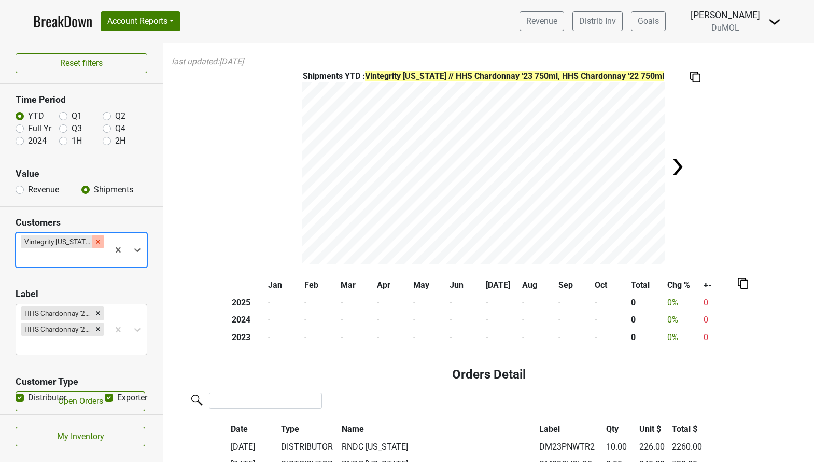
click at [94, 240] on icon "Remove Vintegrity Kansas" at bounding box center [97, 241] width 7 height 7
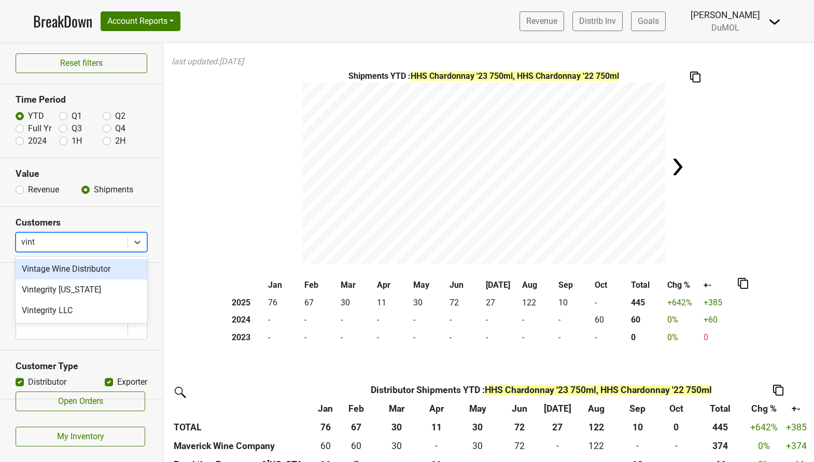
type input "vinte"
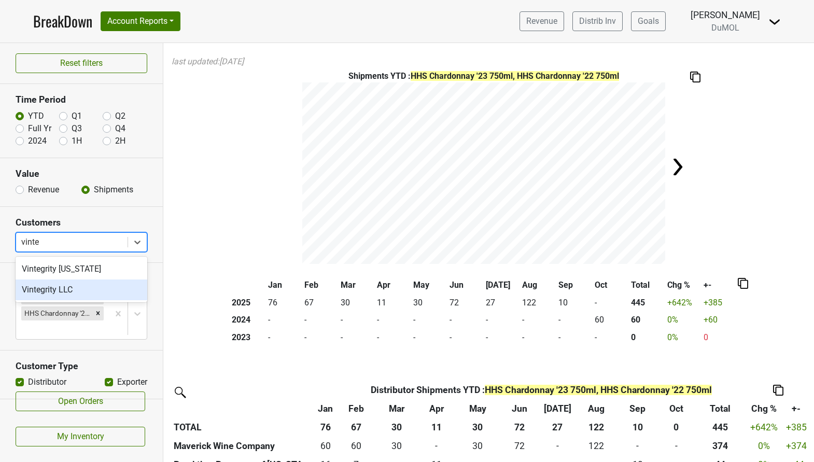
click at [79, 288] on div "Vintegrity LLC" at bounding box center [82, 289] width 132 height 21
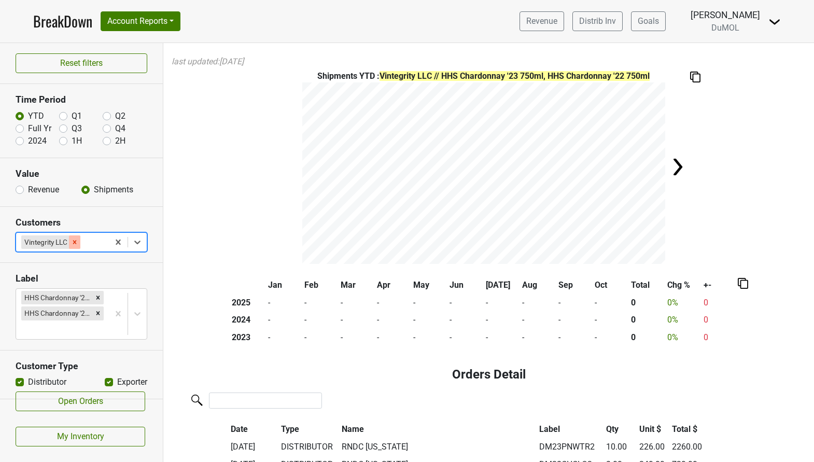
click at [75, 239] on icon "Remove Vintegrity LLC" at bounding box center [74, 241] width 7 height 7
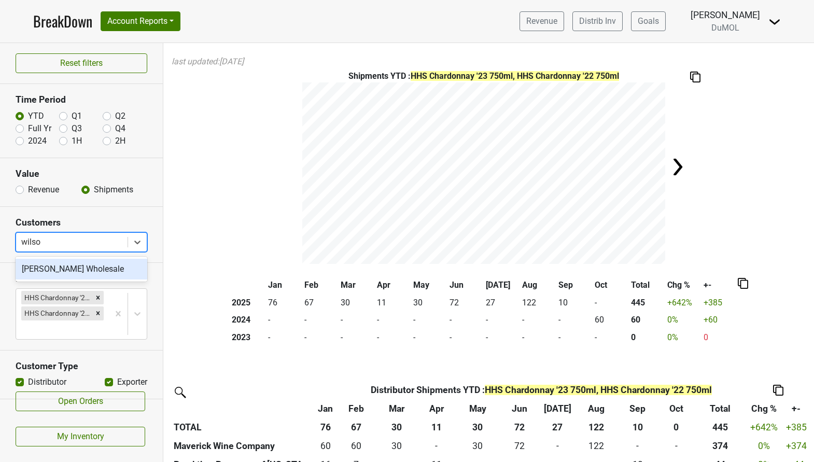
type input "[PERSON_NAME]"
click at [68, 268] on div "[PERSON_NAME] Wholesale" at bounding box center [82, 269] width 132 height 21
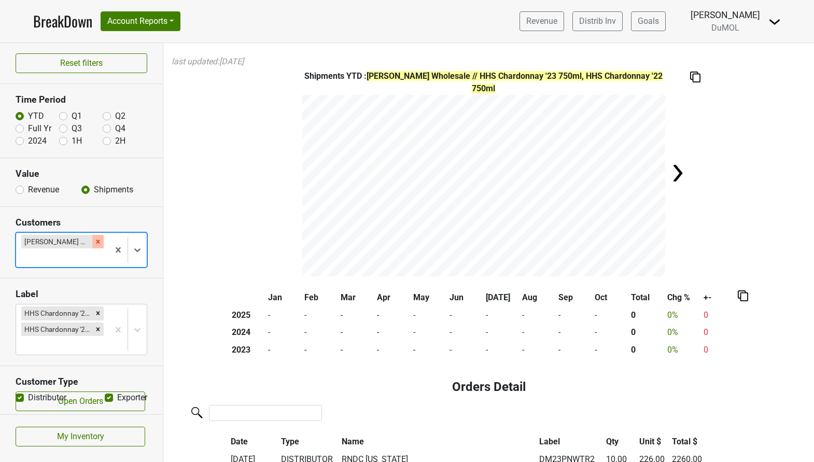
click at [101, 240] on icon "Remove Wilson Daniels Wholesale" at bounding box center [97, 241] width 7 height 7
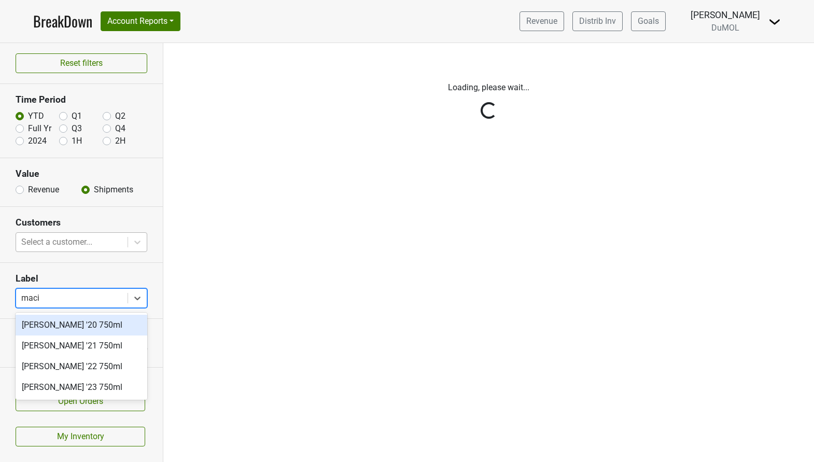
type input "macin"
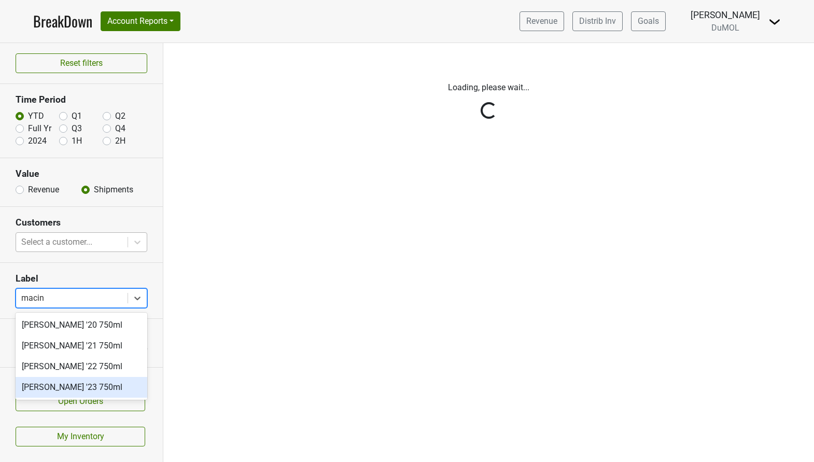
click at [100, 388] on div "[PERSON_NAME] '23 750ml" at bounding box center [82, 387] width 132 height 21
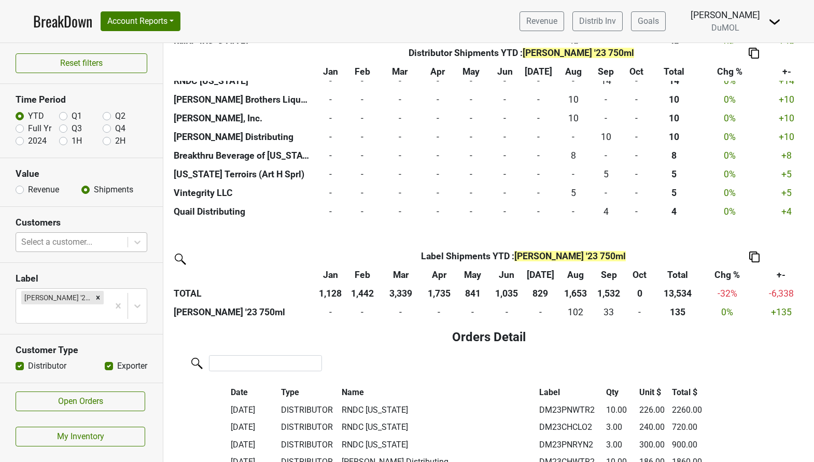
scroll to position [422, 0]
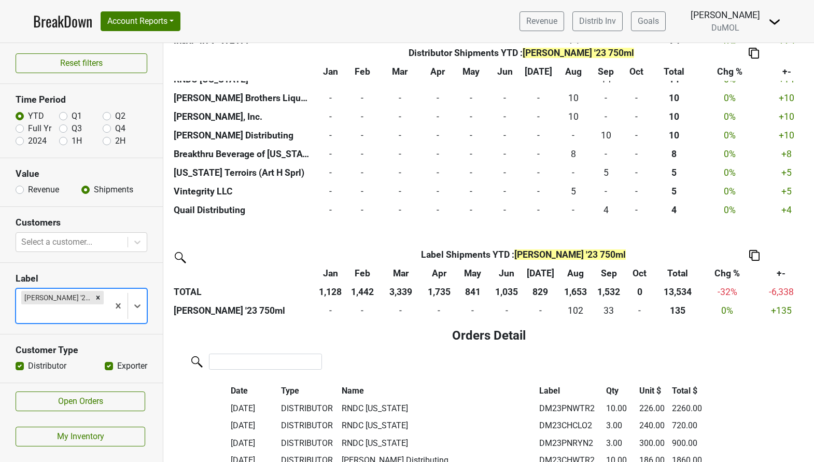
click at [117, 364] on label "Exporter" at bounding box center [132, 366] width 30 height 12
click at [105, 364] on input "Exporter" at bounding box center [109, 365] width 8 height 10
checkbox input "false"
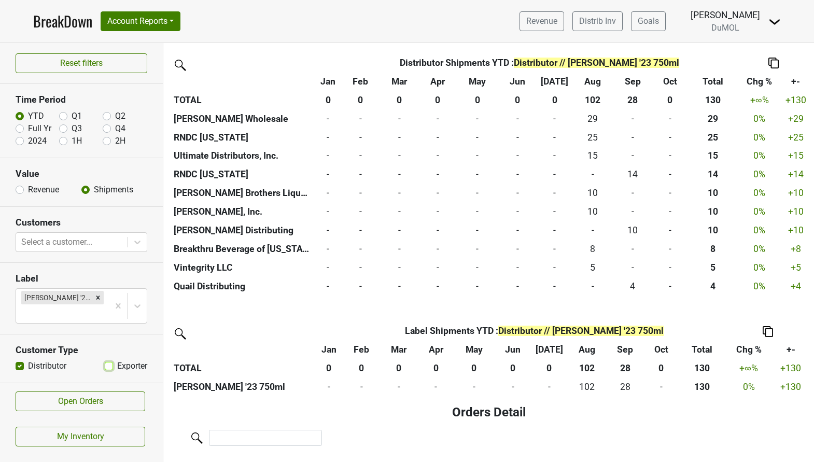
scroll to position [374, 0]
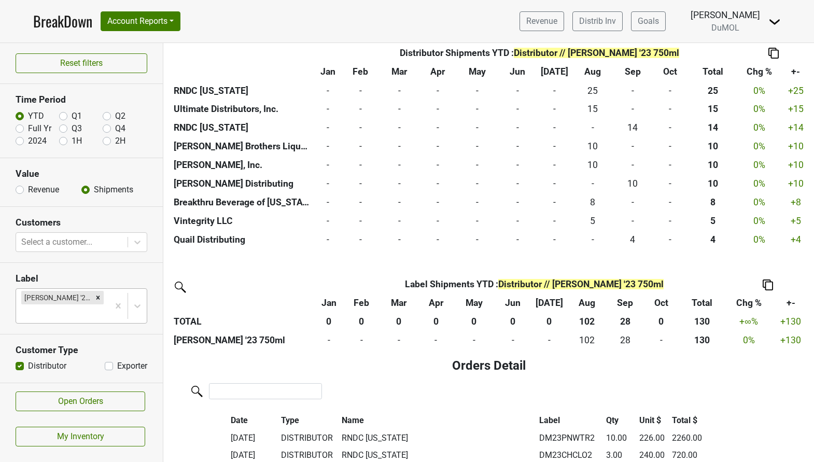
click at [80, 317] on div at bounding box center [62, 313] width 82 height 15
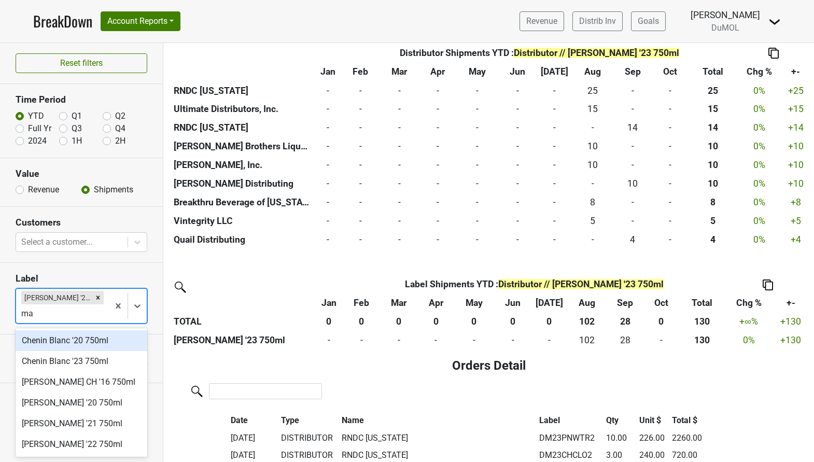
type input "mac"
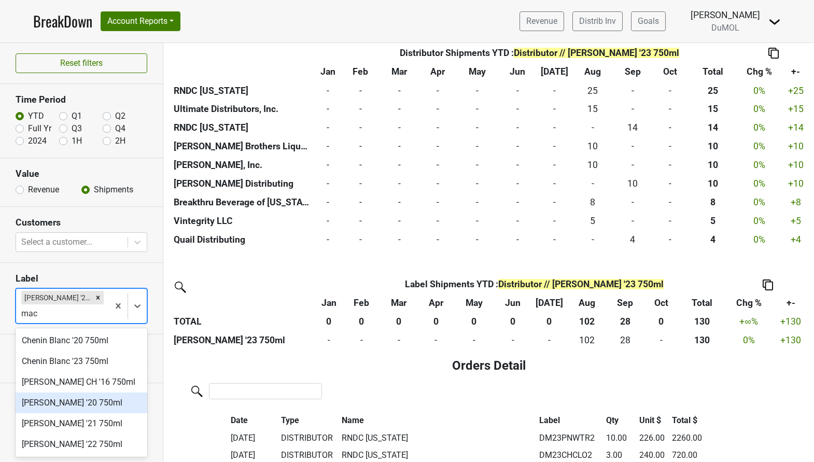
click at [57, 409] on div "[PERSON_NAME] '20 750ml" at bounding box center [82, 402] width 132 height 21
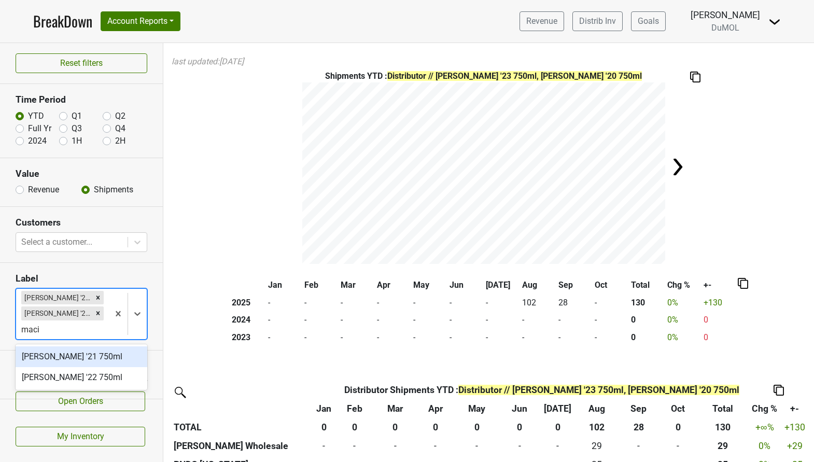
type input "macin"
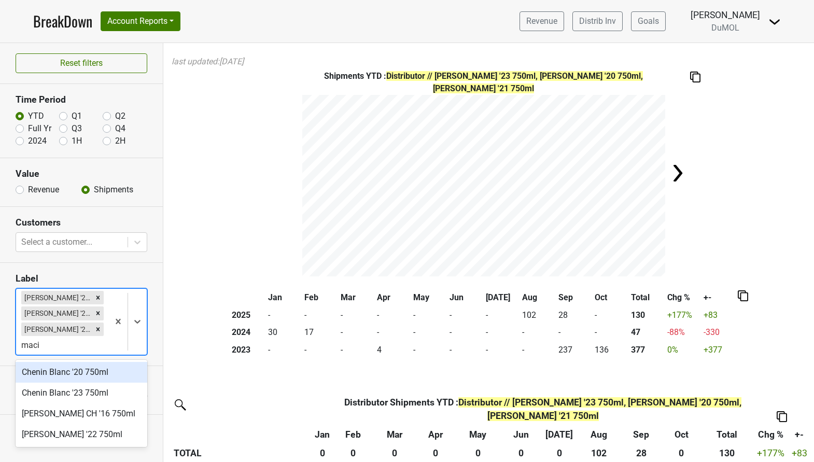
type input "macin"
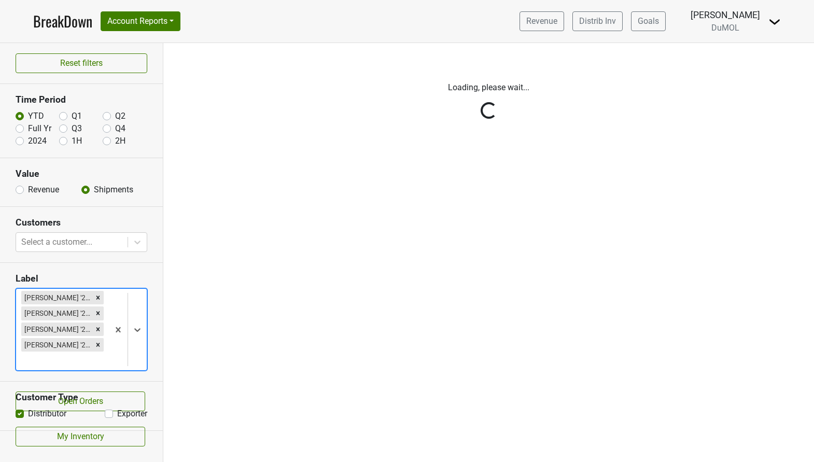
type input "c"
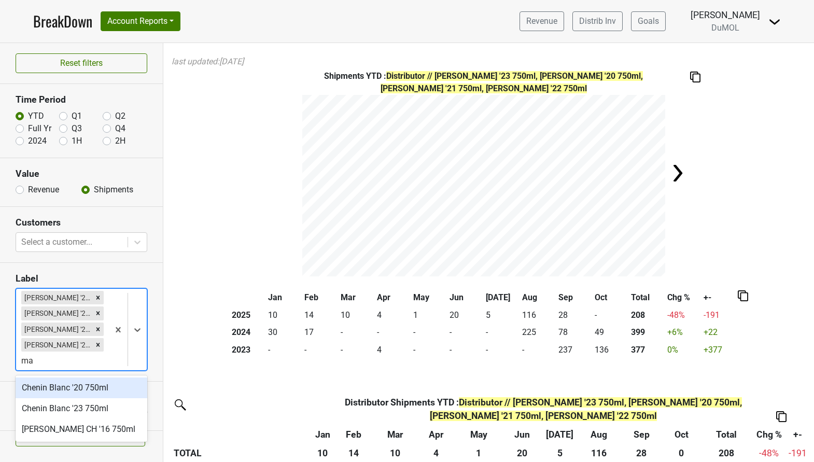
type input "m"
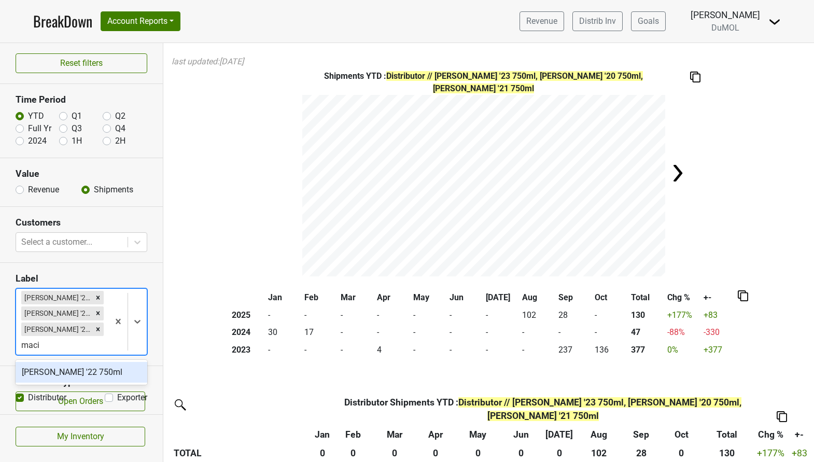
type input "macin"
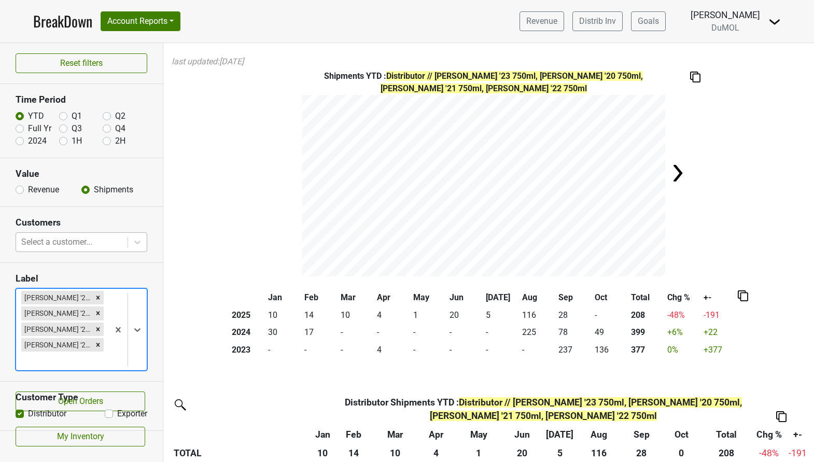
click at [81, 242] on div at bounding box center [71, 242] width 101 height 15
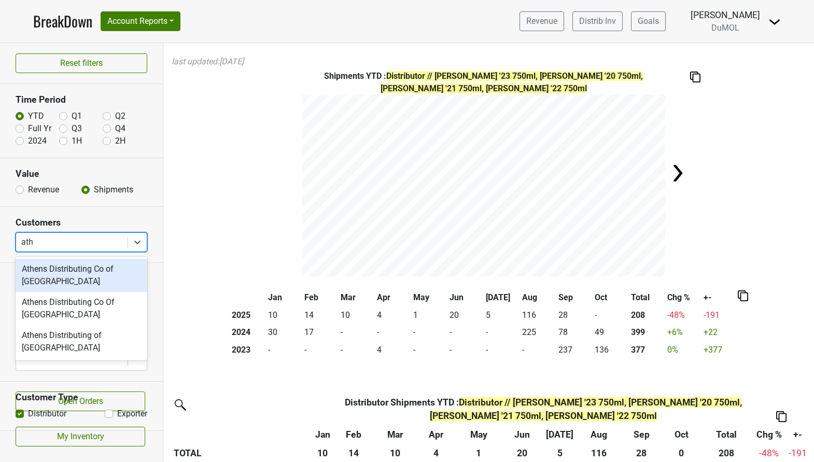
type input "athe"
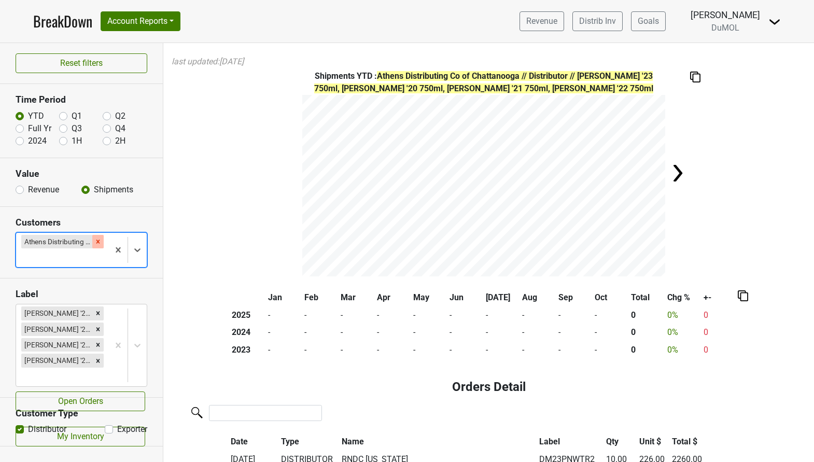
click at [98, 245] on div "Remove Athens Distributing Co of Chattanooga" at bounding box center [97, 241] width 11 height 13
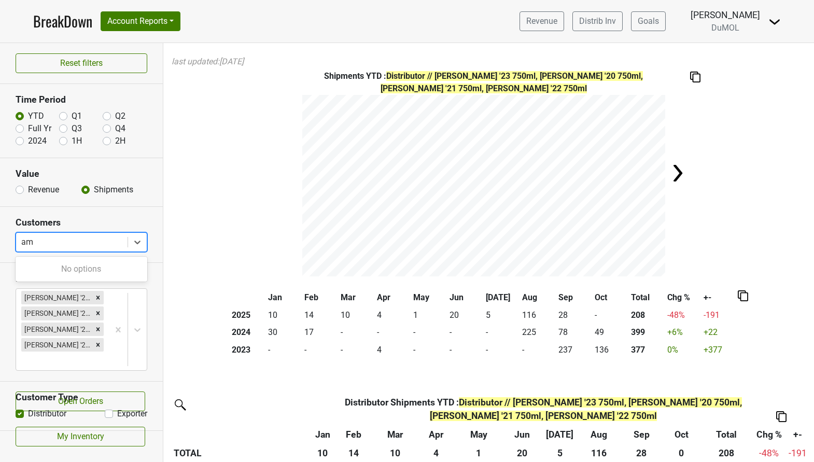
type input "a"
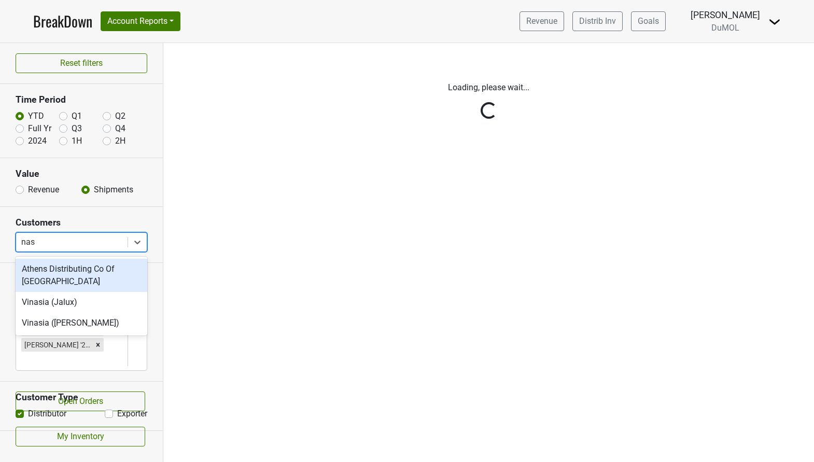
type input "[PERSON_NAME]"
click at [87, 276] on div "Athens Distributing Co Of [GEOGRAPHIC_DATA]" at bounding box center [82, 275] width 132 height 33
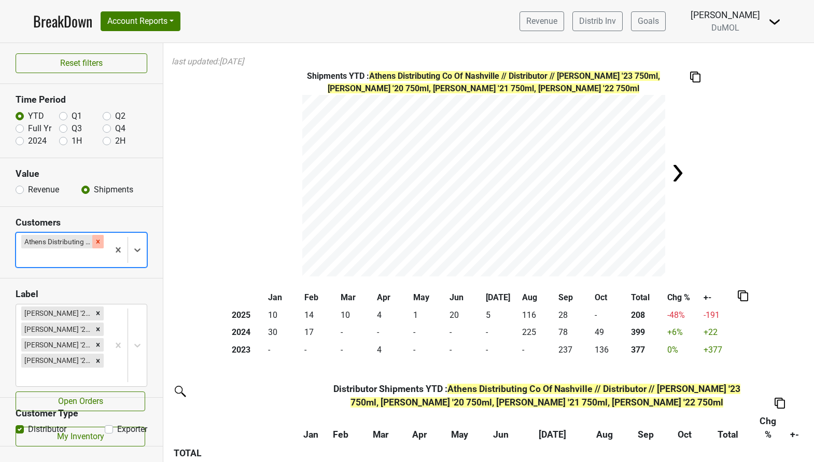
click at [98, 238] on icon "Remove Athens Distributing Co Of Nashville" at bounding box center [97, 241] width 7 height 7
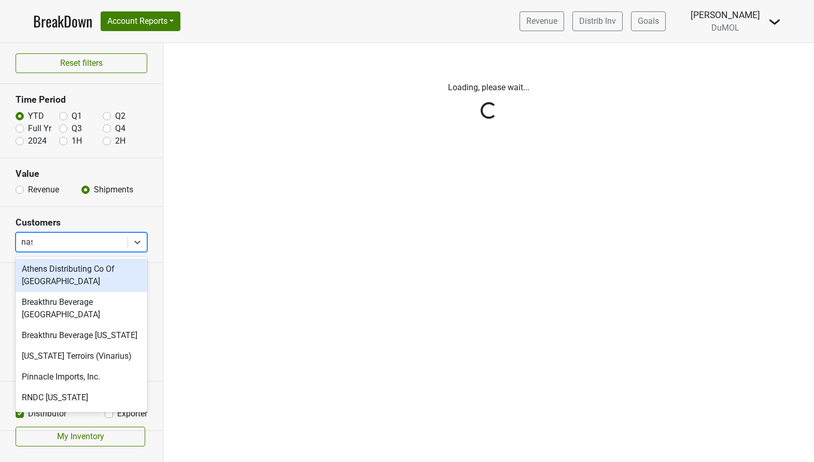
type input "[PERSON_NAME]"
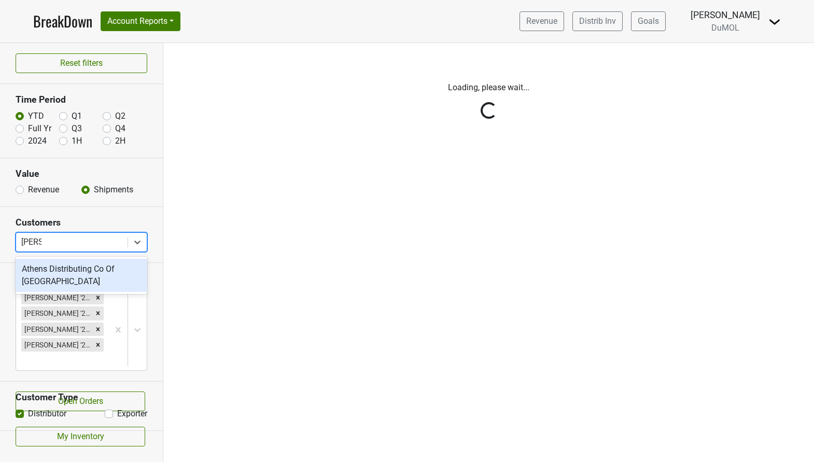
click at [86, 270] on div "Athens Distributing Co Of [GEOGRAPHIC_DATA]" at bounding box center [82, 275] width 132 height 33
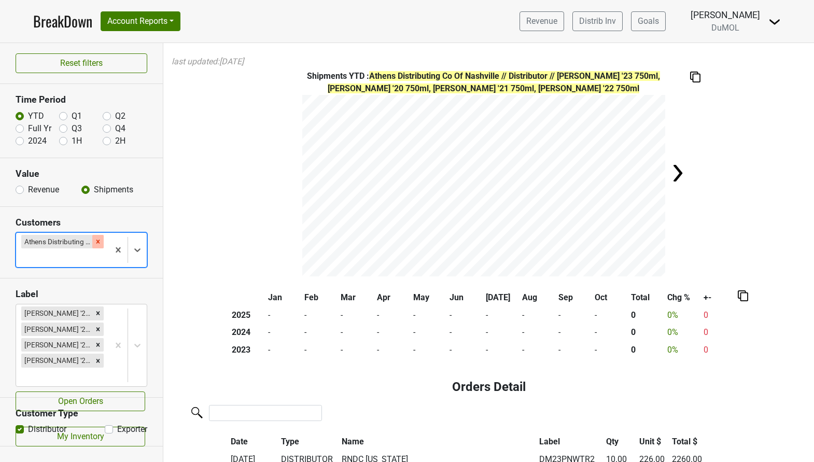
click at [99, 242] on icon "Remove Athens Distributing Co Of Nashville" at bounding box center [97, 241] width 7 height 7
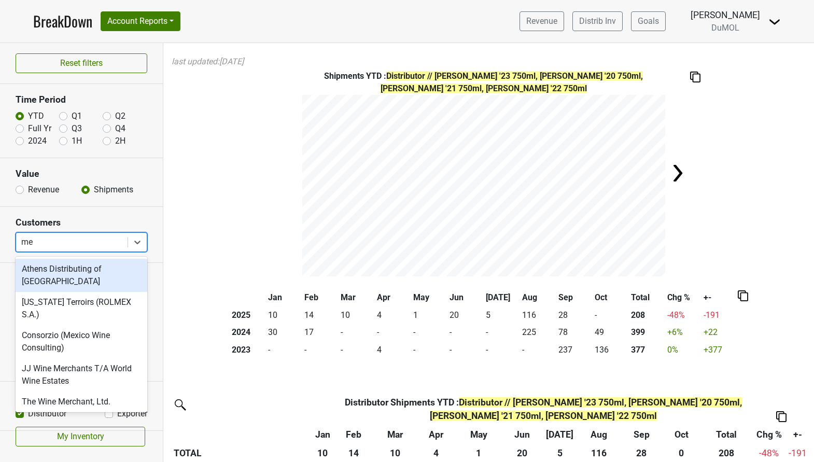
type input "mem"
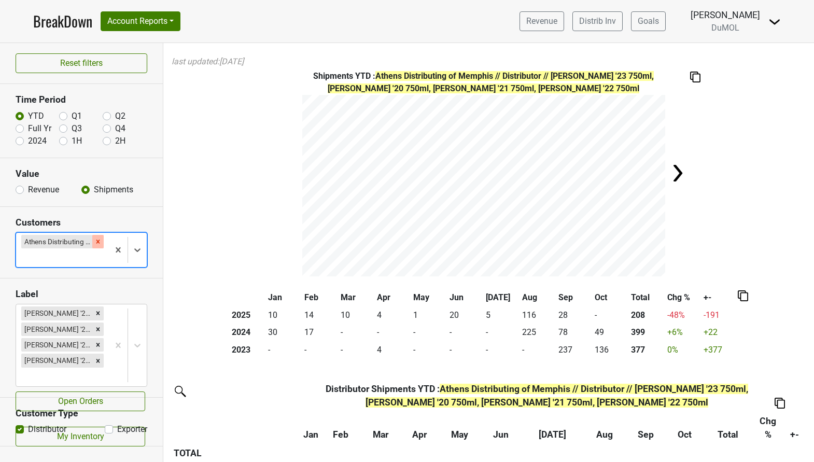
click at [98, 241] on icon "Remove Athens Distributing of Memphis" at bounding box center [98, 242] width 4 height 4
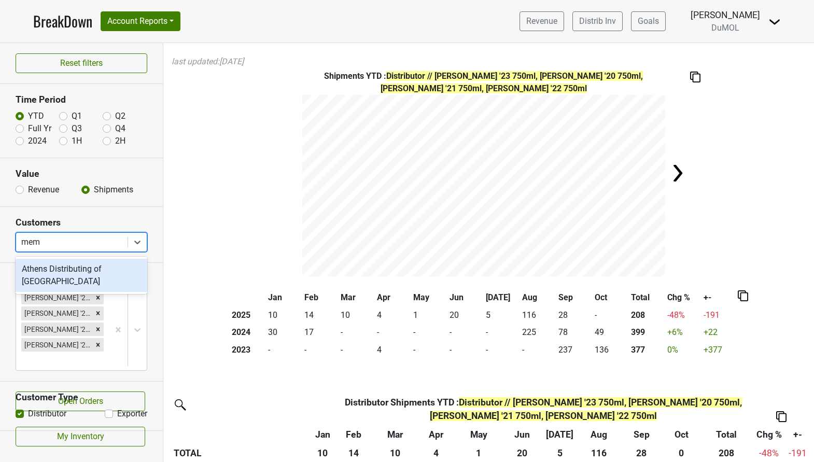
type input "memp"
click at [88, 268] on div "Athens Distributing of [GEOGRAPHIC_DATA]" at bounding box center [82, 275] width 132 height 33
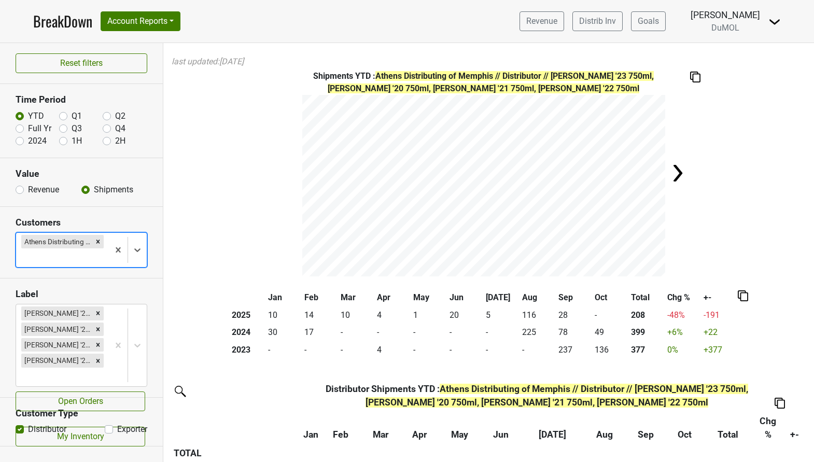
click at [95, 247] on div "Remove Athens Distributing of Memphis" at bounding box center [97, 241] width 11 height 13
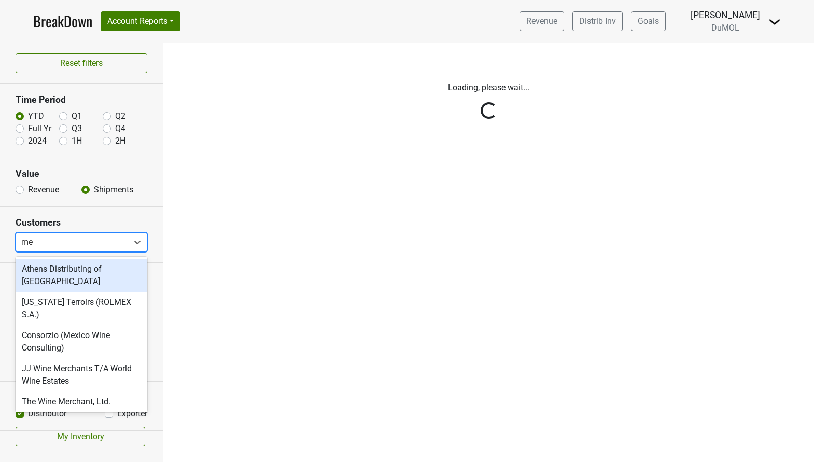
type input "mem"
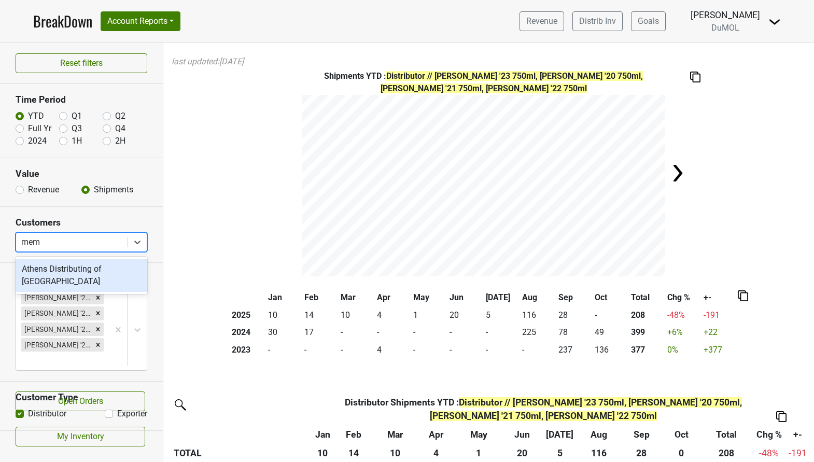
click at [80, 271] on div "Athens Distributing of [GEOGRAPHIC_DATA]" at bounding box center [82, 275] width 132 height 33
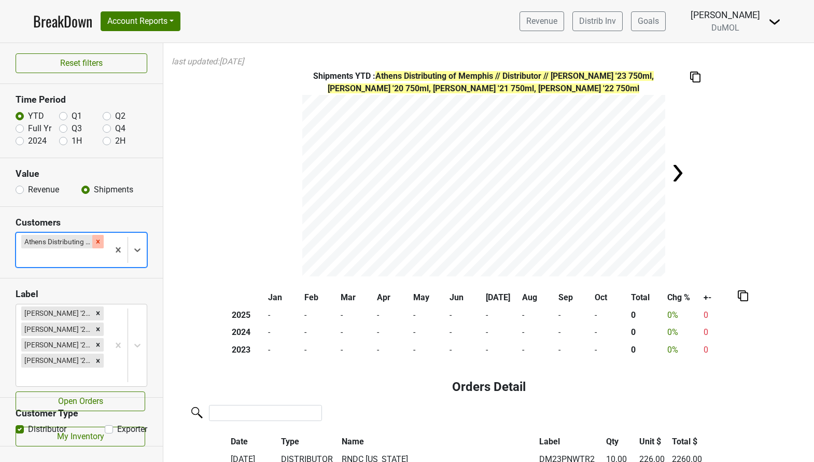
click at [98, 241] on icon "Remove Athens Distributing of Memphis" at bounding box center [98, 242] width 4 height 4
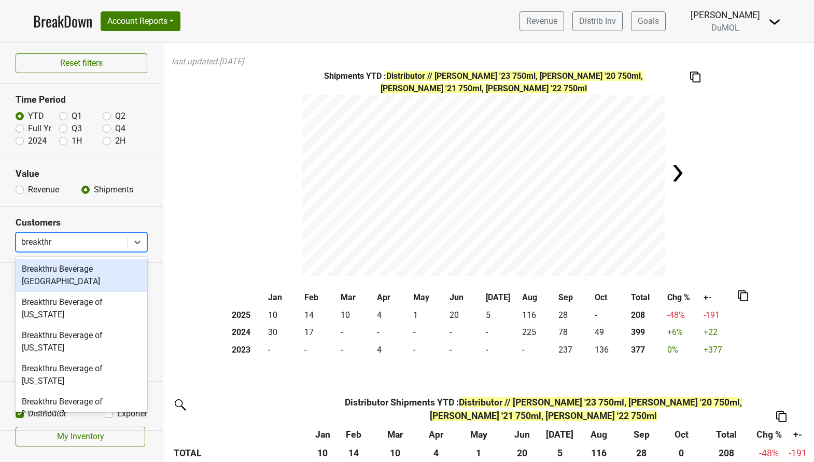
type input "breakthru"
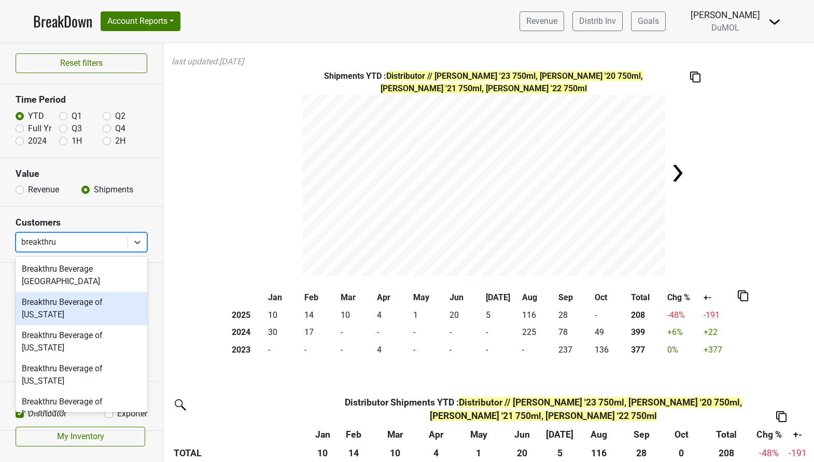
click at [101, 295] on div "Breakthru Beverage of [US_STATE]" at bounding box center [82, 308] width 132 height 33
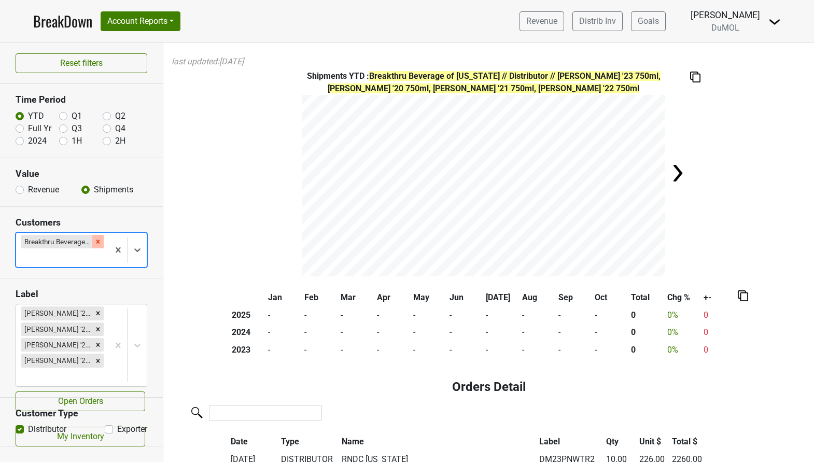
click at [100, 245] on icon "Remove Breakthru Beverage of Delaware" at bounding box center [97, 241] width 7 height 7
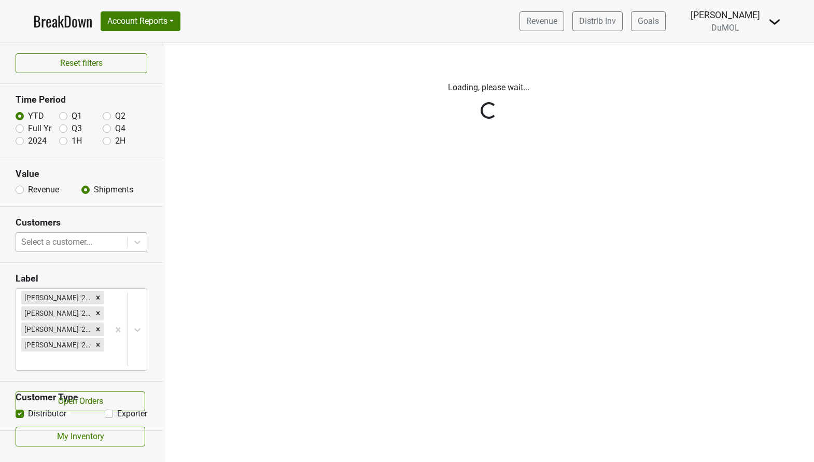
click at [79, 248] on div "Reset filters Time Period YTD Q1 Q2 Full Yr Q3 Q4 2024 1H 2H Value Revenue Ship…" at bounding box center [81, 252] width 163 height 419
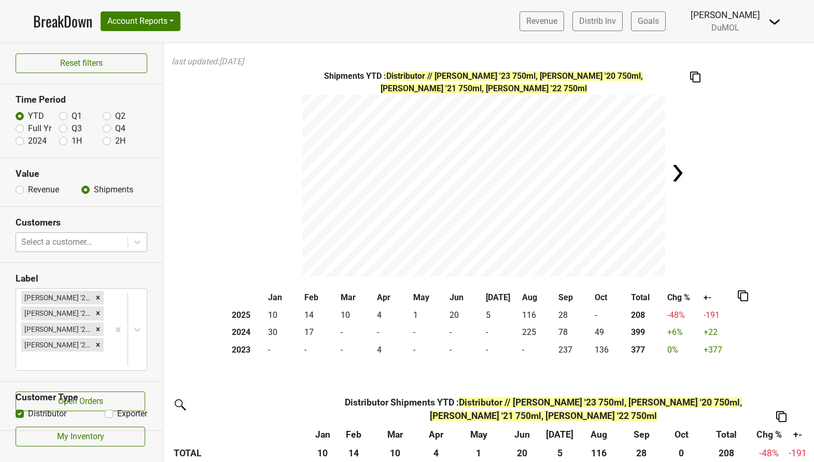
click at [96, 239] on div at bounding box center [71, 242] width 101 height 15
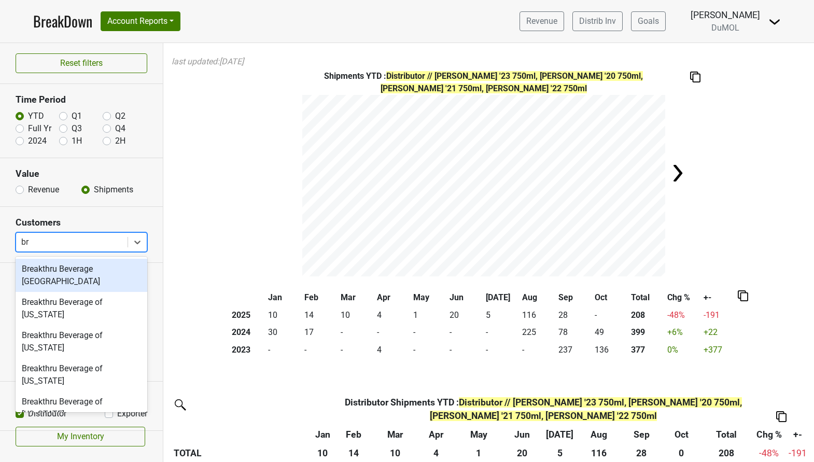
type input "b"
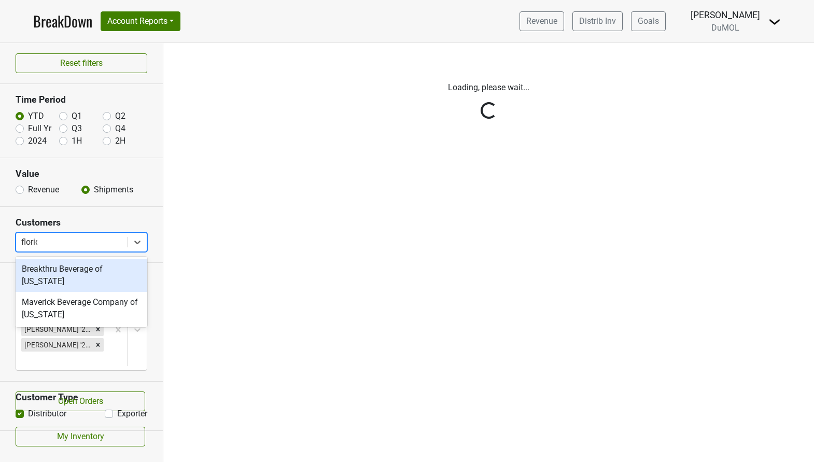
type input "[US_STATE]"
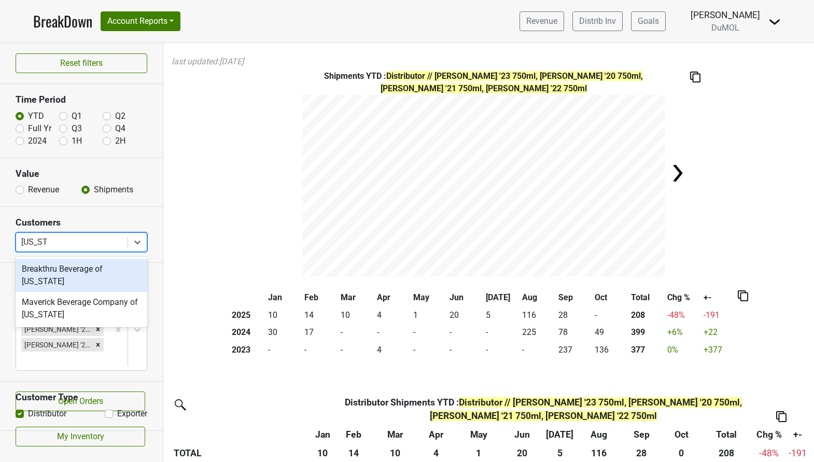
click at [81, 270] on div "Breakthru Beverage of [US_STATE]" at bounding box center [82, 275] width 132 height 33
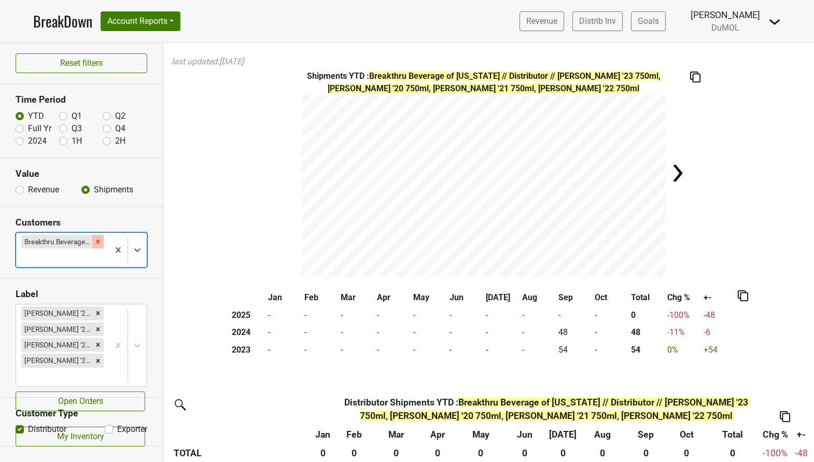
click at [99, 242] on icon "Remove Breakthru Beverage of Florida" at bounding box center [97, 241] width 7 height 7
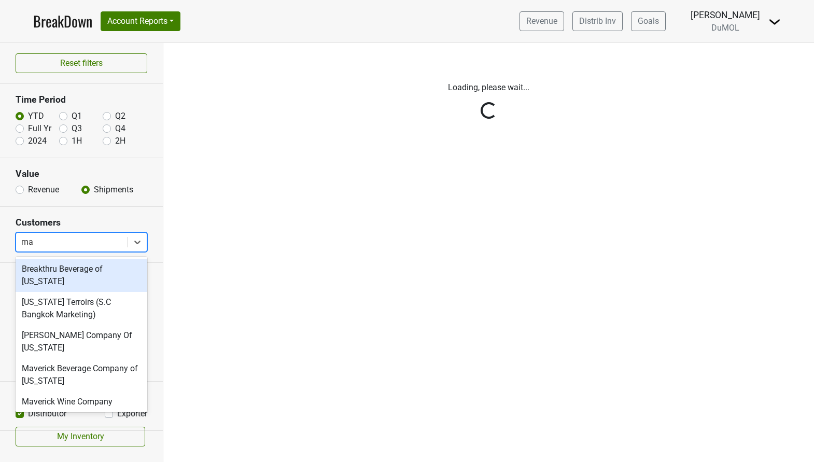
type input "mar"
click at [121, 264] on div "Breakthru Beverage of [US_STATE]" at bounding box center [82, 275] width 132 height 33
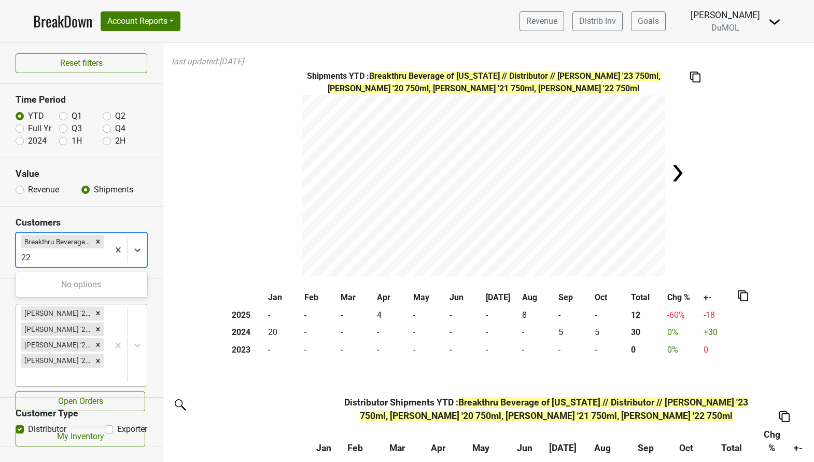
type input "22"
click at [96, 243] on icon "Remove Breakthru Beverage of Maryland" at bounding box center [98, 242] width 4 height 4
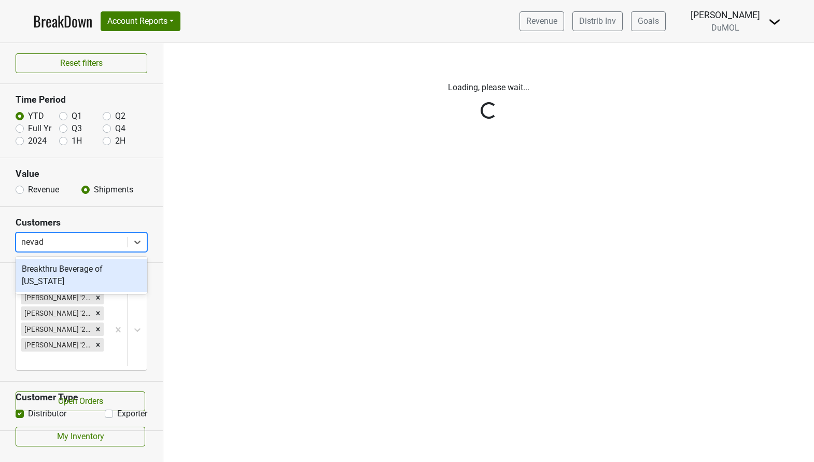
type input "[US_STATE]"
click at [105, 271] on div "Breakthru Beverage of [US_STATE]" at bounding box center [82, 275] width 132 height 33
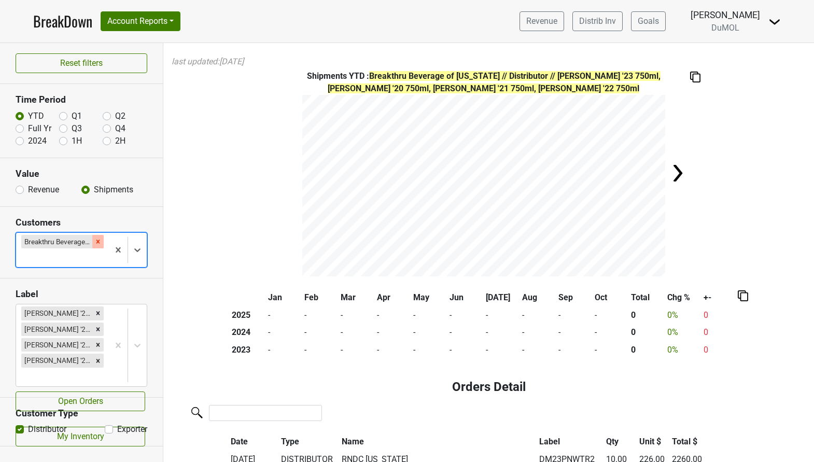
click at [96, 241] on icon "Remove Breakthru Beverage of Nevada" at bounding box center [97, 241] width 7 height 7
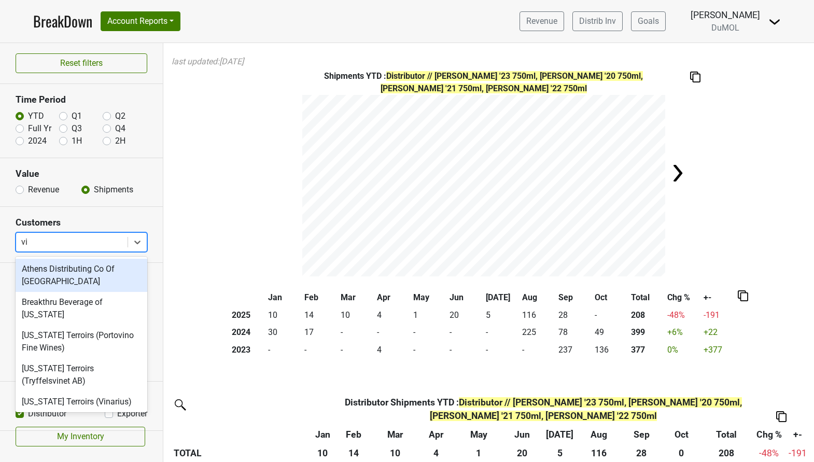
type input "vir"
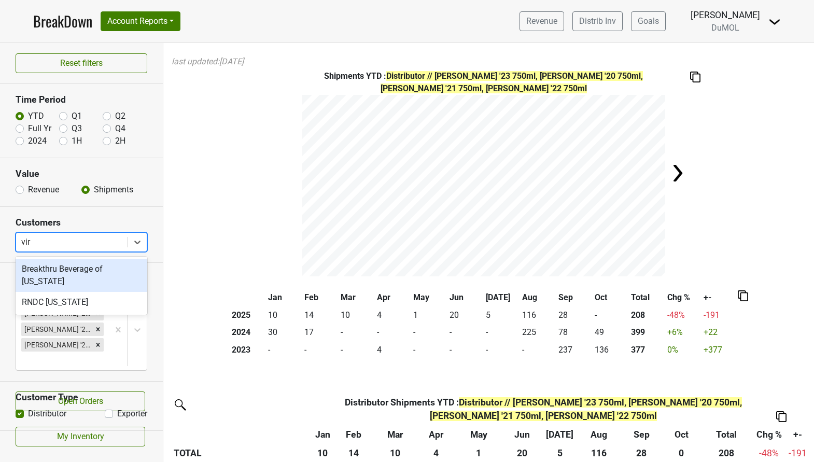
click at [75, 270] on div "Breakthru Beverage of [US_STATE]" at bounding box center [82, 275] width 132 height 33
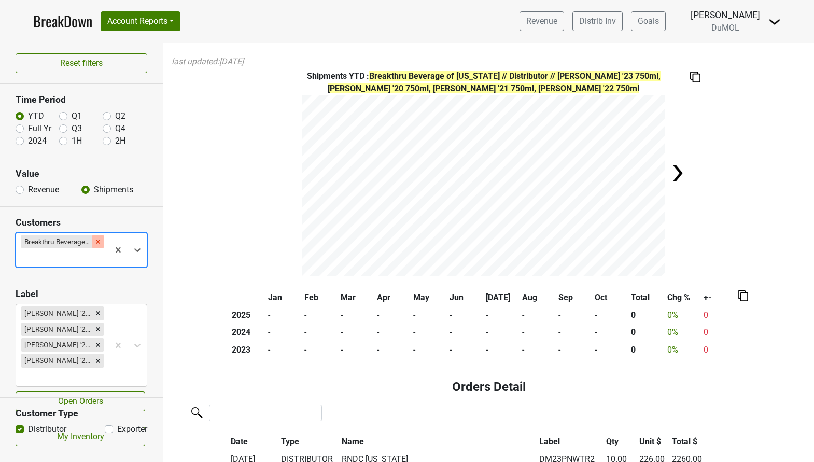
click at [98, 241] on icon "Remove Breakthru Beverage of Virginia" at bounding box center [98, 242] width 4 height 4
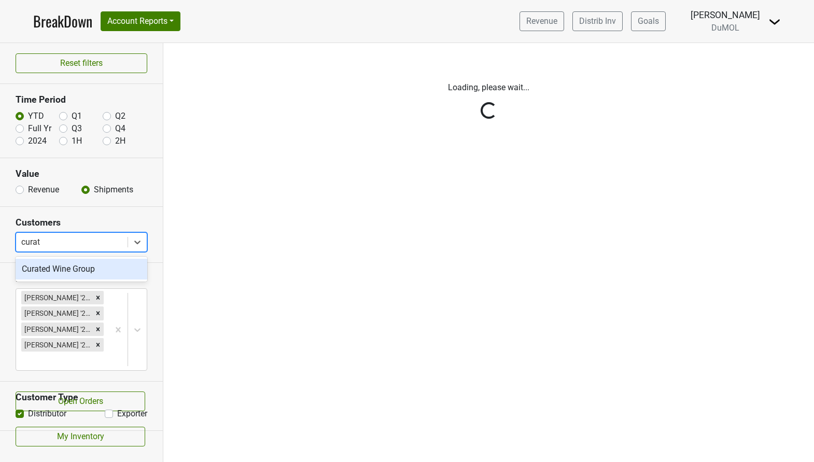
type input "curate"
click at [94, 264] on div "Curated Wine Group" at bounding box center [82, 269] width 132 height 21
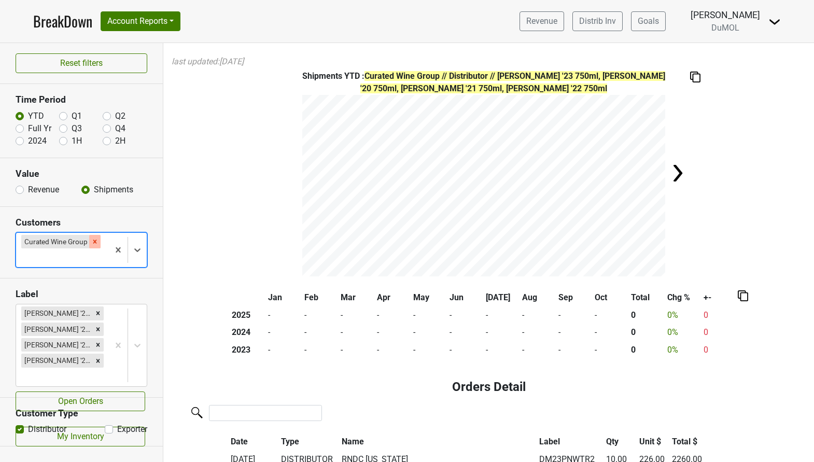
click at [97, 243] on icon "Remove Curated Wine Group" at bounding box center [94, 241] width 7 height 7
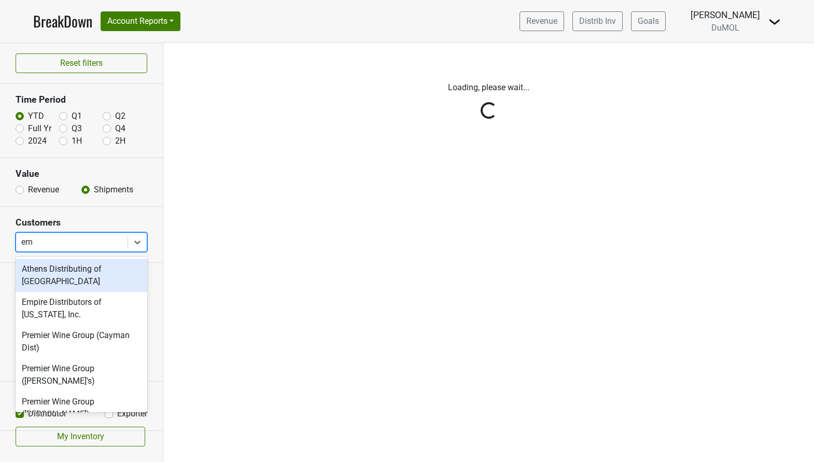
type input "emp"
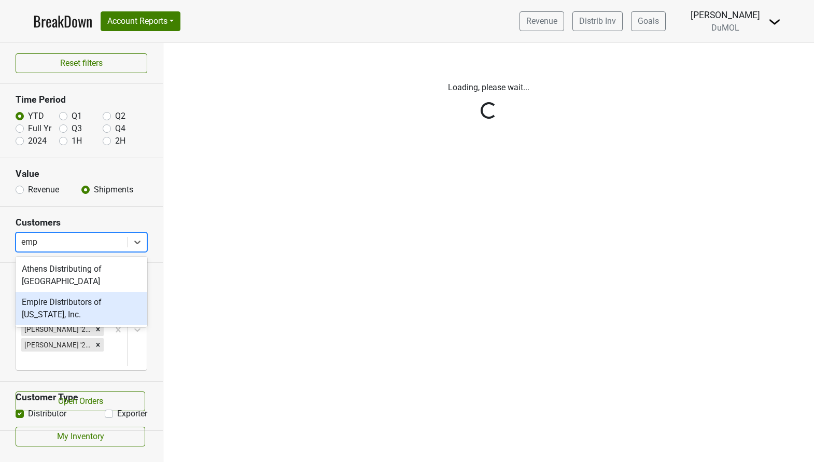
click at [72, 297] on div "Empire Distributors of [US_STATE], Inc." at bounding box center [82, 308] width 132 height 33
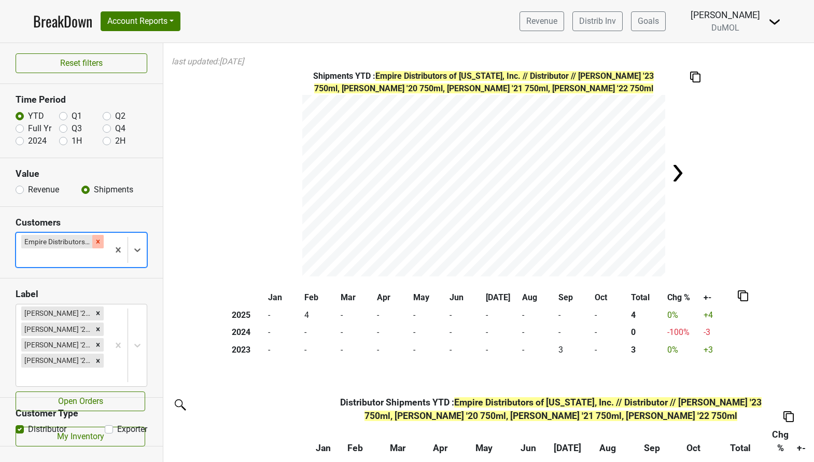
click at [97, 239] on icon "Remove Empire Distributors of Tennessee, Inc." at bounding box center [97, 241] width 7 height 7
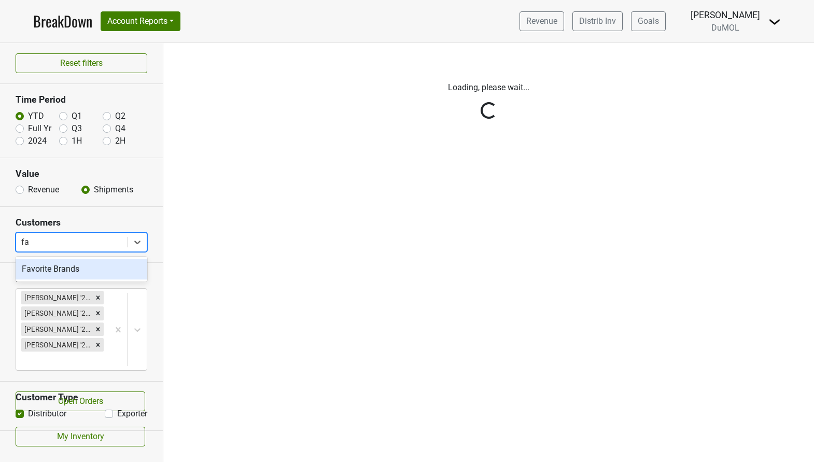
type input "fav"
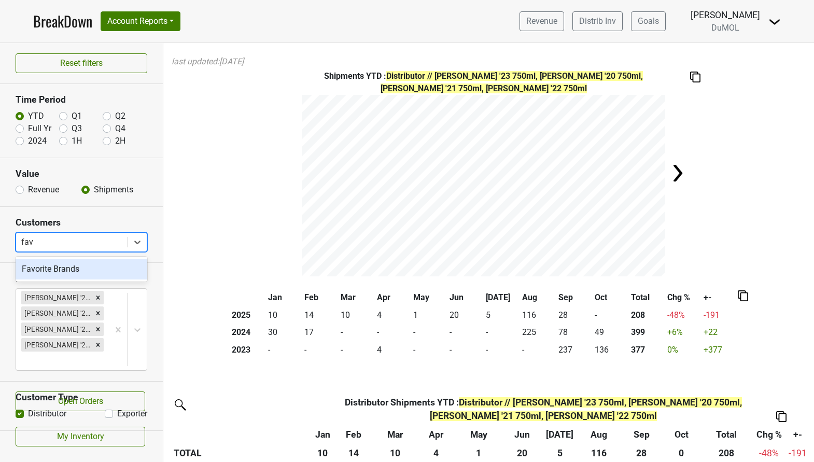
click at [75, 268] on div "Favorite Brands" at bounding box center [82, 269] width 132 height 21
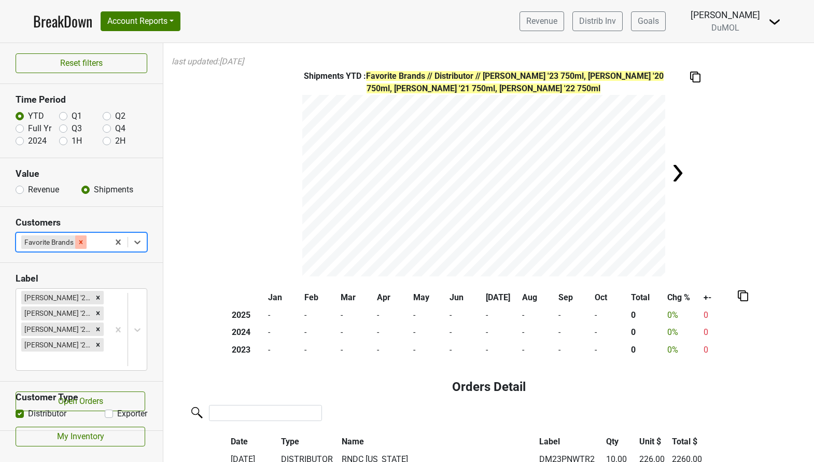
click at [82, 242] on icon "Remove Favorite Brands" at bounding box center [80, 241] width 7 height 7
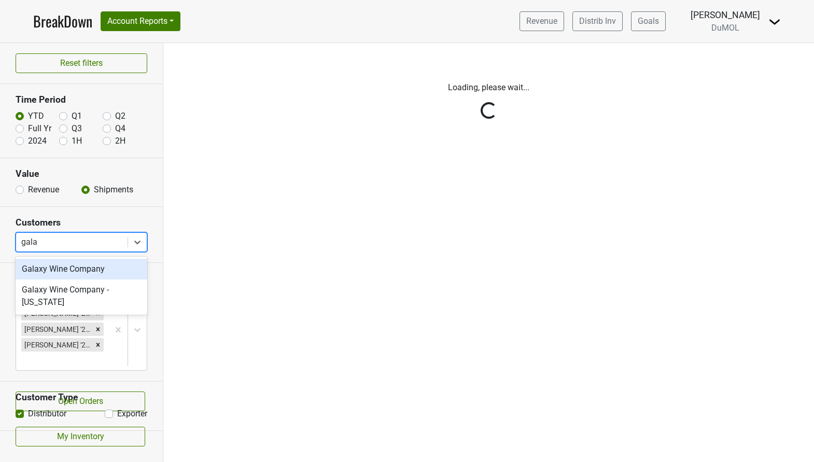
type input "galax"
click at [72, 265] on div "Galaxy Wine Company" at bounding box center [82, 269] width 132 height 21
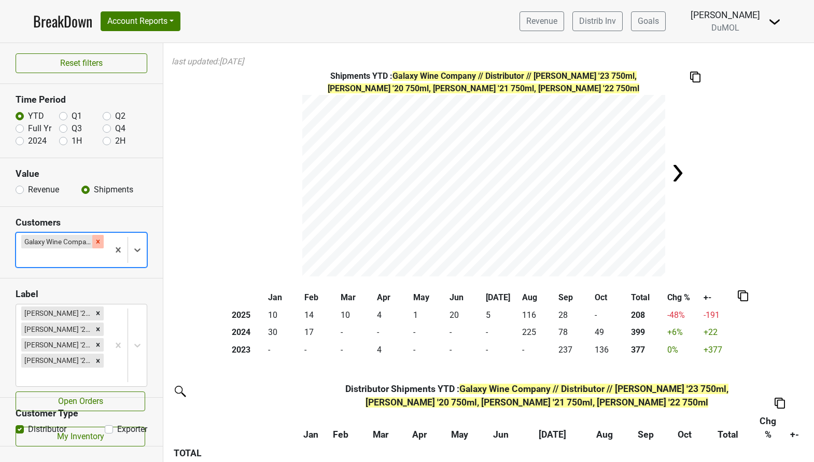
click at [97, 242] on icon "Remove Galaxy Wine Company" at bounding box center [98, 242] width 4 height 4
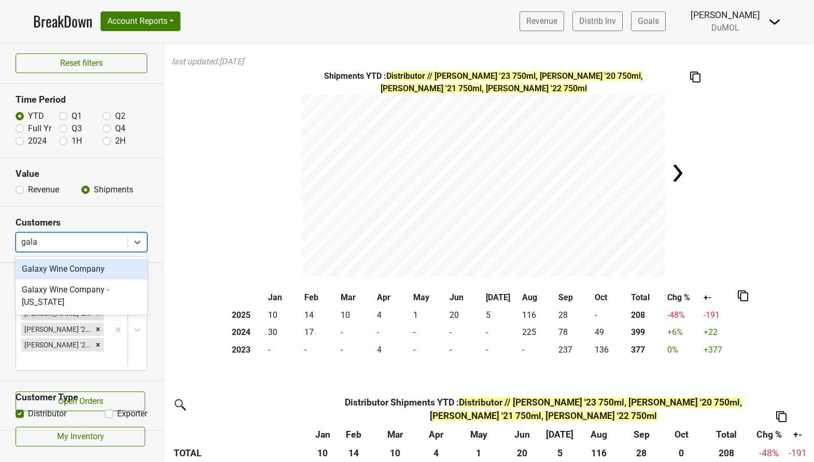
type input "galax"
click at [84, 270] on div "Galaxy Wine Company" at bounding box center [82, 269] width 132 height 21
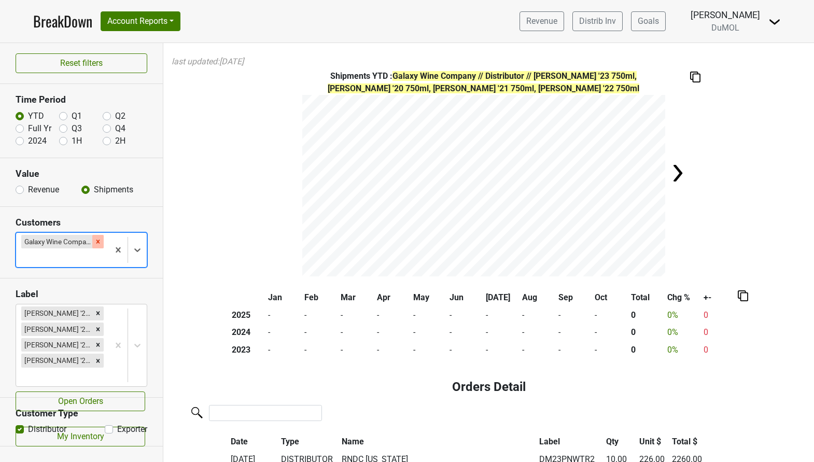
click at [101, 243] on icon "Remove Galaxy Wine Company" at bounding box center [97, 241] width 7 height 7
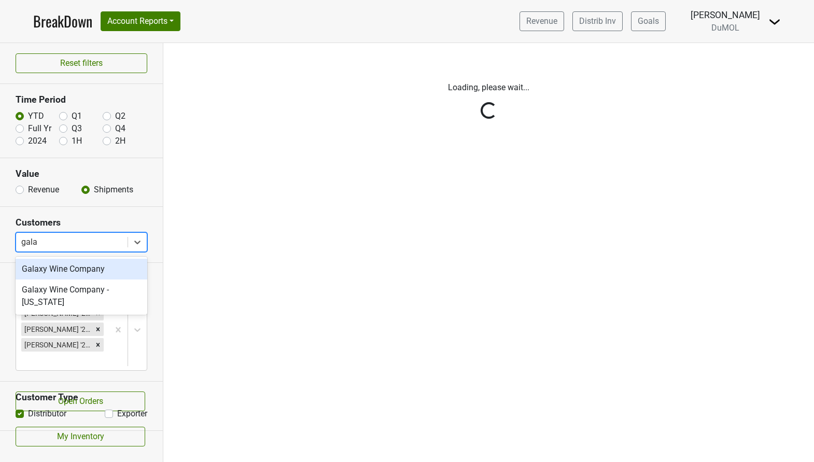
type input "galax"
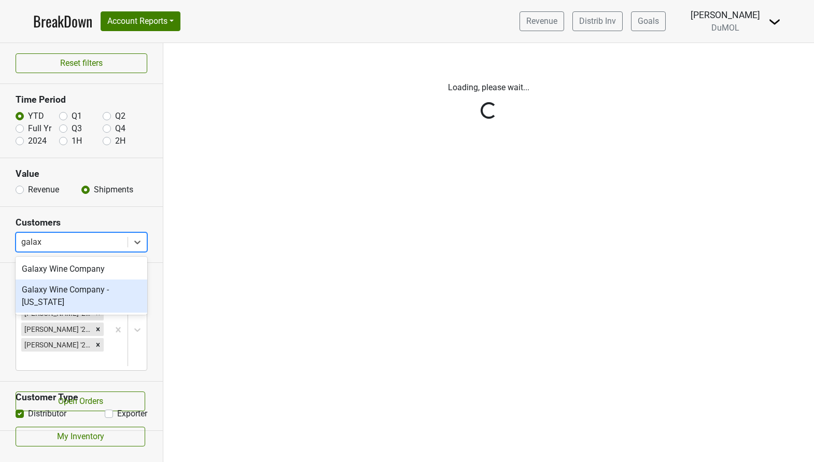
click at [79, 298] on div "Galaxy Wine Company - [US_STATE]" at bounding box center [82, 295] width 132 height 33
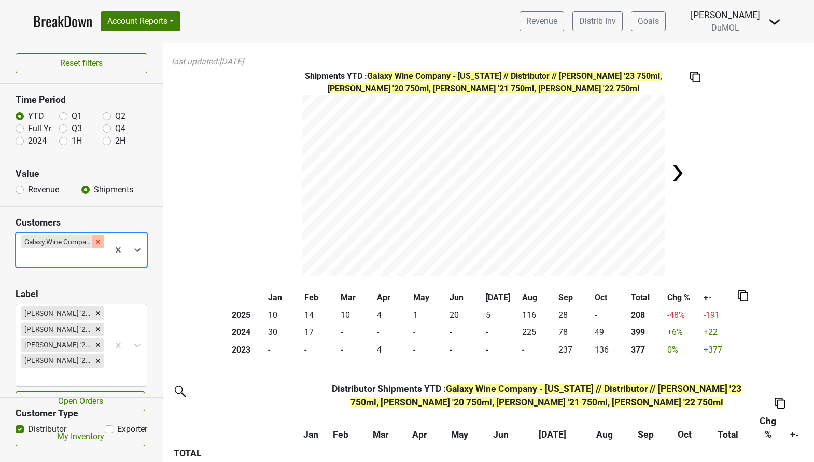
click at [97, 242] on icon "Remove Galaxy Wine Company - Washington" at bounding box center [98, 242] width 4 height 4
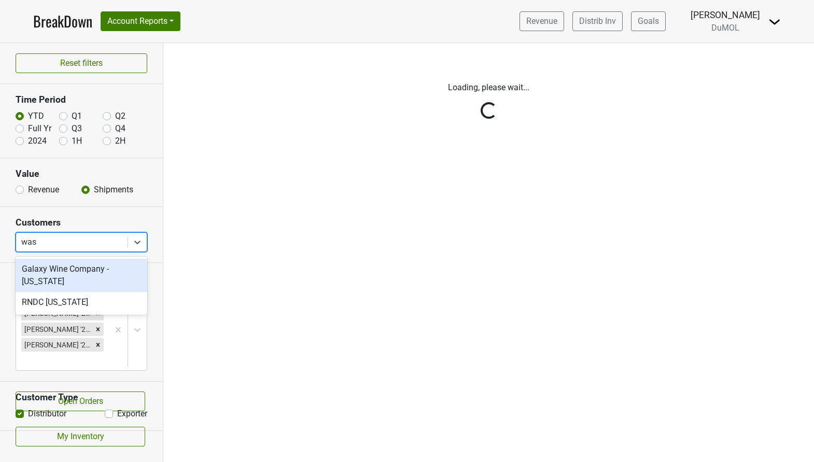
type input "wash"
click at [84, 271] on div "Galaxy Wine Company - [US_STATE]" at bounding box center [82, 275] width 132 height 33
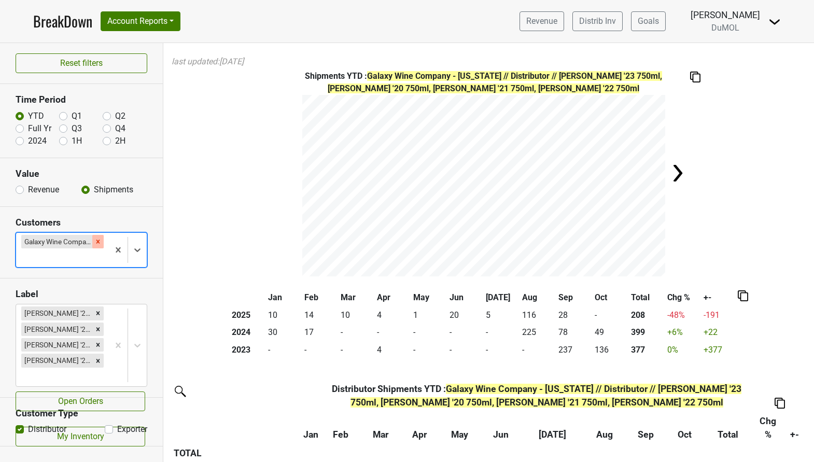
click at [94, 247] on div "Remove Galaxy Wine Company - Washington" at bounding box center [97, 241] width 11 height 13
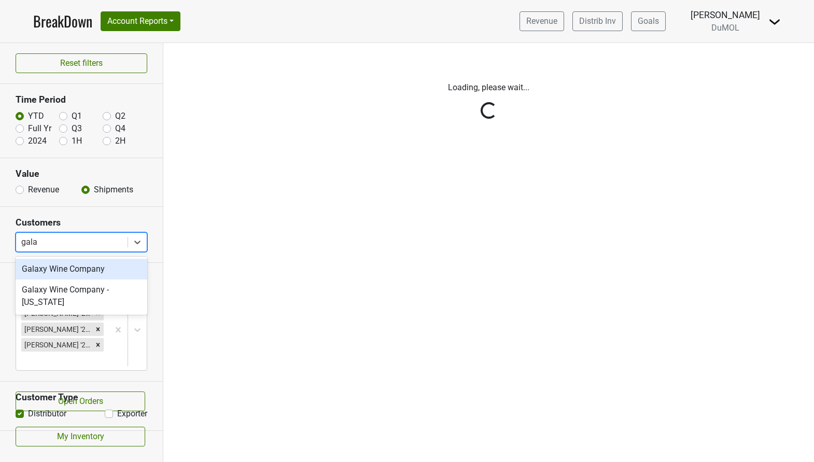
type input "galax"
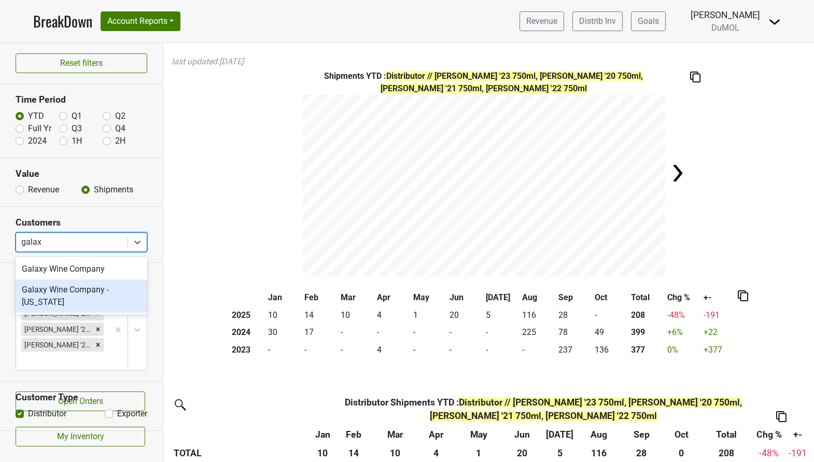
click at [83, 291] on div "Galaxy Wine Company - [US_STATE]" at bounding box center [82, 295] width 132 height 33
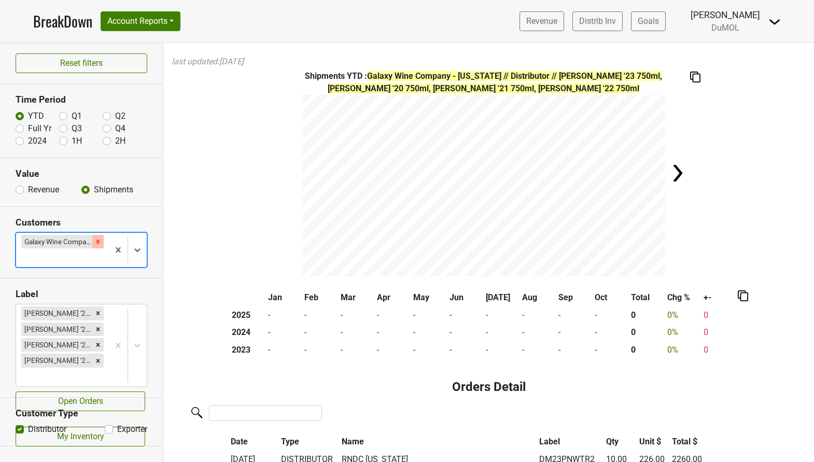
click at [96, 239] on icon "Remove Galaxy Wine Company - Washington" at bounding box center [97, 241] width 7 height 7
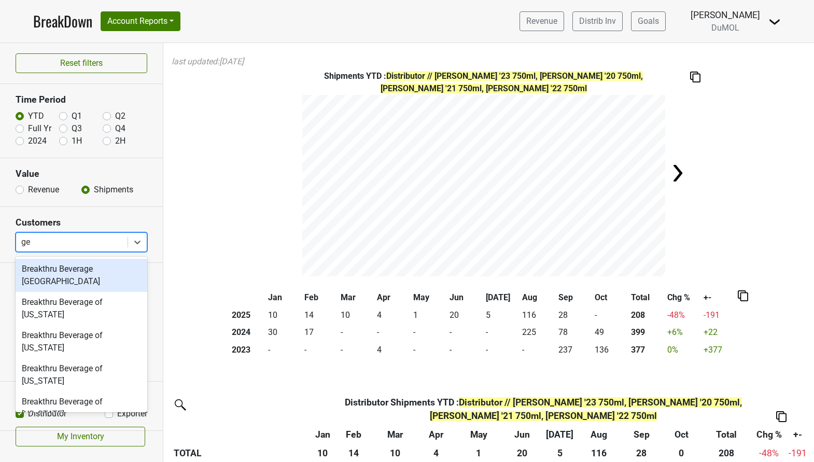
type input "g"
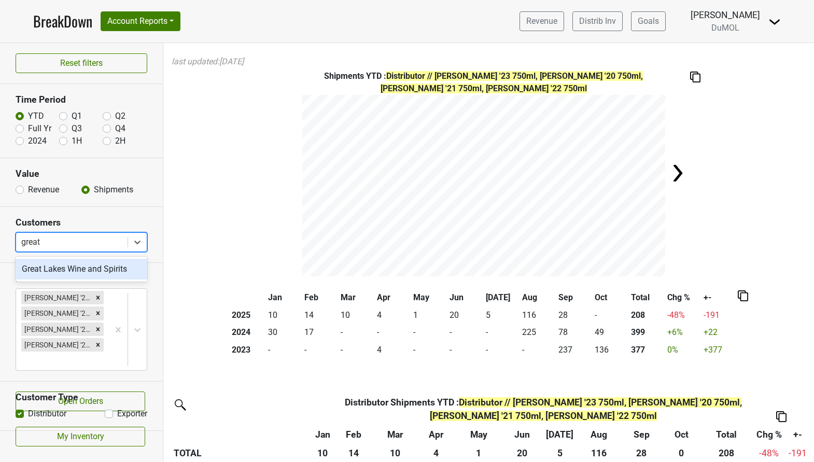
type input "great"
click at [55, 269] on div "Great Lakes Wine and Spirits" at bounding box center [82, 269] width 132 height 21
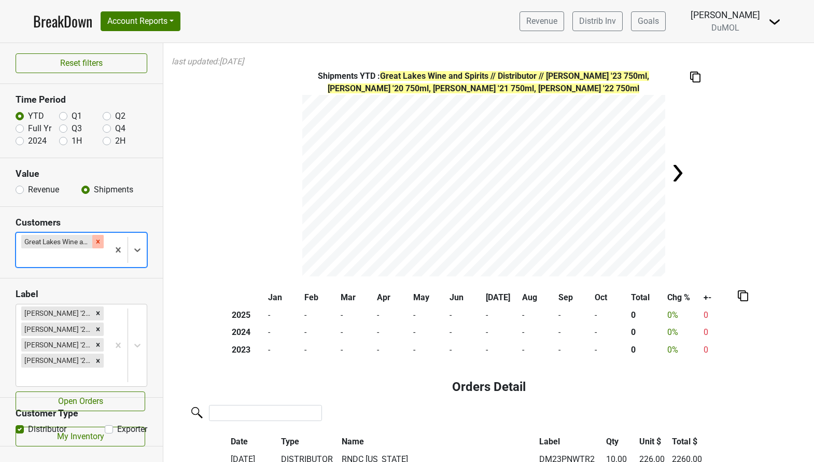
click at [102, 239] on div "Remove Great Lakes Wine and Spirits" at bounding box center [97, 241] width 11 height 13
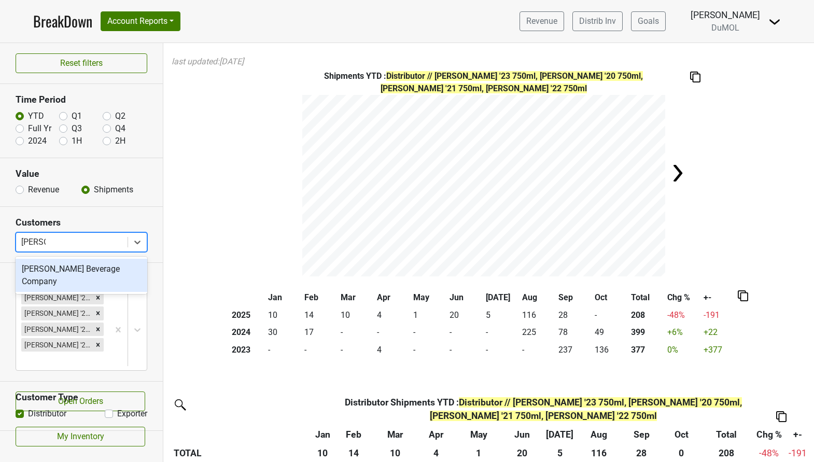
type input "[PERSON_NAME]"
click at [74, 274] on div "[PERSON_NAME] Beverage Company" at bounding box center [82, 275] width 132 height 33
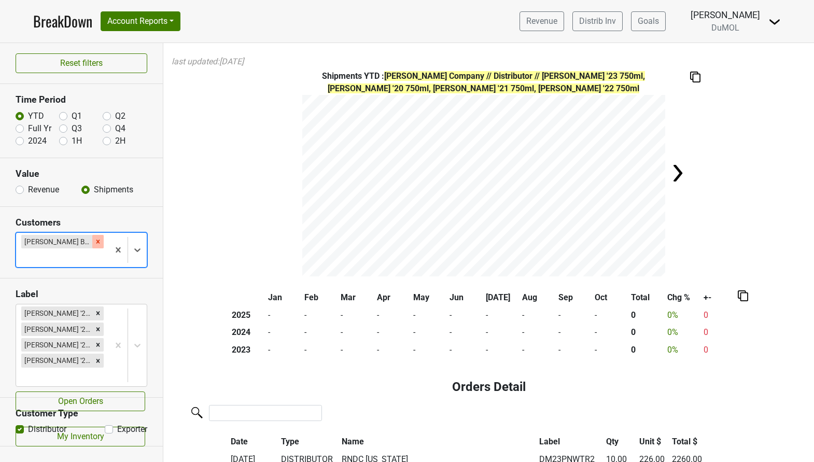
click at [93, 240] on div "Remove Hayden Beverage Company" at bounding box center [97, 241] width 11 height 13
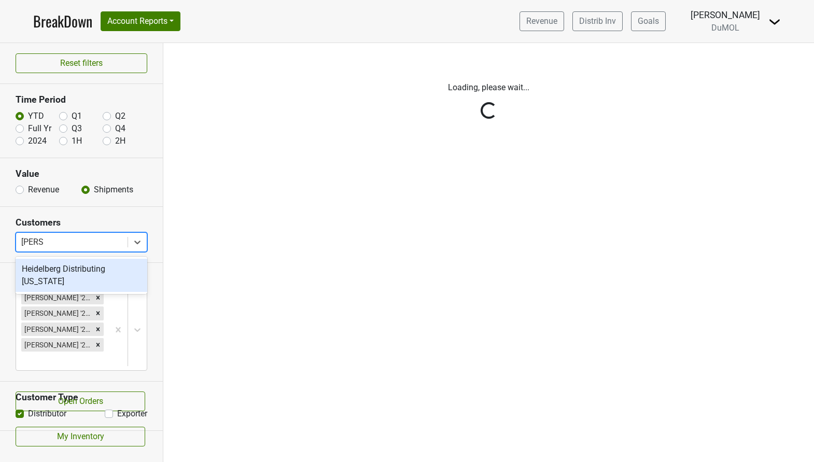
type input "[PERSON_NAME]"
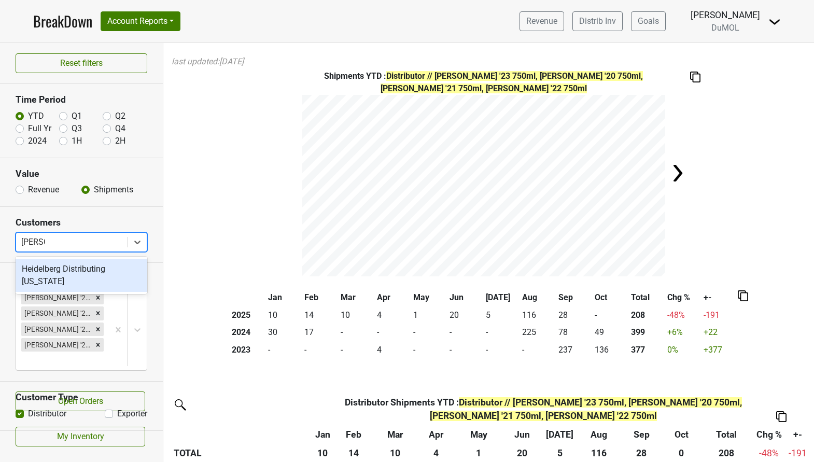
click at [95, 267] on div "Heidelberg Distributing [US_STATE]" at bounding box center [82, 275] width 132 height 33
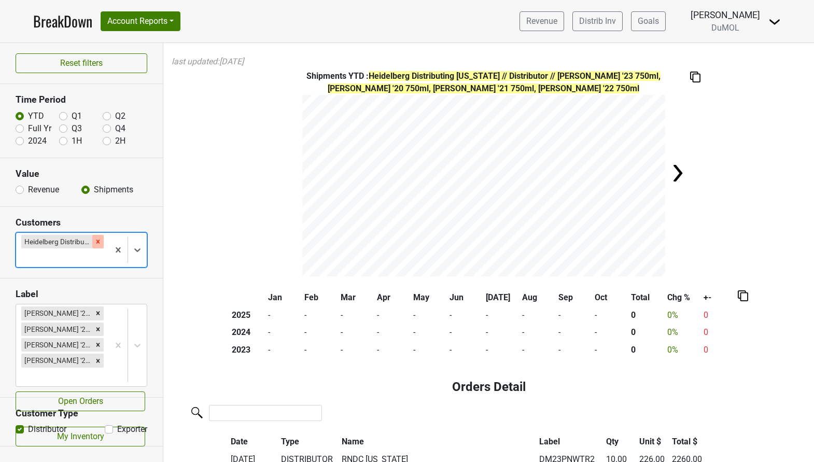
click at [100, 241] on icon "Remove Heidelberg Distributing Kentucky" at bounding box center [97, 241] width 7 height 7
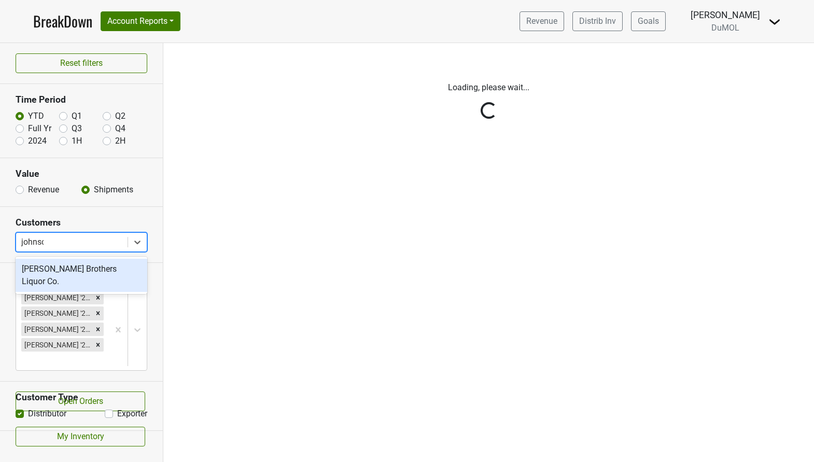
type input "[PERSON_NAME]"
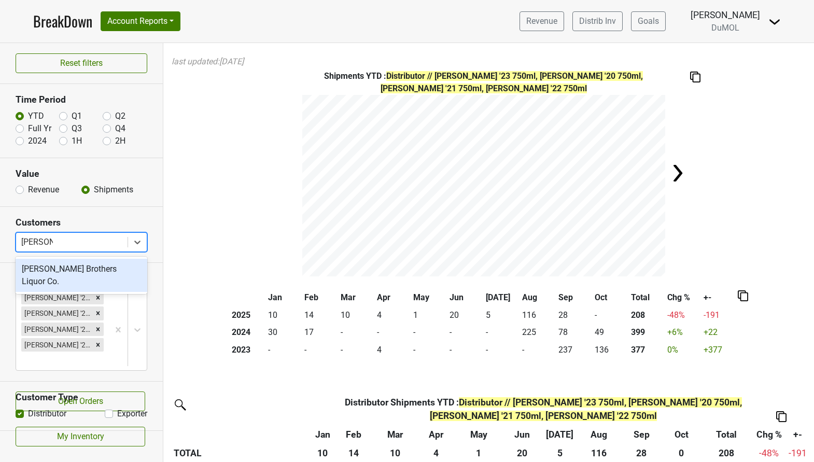
click at [98, 270] on div "[PERSON_NAME] Brothers Liquor Co." at bounding box center [82, 275] width 132 height 33
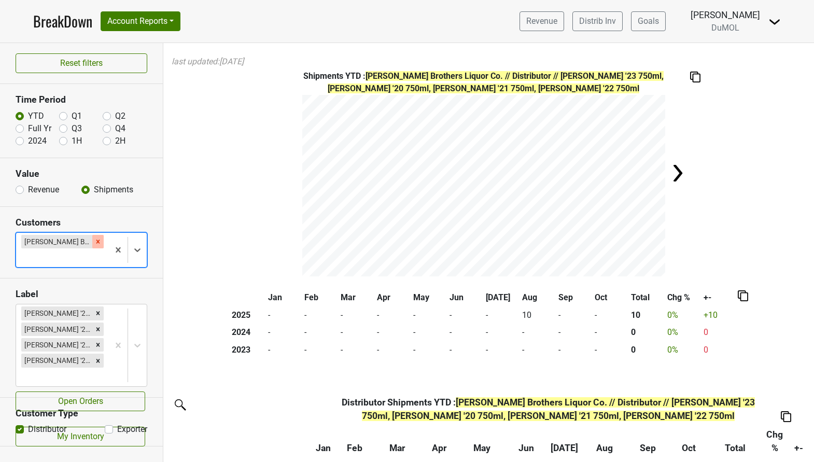
click at [96, 240] on icon "Remove Johnson Brothers Liquor Co." at bounding box center [98, 242] width 4 height 4
click at [96, 240] on div "Reset filters Time Period YTD Q1 Q2 Full Yr Q3 Q4 2024 1H 2H Value Revenue Ship…" at bounding box center [81, 252] width 163 height 419
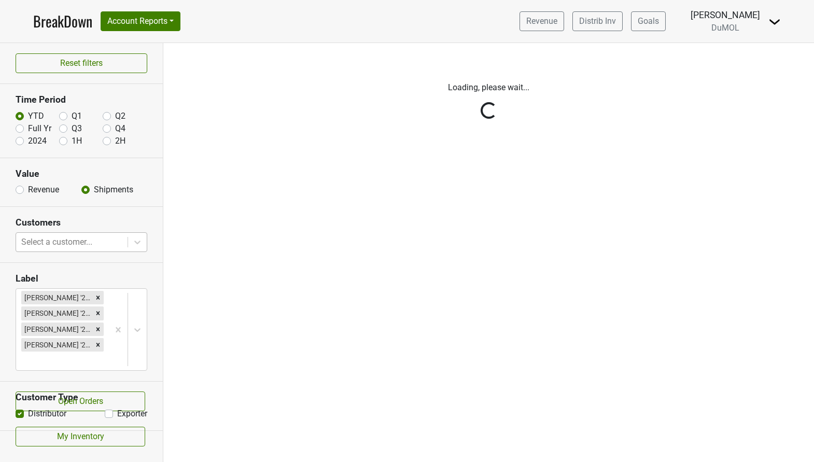
click at [97, 240] on div "Reset filters Time Period YTD Q1 Q2 Full Yr Q3 Q4 2024 1H 2H Value Revenue Ship…" at bounding box center [81, 252] width 163 height 419
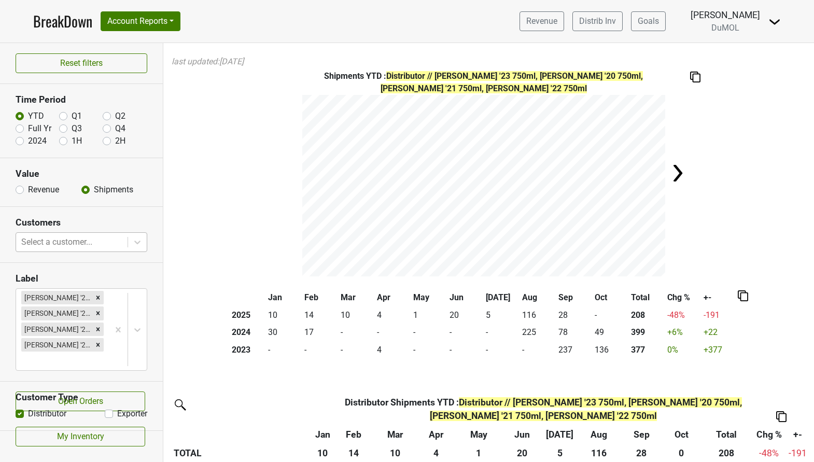
click at [97, 240] on div at bounding box center [71, 242] width 101 height 15
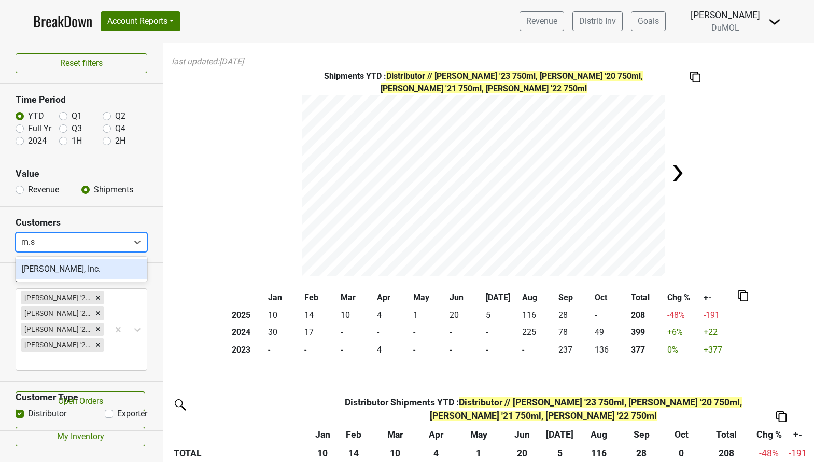
type input "m.s."
click at [83, 273] on div "[PERSON_NAME], Inc." at bounding box center [82, 269] width 132 height 21
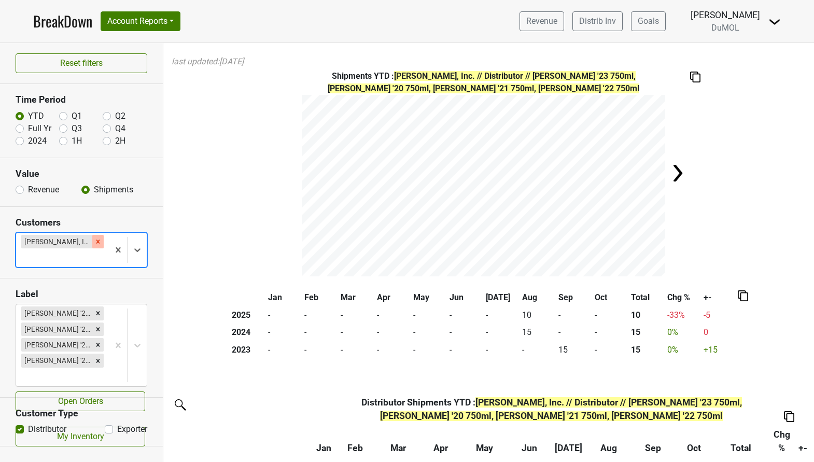
click at [96, 241] on icon "Remove M.s. Walker, Inc." at bounding box center [98, 242] width 4 height 4
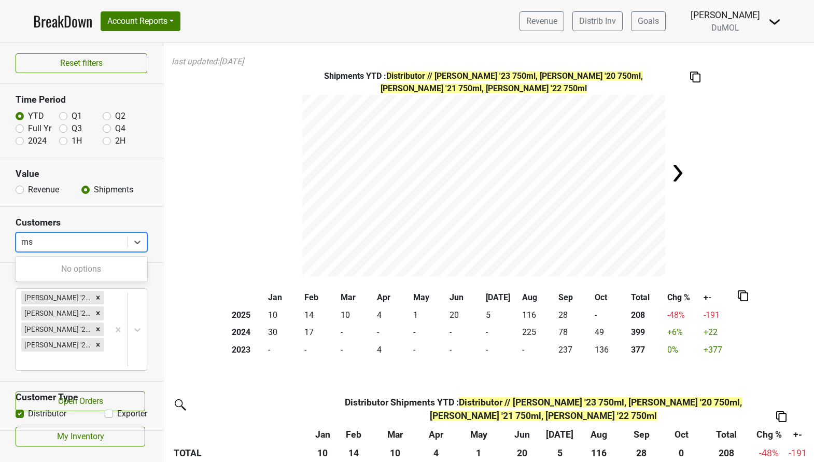
type input "m"
type input "r"
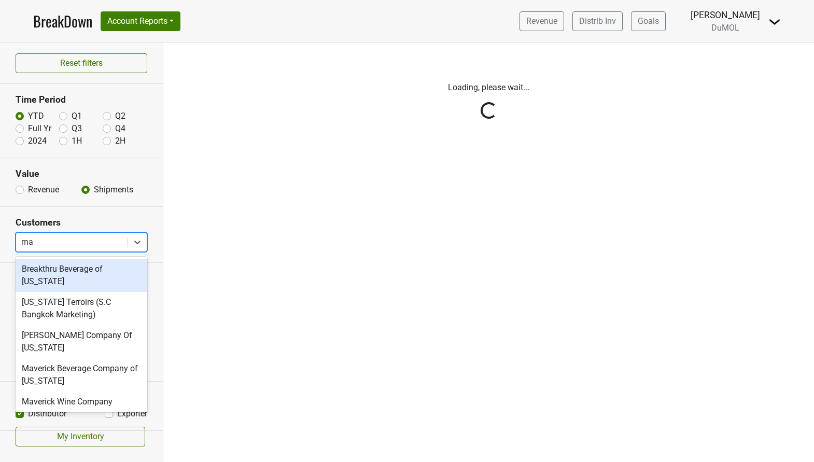
type input "mar"
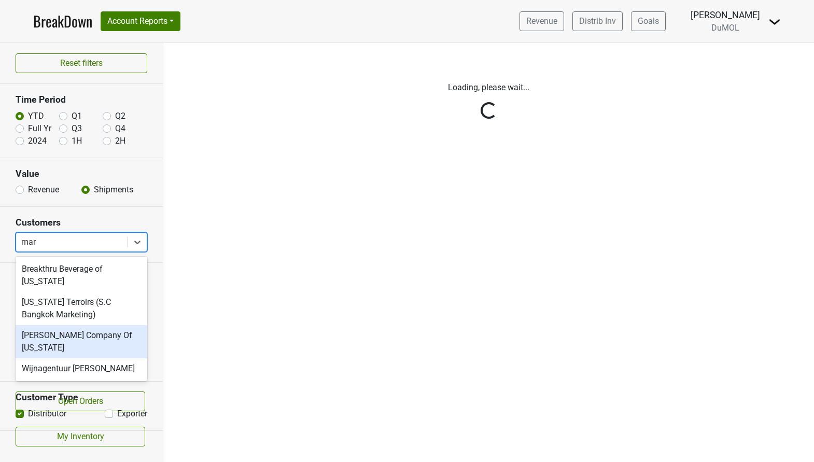
click at [89, 332] on div "[PERSON_NAME] Company Of [US_STATE]" at bounding box center [82, 341] width 132 height 33
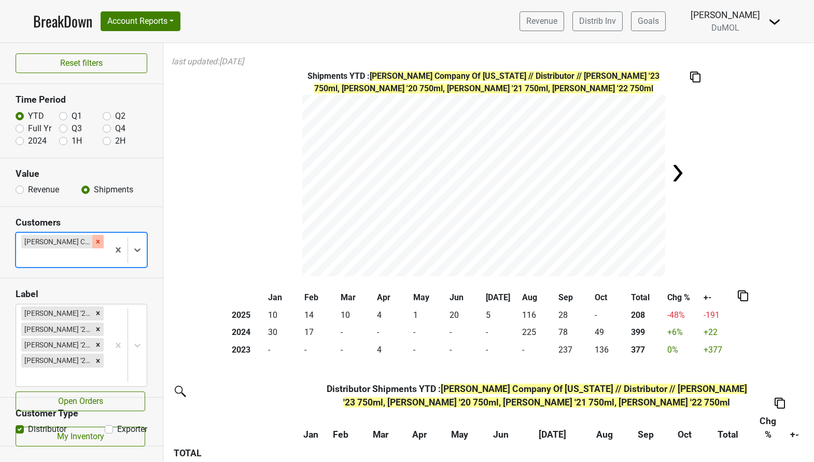
click at [97, 239] on icon "Remove Martignetti Company Of New Hampshire" at bounding box center [97, 241] width 7 height 7
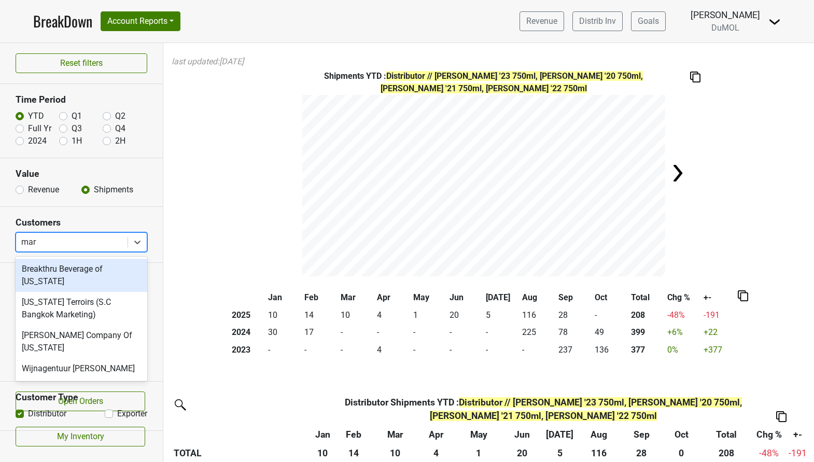
type input "mart"
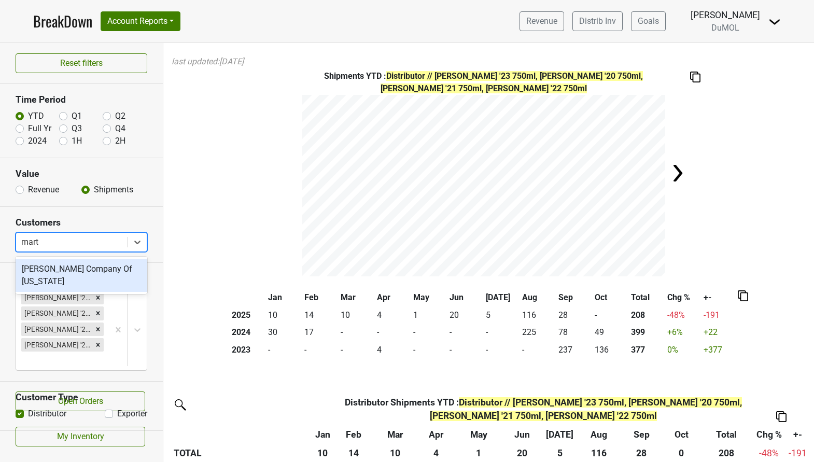
click at [86, 271] on div "[PERSON_NAME] Company Of [US_STATE]" at bounding box center [82, 275] width 132 height 33
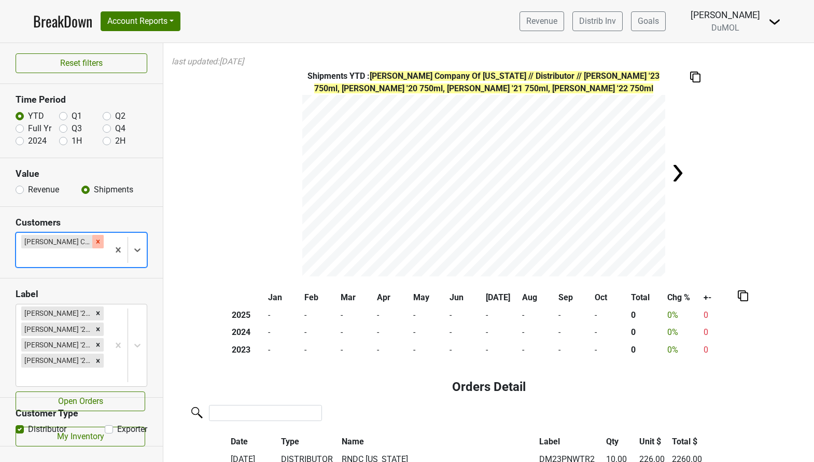
click at [98, 241] on icon "Remove Martignetti Company Of New Hampshire" at bounding box center [98, 242] width 4 height 4
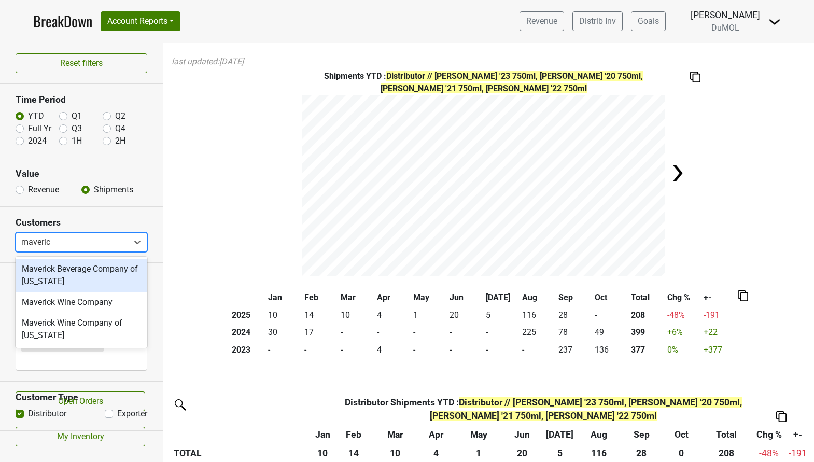
type input "maverick"
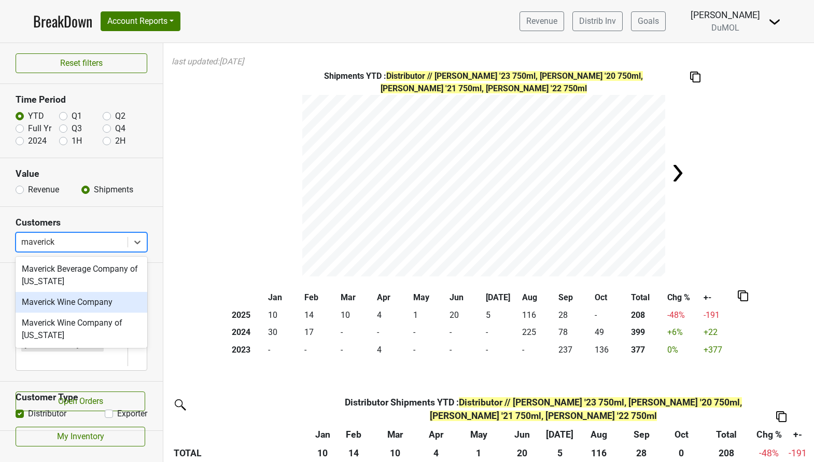
click at [81, 305] on div "Maverick Wine Company" at bounding box center [82, 302] width 132 height 21
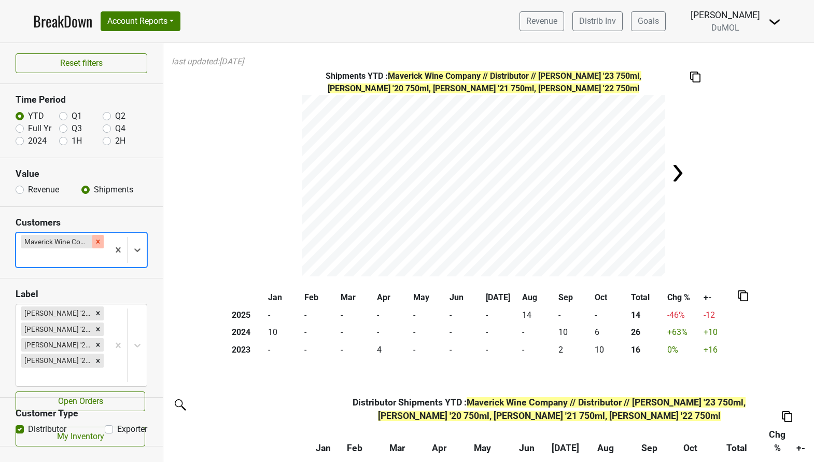
click at [98, 245] on icon "Remove Maverick Wine Company" at bounding box center [97, 241] width 7 height 7
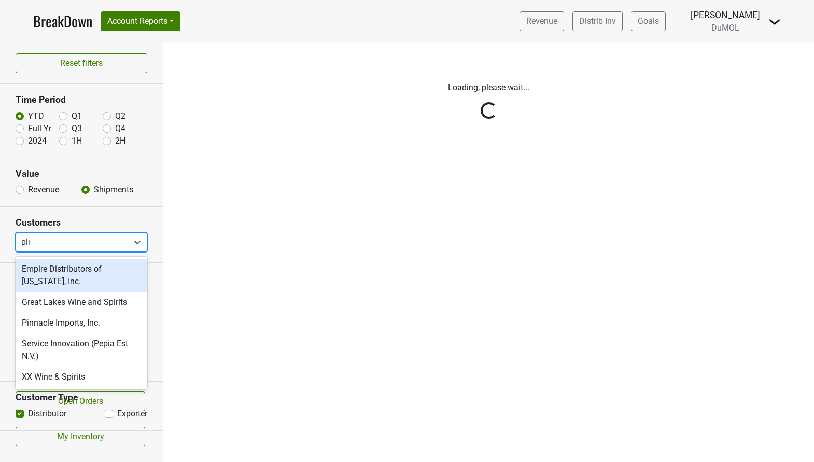
type input "pinn"
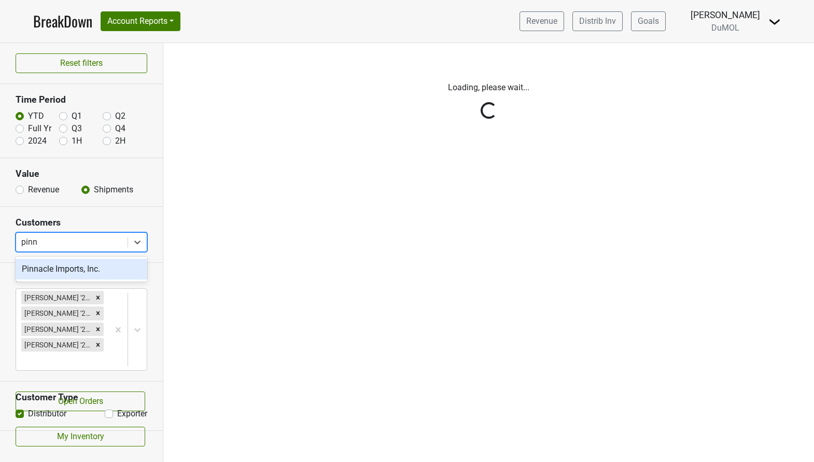
click at [100, 264] on div "Pinnacle Imports, Inc." at bounding box center [82, 269] width 132 height 21
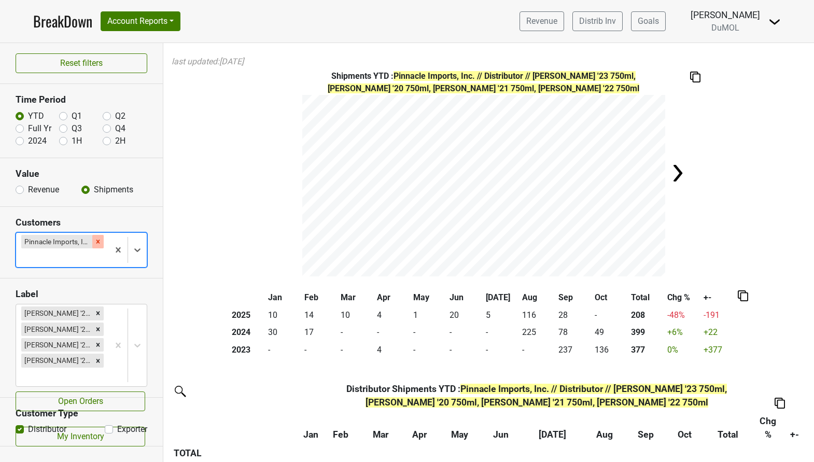
click at [100, 242] on icon "Remove Pinnacle Imports, Inc." at bounding box center [97, 241] width 7 height 7
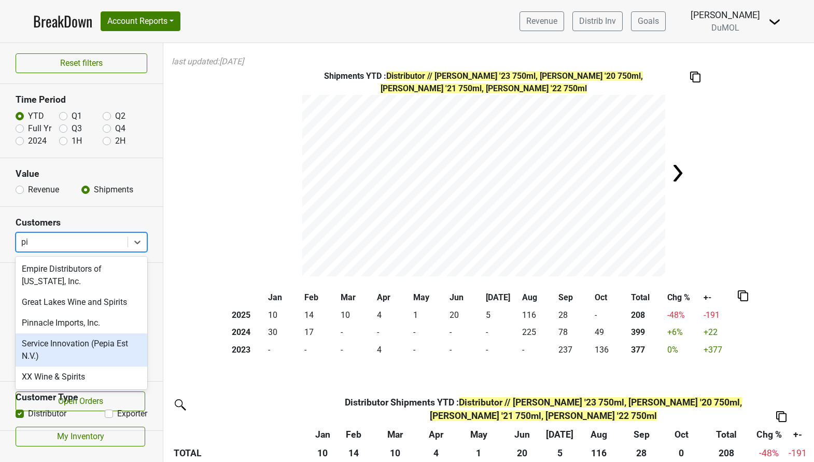
type input "pin"
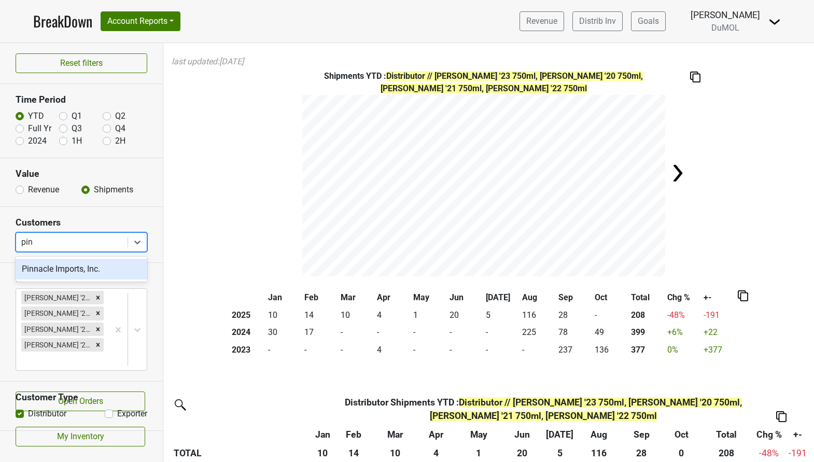
click at [96, 269] on div "Pinnacle Imports, Inc." at bounding box center [82, 269] width 132 height 21
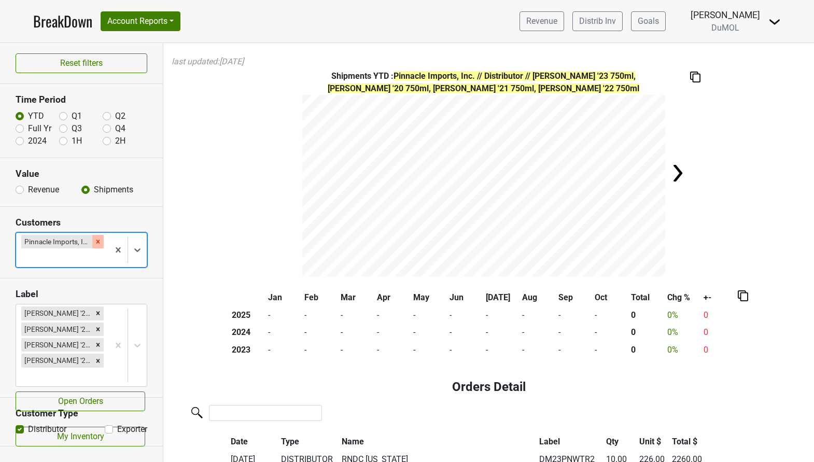
click at [95, 241] on icon "Remove Pinnacle Imports, Inc." at bounding box center [97, 241] width 7 height 7
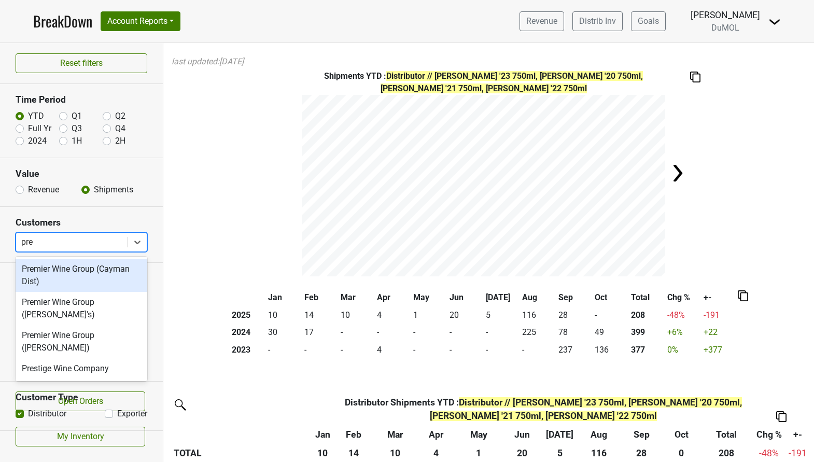
type input "pres"
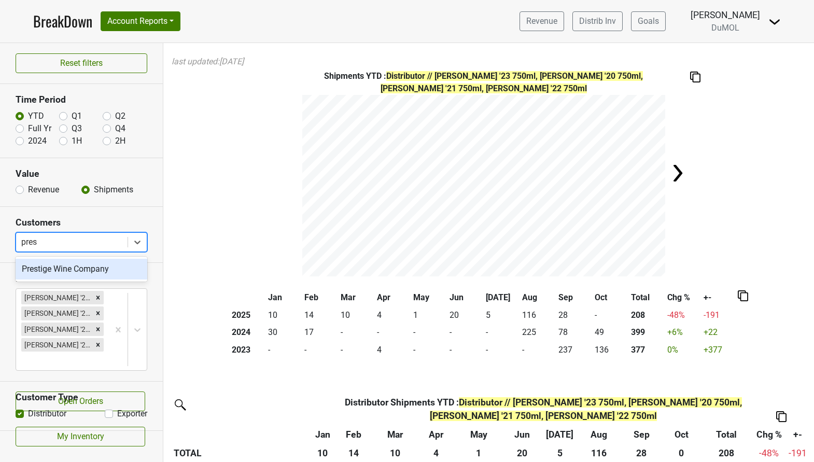
click at [79, 270] on div "Prestige Wine Company" at bounding box center [82, 269] width 132 height 21
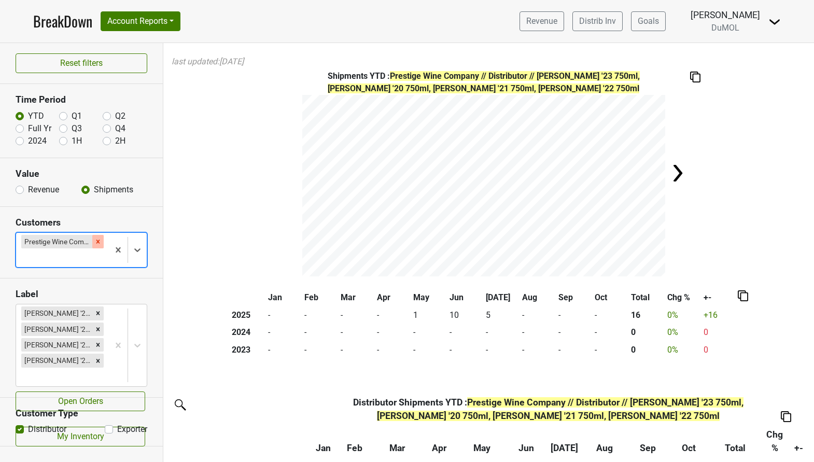
click at [96, 240] on icon "Remove Prestige Wine Company" at bounding box center [98, 242] width 4 height 4
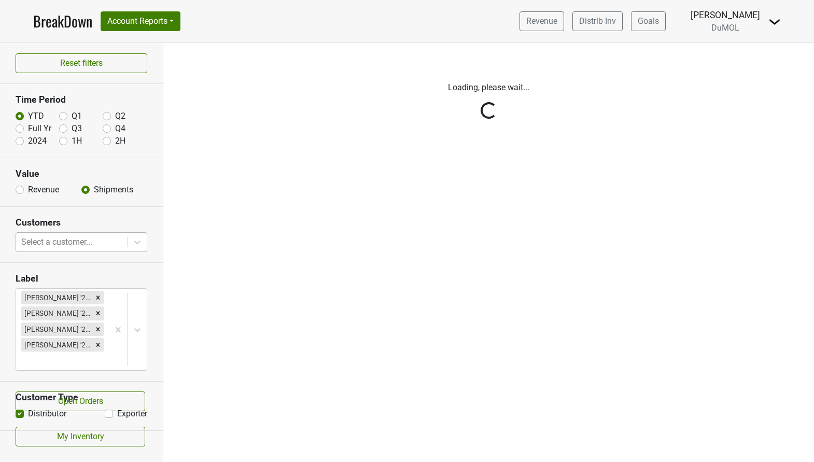
click at [96, 240] on div "Reset filters Time Period YTD Q1 Q2 Full Yr Q3 Q4 2024 1H 2H Value Revenue Ship…" at bounding box center [81, 252] width 163 height 419
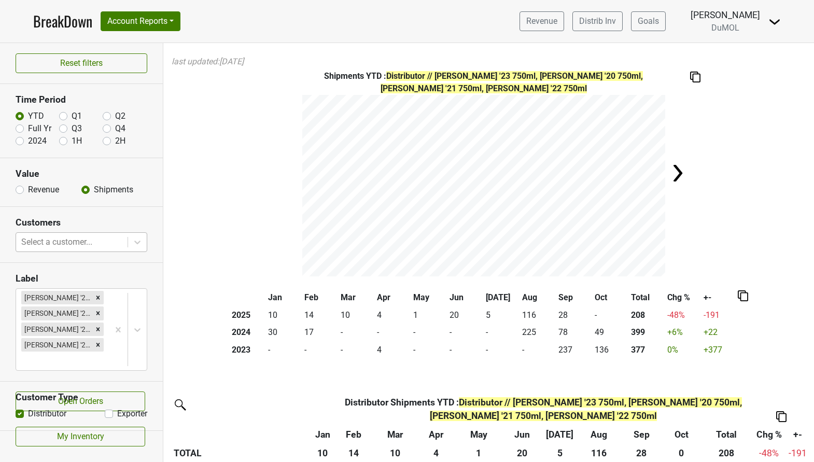
click at [96, 240] on div at bounding box center [71, 242] width 101 height 15
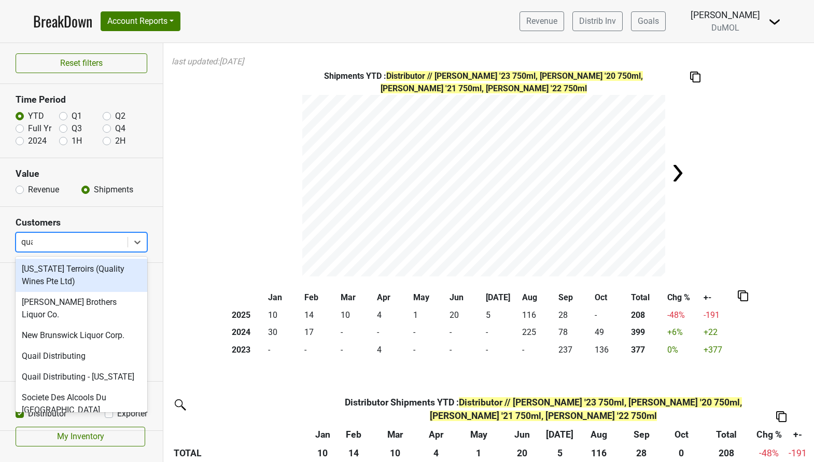
type input "quai"
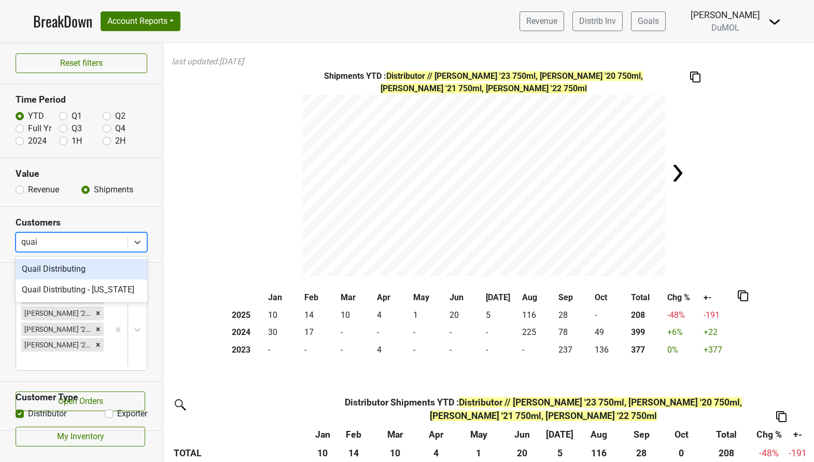
click at [89, 274] on div "Quail Distributing" at bounding box center [82, 269] width 132 height 21
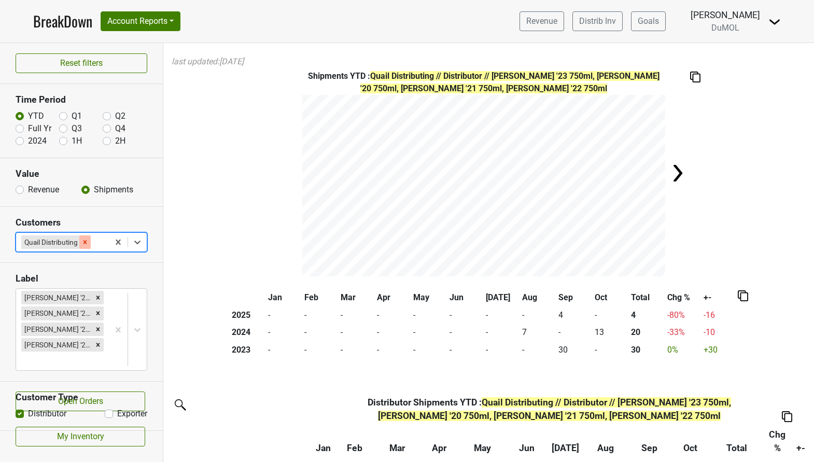
click at [86, 241] on icon "Remove Quail Distributing" at bounding box center [84, 241] width 7 height 7
click at [86, 241] on div "Reset filters Time Period YTD Q1 Q2 Full Yr Q3 Q4 2024 1H 2H Value Revenue Ship…" at bounding box center [81, 252] width 163 height 419
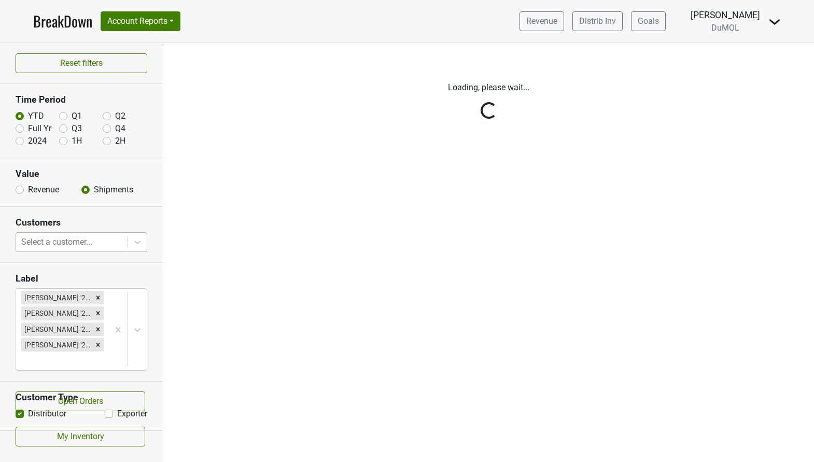
click at [86, 241] on div "Reset filters Time Period YTD Q1 Q2 Full Yr Q3 Q4 2024 1H 2H Value Revenue Ship…" at bounding box center [81, 252] width 163 height 419
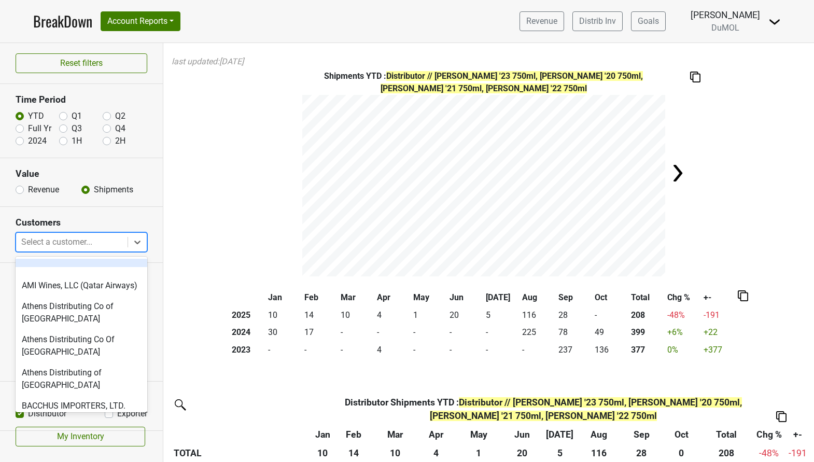
click at [85, 241] on div at bounding box center [71, 242] width 101 height 15
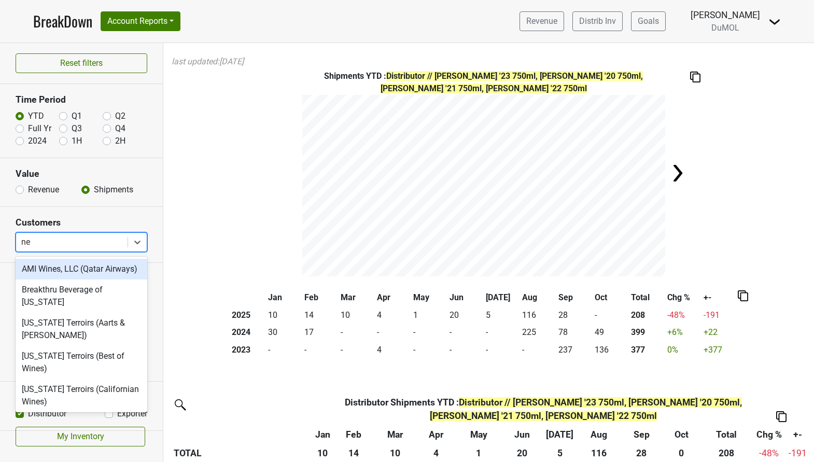
type input "n"
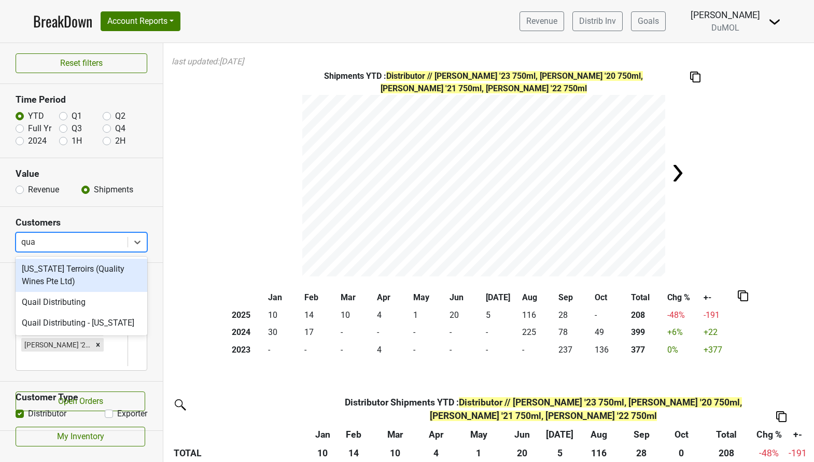
type input "quai"
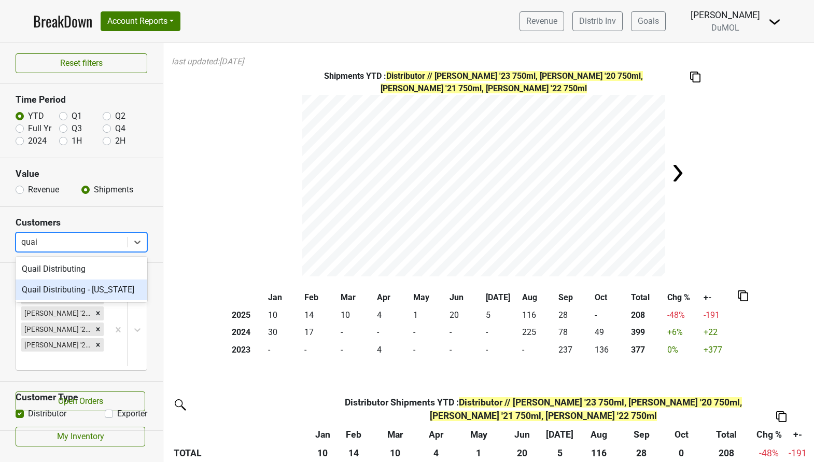
click at [81, 294] on div "Quail Distributing - [US_STATE]" at bounding box center [82, 289] width 132 height 21
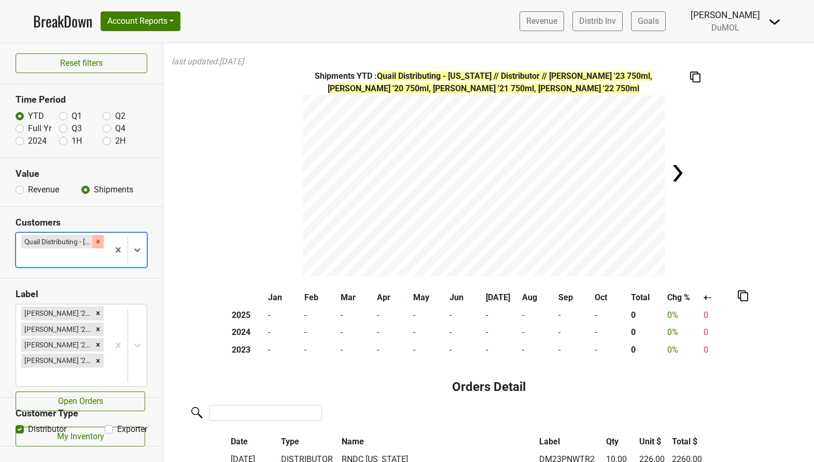
click at [94, 241] on icon "Remove Quail Distributing - Nebraska" at bounding box center [97, 241] width 7 height 7
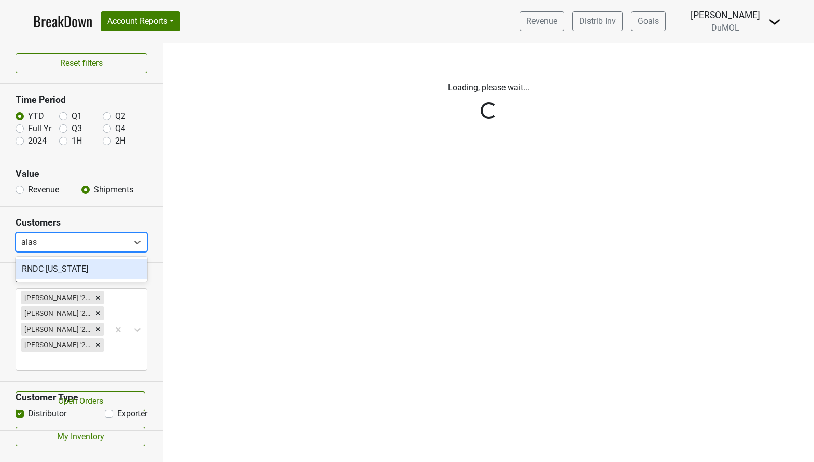
type input "alask"
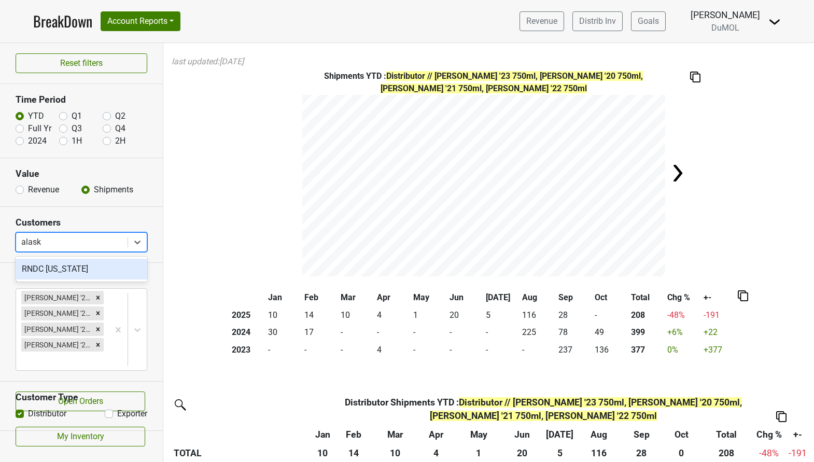
click at [87, 267] on div "RNDC [US_STATE]" at bounding box center [82, 269] width 132 height 21
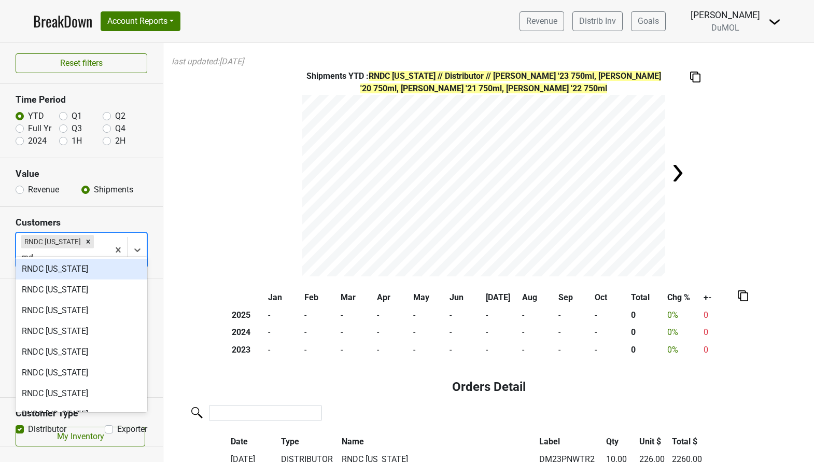
type input "rndc"
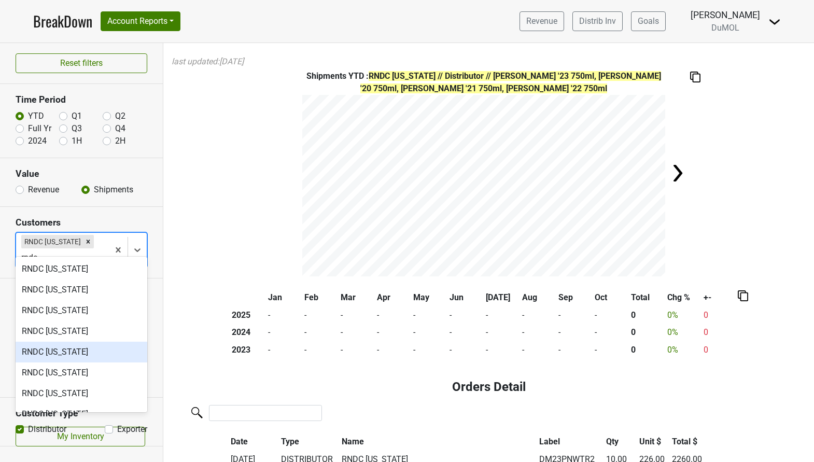
scroll to position [97, 0]
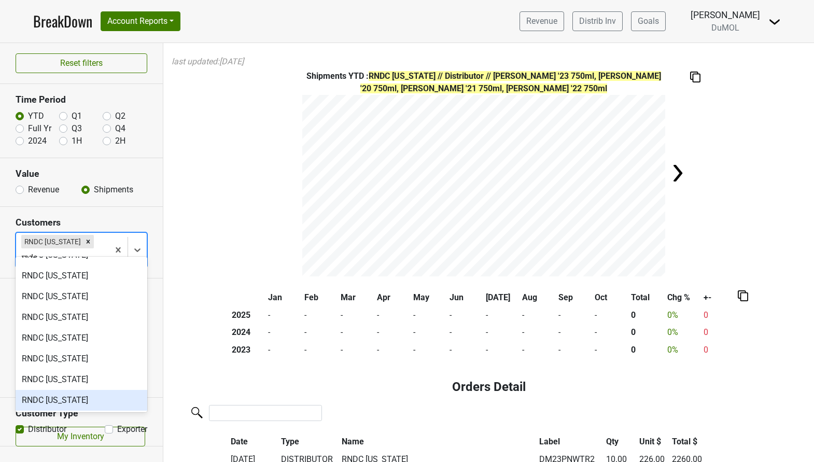
click at [62, 401] on div "RNDC [US_STATE]" at bounding box center [82, 400] width 132 height 21
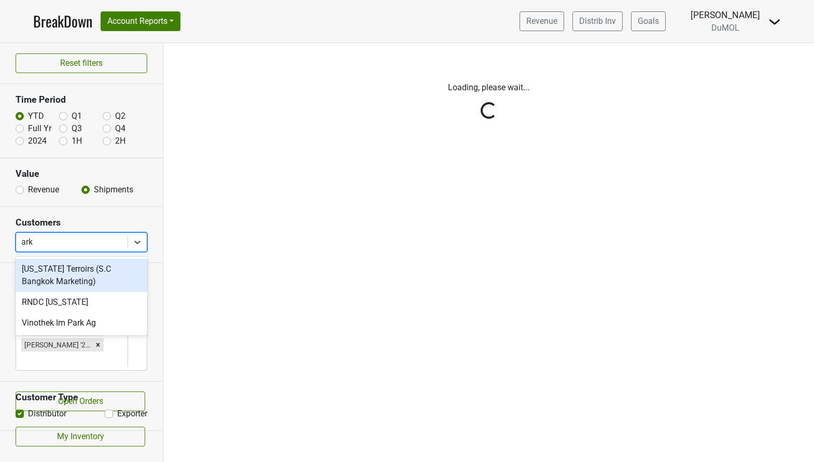
type input "arka"
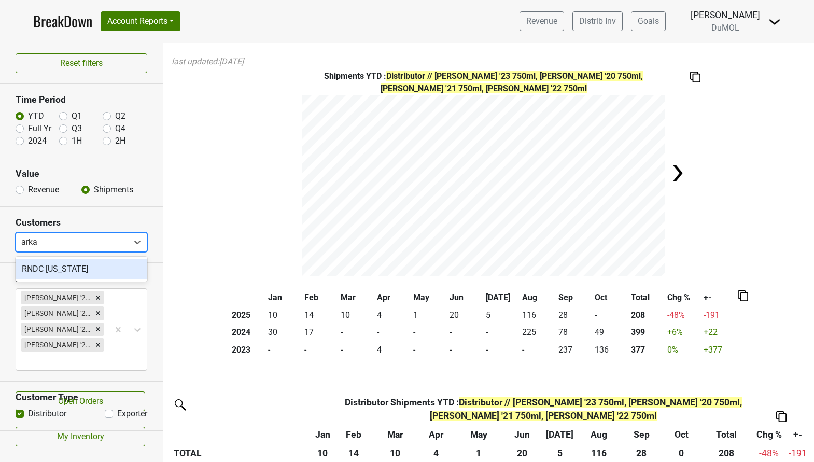
click at [98, 266] on div "RNDC [US_STATE]" at bounding box center [82, 269] width 132 height 21
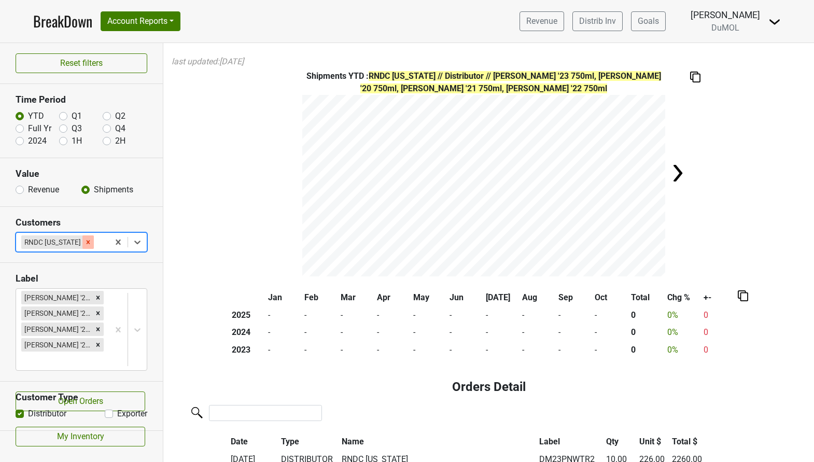
click at [85, 241] on icon "Remove RNDC Arkansas" at bounding box center [88, 241] width 7 height 7
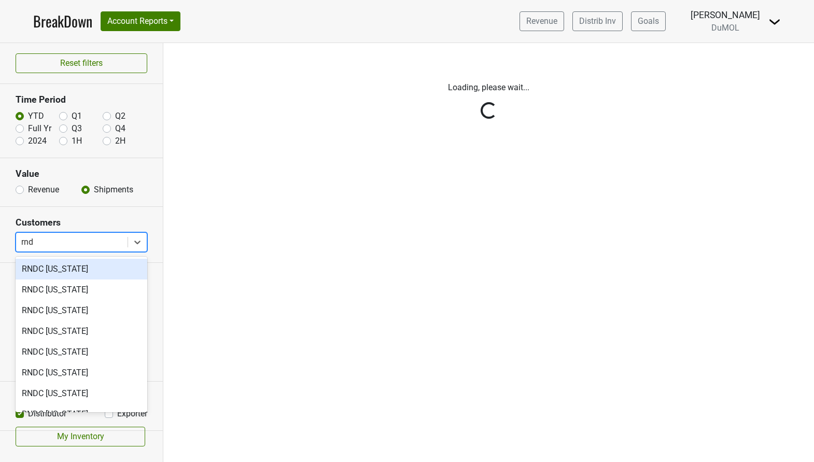
type input "rndc"
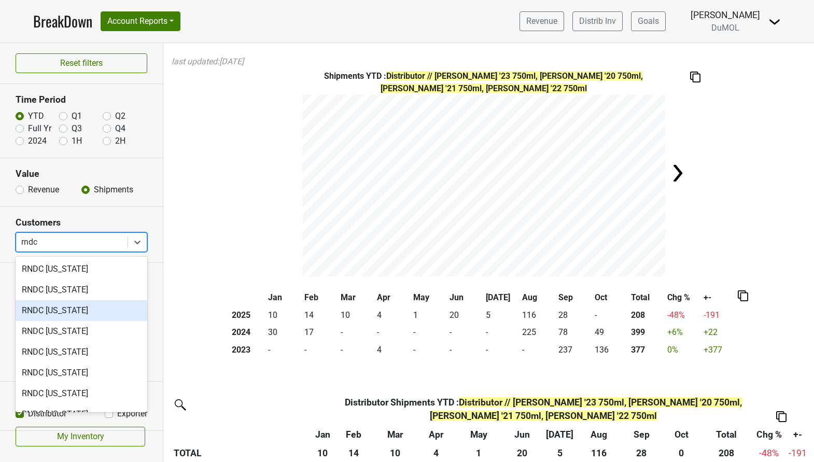
click at [72, 304] on div "RNDC [US_STATE]" at bounding box center [82, 310] width 132 height 21
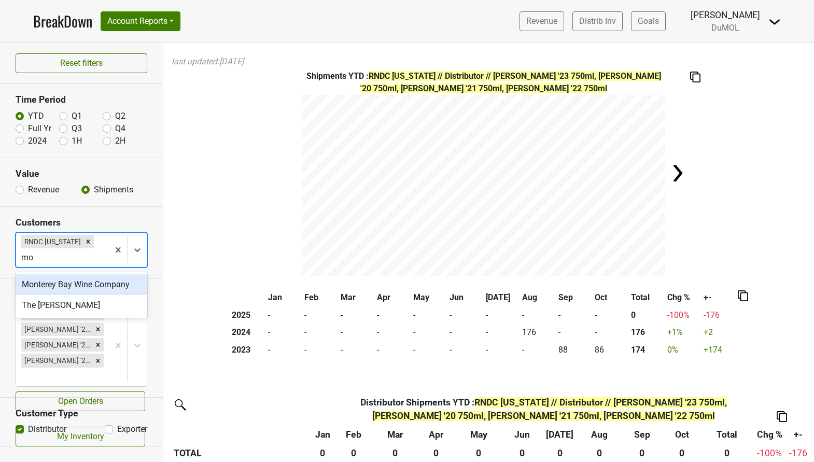
type input "mon"
click at [68, 293] on div "Monterey Bay Wine Company" at bounding box center [82, 284] width 132 height 21
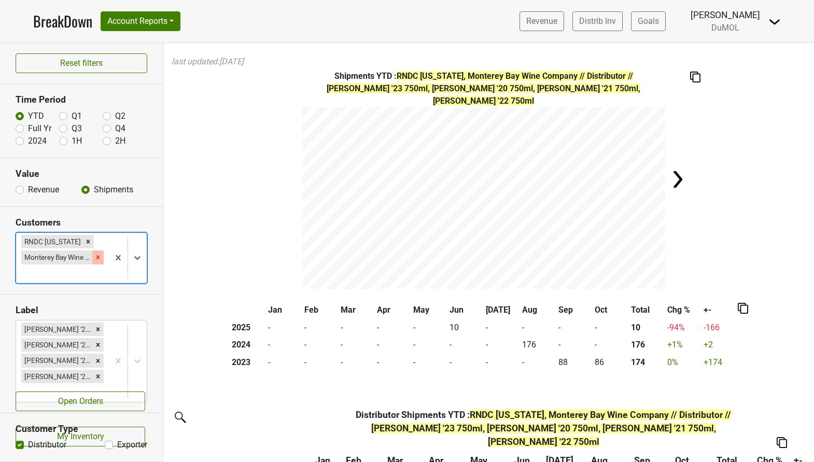
click at [98, 255] on icon "Remove Monterey Bay Wine Company" at bounding box center [97, 257] width 7 height 7
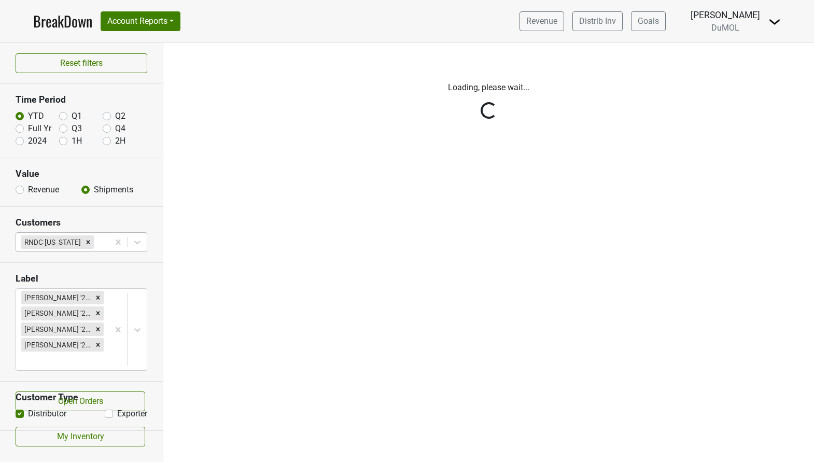
click at [83, 242] on div "Reset filters Time Period YTD Q1 Q2 Full Yr Q3 Q4 2024 1H 2H Value Revenue Ship…" at bounding box center [81, 252] width 163 height 419
click at [85, 241] on icon "Remove RNDC California" at bounding box center [88, 241] width 7 height 7
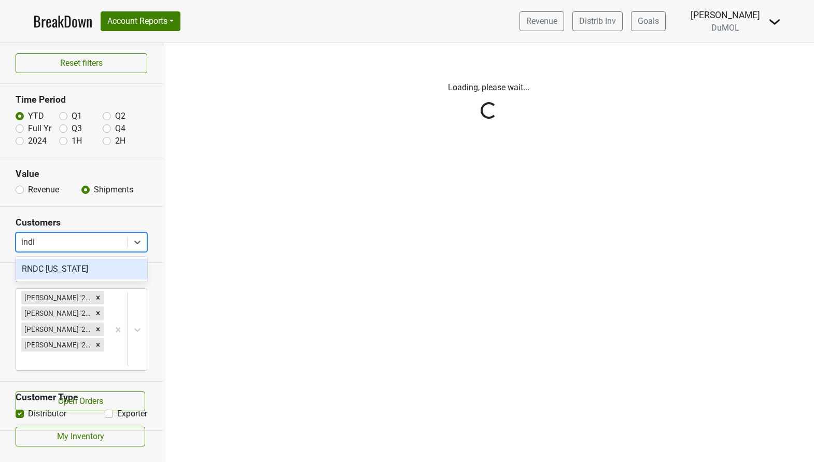
type input "india"
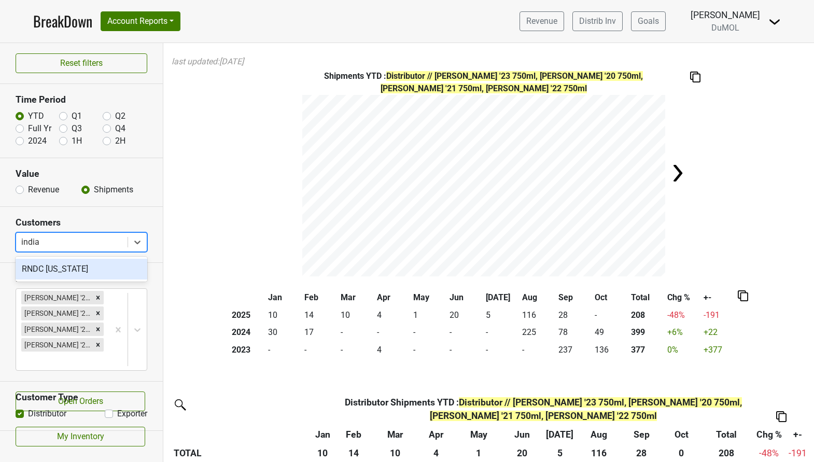
click at [72, 272] on div "RNDC [US_STATE]" at bounding box center [82, 269] width 132 height 21
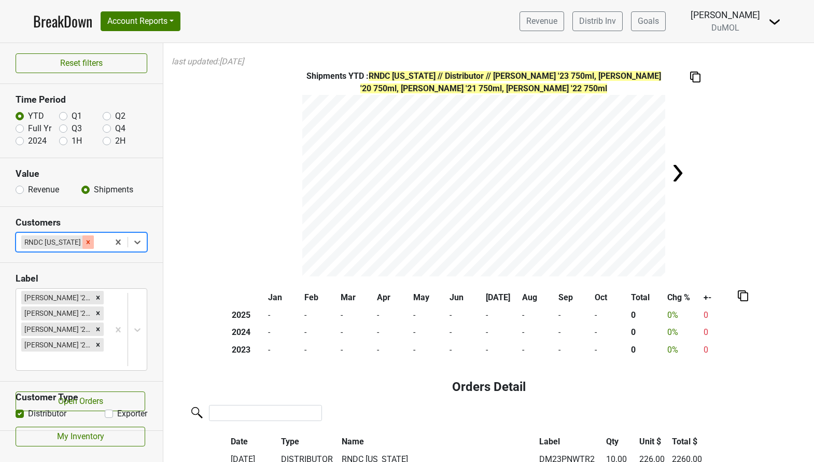
click at [85, 244] on icon "Remove RNDC Indiana" at bounding box center [88, 241] width 7 height 7
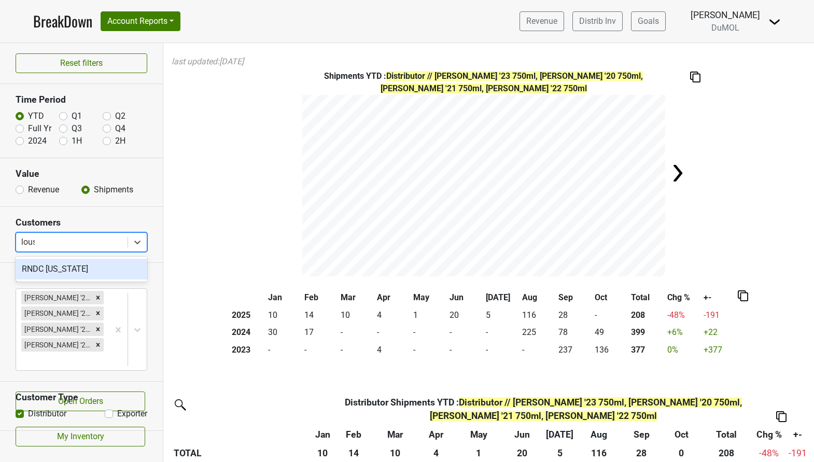
type input "[PERSON_NAME]"
click at [62, 274] on div "RNDC [US_STATE]" at bounding box center [82, 269] width 132 height 21
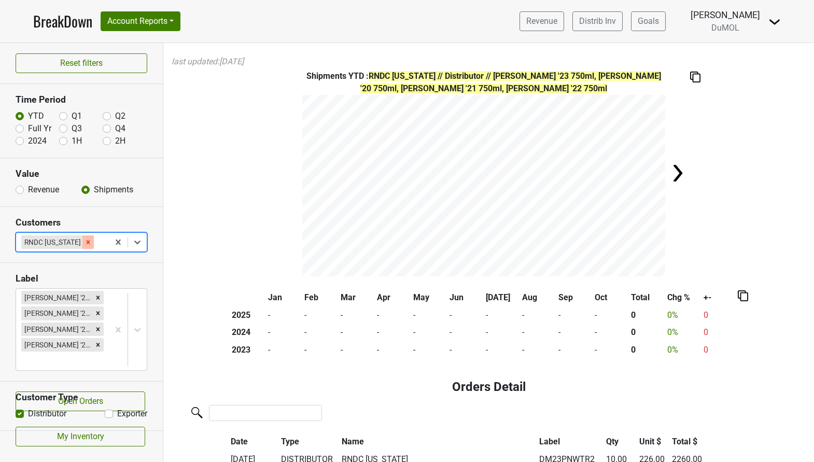
click at [85, 242] on icon "Remove RNDC Louisiana" at bounding box center [88, 241] width 7 height 7
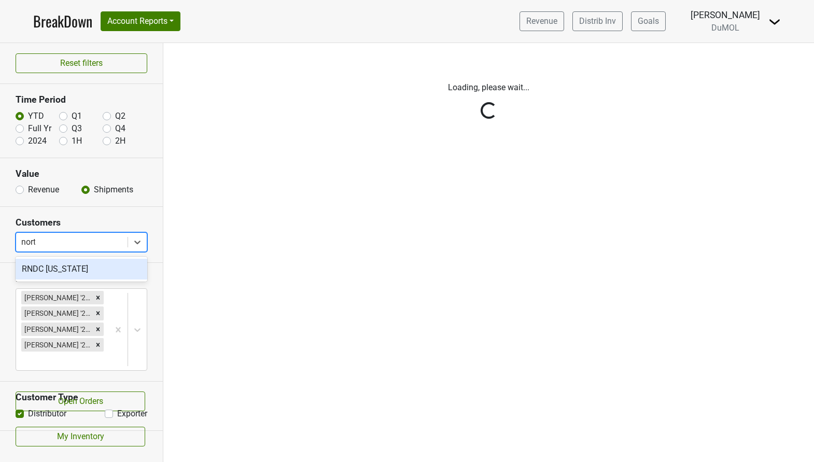
type input "north"
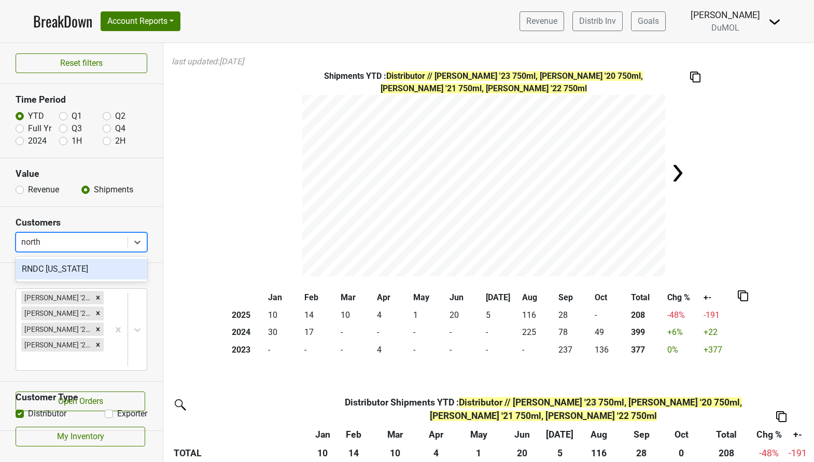
click at [81, 265] on div "RNDC [US_STATE]" at bounding box center [82, 269] width 132 height 21
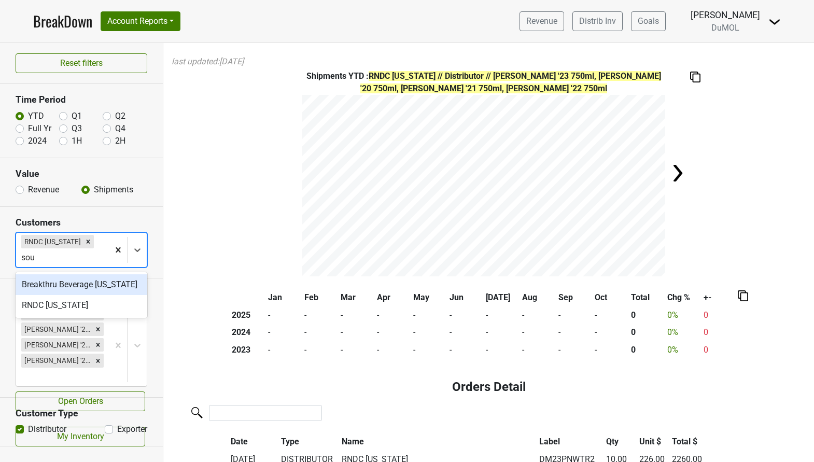
type input "sout"
click at [85, 313] on div "RNDC [US_STATE]" at bounding box center [82, 305] width 132 height 21
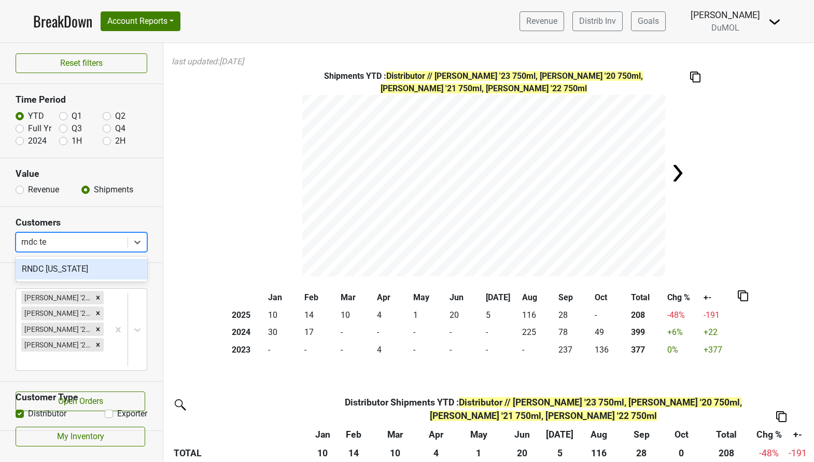
type input "rndc tex"
click at [92, 263] on div "RNDC [US_STATE]" at bounding box center [82, 269] width 132 height 21
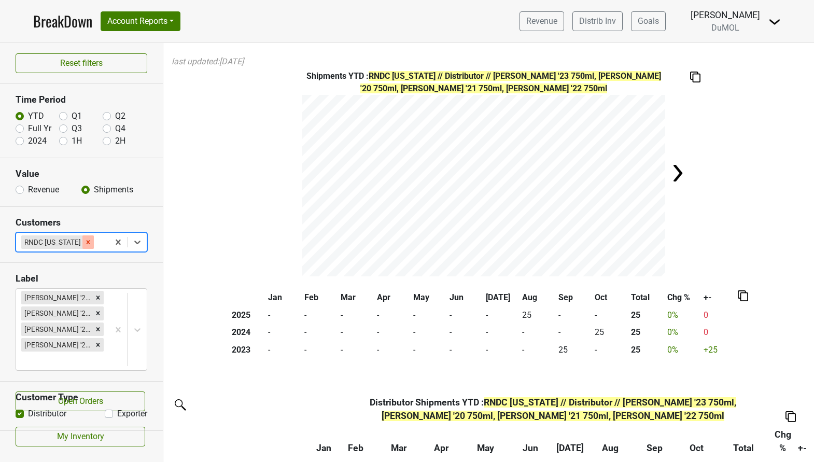
click at [85, 243] on icon "Remove RNDC Texas" at bounding box center [88, 241] width 7 height 7
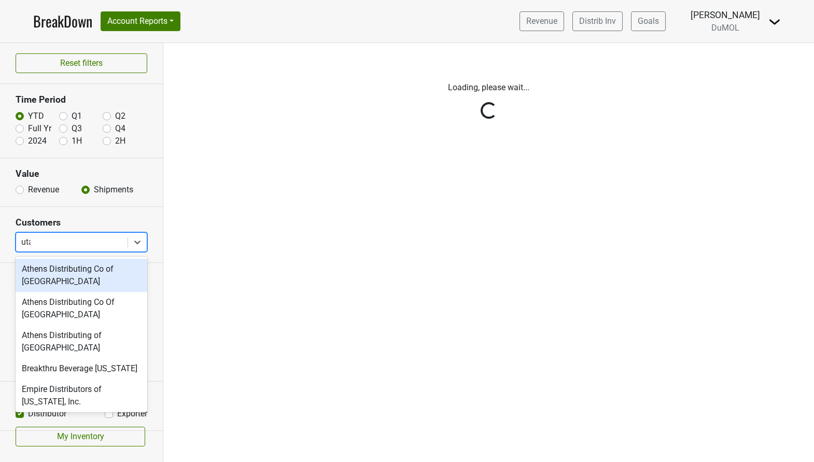
type input "[US_STATE]"
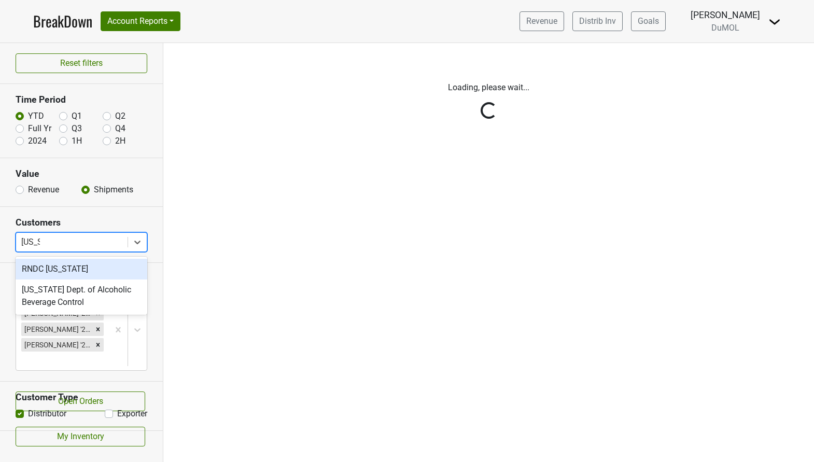
click at [57, 273] on div "RNDC [US_STATE]" at bounding box center [82, 269] width 132 height 21
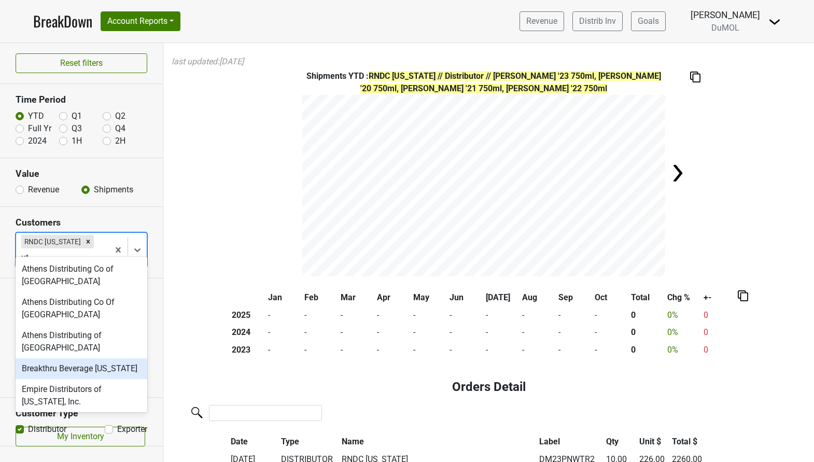
type input "uta"
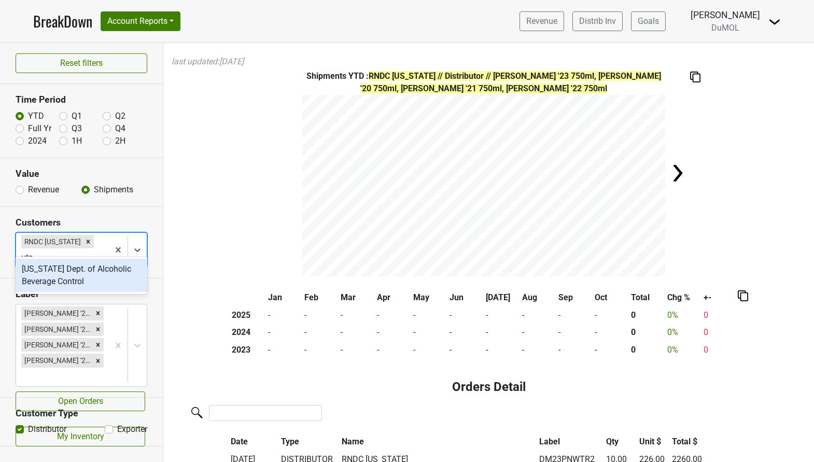
click at [66, 281] on div "[US_STATE] Dept. of Alcoholic Beverage Control" at bounding box center [82, 275] width 132 height 33
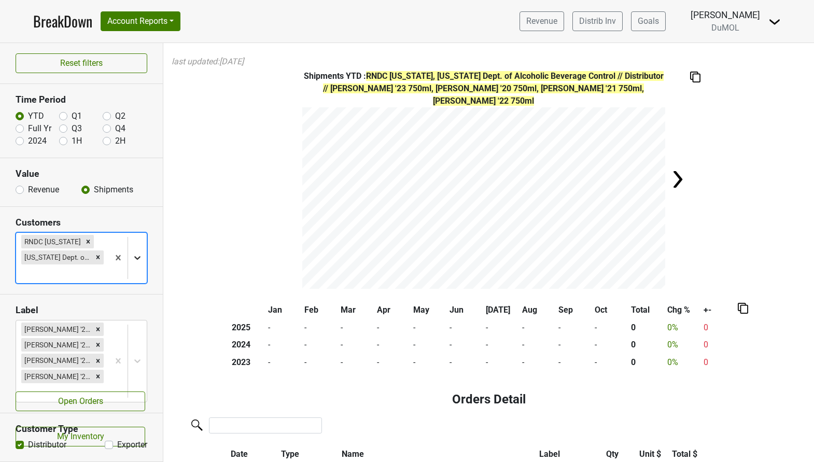
click at [140, 259] on icon at bounding box center [137, 257] width 10 height 10
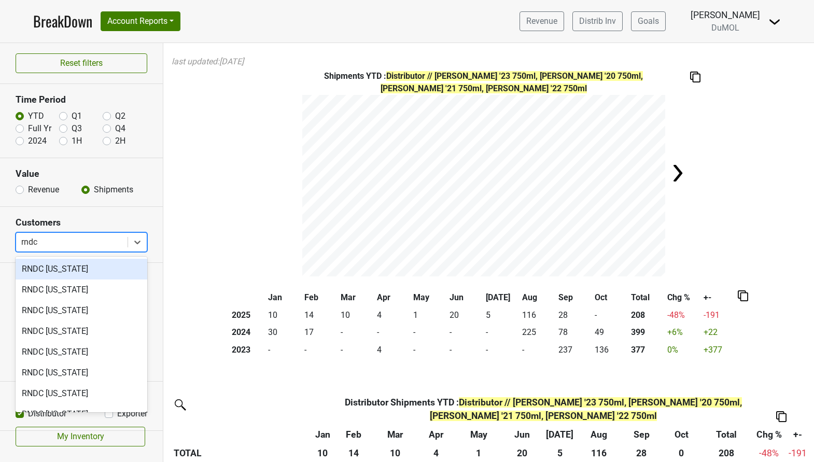
type input "rndc v"
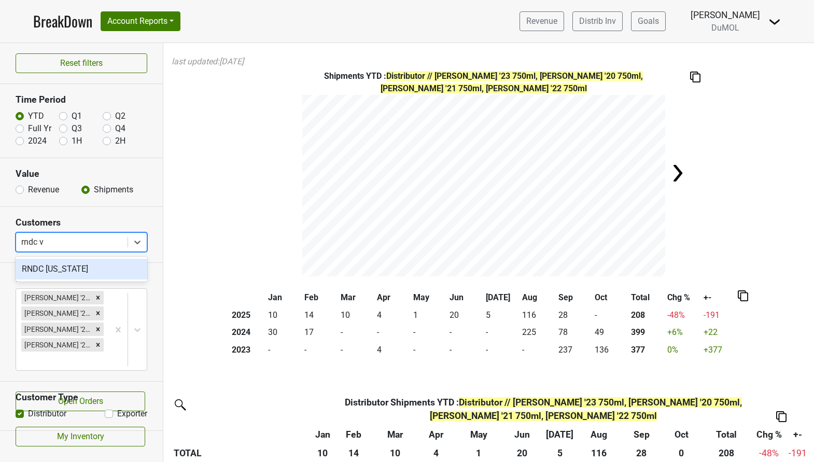
click at [58, 265] on div "RNDC [US_STATE]" at bounding box center [82, 269] width 132 height 21
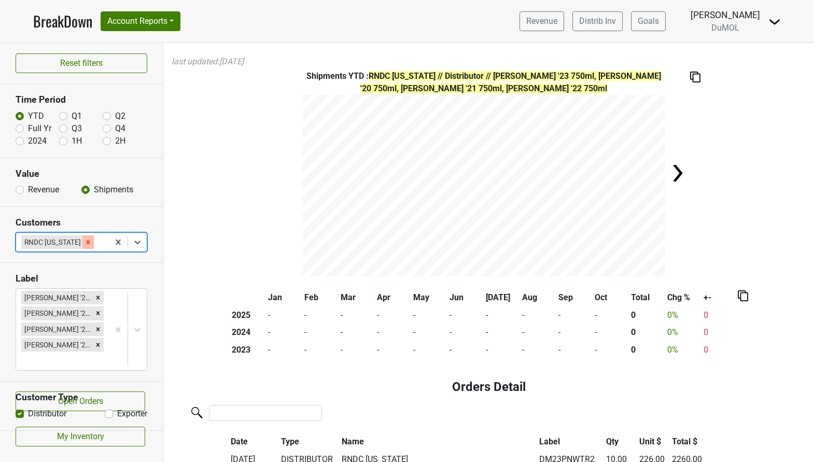
click at [82, 240] on div "Remove RNDC Virginia" at bounding box center [87, 241] width 11 height 13
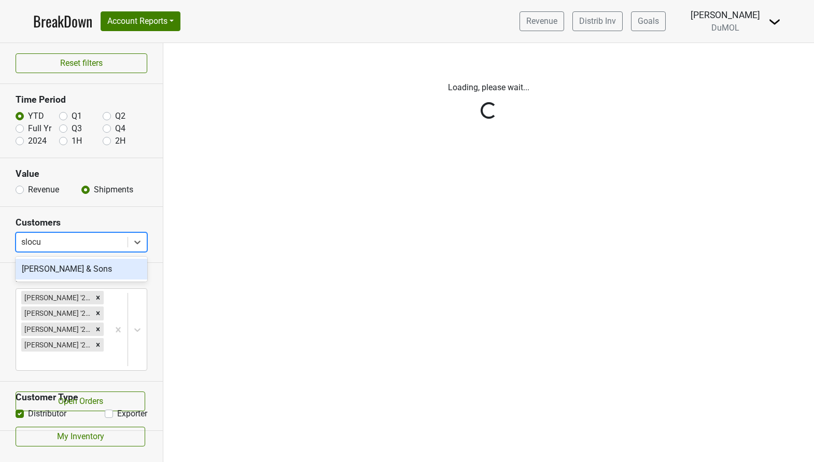
type input "[PERSON_NAME]"
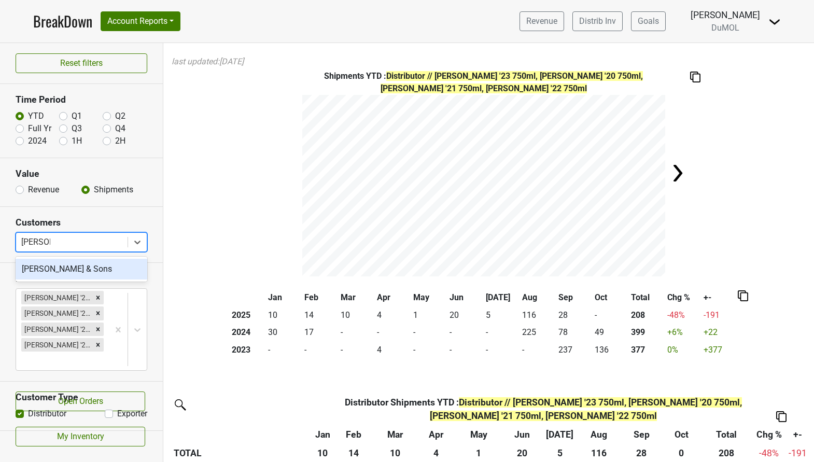
click at [68, 269] on div "[PERSON_NAME] & Sons" at bounding box center [82, 269] width 132 height 21
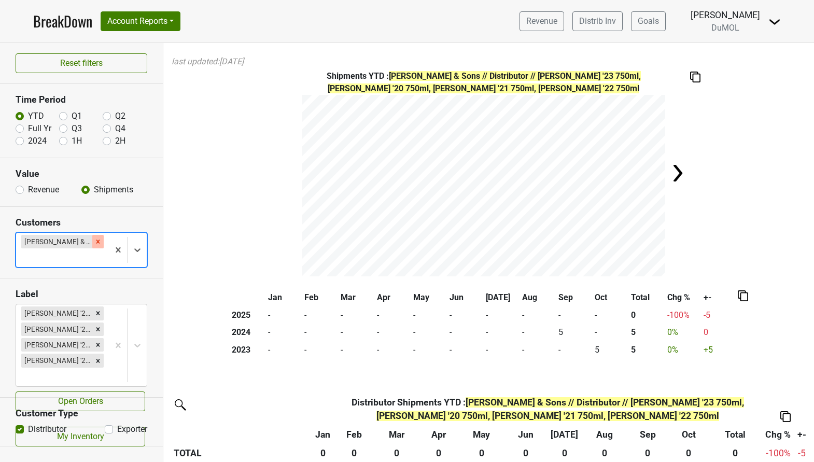
click at [94, 242] on icon "Remove Slocum & Sons" at bounding box center [97, 241] width 7 height 7
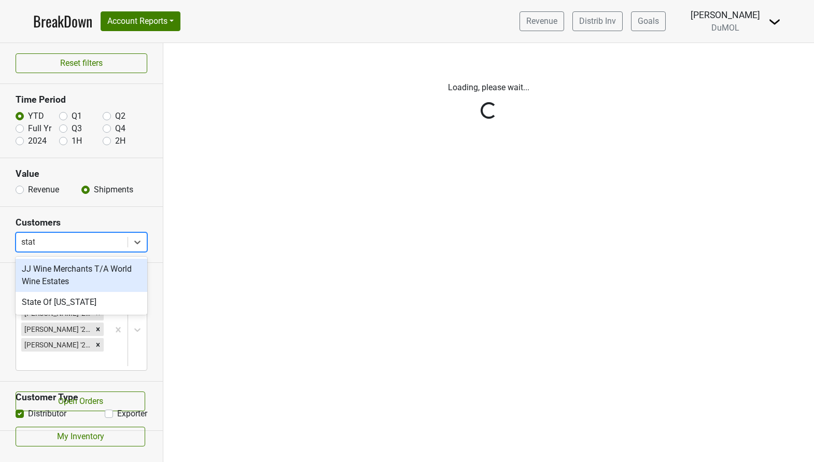
type input "state"
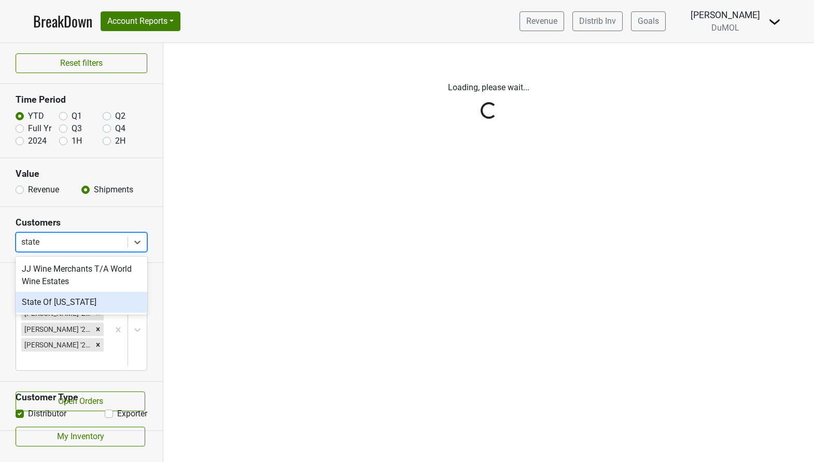
click at [73, 298] on div "State Of [US_STATE]" at bounding box center [82, 302] width 132 height 21
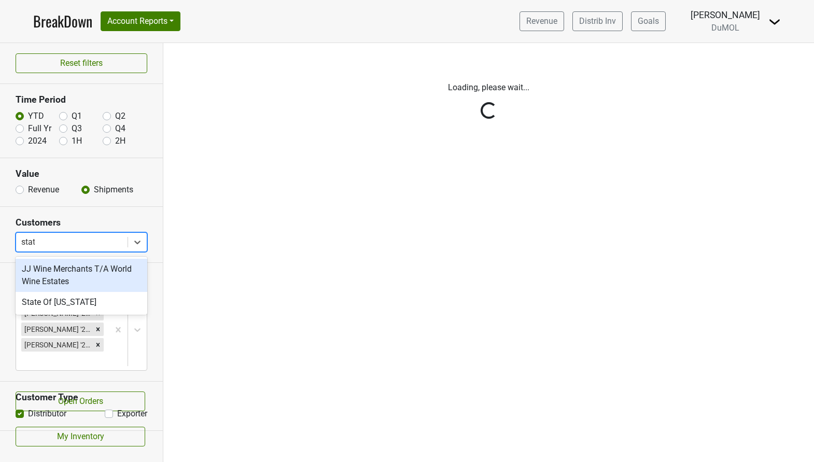
type input "state"
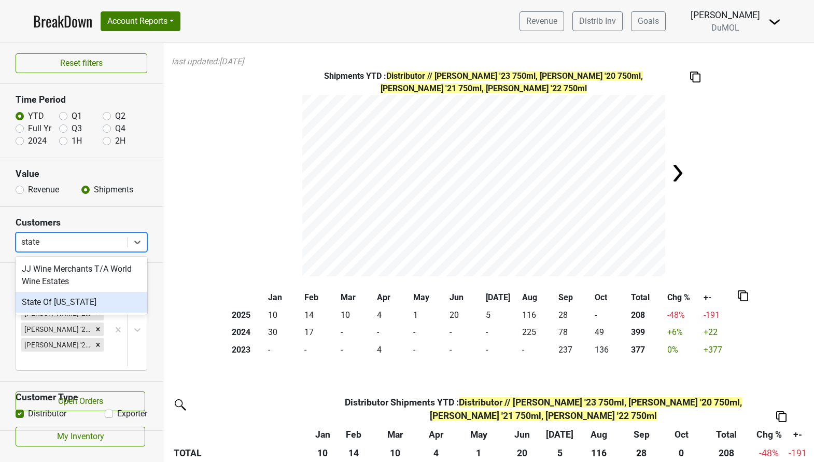
click at [93, 299] on div "State Of [US_STATE]" at bounding box center [82, 302] width 132 height 21
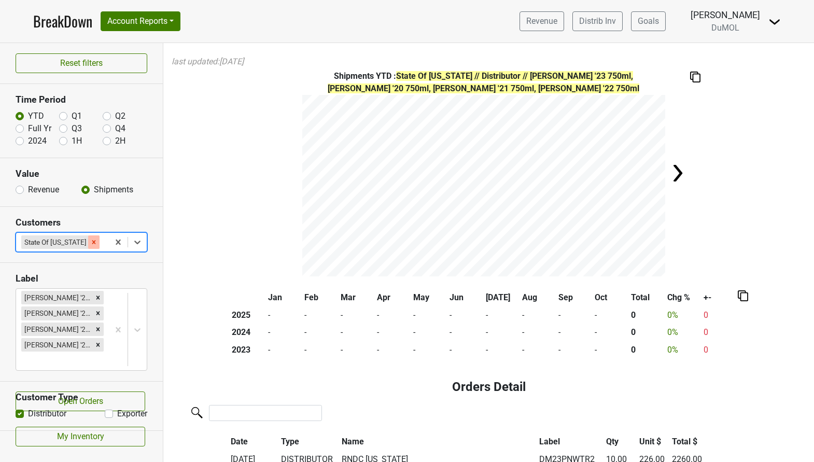
click at [90, 243] on icon "Remove State Of Wyoming" at bounding box center [93, 241] width 7 height 7
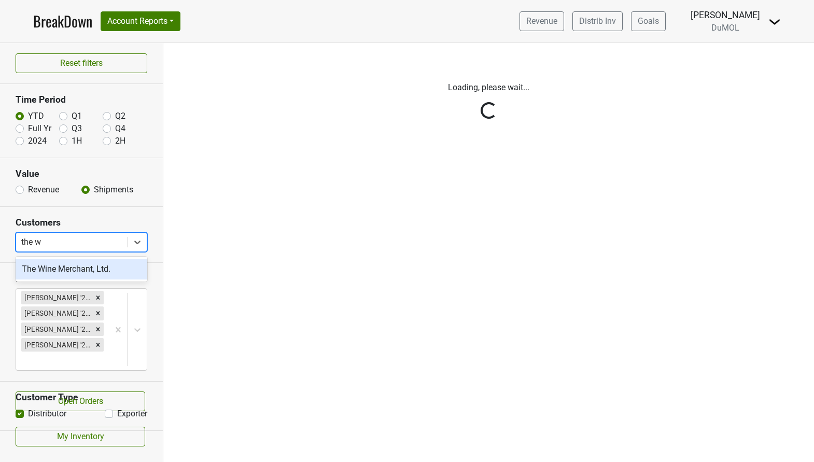
type input "the wi"
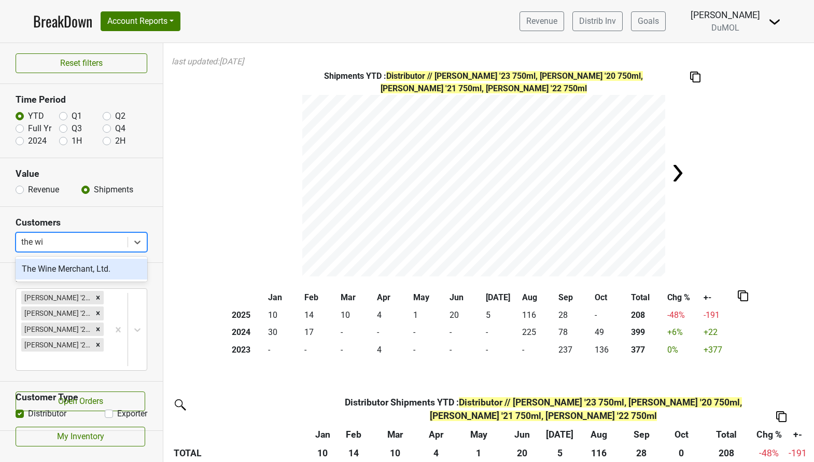
click at [79, 268] on div "The Wine Merchant, Ltd." at bounding box center [82, 269] width 132 height 21
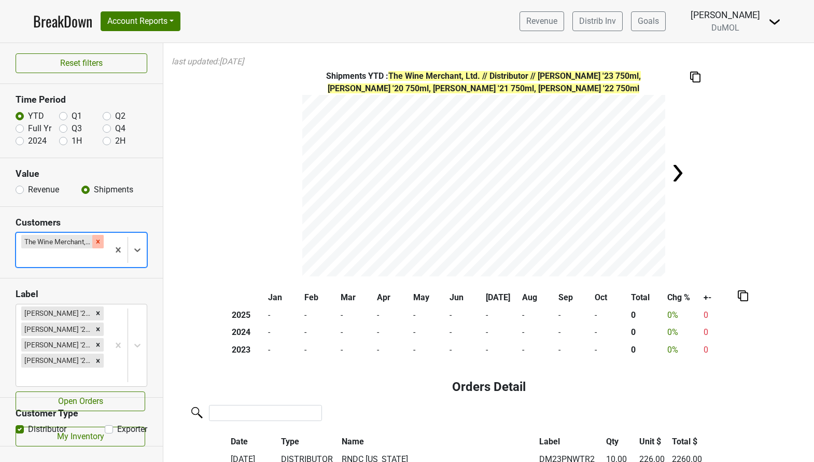
click at [96, 238] on icon "Remove The Wine Merchant, Ltd." at bounding box center [97, 241] width 7 height 7
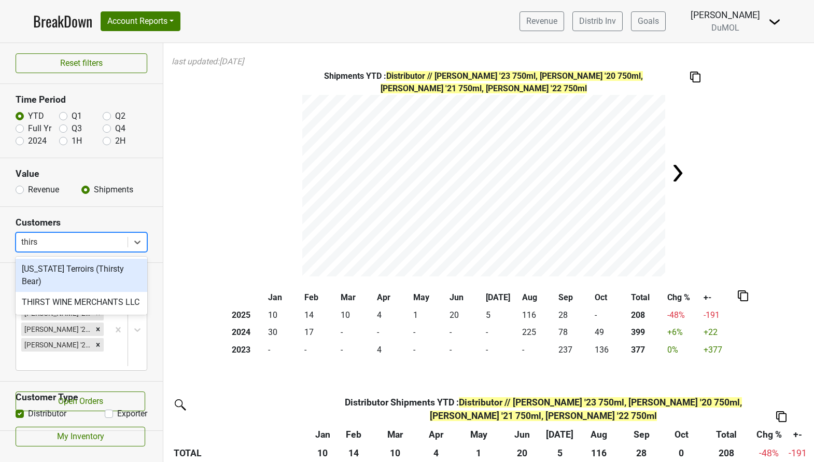
type input "thirst"
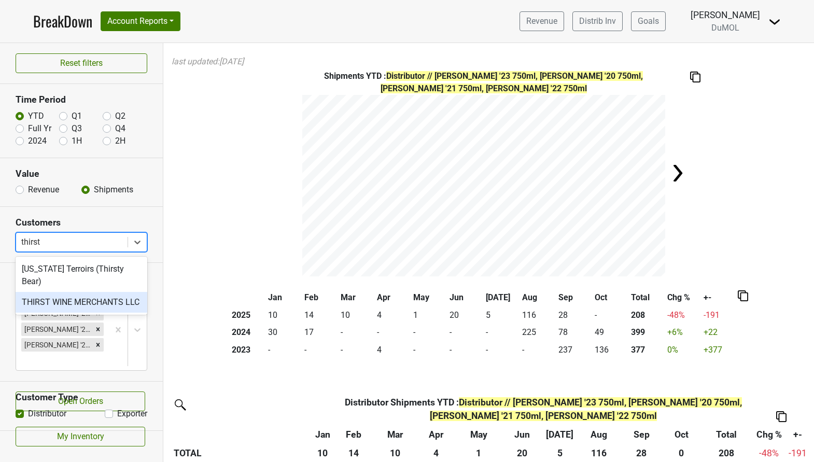
click at [95, 292] on div "THIRST WINE MERCHANTS LLC" at bounding box center [82, 302] width 132 height 21
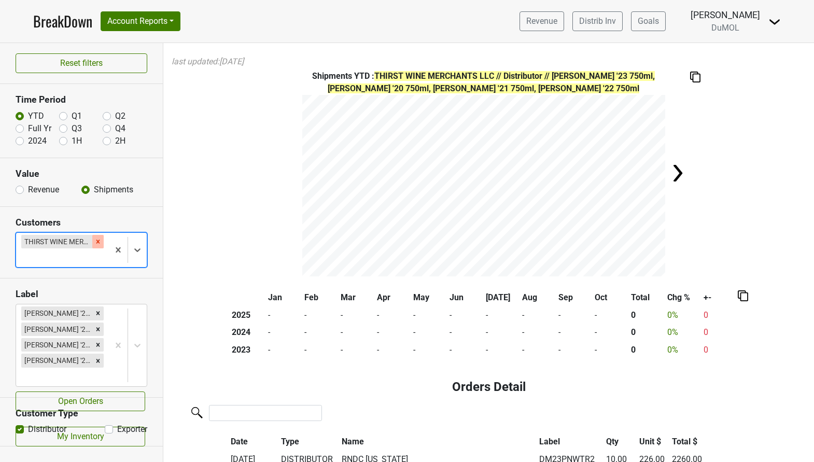
click at [98, 240] on icon "Remove THIRST WINE MERCHANTS LLC" at bounding box center [97, 241] width 7 height 7
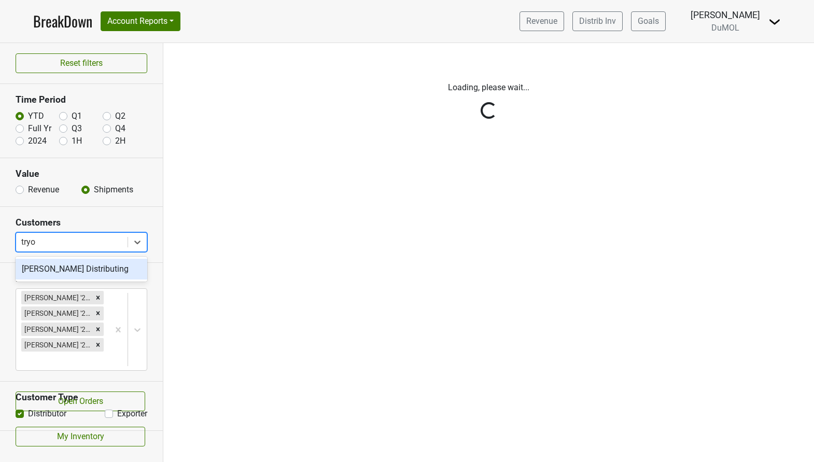
type input "[PERSON_NAME]"
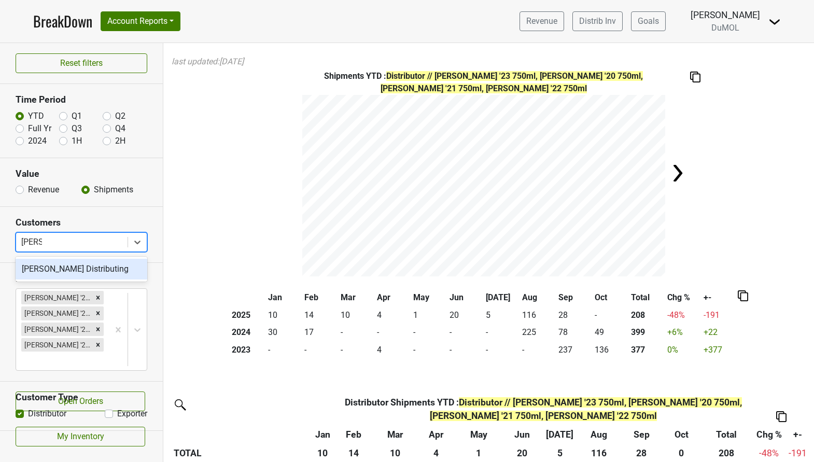
click at [94, 265] on div "[PERSON_NAME] Distributing" at bounding box center [82, 269] width 132 height 21
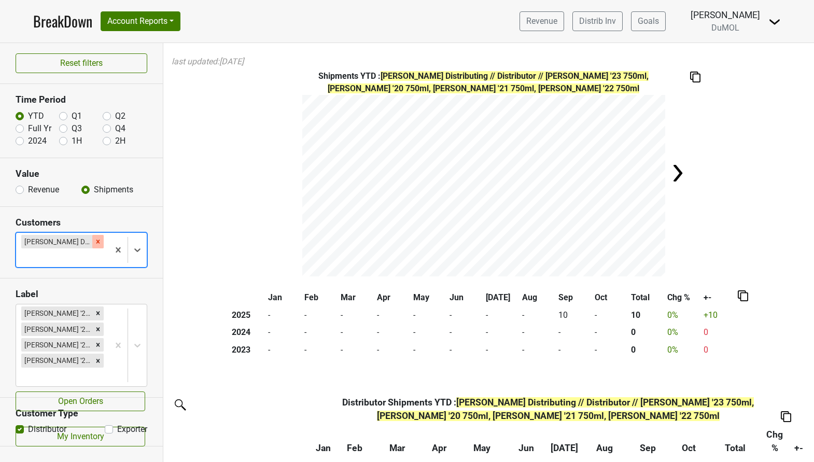
click at [96, 243] on icon "Remove Tryon Distributing" at bounding box center [98, 242] width 4 height 4
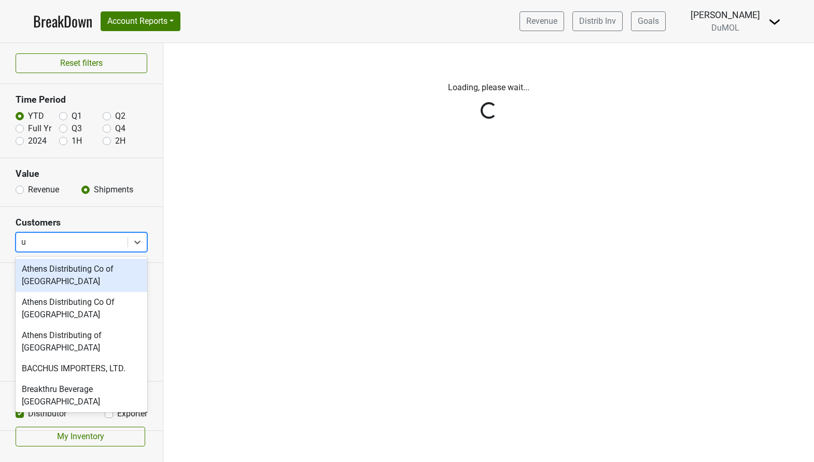
type input "ul"
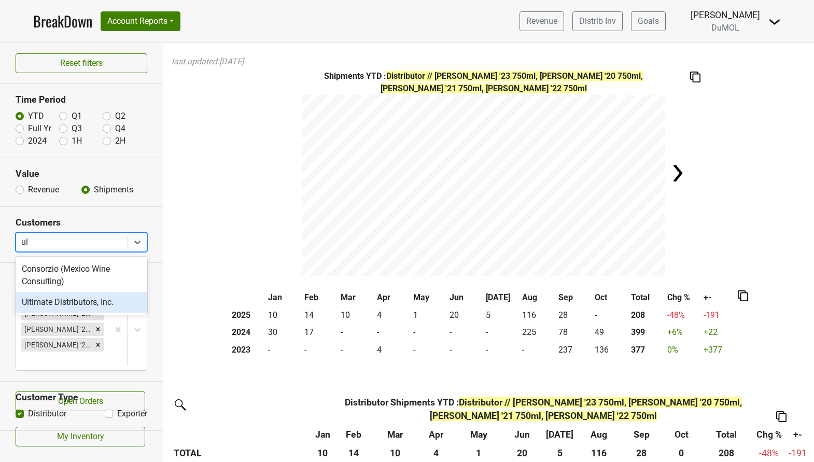
click at [87, 301] on div "Ultimate Distributors, Inc." at bounding box center [82, 302] width 132 height 21
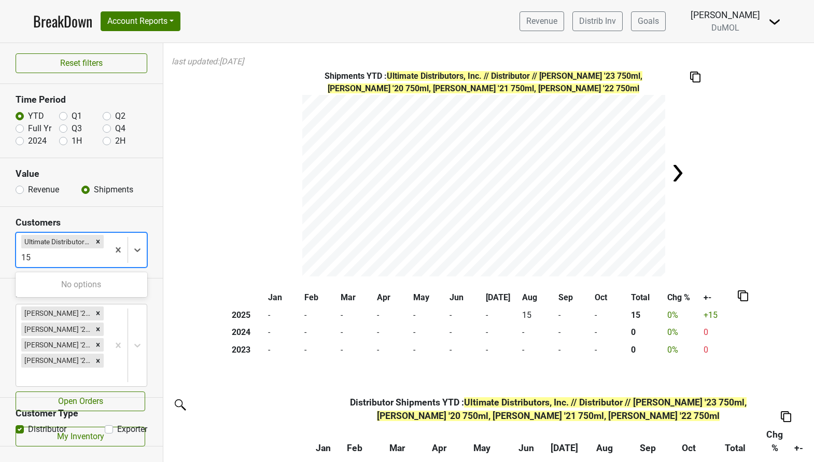
type input "15"
click at [99, 243] on icon "Remove Ultimate Distributors, Inc." at bounding box center [98, 242] width 4 height 4
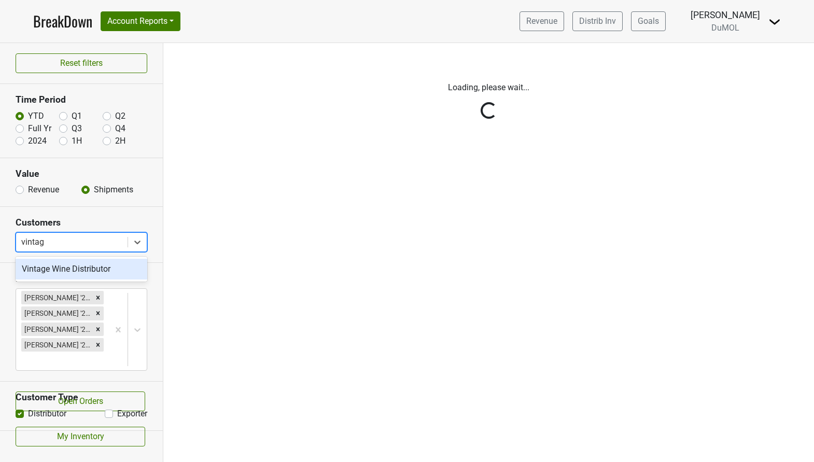
type input "vintage"
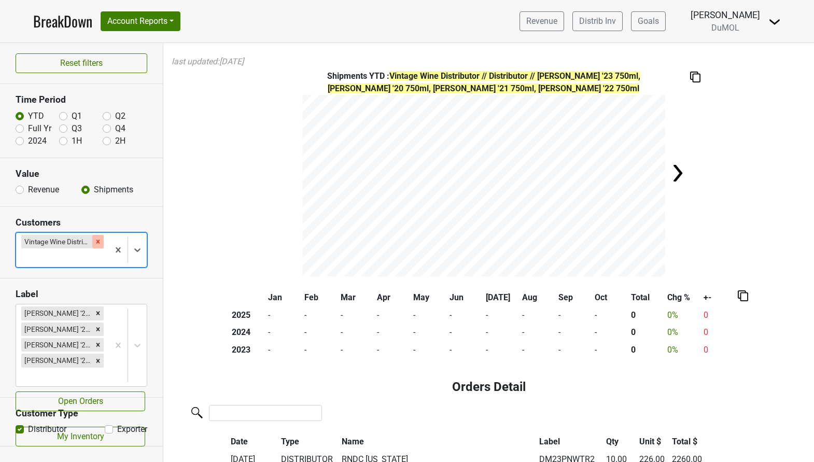
click at [98, 240] on icon "Remove Vintage Wine Distributor" at bounding box center [97, 241] width 7 height 7
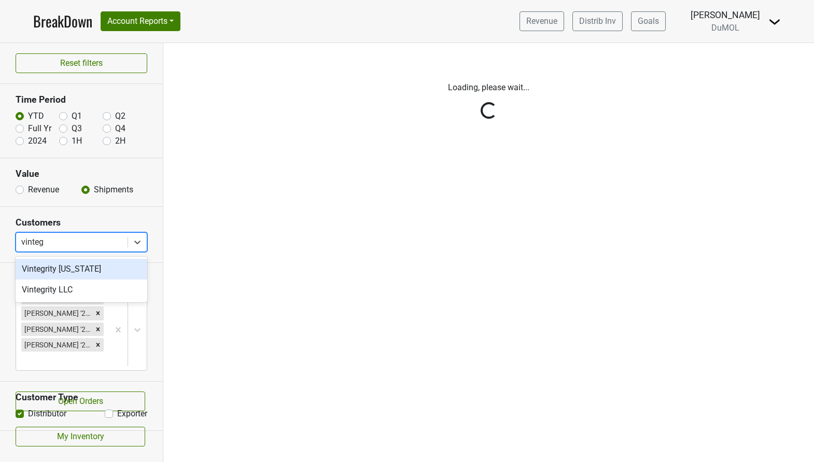
type input "vintegr"
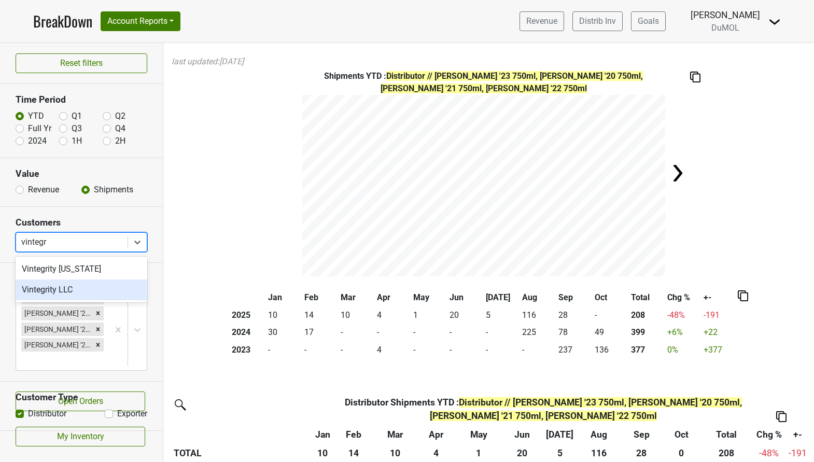
click at [74, 287] on div "Vintegrity LLC" at bounding box center [82, 289] width 132 height 21
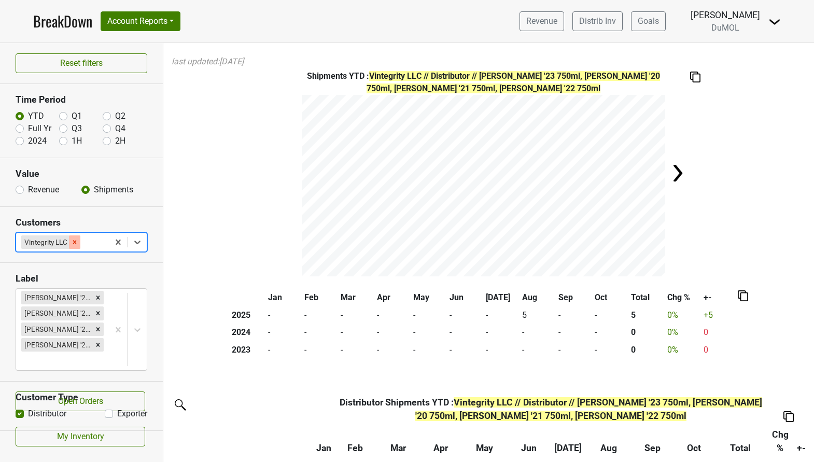
click at [76, 241] on icon "Remove Vintegrity LLC" at bounding box center [75, 242] width 4 height 4
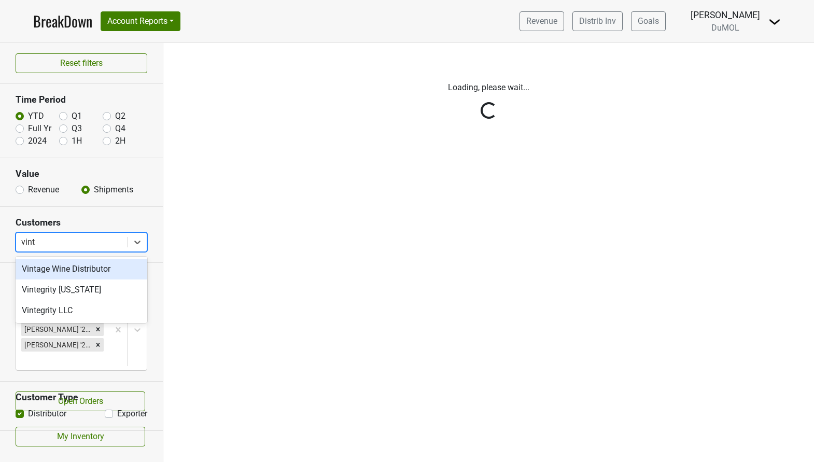
type input "vinte"
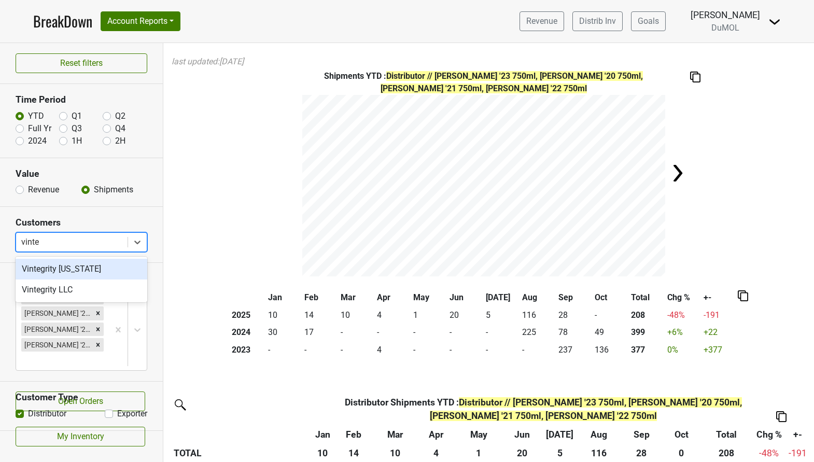
click at [71, 266] on div "Vintegrity [US_STATE]" at bounding box center [82, 269] width 132 height 21
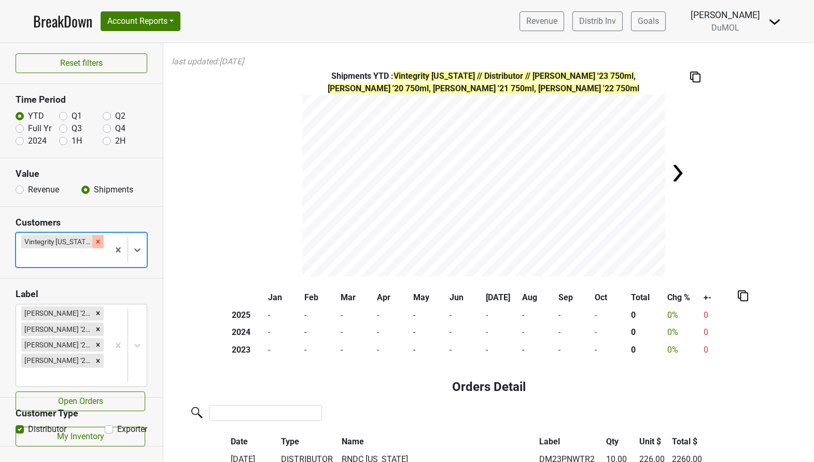
click at [94, 243] on icon "Remove Vintegrity Kansas" at bounding box center [97, 241] width 7 height 7
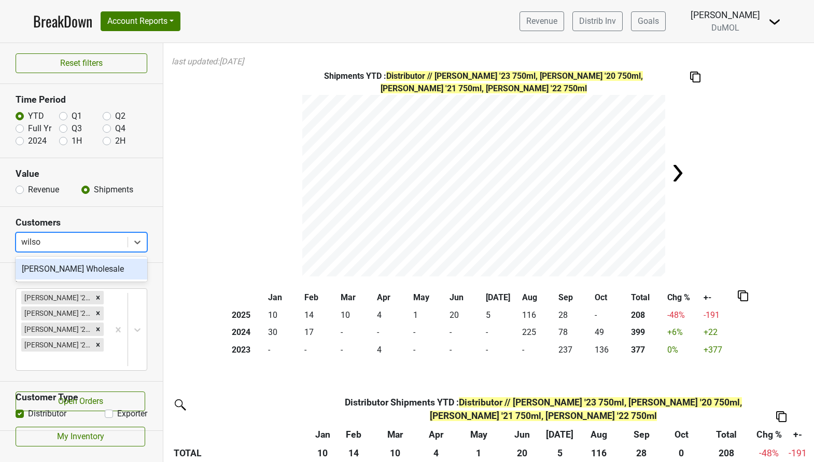
type input "[PERSON_NAME]"
click at [85, 271] on div "[PERSON_NAME] Wholesale" at bounding box center [82, 269] width 132 height 21
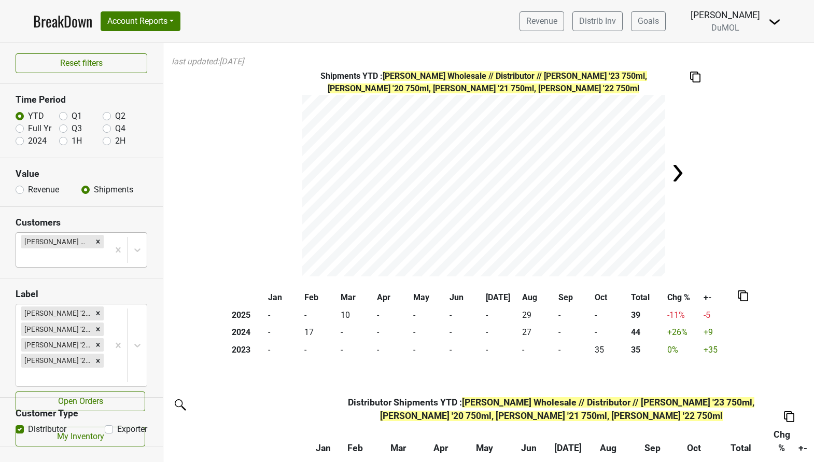
click at [244, 255] on div "Shipments YTD : [PERSON_NAME] Wholesale // Distributor // [PERSON_NAME] '23 750…" at bounding box center [488, 173] width 651 height 206
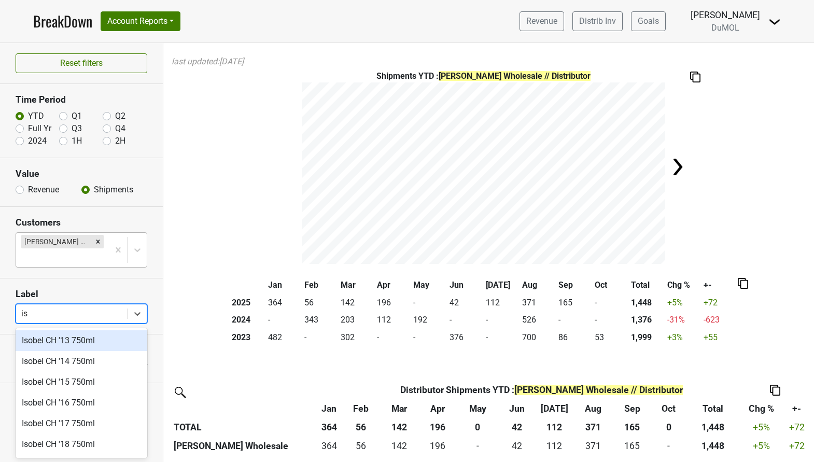
type input "iso"
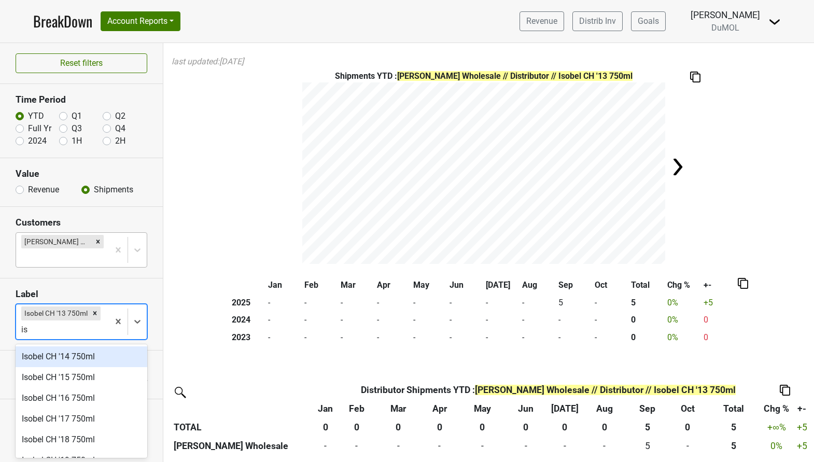
type input "iso"
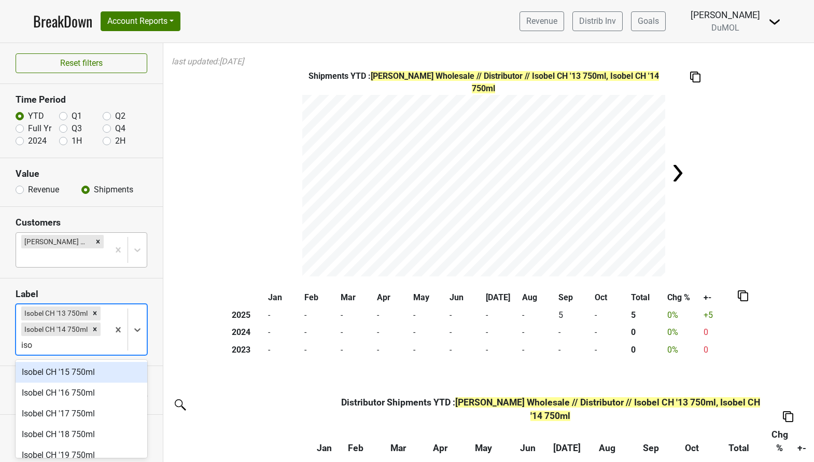
type input "iso"
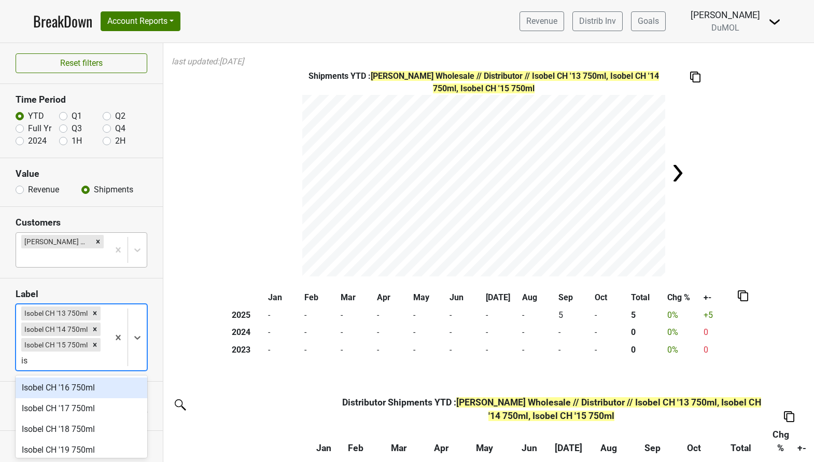
type input "iso"
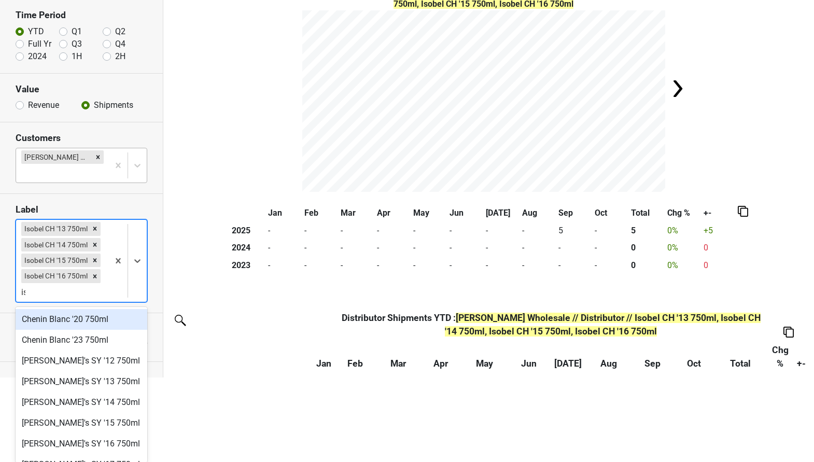
scroll to position [78, 0]
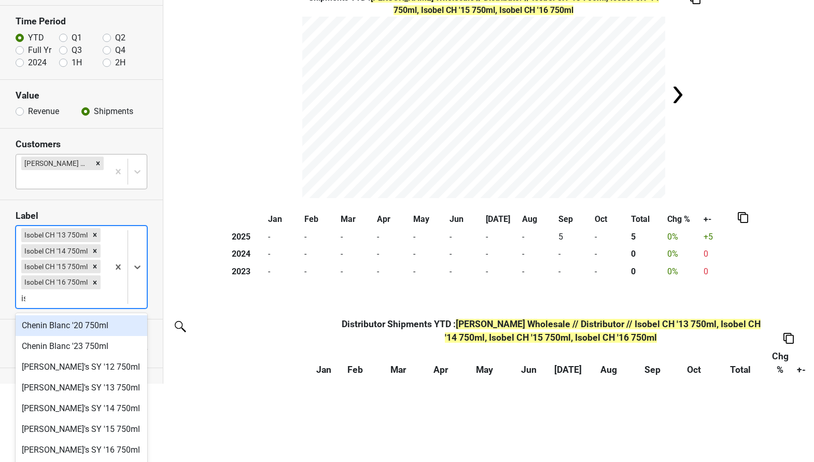
type input "iso"
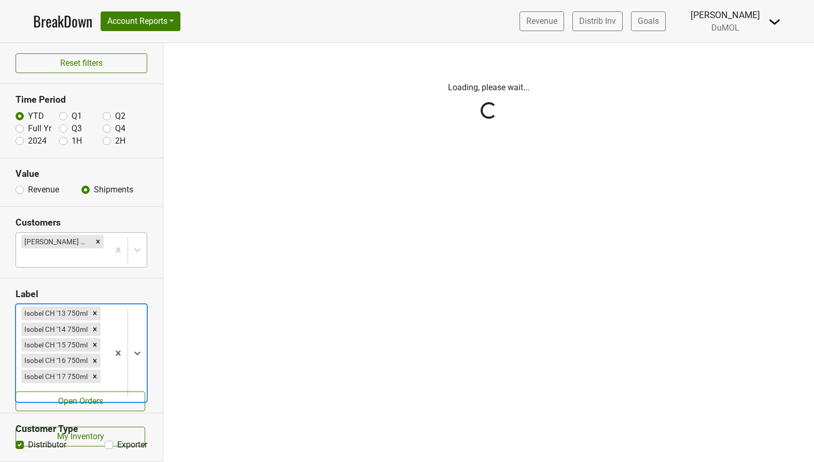
scroll to position [0, 0]
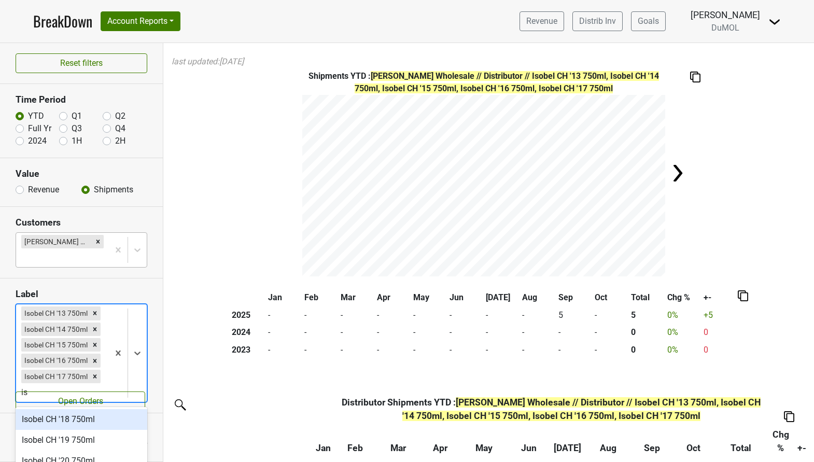
type input "iso"
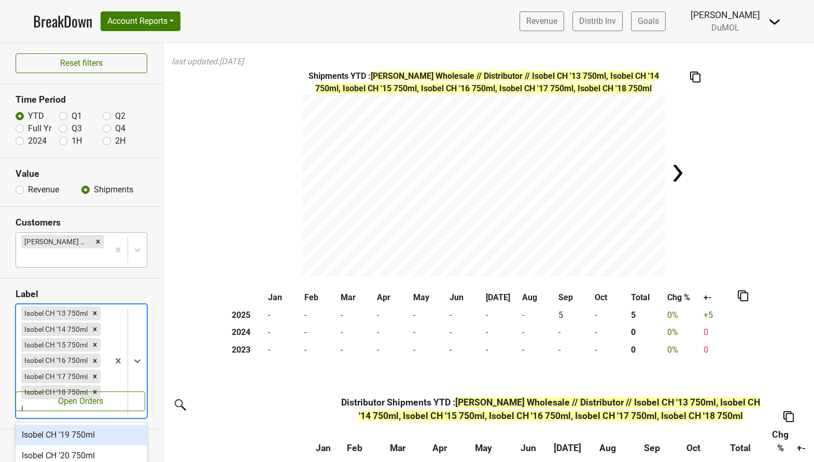
scroll to position [68, 0]
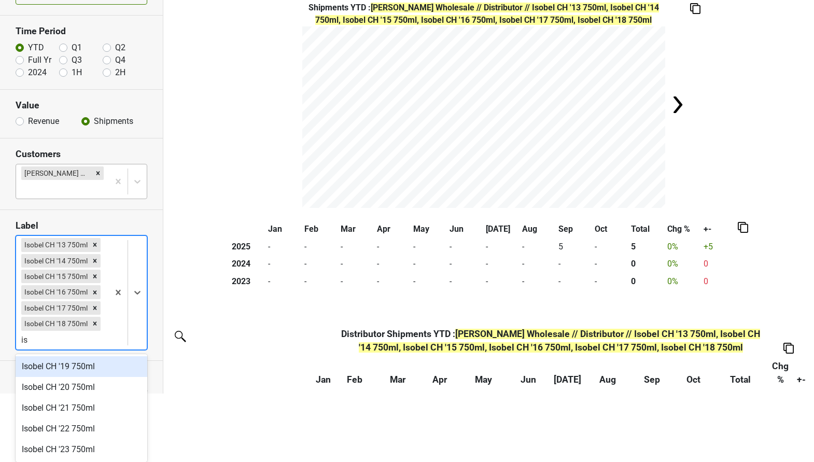
type input "iso"
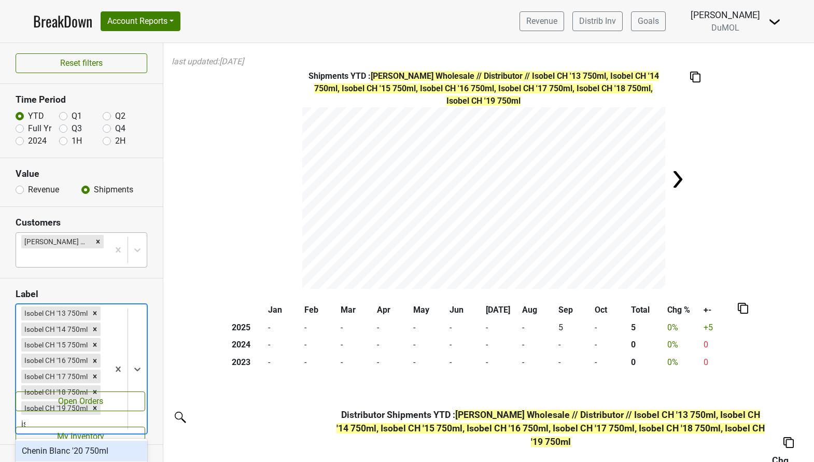
scroll to position [63, 0]
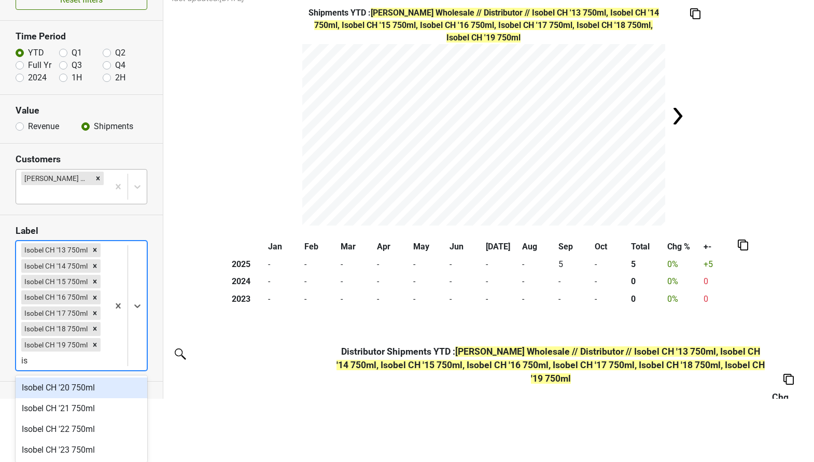
type input "iso"
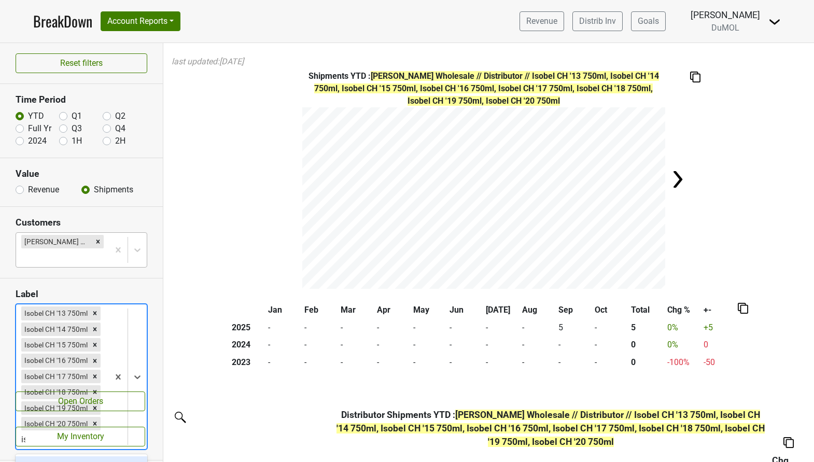
scroll to position [59, 0]
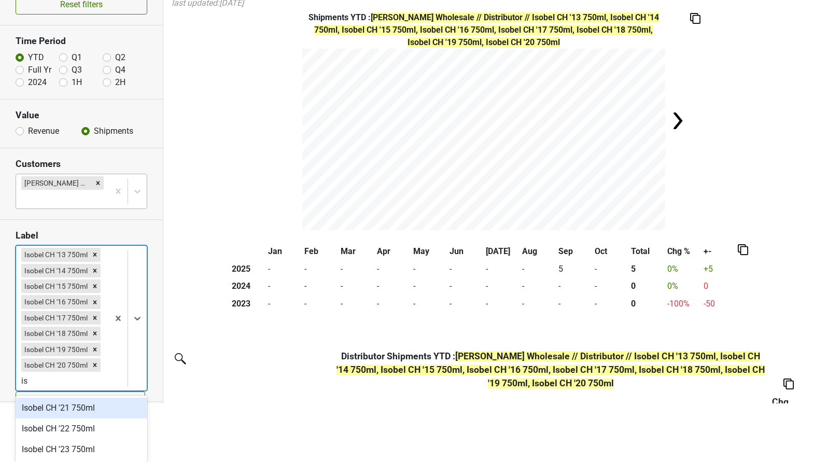
type input "iso"
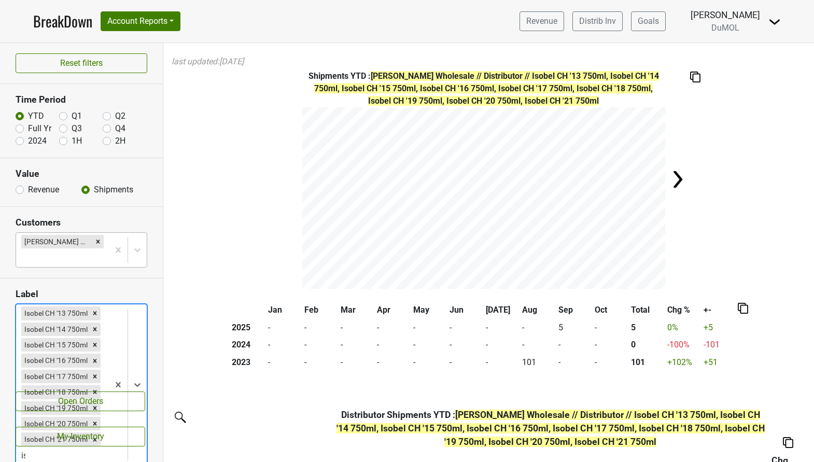
scroll to position [53, 0]
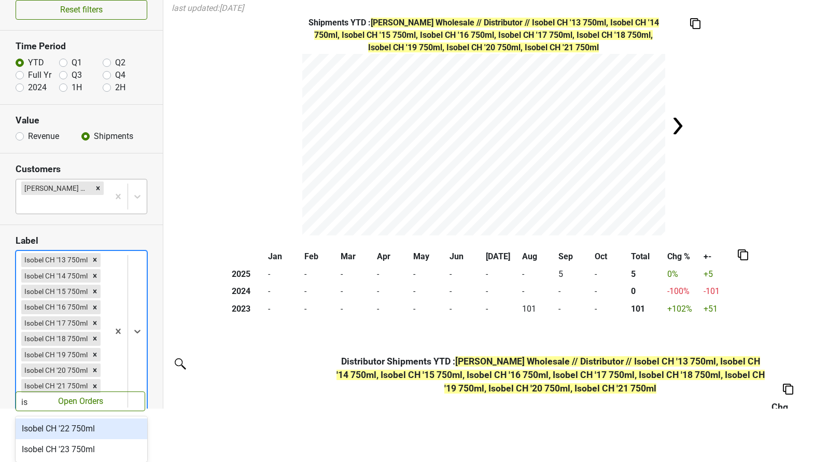
type input "iso"
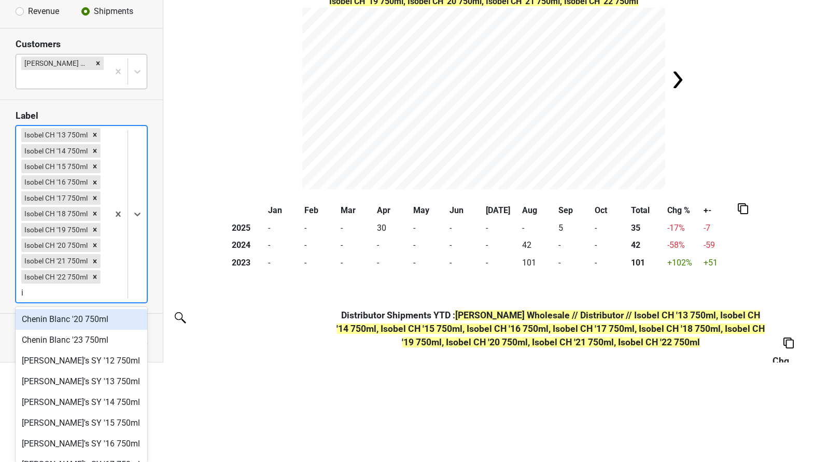
scroll to position [0, 0]
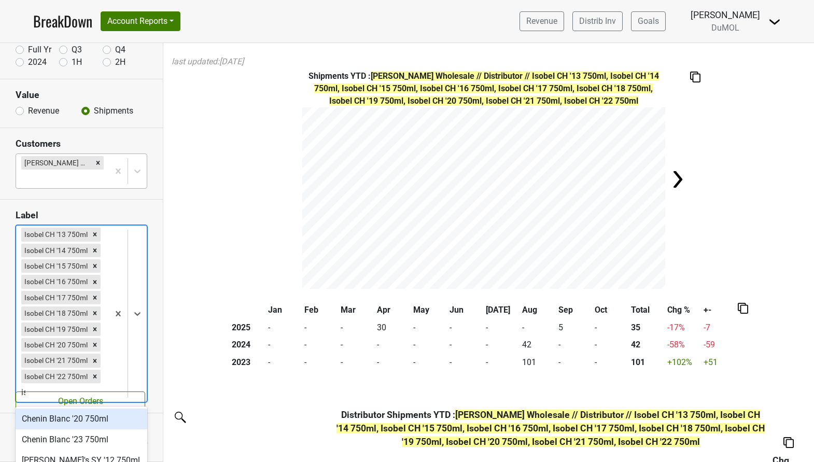
type input "iso"
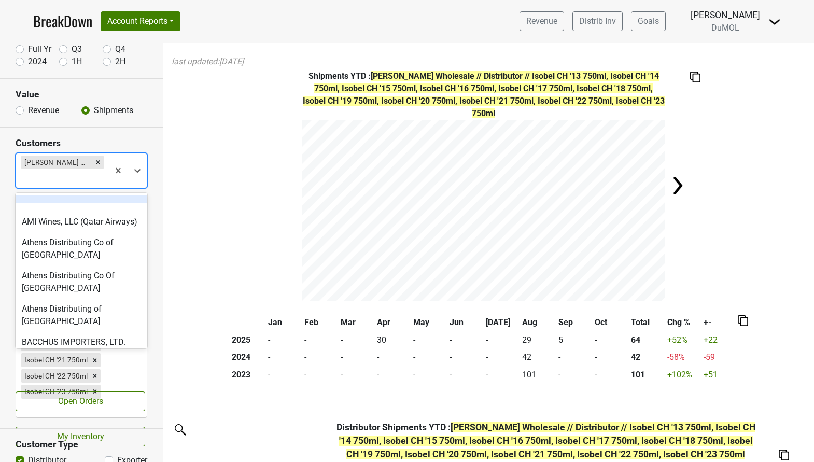
click at [91, 165] on div "[PERSON_NAME] Wholesale" at bounding box center [56, 162] width 71 height 13
click at [94, 164] on icon "Remove Wilson Daniels Wholesale" at bounding box center [97, 162] width 7 height 7
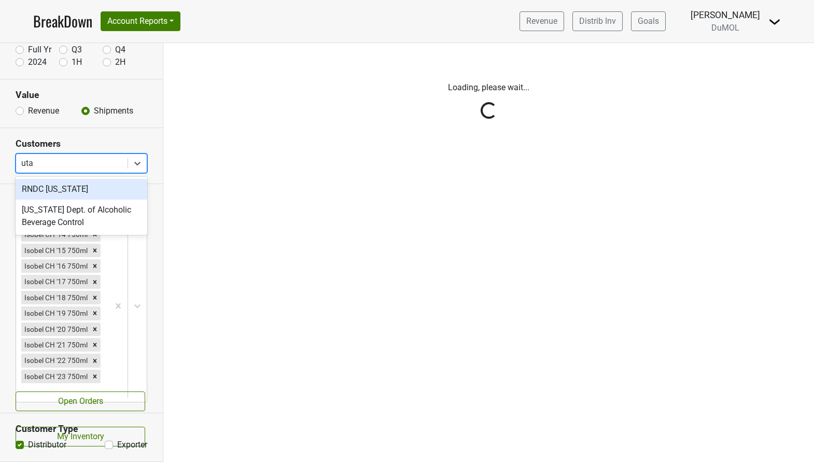
type input "[US_STATE]"
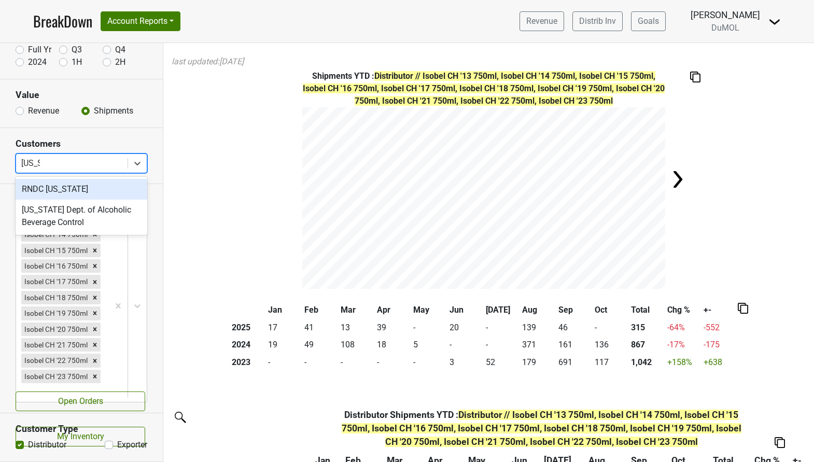
click at [74, 193] on div "RNDC [US_STATE]" at bounding box center [82, 189] width 132 height 21
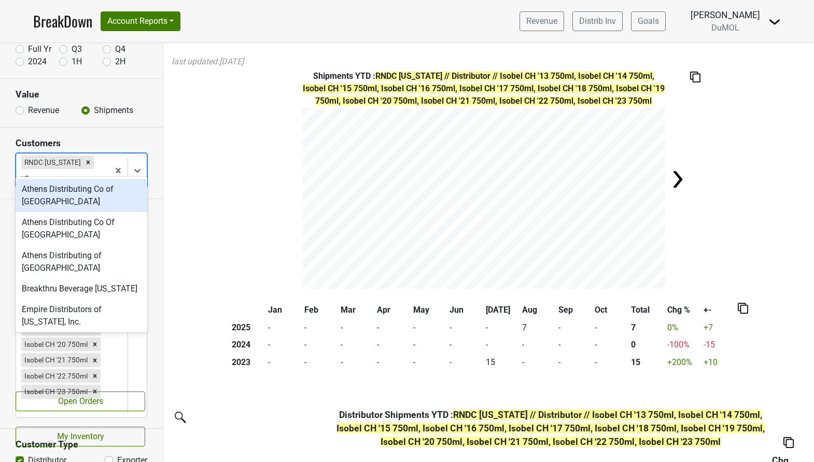
type input "uta"
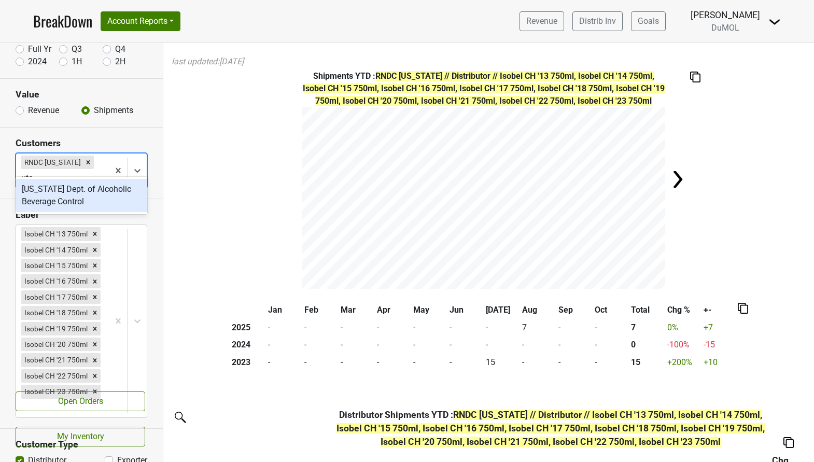
click at [79, 198] on div "[US_STATE] Dept. of Alcoholic Beverage Control" at bounding box center [82, 195] width 132 height 33
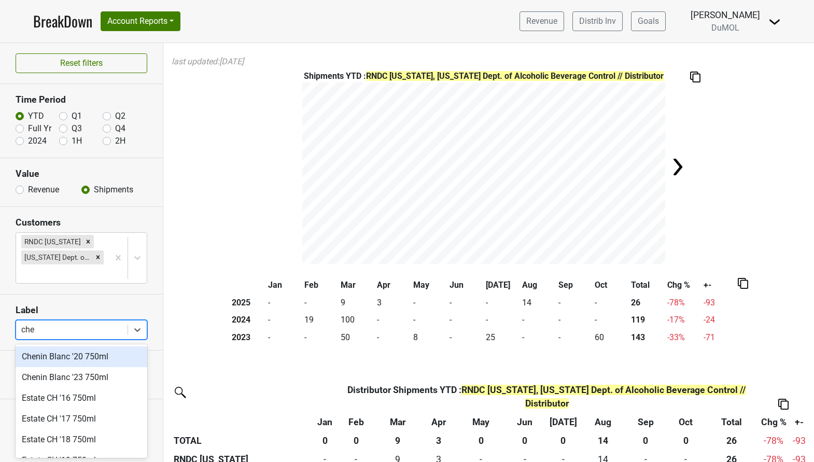
type input "[PERSON_NAME]"
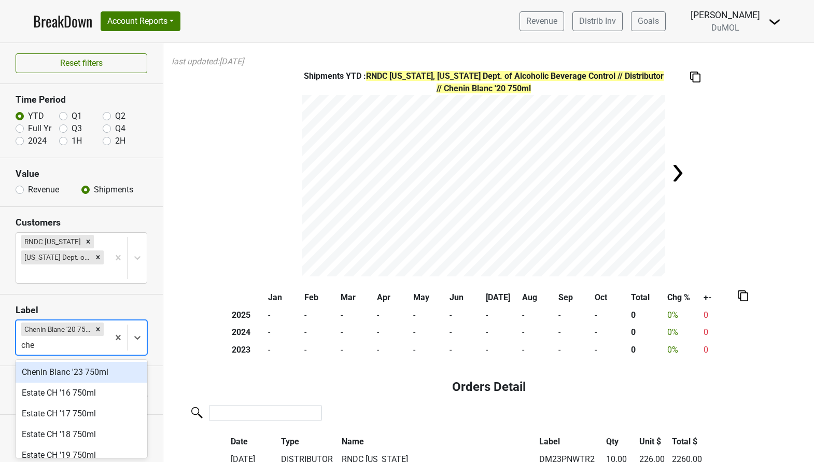
type input "[PERSON_NAME]"
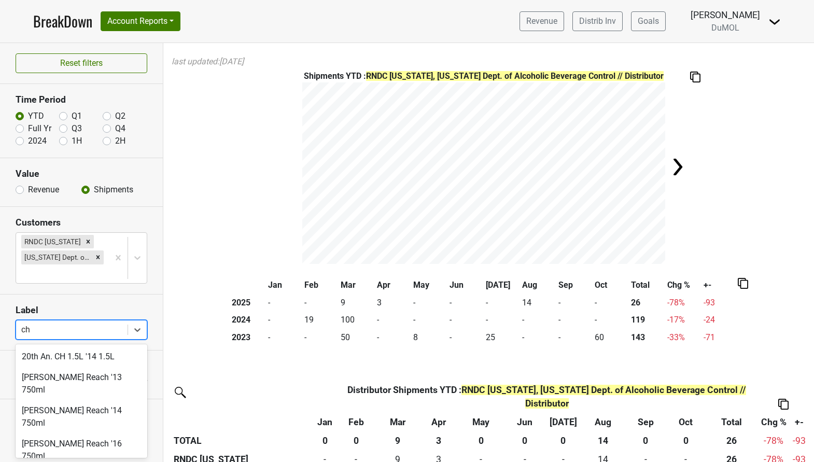
type input "chc"
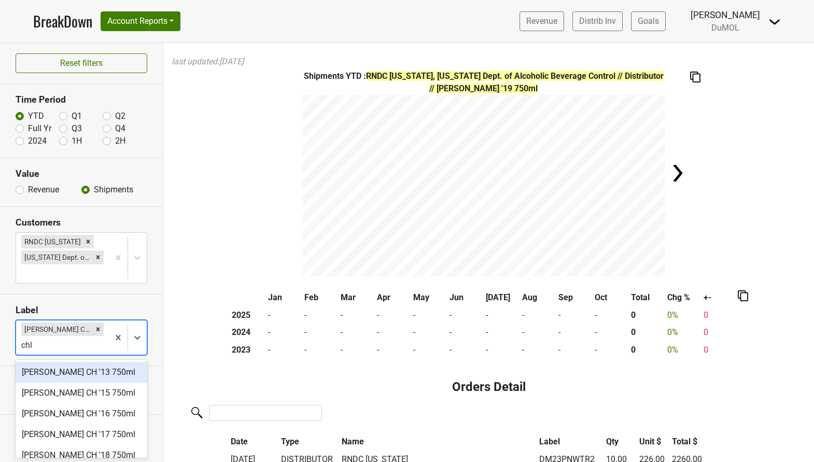
type input "chlo"
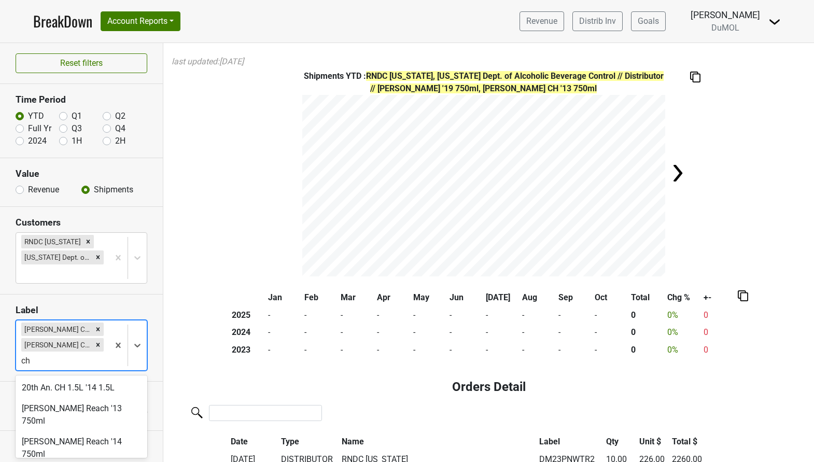
type input "chl"
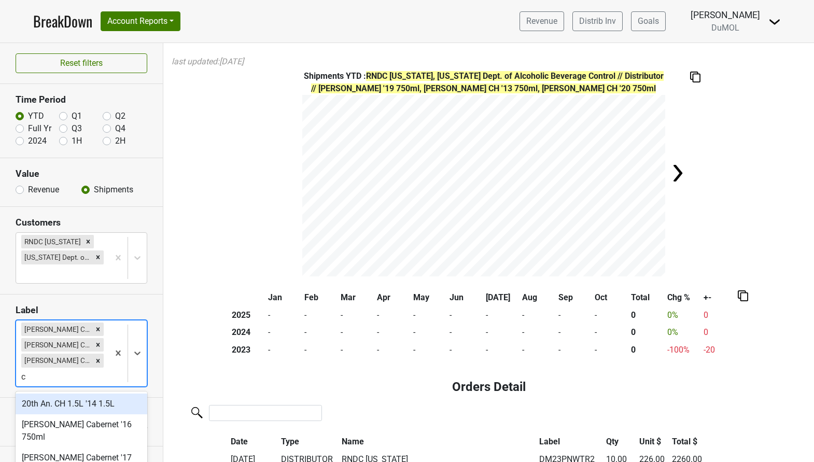
scroll to position [85, 0]
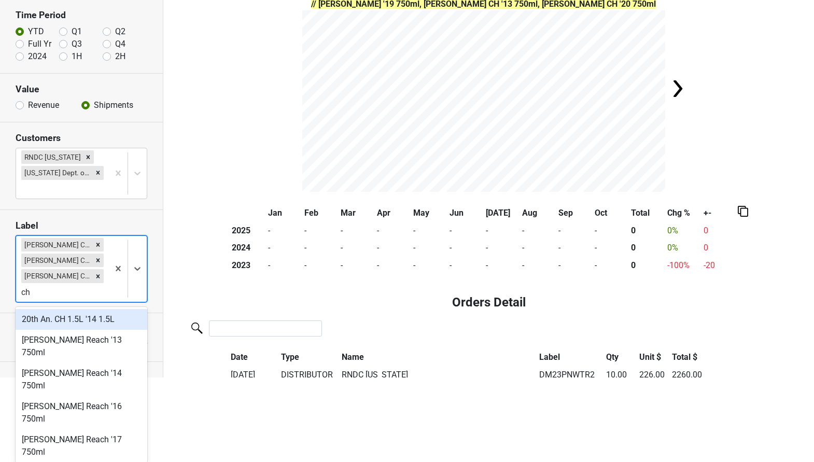
type input "chl"
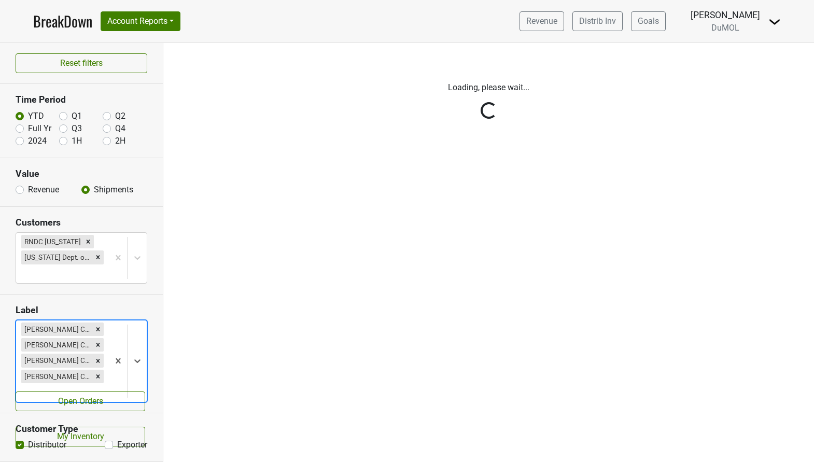
scroll to position [0, 0]
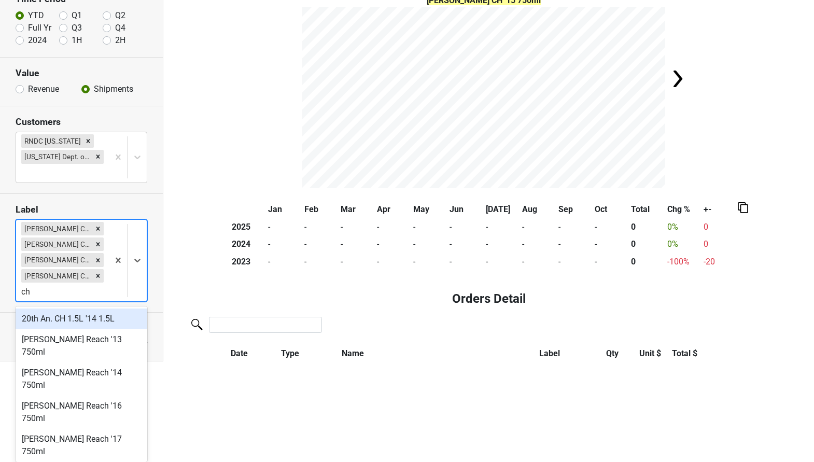
type input "chl"
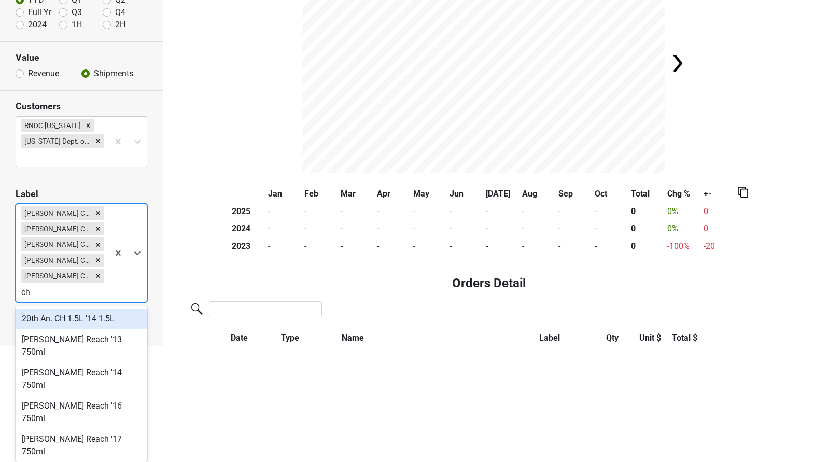
type input "chl"
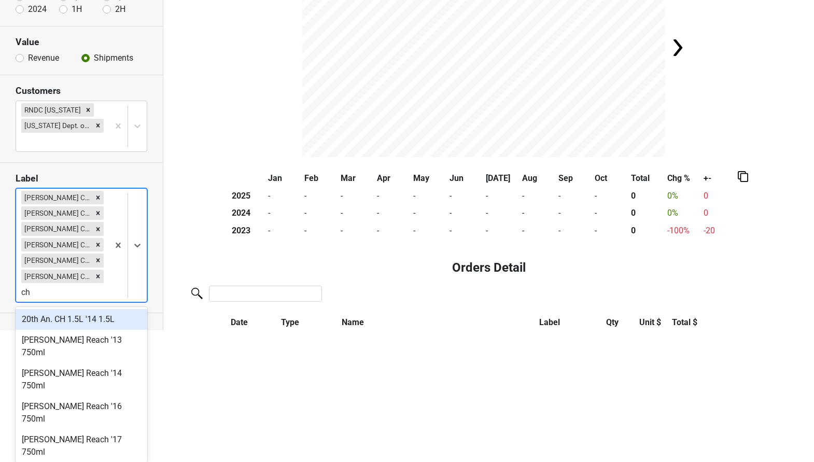
type input "chl"
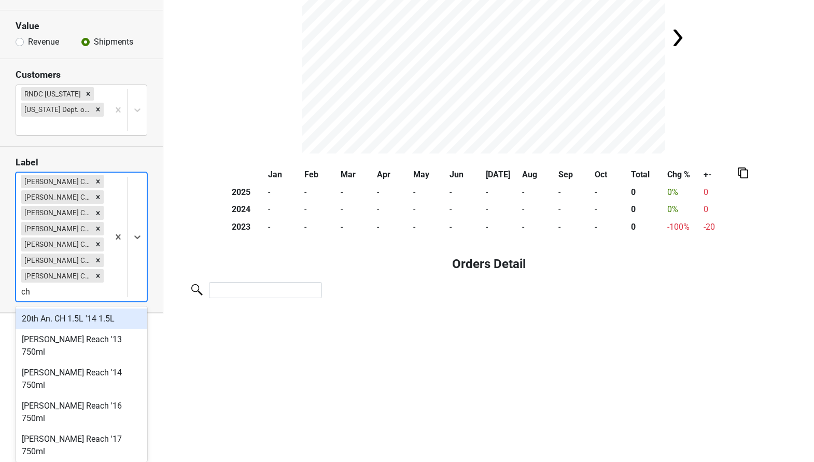
type input "chl"
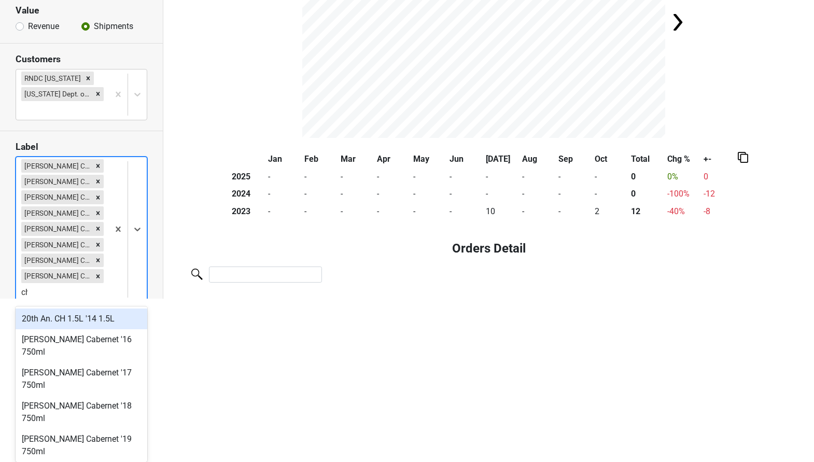
type input "chl"
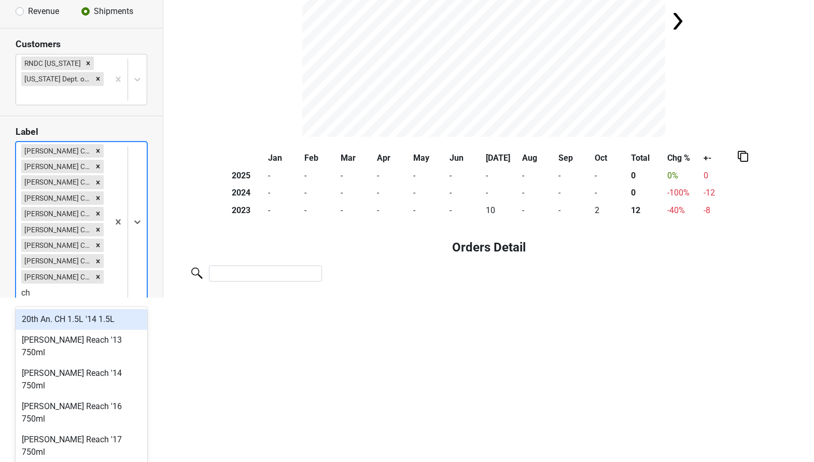
type input "chl"
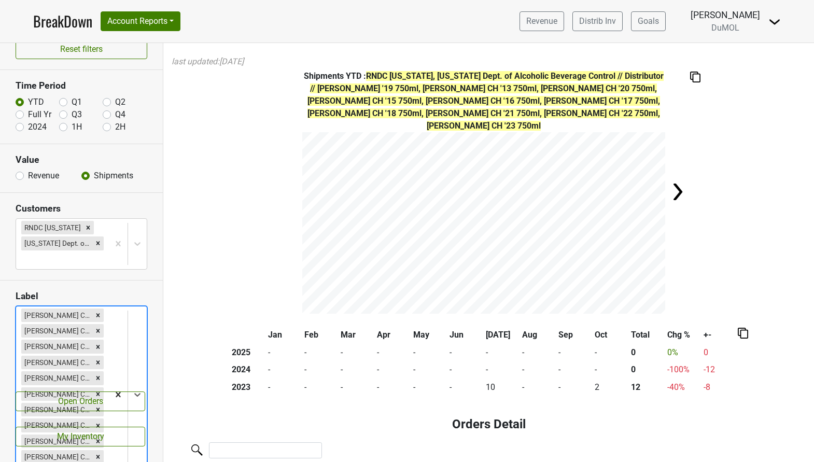
scroll to position [0, 0]
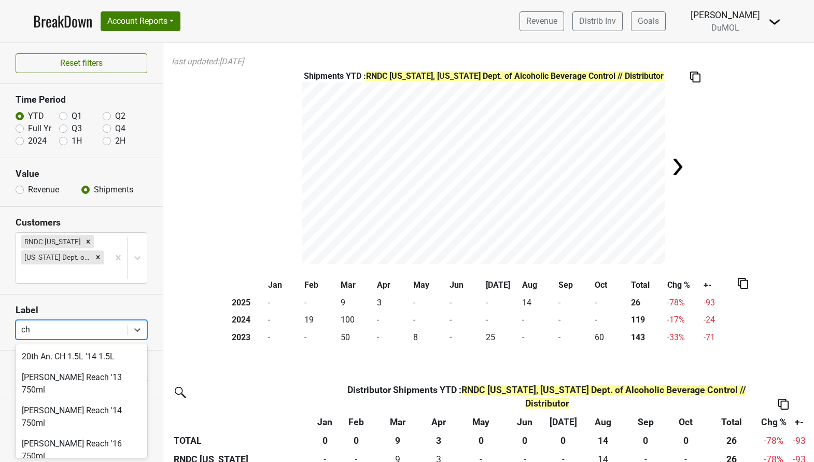
type input "c"
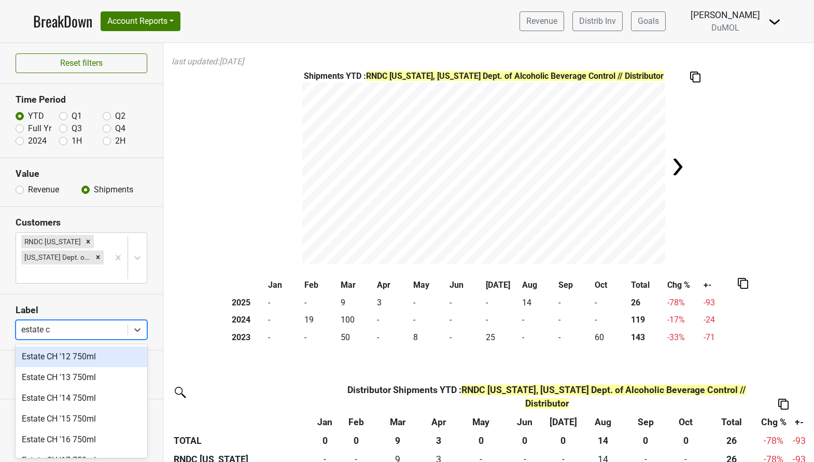
type input "estate ch"
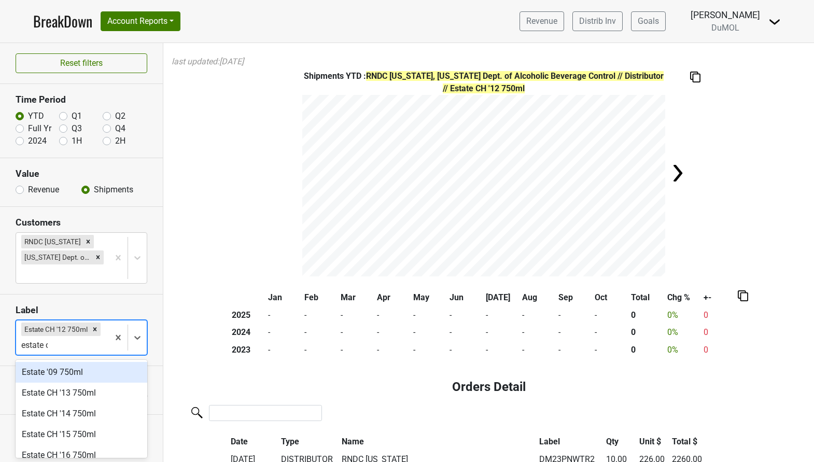
type input "estate ch"
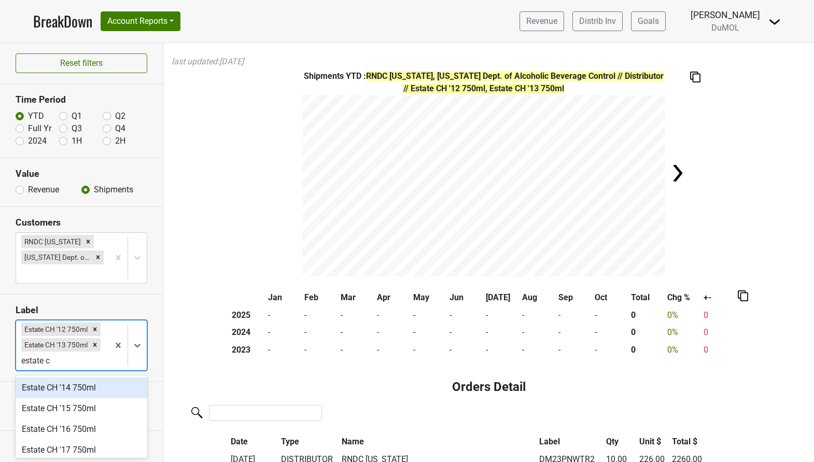
type input "estate ch"
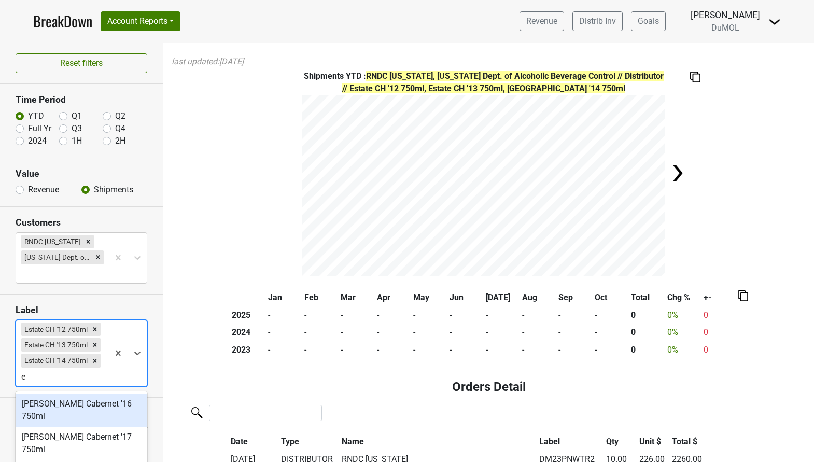
scroll to position [85, 0]
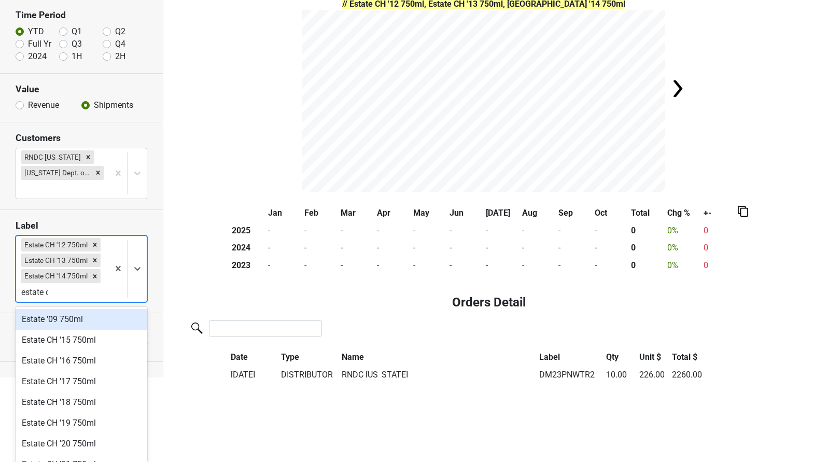
type input "estate ch"
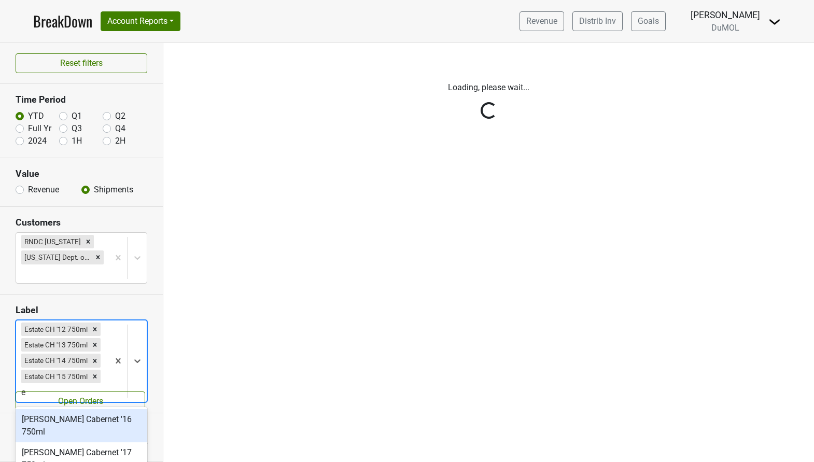
scroll to position [101, 0]
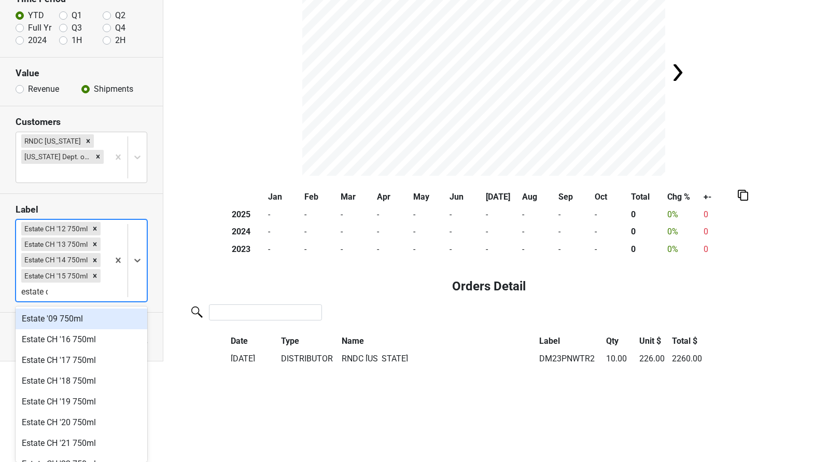
type input "estate ch"
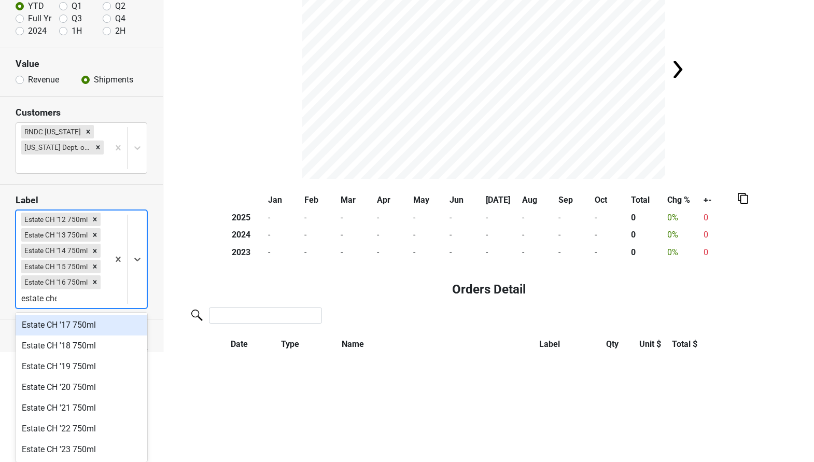
scroll to position [0, 0]
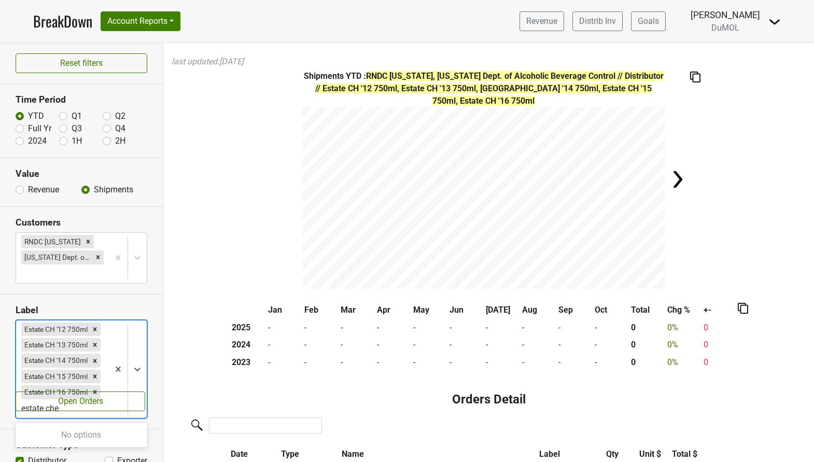
type input "estate ch"
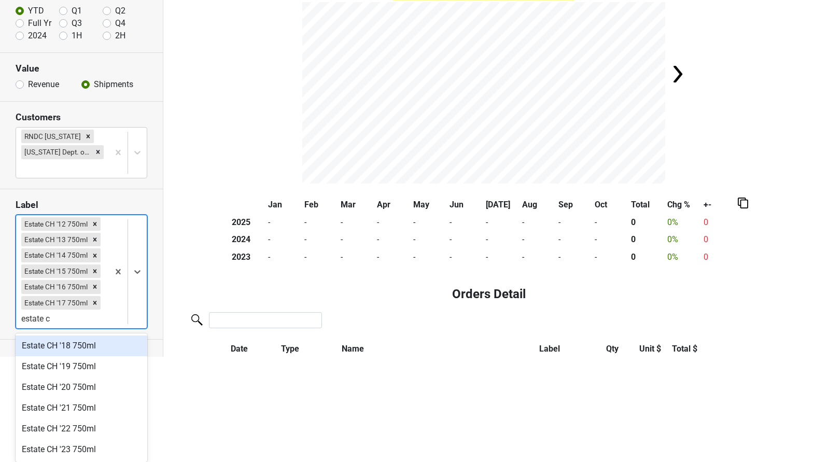
scroll to position [105, 0]
type input "estate ch"
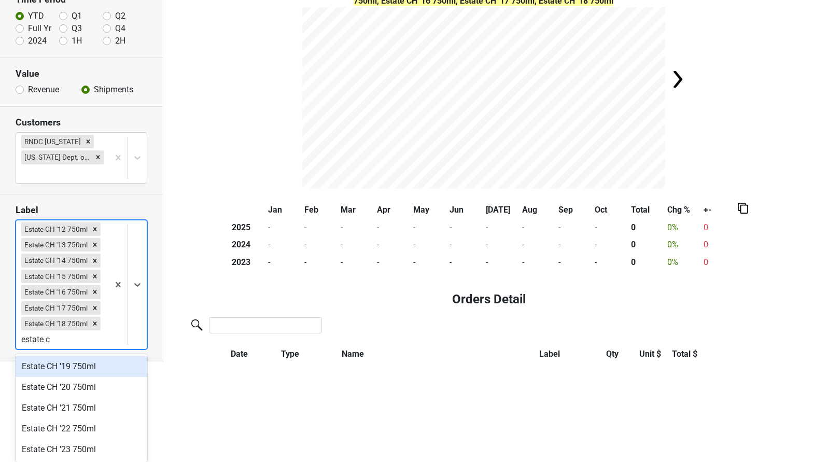
scroll to position [100, 0]
type input "estate ch"
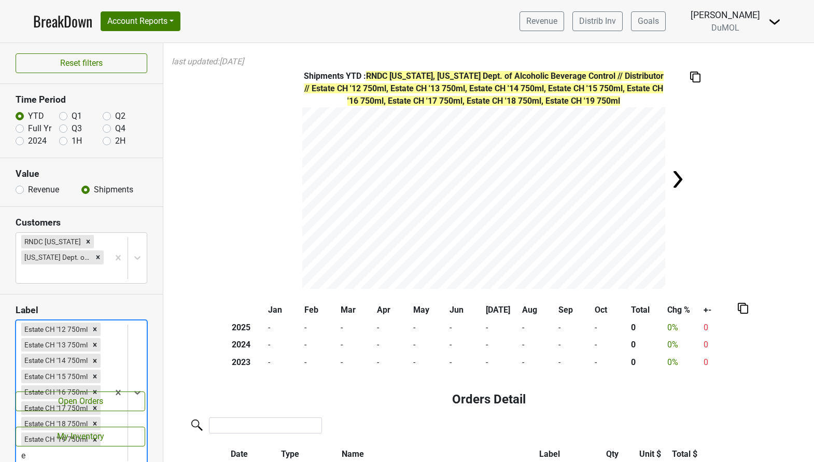
scroll to position [0, 0]
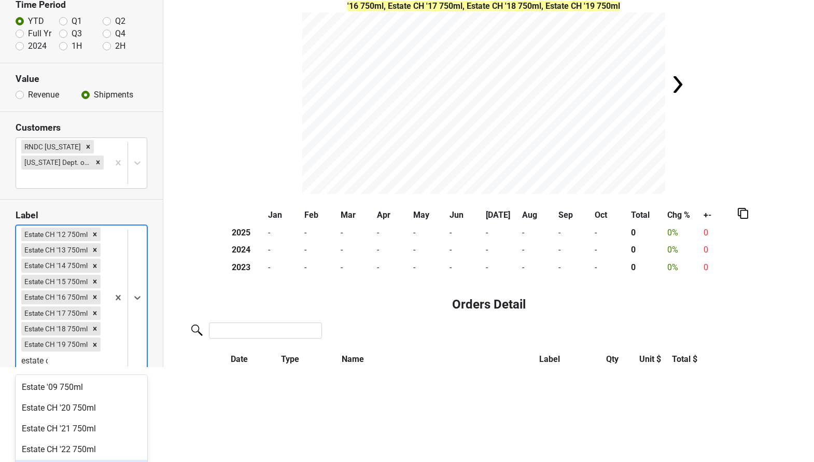
type input "estate ch"
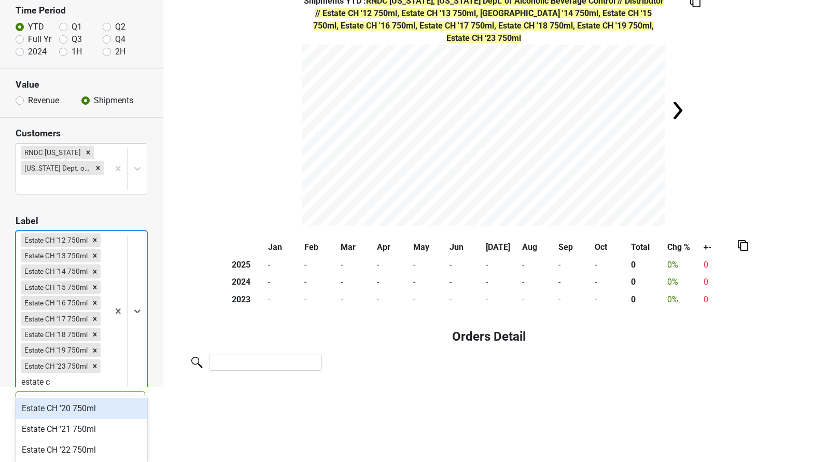
type input "estate ch"
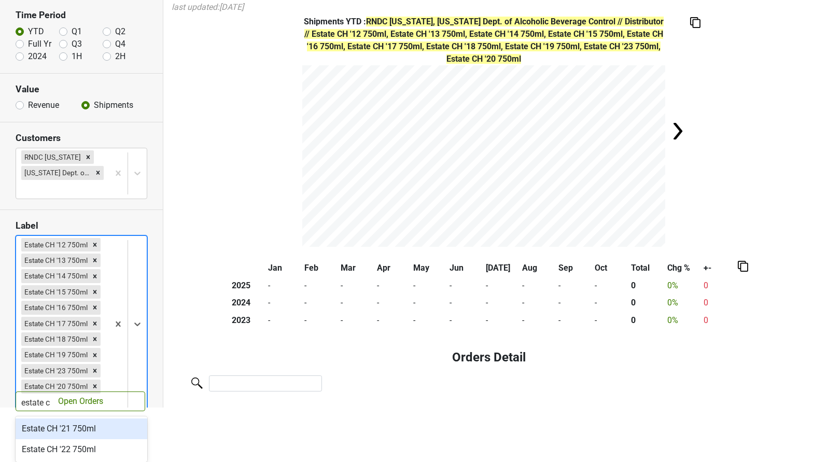
type input "estate ch"
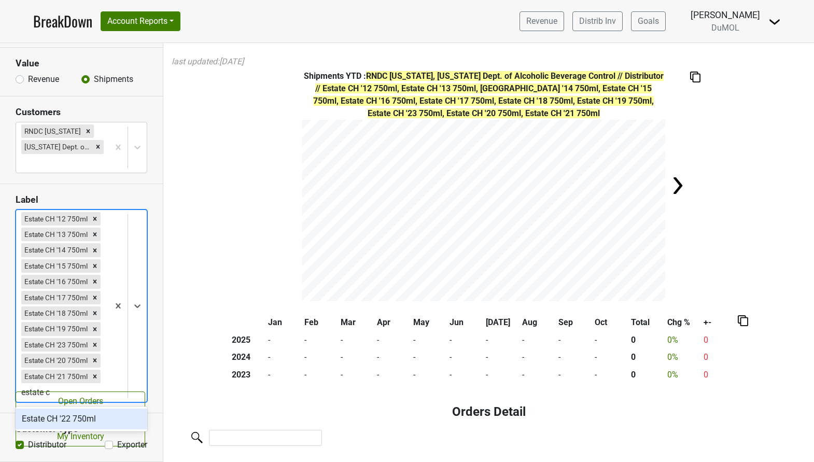
type input "estate ch"
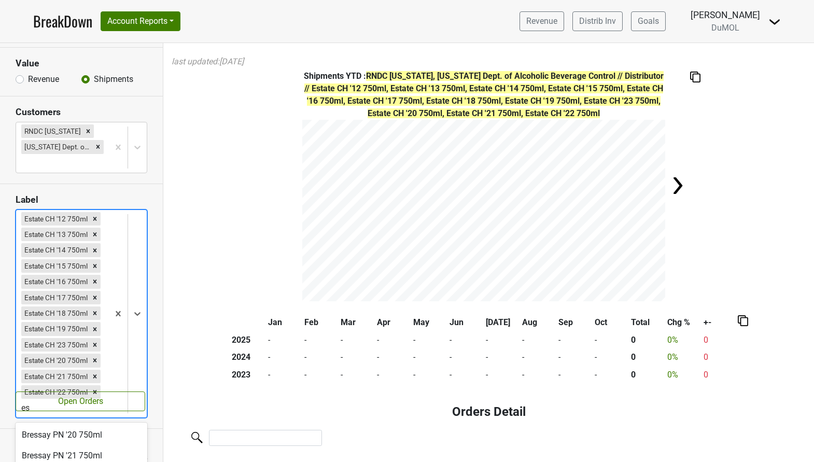
type input "e"
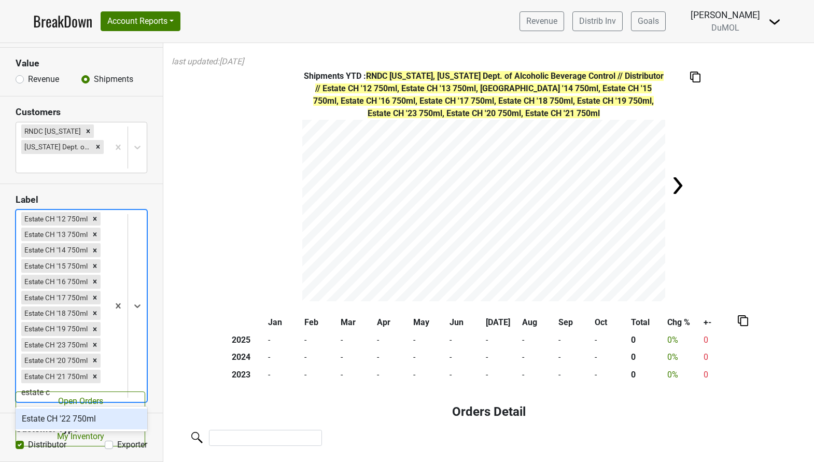
type input "estate ch"
